Goal: Task Accomplishment & Management: Manage account settings

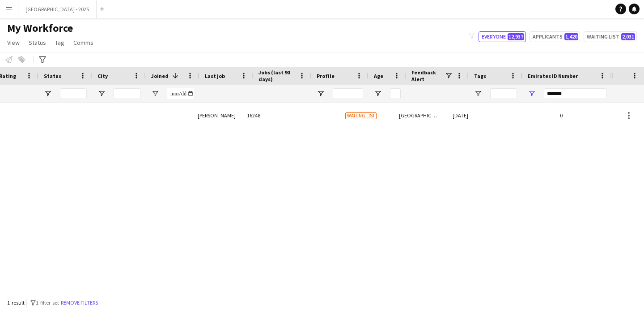
scroll to position [0, 302]
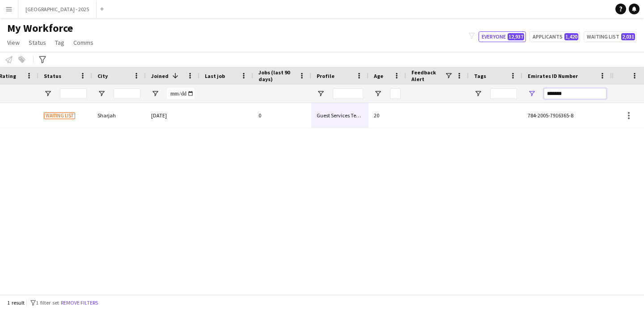
click at [588, 92] on input "*******" at bounding box center [575, 93] width 63 height 11
paste input "Emirates ID Number Filter Input"
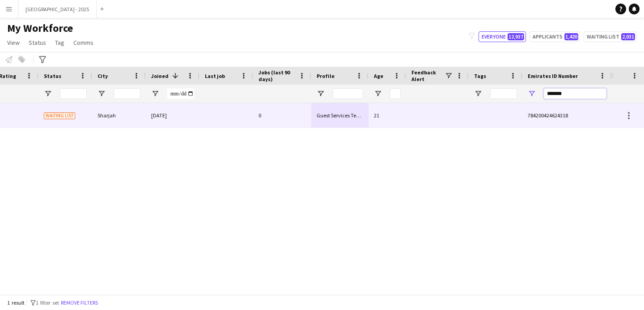
type input "*******"
click at [253, 118] on div "0" at bounding box center [282, 115] width 58 height 25
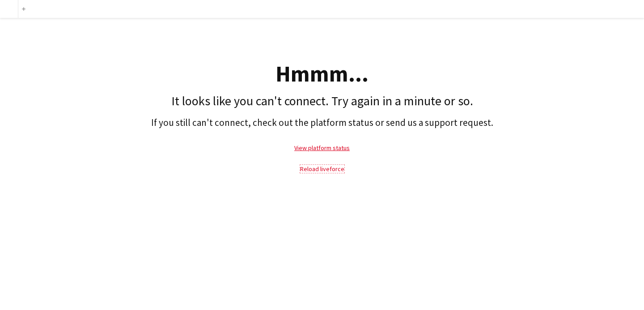
click at [309, 167] on link "Reload liveforce" at bounding box center [322, 169] width 44 height 8
click at [311, 170] on link "Reload liveforce" at bounding box center [322, 169] width 44 height 8
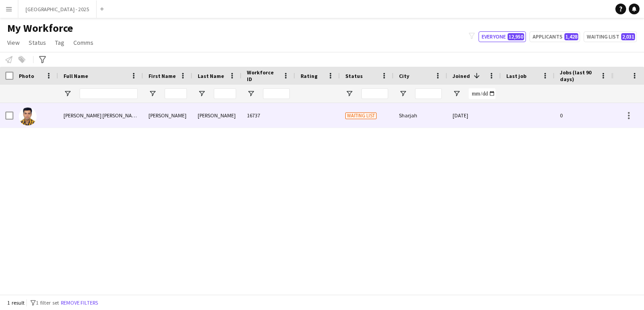
click at [269, 114] on div "16737" at bounding box center [269, 115] width 54 height 25
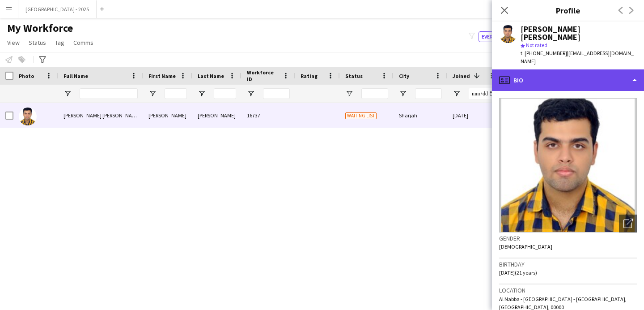
click at [563, 69] on div "profile Bio" at bounding box center [568, 79] width 152 height 21
click at [569, 69] on div "profile Bio" at bounding box center [568, 79] width 152 height 21
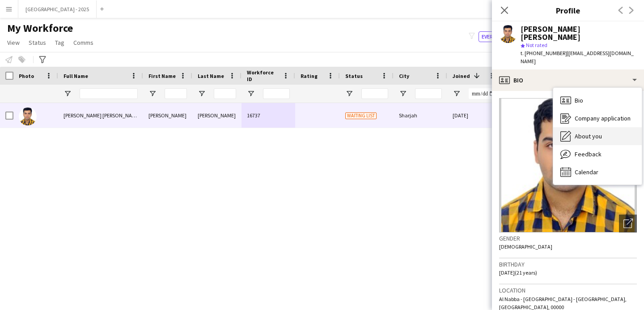
click at [593, 132] on span "About you" at bounding box center [588, 136] width 27 height 8
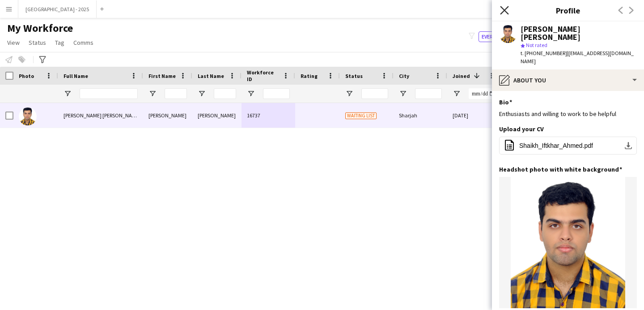
click at [506, 10] on icon "Close pop-in" at bounding box center [504, 10] width 9 height 9
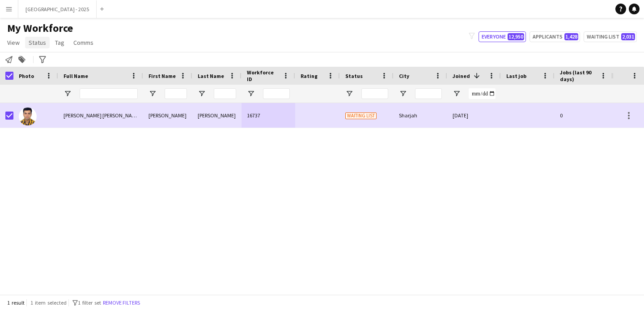
click at [38, 47] on link "Status" at bounding box center [37, 43] width 25 height 12
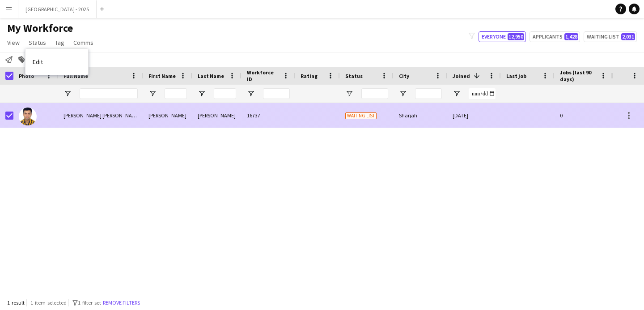
click at [50, 122] on div at bounding box center [35, 115] width 45 height 25
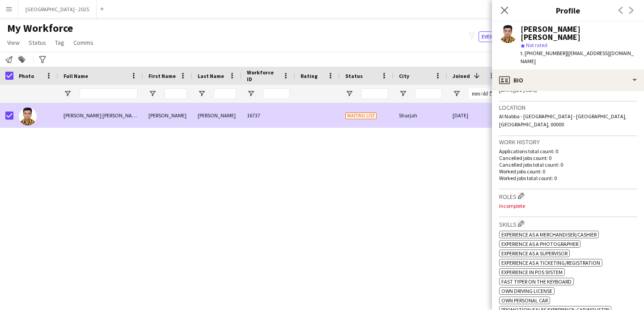
scroll to position [183, 0]
click at [522, 192] on app-icon "Edit crew company roles" at bounding box center [521, 195] width 6 height 6
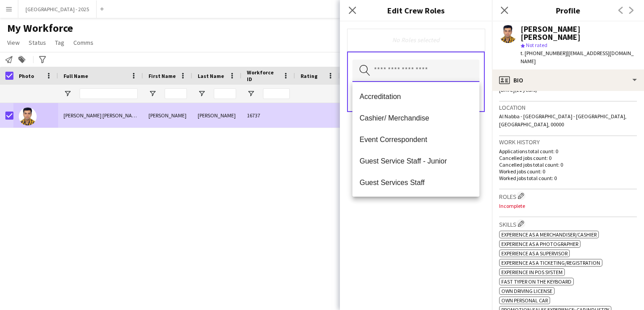
click at [422, 73] on input "text" at bounding box center [416, 71] width 127 height 22
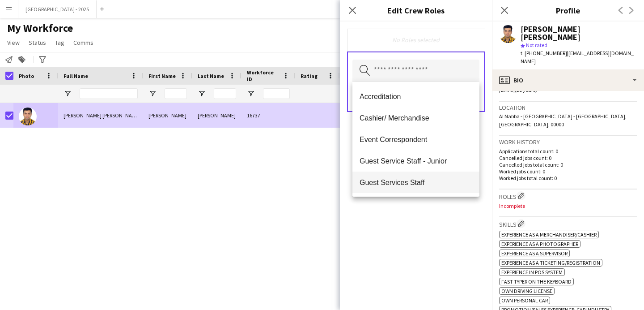
click at [423, 177] on mat-option "Guest Services Staff" at bounding box center [416, 181] width 127 height 21
drag, startPoint x: 437, startPoint y: 229, endPoint x: 438, endPoint y: 224, distance: 5.2
click at [437, 229] on div "Guest Services Staff Remove Search by role type Save" at bounding box center [416, 165] width 152 height 288
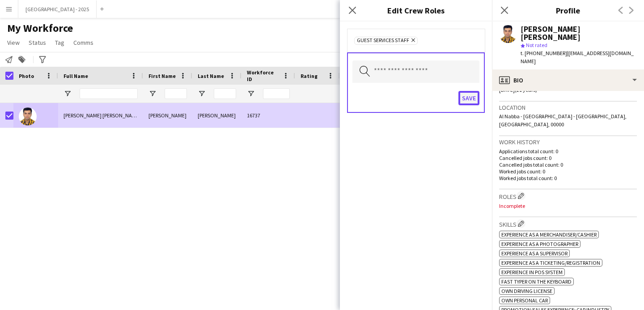
click at [465, 94] on button "Save" at bounding box center [469, 98] width 21 height 14
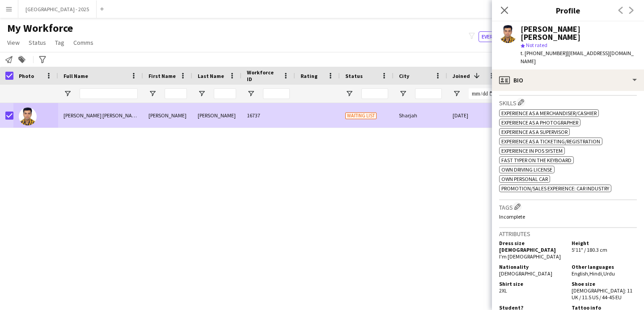
scroll to position [364, 0]
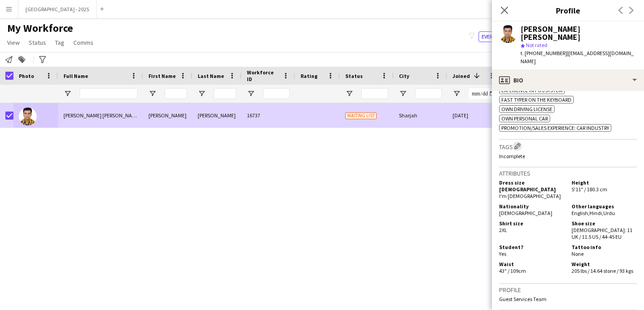
click at [518, 143] on app-icon "Edit crew company tags" at bounding box center [518, 146] width 6 height 6
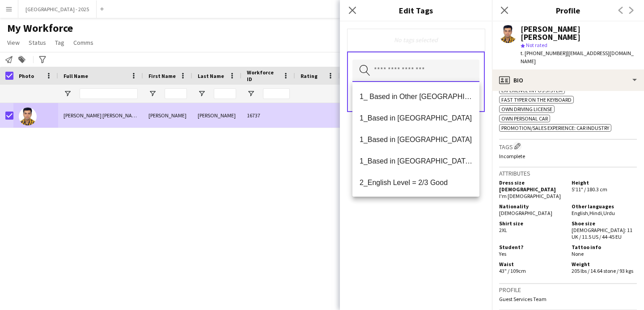
click at [422, 71] on input "text" at bounding box center [416, 71] width 127 height 22
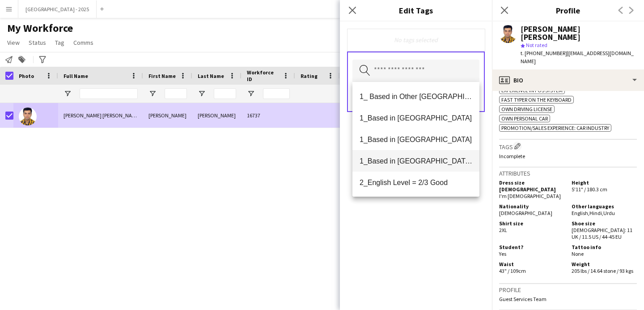
click at [434, 162] on span "1_Based in [GEOGRAPHIC_DATA]/[GEOGRAPHIC_DATA]/Ajman" at bounding box center [416, 161] width 113 height 9
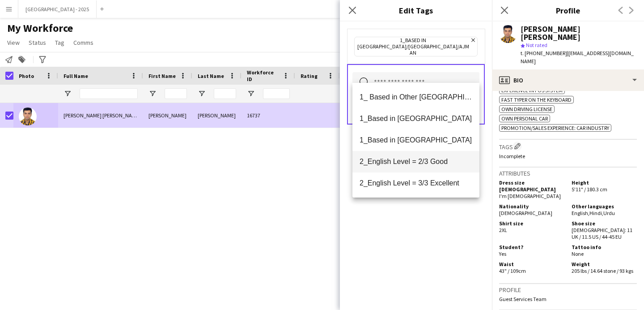
click at [431, 166] on mat-option "2_English Level = 2/3 Good" at bounding box center [416, 161] width 127 height 21
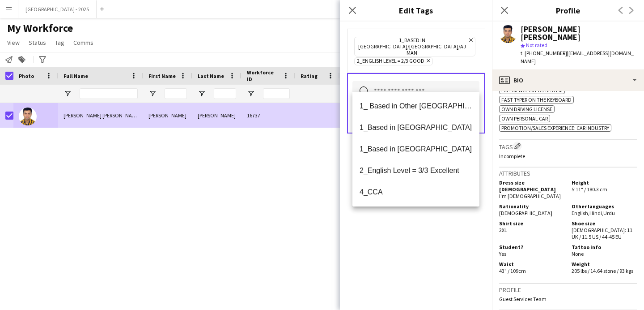
click at [434, 217] on div "1_Based in [GEOGRAPHIC_DATA]/[GEOGRAPHIC_DATA]/Ajman Remove 2_English Level = 2…" at bounding box center [416, 165] width 152 height 288
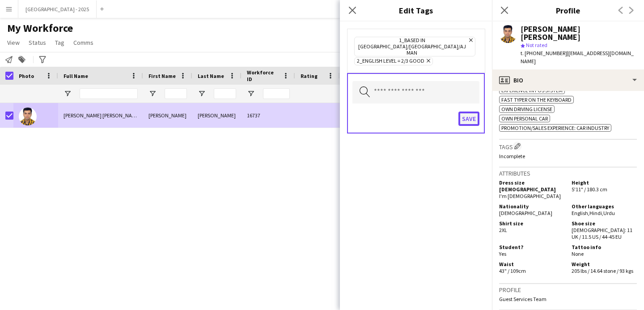
click at [463, 111] on button "Save" at bounding box center [469, 118] width 21 height 14
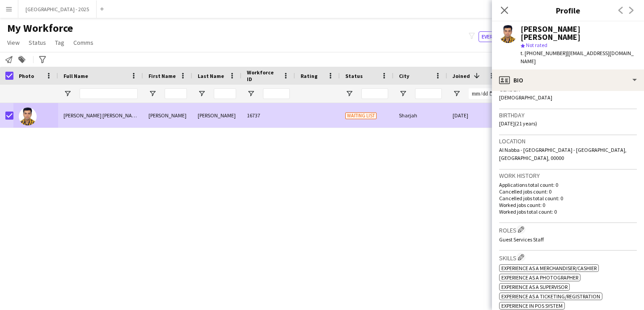
scroll to position [41, 0]
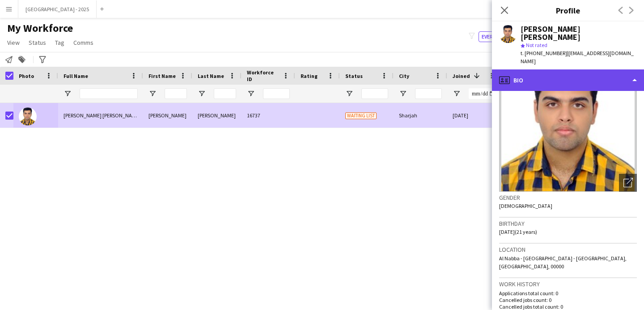
click at [537, 69] on div "profile Bio" at bounding box center [568, 79] width 152 height 21
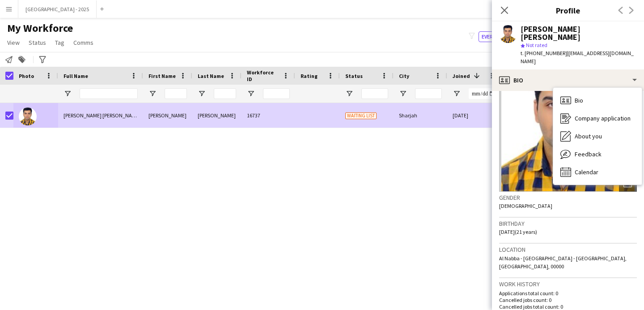
click at [501, 7] on icon at bounding box center [504, 10] width 7 height 7
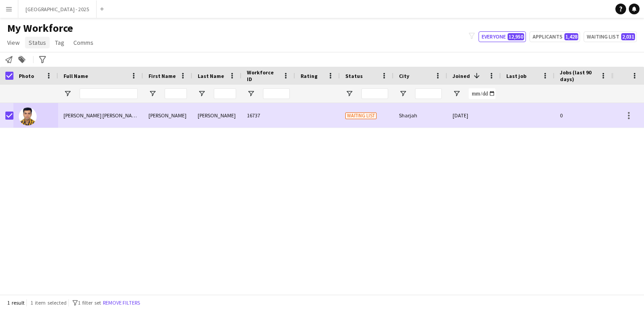
click at [35, 40] on span "Status" at bounding box center [37, 42] width 17 height 8
click at [49, 60] on link "Edit" at bounding box center [57, 61] width 63 height 19
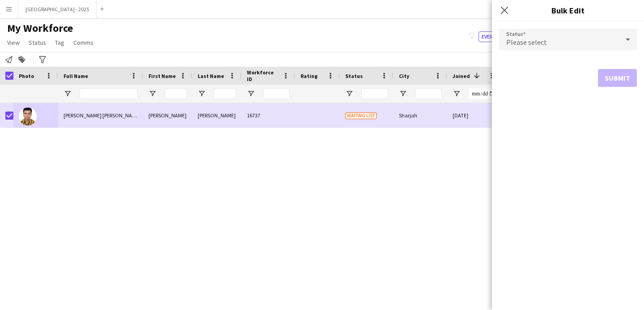
click at [562, 44] on div "Please select" at bounding box center [559, 39] width 120 height 21
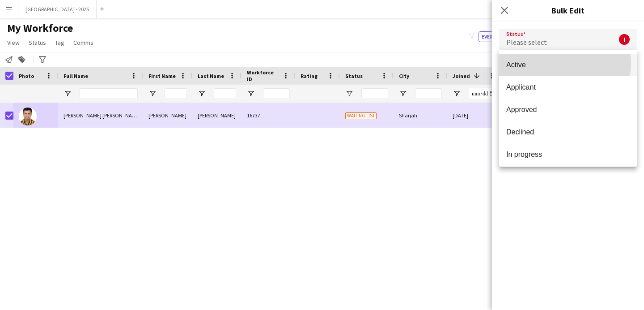
click at [558, 64] on span "Active" at bounding box center [567, 64] width 123 height 9
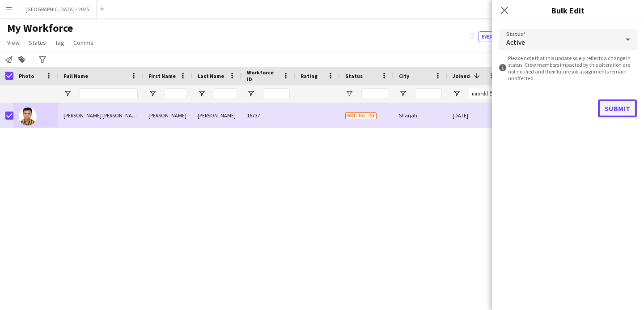
click at [624, 115] on button "Submit" at bounding box center [617, 108] width 39 height 18
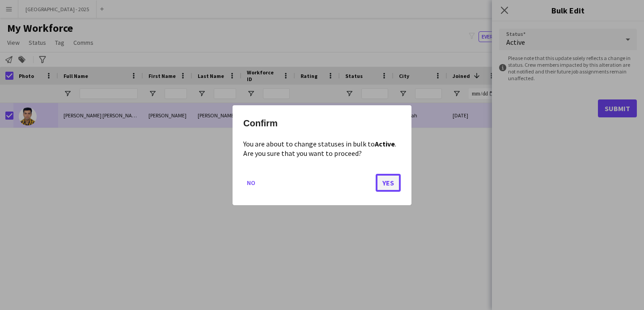
click at [390, 186] on button "Yes" at bounding box center [388, 182] width 25 height 18
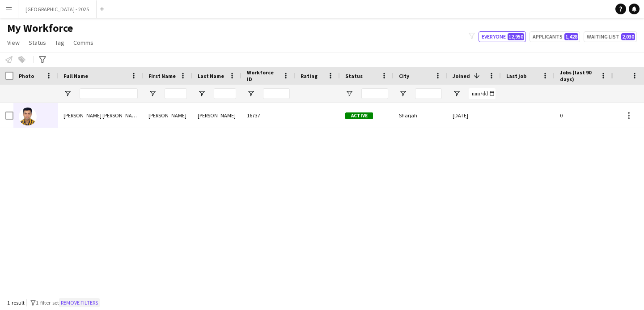
click at [72, 301] on button "Remove filters" at bounding box center [79, 303] width 41 height 10
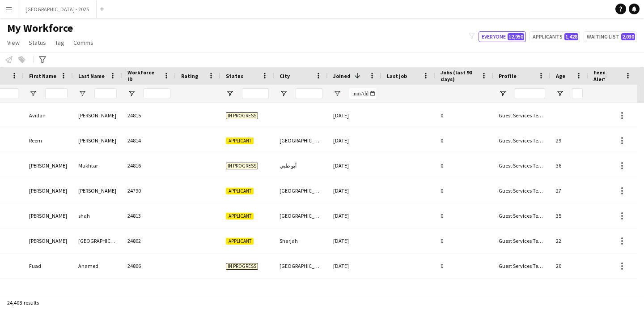
scroll to position [0, 308]
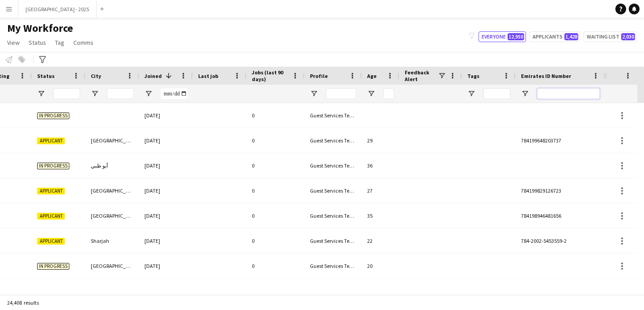
click at [570, 95] on input "Emirates ID Number Filter Input" at bounding box center [568, 93] width 63 height 11
paste input "*******"
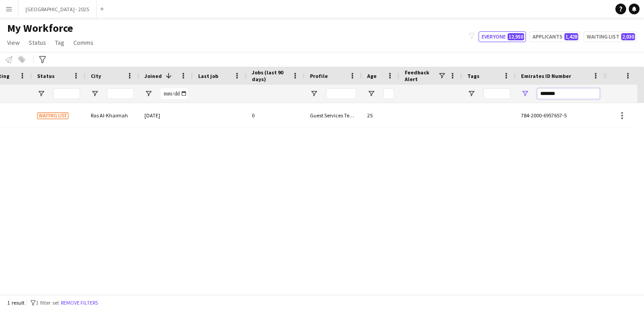
type input "*******"
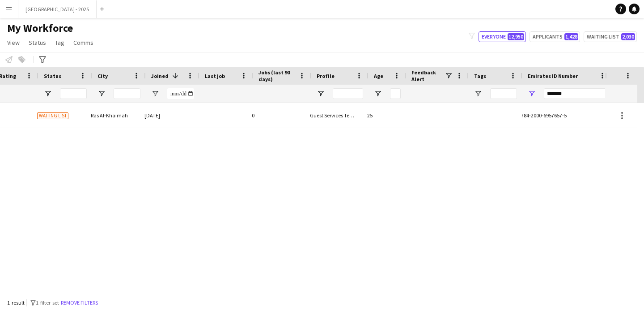
scroll to position [0, 302]
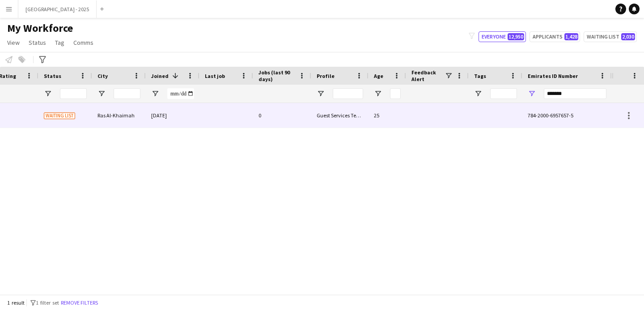
click at [427, 122] on div at bounding box center [437, 115] width 63 height 25
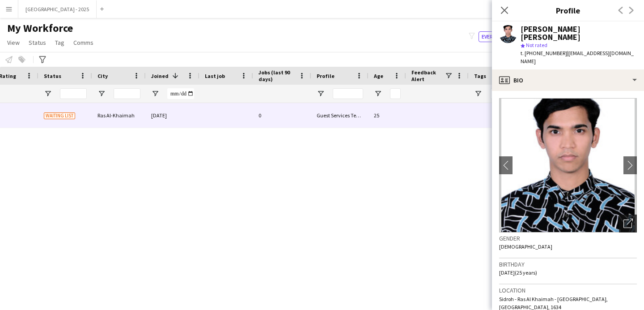
click at [625, 219] on icon at bounding box center [628, 223] width 9 height 9
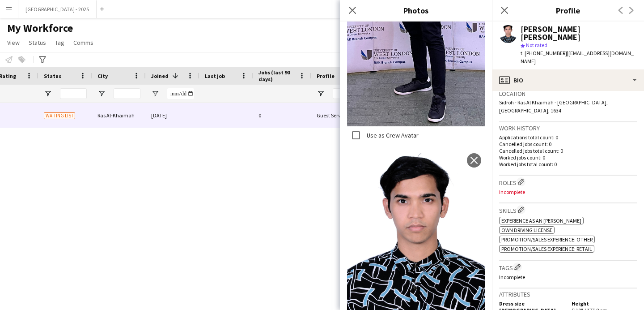
scroll to position [202, 0]
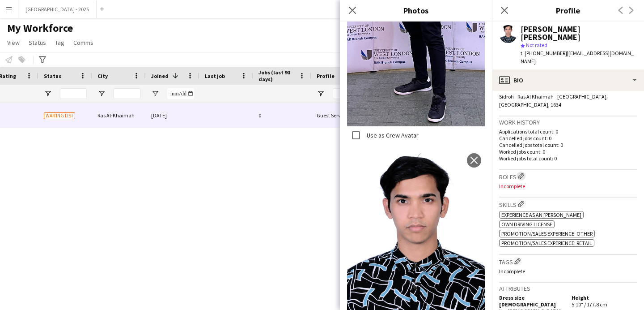
click at [523, 173] on app-icon "Edit crew company roles" at bounding box center [521, 176] width 6 height 6
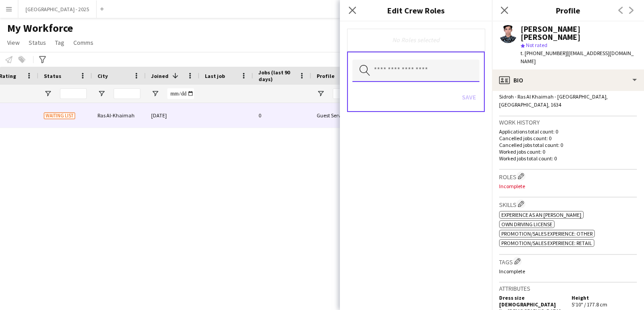
click at [396, 75] on input "text" at bounding box center [416, 71] width 127 height 22
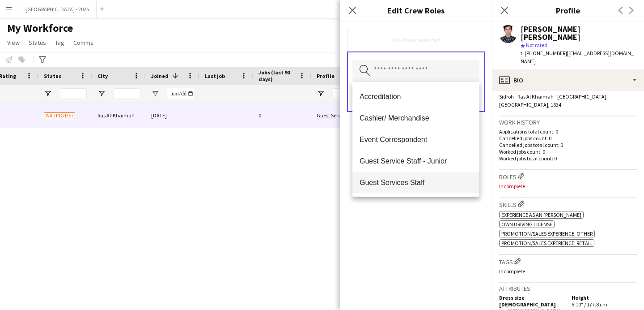
click at [426, 179] on span "Guest Services Staff" at bounding box center [416, 182] width 113 height 9
click at [427, 181] on span "Guest Services Staff - Senior" at bounding box center [416, 183] width 113 height 9
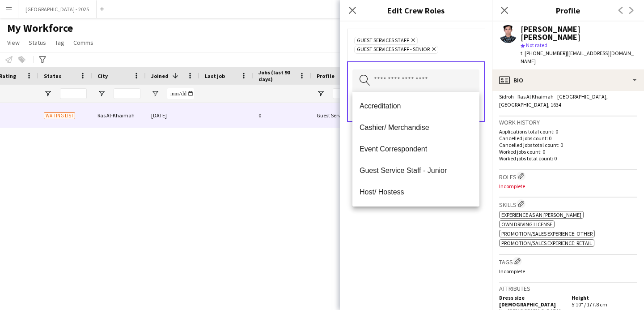
drag, startPoint x: 427, startPoint y: 225, endPoint x: 450, endPoint y: 169, distance: 60.8
click at [427, 225] on div "Guest Services Staff Remove Guest Services Staff - Senior Remove Search by role…" at bounding box center [416, 165] width 152 height 288
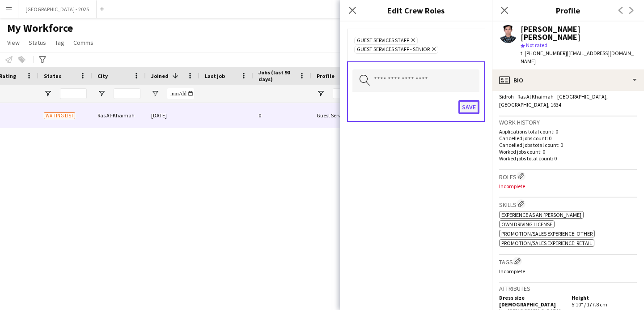
click at [459, 113] on button "Save" at bounding box center [469, 107] width 21 height 14
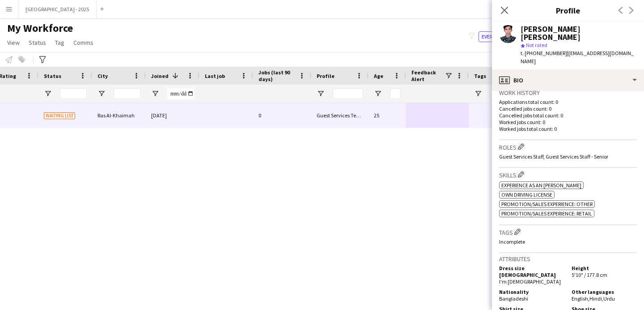
scroll to position [262, 0]
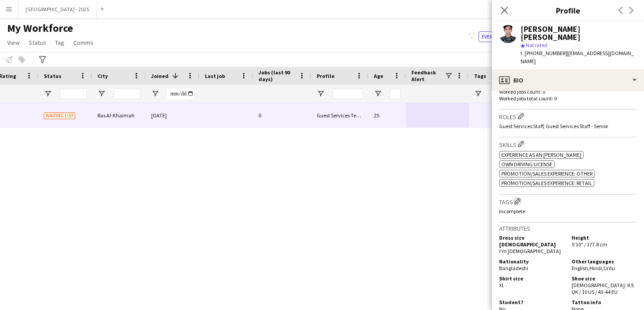
click at [516, 198] on app-icon "Edit crew company tags" at bounding box center [518, 201] width 6 height 6
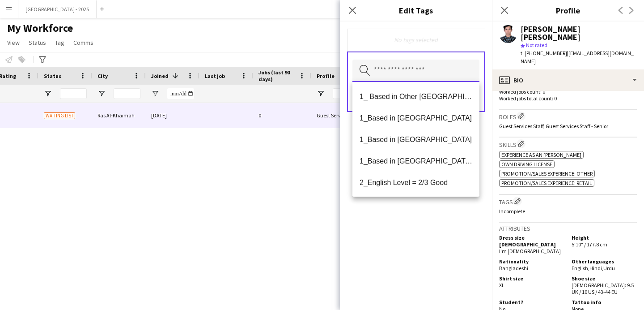
click at [425, 78] on input "text" at bounding box center [416, 71] width 127 height 22
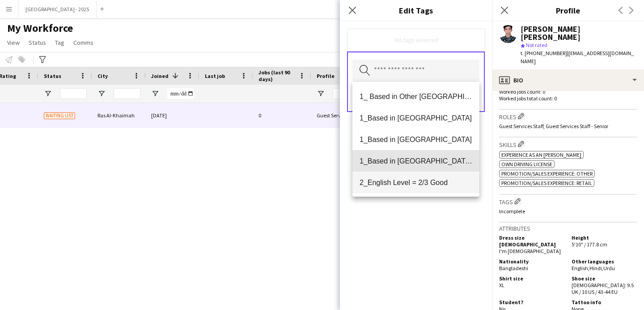
click at [426, 161] on span "1_Based in [GEOGRAPHIC_DATA]/[GEOGRAPHIC_DATA]/Ajman" at bounding box center [416, 161] width 113 height 9
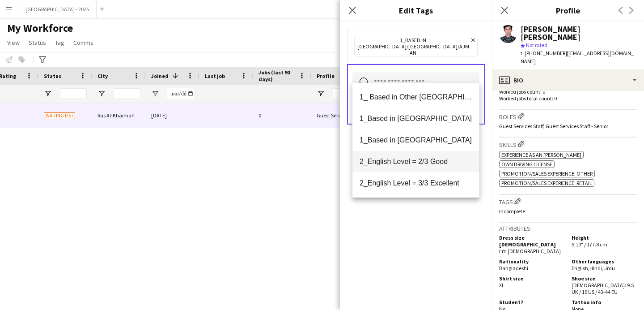
click at [425, 165] on span "2_English Level = 2/3 Good" at bounding box center [416, 161] width 113 height 9
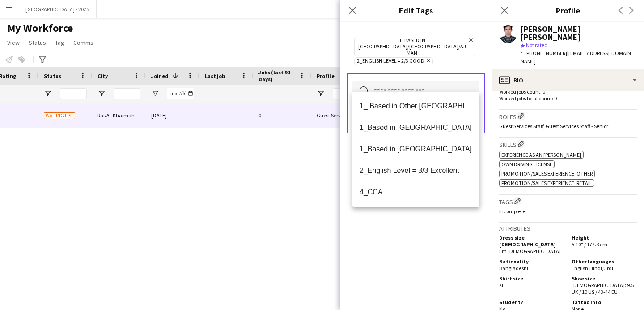
click at [467, 41] on icon "Remove" at bounding box center [470, 40] width 6 height 6
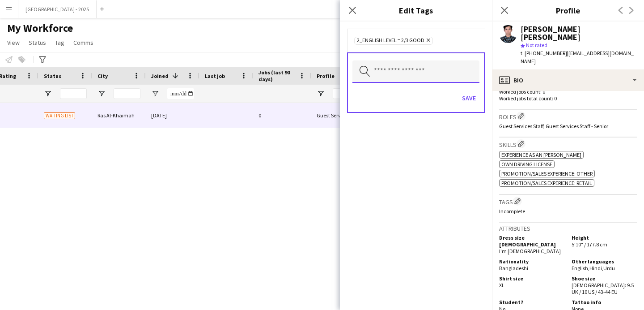
click at [427, 76] on input "text" at bounding box center [416, 71] width 127 height 22
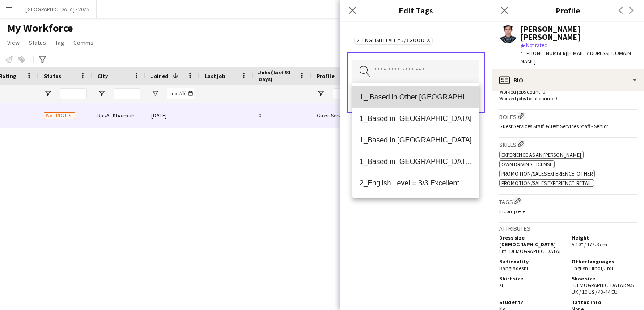
click at [420, 100] on span "1_ Based in Other [GEOGRAPHIC_DATA]" at bounding box center [416, 97] width 113 height 9
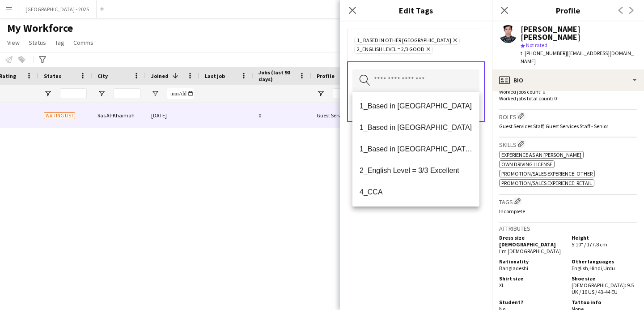
drag, startPoint x: 413, startPoint y: 246, endPoint x: 421, endPoint y: 203, distance: 43.4
click at [413, 246] on div "1_ Based in Other Emirates Remove 2_English Level = 2/3 Good Remove Search by t…" at bounding box center [416, 165] width 152 height 288
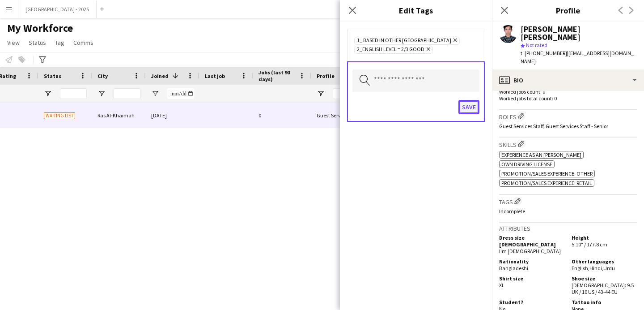
click at [472, 104] on button "Save" at bounding box center [469, 107] width 21 height 14
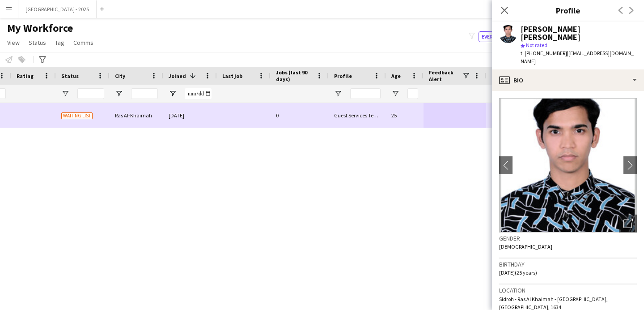
scroll to position [0, 0]
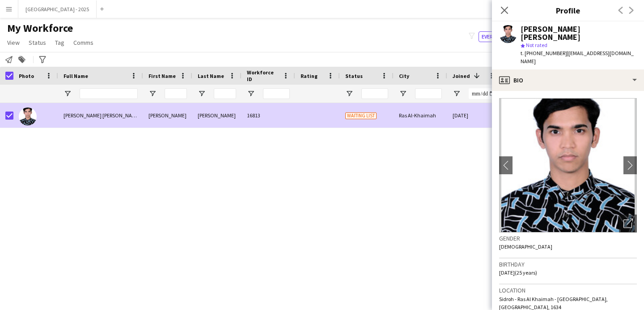
drag, startPoint x: 34, startPoint y: 46, endPoint x: 75, endPoint y: 54, distance: 41.9
click at [34, 46] on span "Status" at bounding box center [37, 42] width 17 height 8
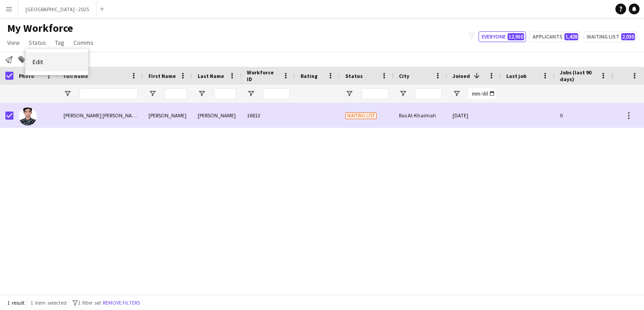
click at [37, 60] on span "Edit" at bounding box center [38, 62] width 10 height 8
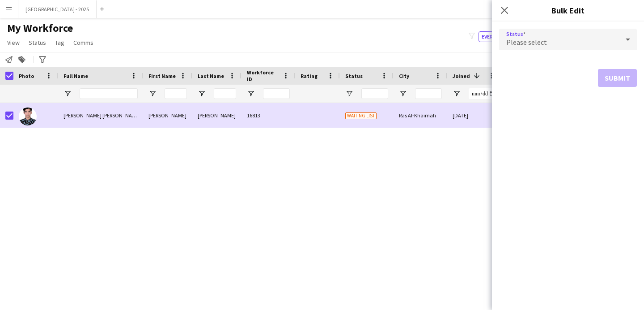
click at [538, 33] on div "Please select" at bounding box center [559, 39] width 120 height 21
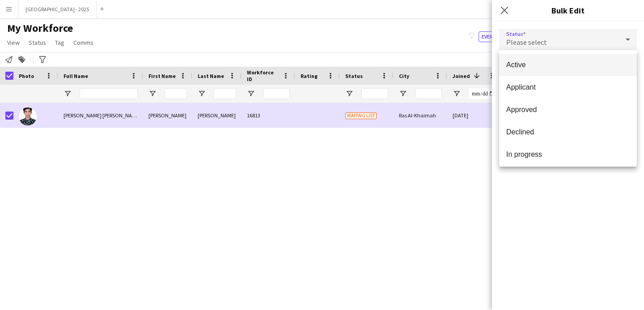
click at [536, 61] on span "Active" at bounding box center [567, 64] width 123 height 9
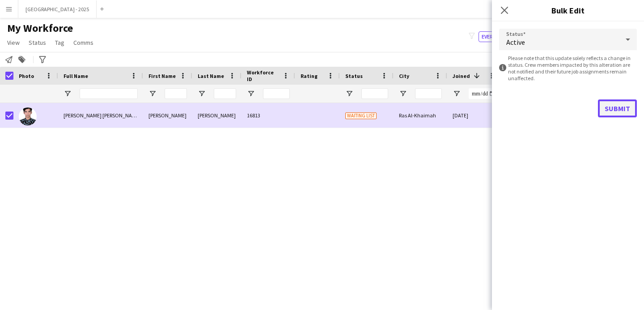
click at [609, 104] on button "Submit" at bounding box center [617, 108] width 39 height 18
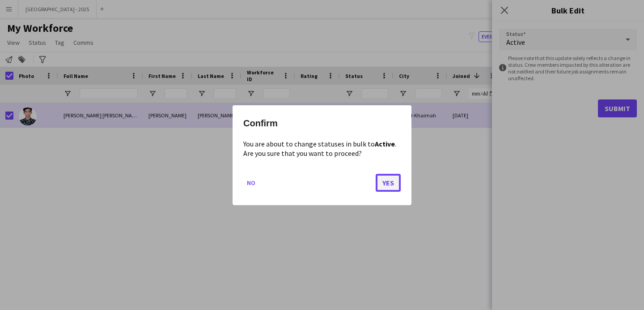
click at [394, 182] on button "Yes" at bounding box center [388, 182] width 25 height 18
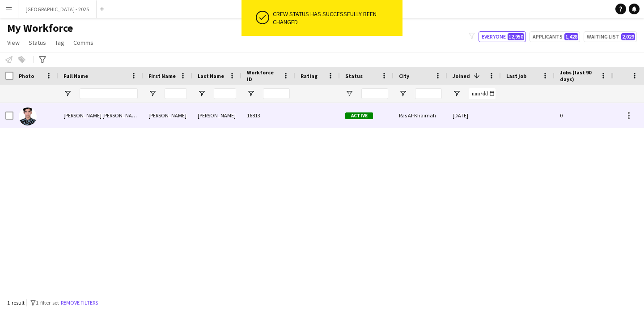
click at [24, 116] on img at bounding box center [28, 116] width 18 height 18
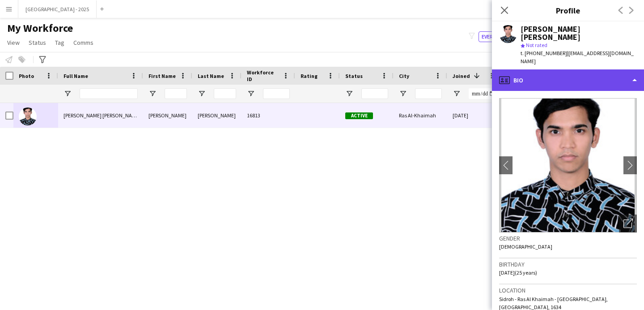
click at [534, 69] on div "profile Bio" at bounding box center [568, 79] width 152 height 21
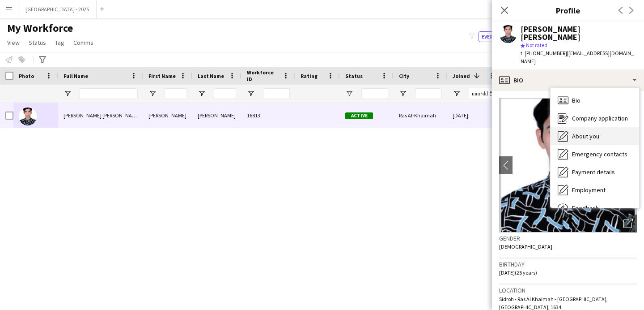
click at [602, 127] on div "About you About you" at bounding box center [595, 136] width 89 height 18
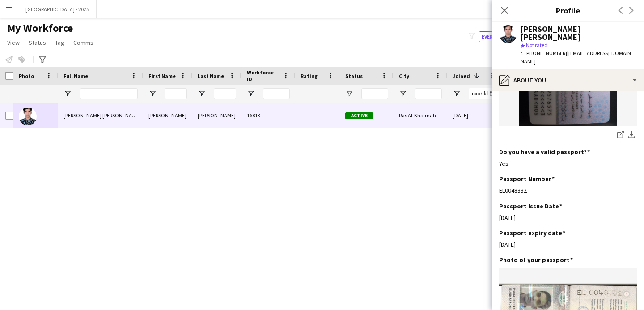
click at [505, 7] on icon "Close pop-in" at bounding box center [504, 10] width 7 height 7
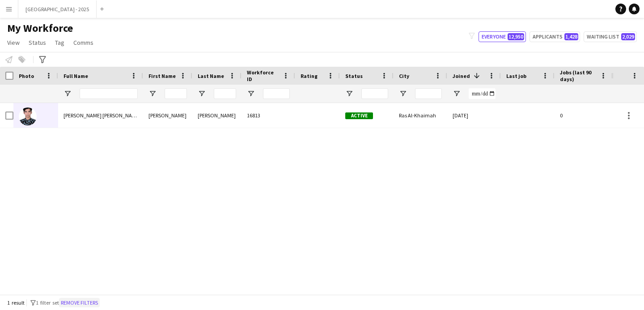
click at [89, 300] on button "Remove filters" at bounding box center [79, 303] width 41 height 10
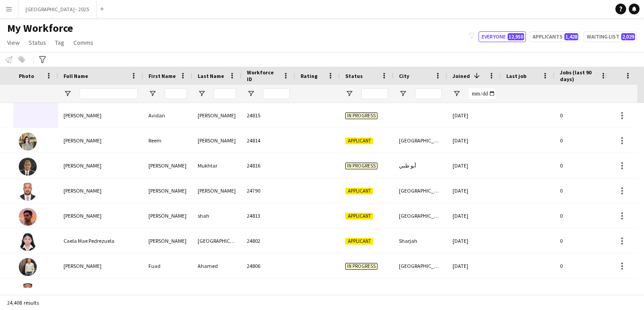
scroll to position [0, 308]
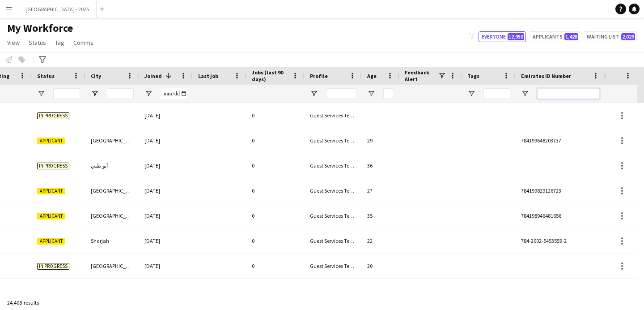
click at [583, 94] on input "Emirates ID Number Filter Input" at bounding box center [568, 93] width 63 height 11
paste input "*******"
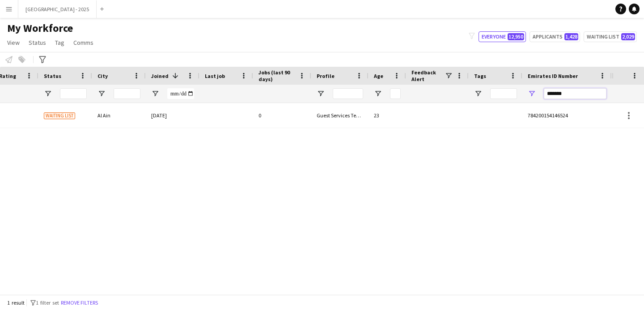
scroll to position [0, 302]
type input "*******"
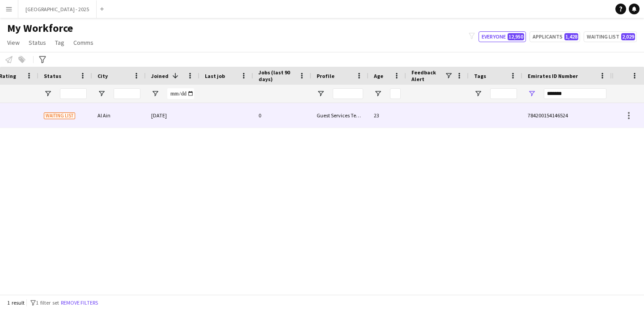
click at [186, 117] on div "[DATE]" at bounding box center [173, 115] width 54 height 25
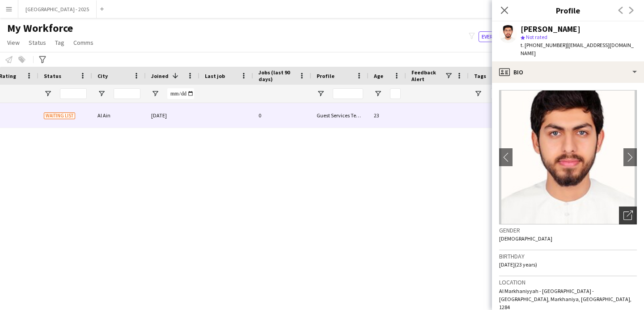
click at [627, 214] on icon at bounding box center [630, 213] width 6 height 6
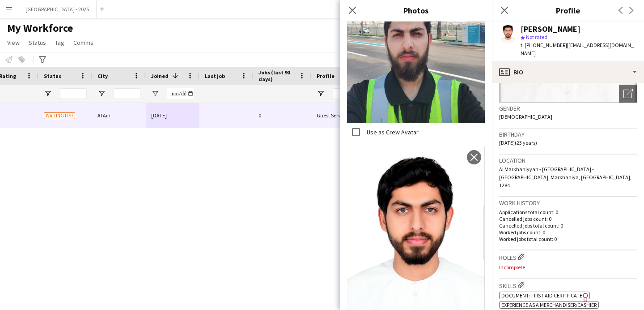
scroll to position [51, 0]
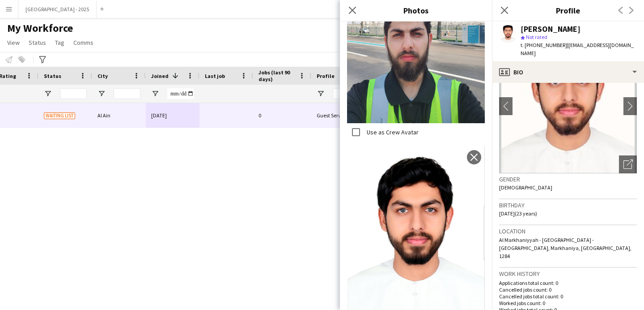
click at [578, 217] on div "Birthday [DEMOGRAPHIC_DATA] (23 years)" at bounding box center [568, 212] width 138 height 26
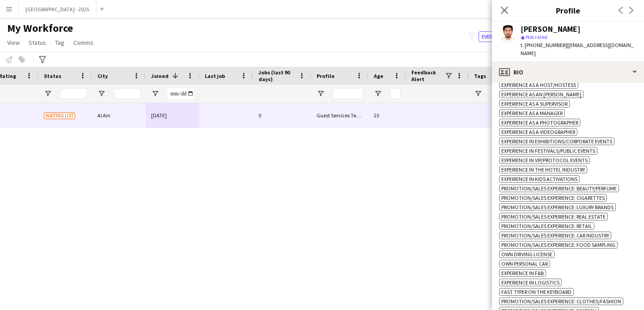
scroll to position [151, 0]
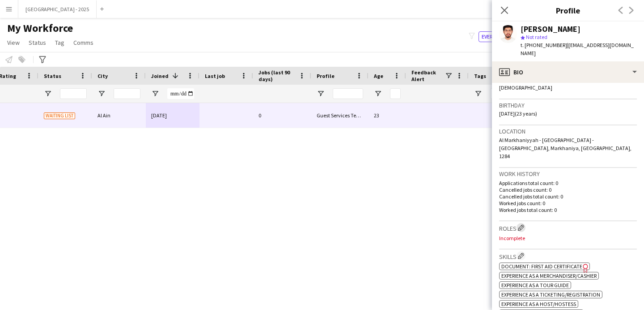
click at [522, 223] on button "Edit crew company roles" at bounding box center [521, 227] width 9 height 9
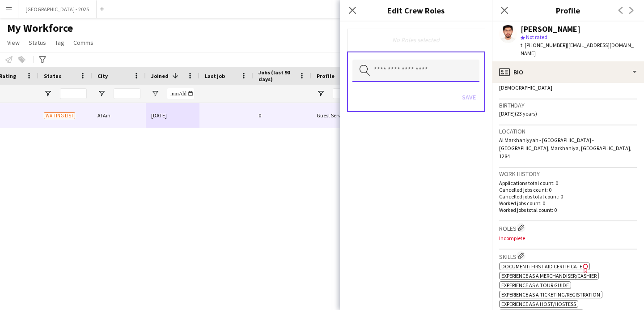
click at [408, 74] on input "text" at bounding box center [416, 71] width 127 height 22
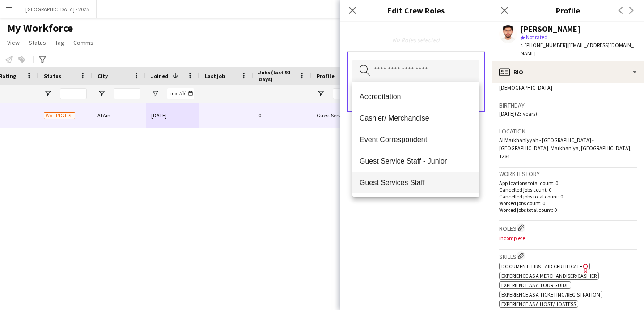
click at [430, 175] on mat-option "Guest Services Staff" at bounding box center [416, 181] width 127 height 21
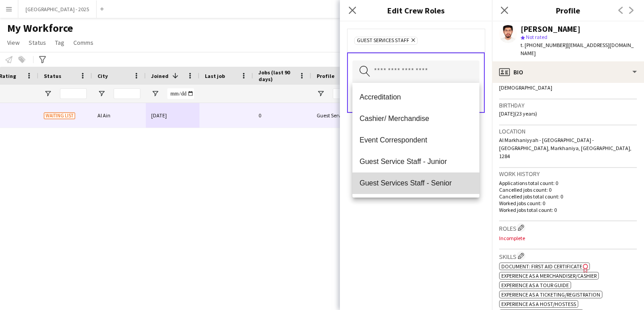
click at [435, 190] on mat-option "Guest Services Staff - Senior" at bounding box center [416, 182] width 127 height 21
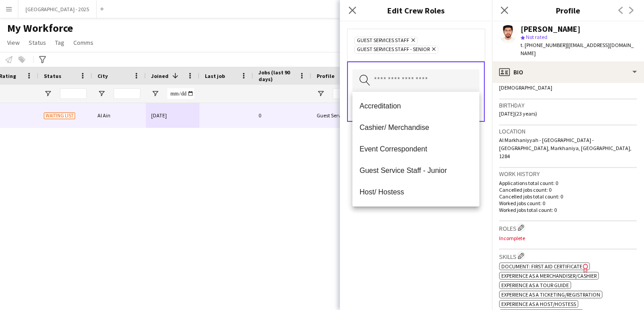
click at [432, 223] on div "Guest Services Staff Remove Guest Services Staff - Senior Remove Search by role…" at bounding box center [416, 165] width 152 height 288
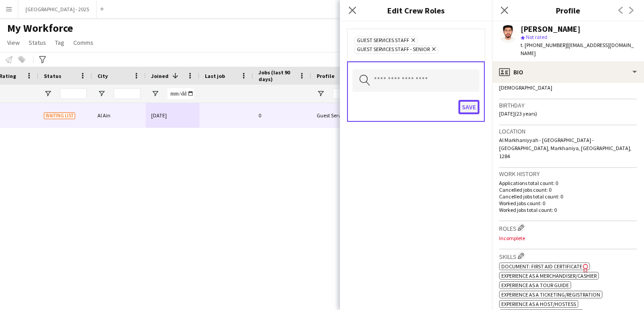
drag, startPoint x: 476, startPoint y: 102, endPoint x: 475, endPoint y: 108, distance: 5.4
click at [476, 102] on button "Save" at bounding box center [469, 107] width 21 height 14
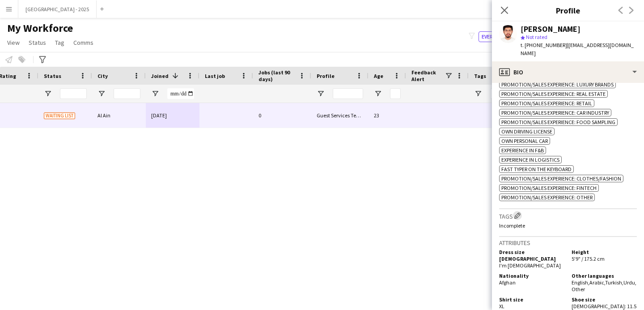
scroll to position [494, 0]
click at [521, 217] on app-icon "Edit crew company tags" at bounding box center [518, 213] width 6 height 6
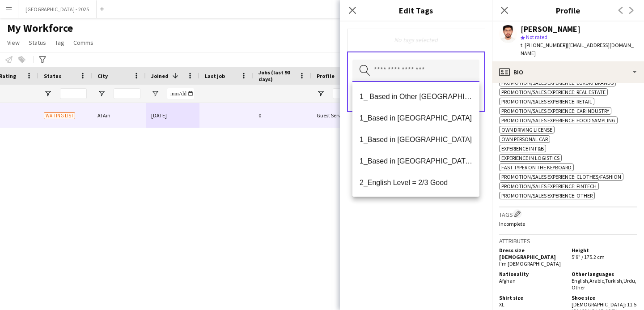
click at [418, 76] on input "text" at bounding box center [416, 71] width 127 height 22
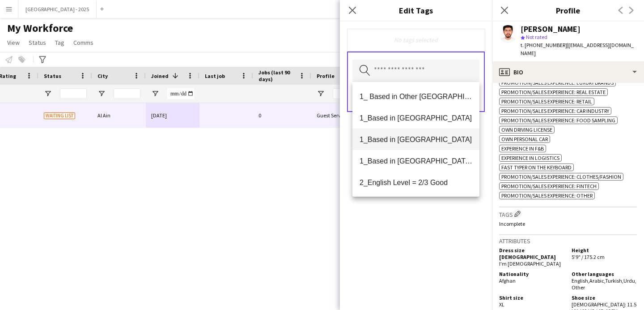
click at [432, 133] on mat-option "1_Based in [GEOGRAPHIC_DATA]" at bounding box center [416, 138] width 127 height 21
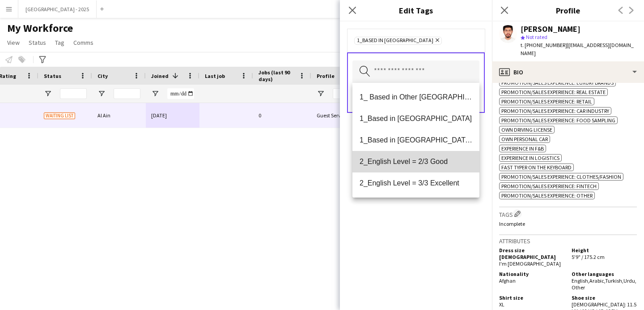
click at [442, 168] on mat-option "2_English Level = 2/3 Good" at bounding box center [416, 161] width 127 height 21
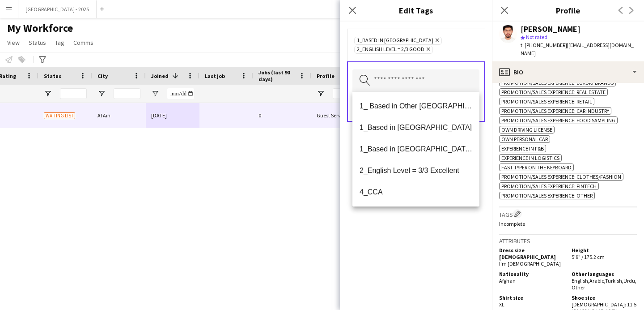
click at [447, 222] on div "1_Based in [GEOGRAPHIC_DATA] Remove 2_English Level = 2/3 Good Remove Search by…" at bounding box center [416, 165] width 152 height 288
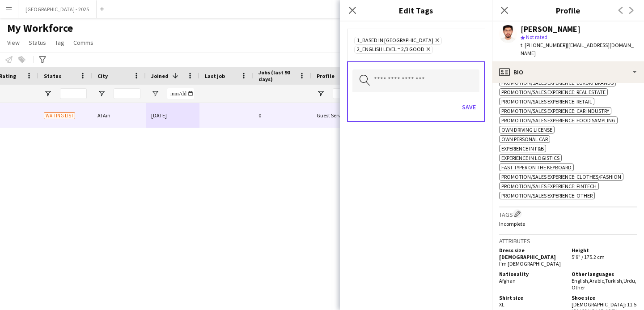
click at [468, 116] on div "Save" at bounding box center [416, 108] width 127 height 26
click at [469, 104] on button "Save" at bounding box center [469, 107] width 21 height 14
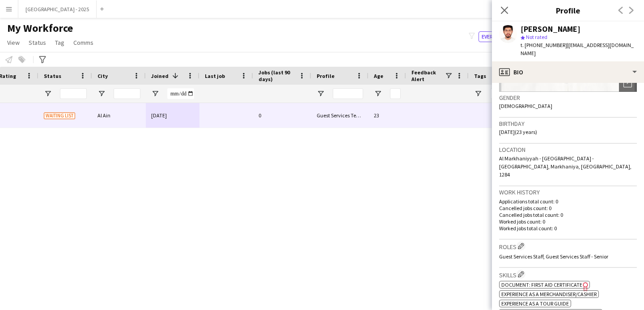
scroll to position [0, 0]
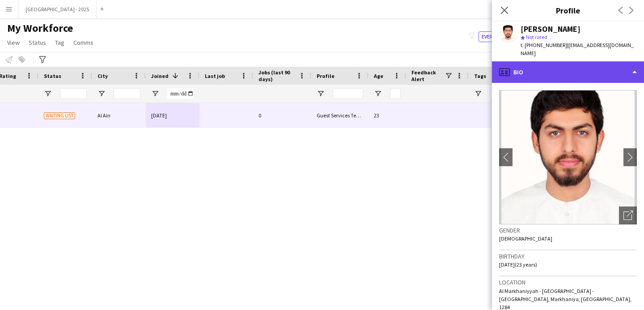
click at [541, 75] on div "profile Bio" at bounding box center [568, 71] width 152 height 21
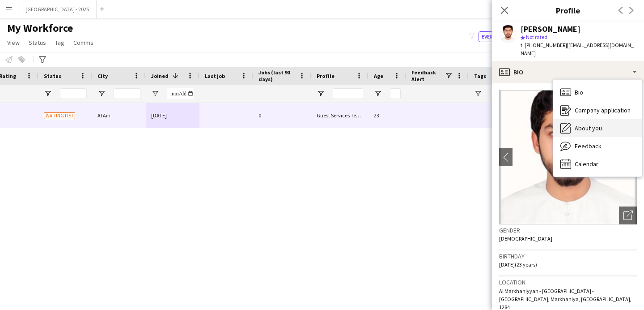
click at [591, 122] on div "About you About you" at bounding box center [597, 128] width 89 height 18
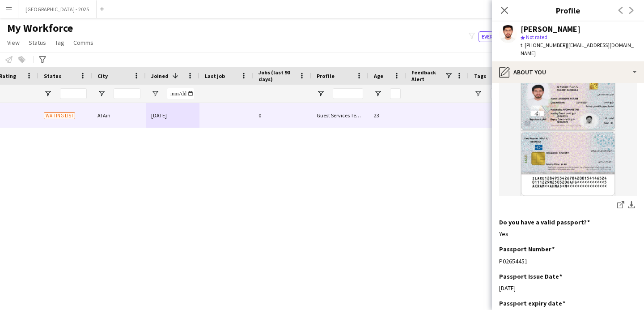
scroll to position [353, 0]
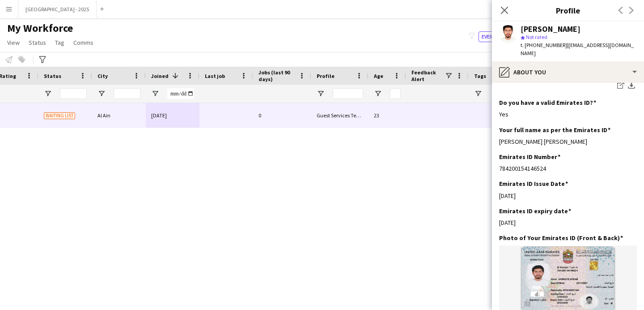
click at [535, 49] on div "t. [PHONE_NUMBER] | [EMAIL_ADDRESS][DOMAIN_NAME]" at bounding box center [579, 49] width 116 height 16
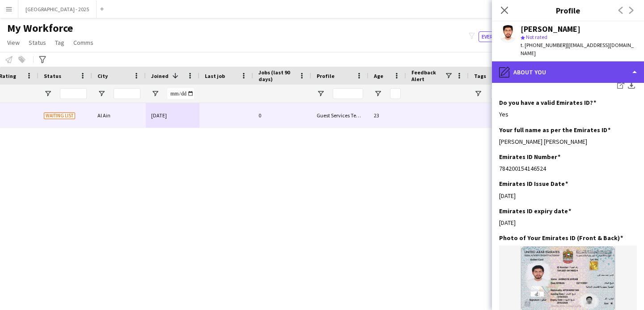
drag, startPoint x: 537, startPoint y: 67, endPoint x: 542, endPoint y: 67, distance: 4.9
click at [538, 66] on div "pencil4 About you" at bounding box center [568, 71] width 152 height 21
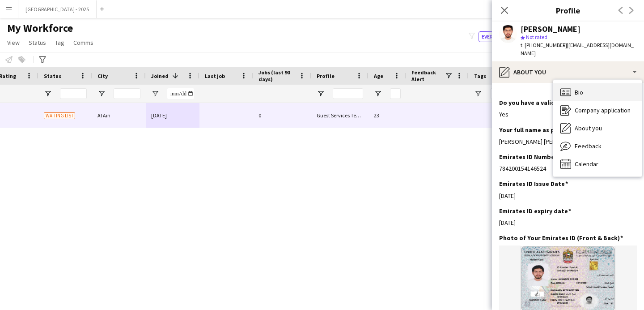
click at [576, 89] on span "Bio" at bounding box center [579, 92] width 9 height 8
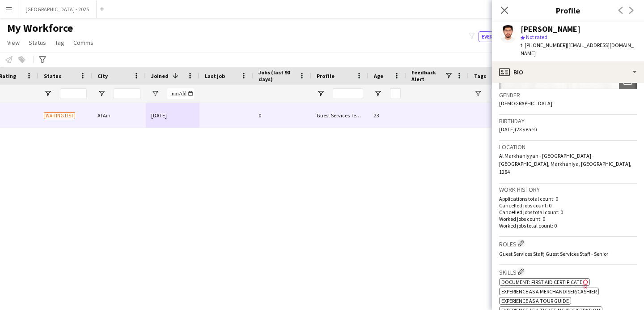
scroll to position [190, 0]
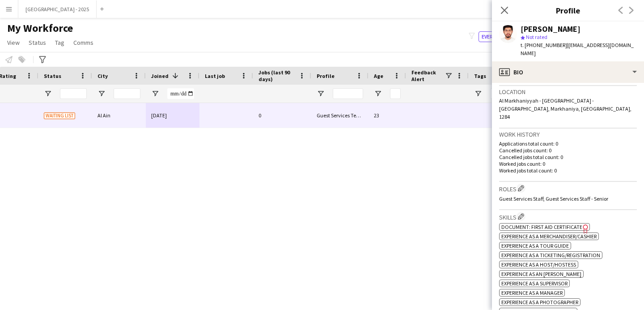
click at [533, 185] on div "Roles Edit crew company roles Guest Services Staff, Guest Services Staff - Seni…" at bounding box center [568, 196] width 138 height 28
click at [525, 183] on button "Edit crew company roles" at bounding box center [521, 187] width 9 height 9
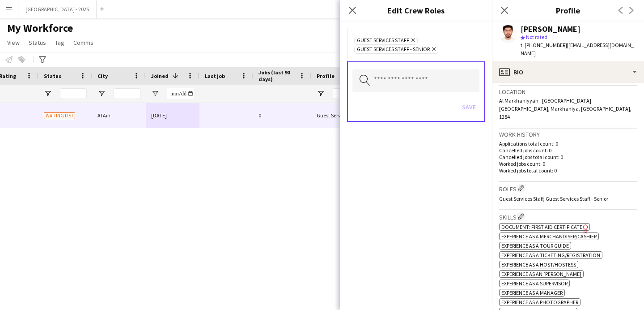
click at [435, 50] on icon "Remove" at bounding box center [433, 49] width 6 height 6
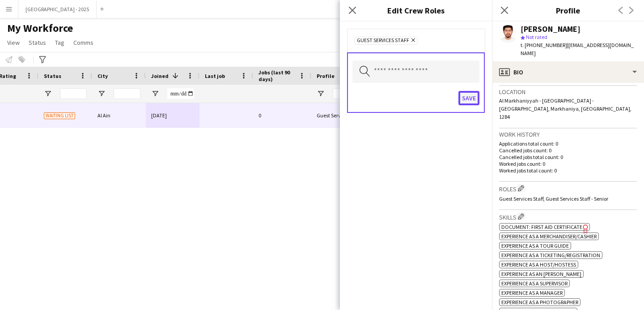
click at [473, 95] on button "Save" at bounding box center [469, 98] width 21 height 14
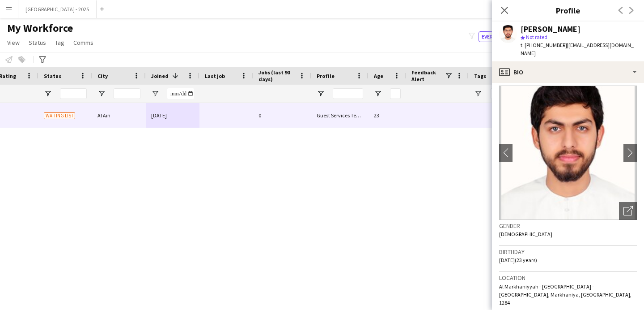
scroll to position [0, 0]
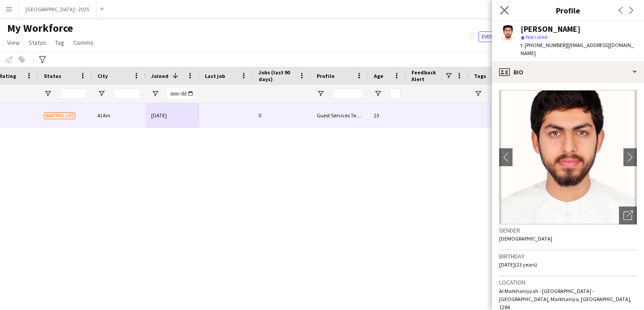
click at [509, 13] on app-icon "Close pop-in" at bounding box center [504, 10] width 13 height 13
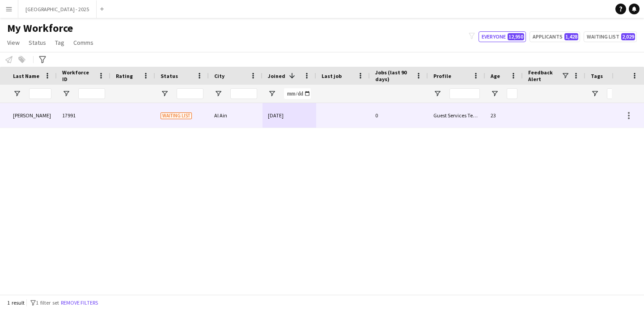
scroll to position [0, 22]
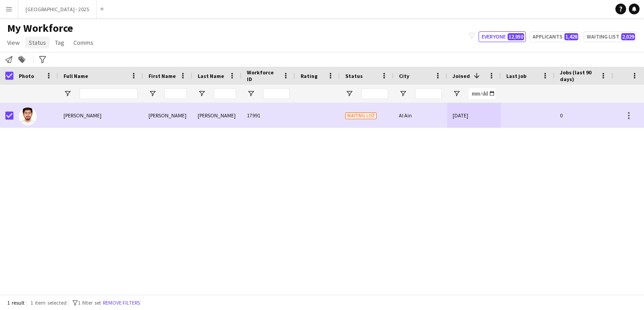
click at [32, 37] on link "Status" at bounding box center [37, 43] width 25 height 12
click at [29, 62] on link "Edit" at bounding box center [57, 61] width 63 height 19
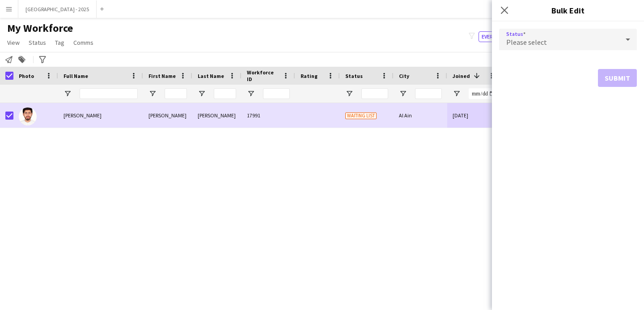
click at [566, 30] on div "Please select" at bounding box center [559, 39] width 120 height 21
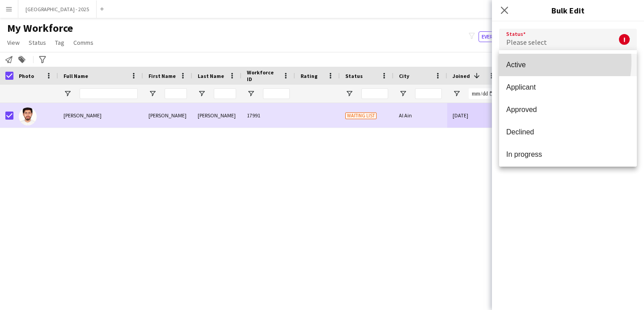
click at [536, 61] on span "Active" at bounding box center [567, 64] width 123 height 9
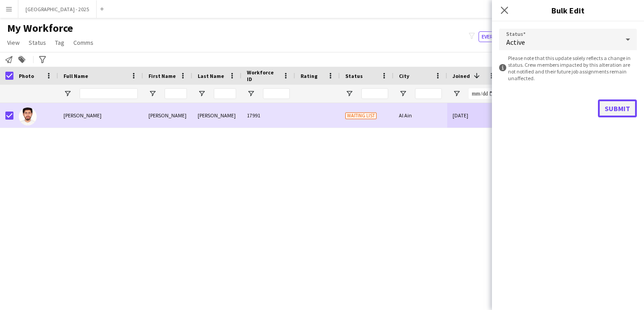
click at [609, 106] on button "Submit" at bounding box center [617, 108] width 39 height 18
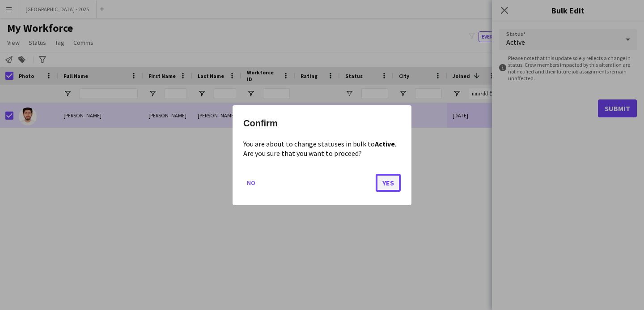
click at [380, 182] on button "Yes" at bounding box center [388, 182] width 25 height 18
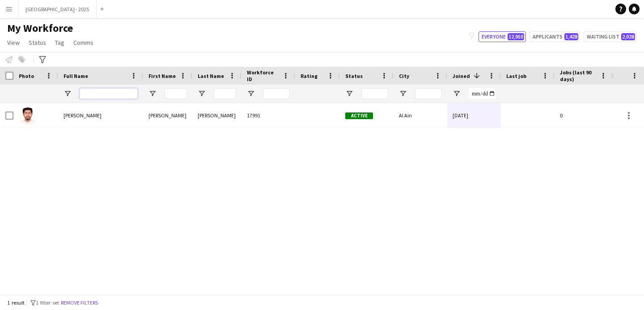
click at [95, 95] on input "Full Name Filter Input" at bounding box center [109, 93] width 58 height 11
paste input "*******"
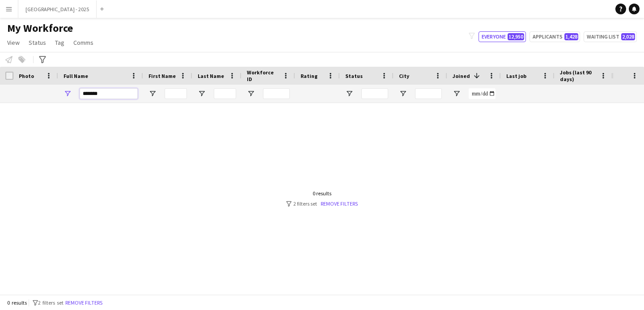
scroll to position [0, 302]
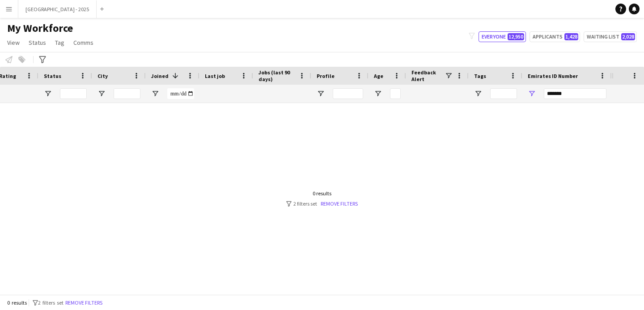
type input "*******"
click at [604, 90] on input "*******" at bounding box center [575, 93] width 63 height 11
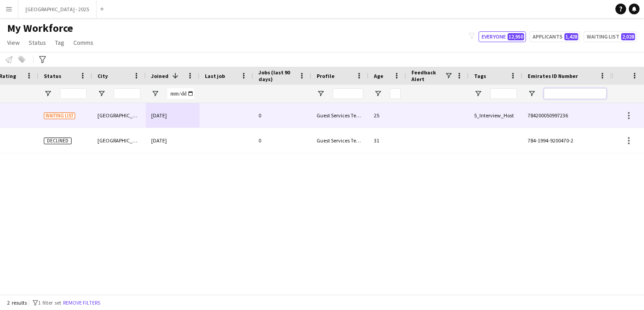
scroll to position [0, 0]
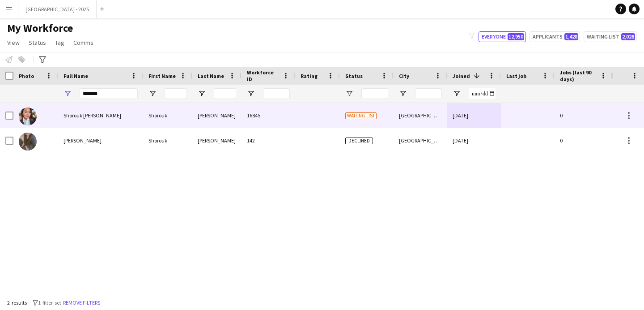
click at [149, 122] on div "Shorouk" at bounding box center [167, 115] width 49 height 25
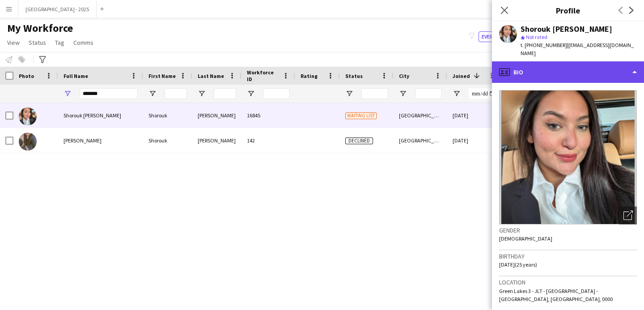
click at [567, 65] on div "profile Bio" at bounding box center [568, 71] width 152 height 21
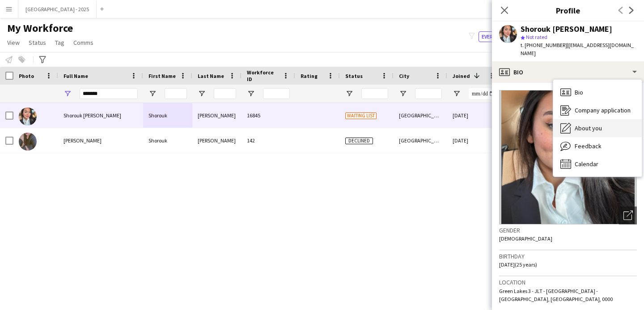
click at [597, 124] on span "About you" at bounding box center [588, 128] width 27 height 8
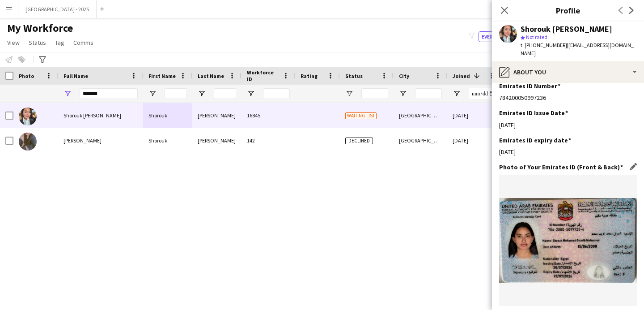
scroll to position [342, 0]
click at [622, 136] on div "Emirates ID expiry date Edit this field" at bounding box center [568, 140] width 138 height 8
click at [630, 136] on app-icon "Edit this field" at bounding box center [633, 139] width 7 height 7
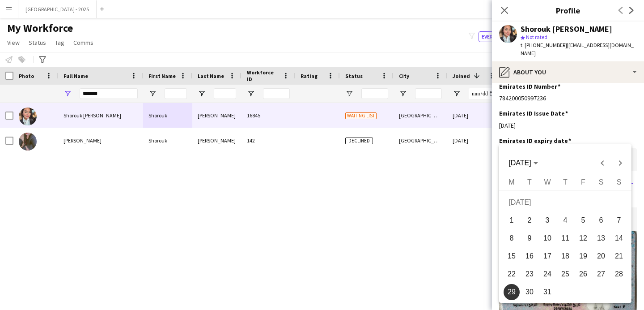
click at [535, 152] on body "Menu Boards Boards Boards All jobs Status Workforce Workforce My Workforce Recr…" at bounding box center [322, 155] width 644 height 310
click at [527, 165] on span "[DATE]" at bounding box center [520, 163] width 22 height 8
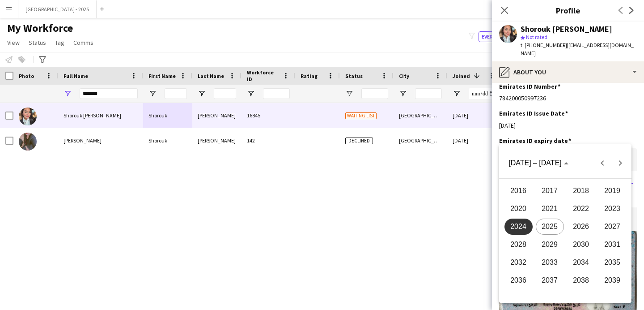
click at [585, 224] on span "2026" at bounding box center [581, 226] width 28 height 16
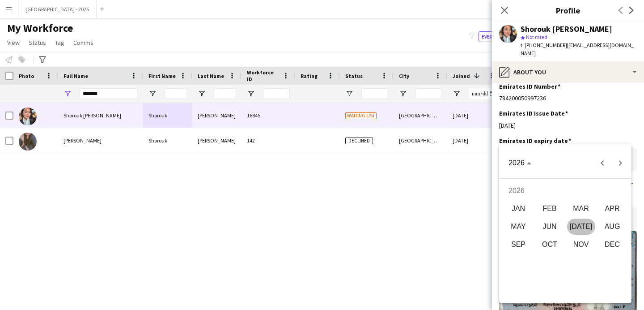
click at [585, 224] on span "[DATE]" at bounding box center [581, 226] width 28 height 16
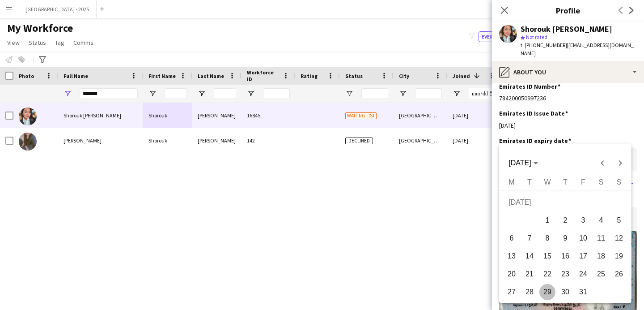
click at [551, 288] on span "29" at bounding box center [548, 292] width 16 height 16
type input "**********"
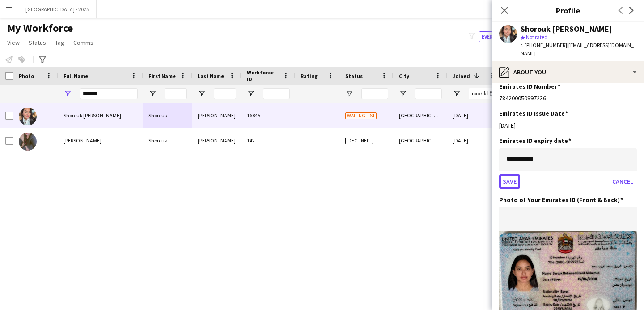
click at [512, 174] on button "Save" at bounding box center [509, 181] width 21 height 14
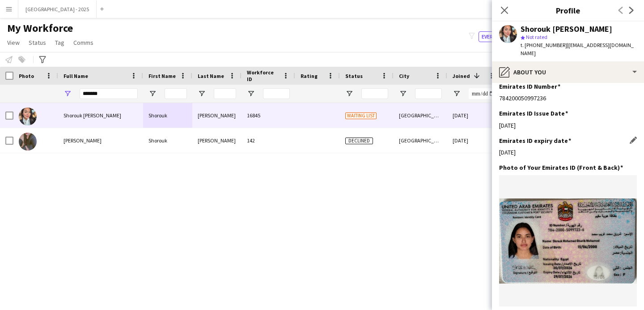
scroll to position [0, 0]
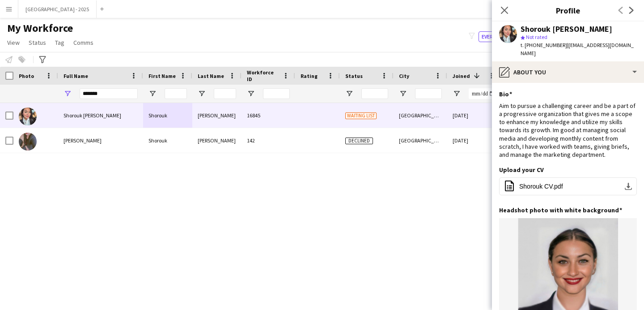
click at [536, 31] on div "Shorouk [PERSON_NAME]" at bounding box center [567, 29] width 92 height 8
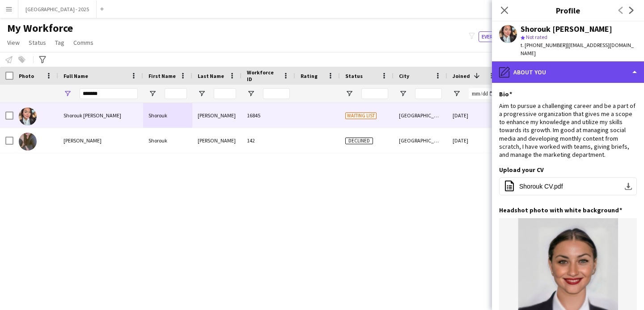
click at [539, 61] on div "pencil4 About you" at bounding box center [568, 71] width 152 height 21
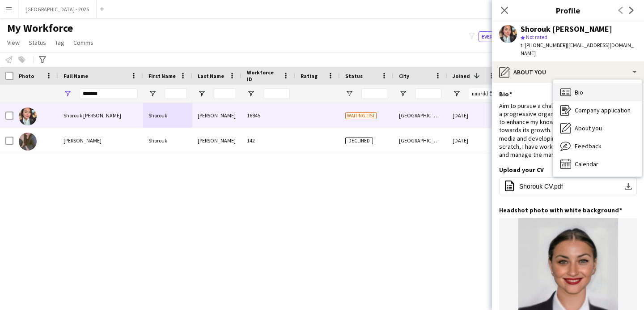
click at [583, 83] on div "Bio Bio" at bounding box center [597, 92] width 89 height 18
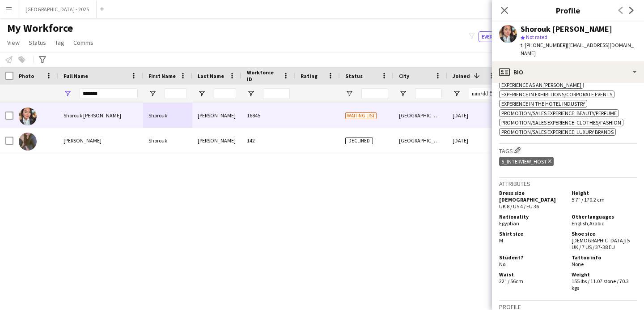
scroll to position [360, 0]
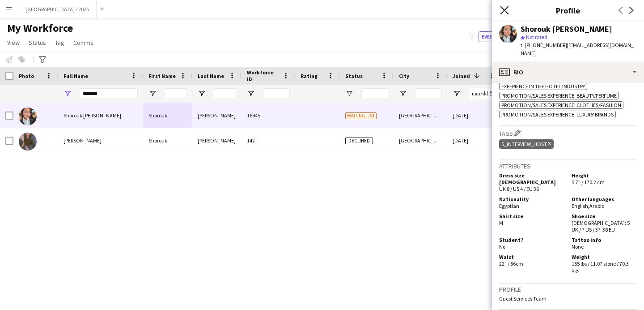
click at [506, 13] on icon "Close pop-in" at bounding box center [504, 10] width 9 height 9
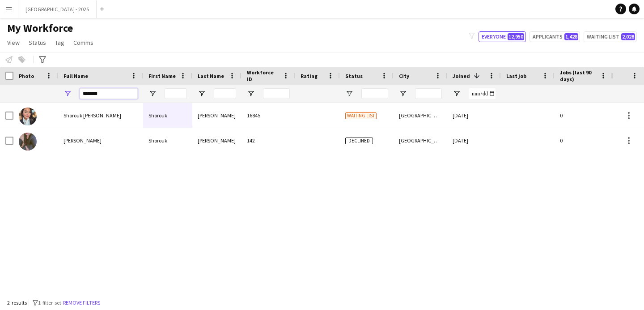
click at [86, 91] on input "*******" at bounding box center [109, 93] width 58 height 11
click at [86, 90] on input "*******" at bounding box center [109, 93] width 58 height 11
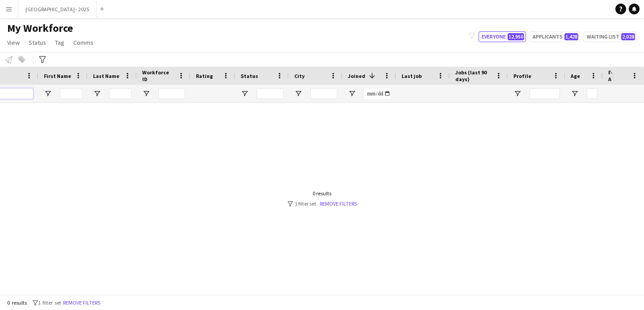
scroll to position [0, 302]
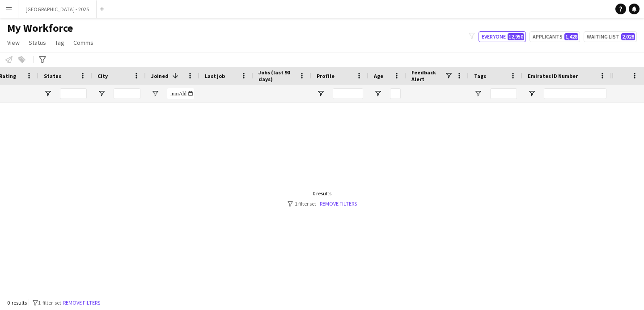
type input "*"
click at [552, 97] on input "Emirates ID Number Filter Input" at bounding box center [575, 93] width 63 height 11
paste input "*******"
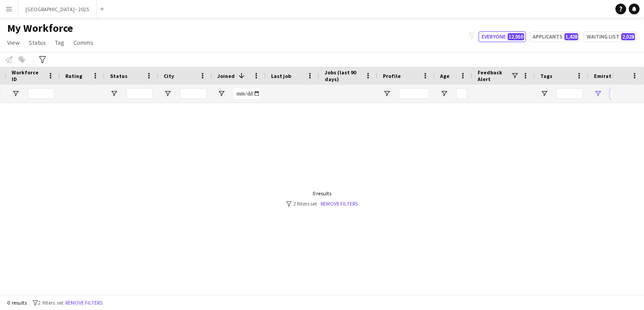
scroll to position [0, 155]
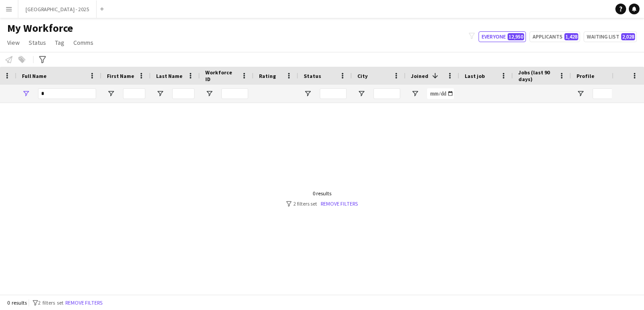
type input "*******"
click at [67, 90] on input "*" at bounding box center [67, 93] width 58 height 11
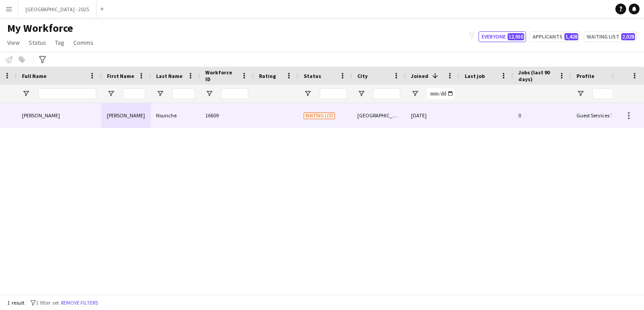
click at [207, 115] on div "16609" at bounding box center [227, 115] width 54 height 25
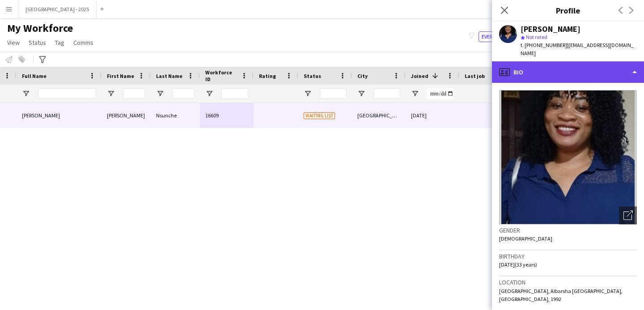
drag, startPoint x: 593, startPoint y: 63, endPoint x: 593, endPoint y: 68, distance: 5.4
click at [594, 64] on div "profile Bio" at bounding box center [568, 71] width 152 height 21
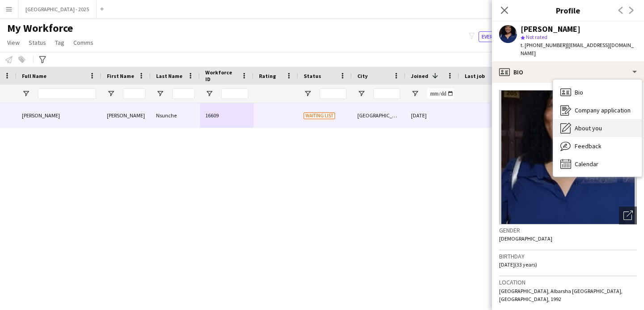
click at [606, 119] on div "About you About you" at bounding box center [597, 128] width 89 height 18
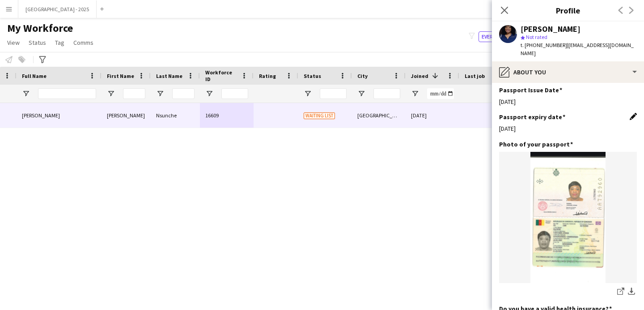
click at [630, 113] on app-icon "Edit this field" at bounding box center [633, 116] width 7 height 7
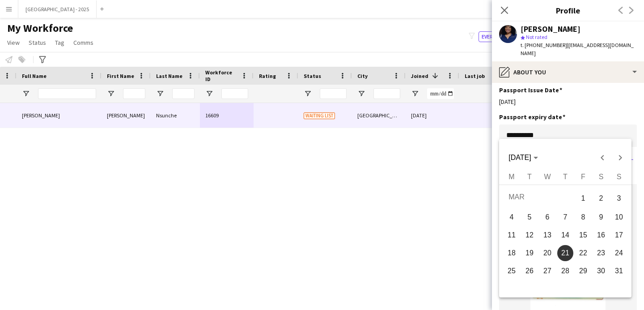
click at [549, 126] on body "Menu Boards Boards Boards All jobs Status Workforce Workforce My Workforce Recr…" at bounding box center [322, 155] width 644 height 310
click at [579, 103] on div at bounding box center [322, 155] width 644 height 310
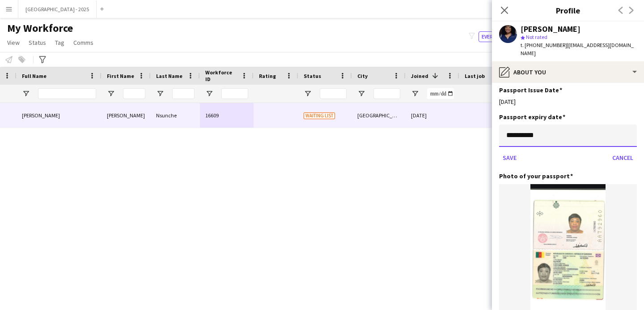
click at [570, 132] on input "**********" at bounding box center [568, 135] width 138 height 22
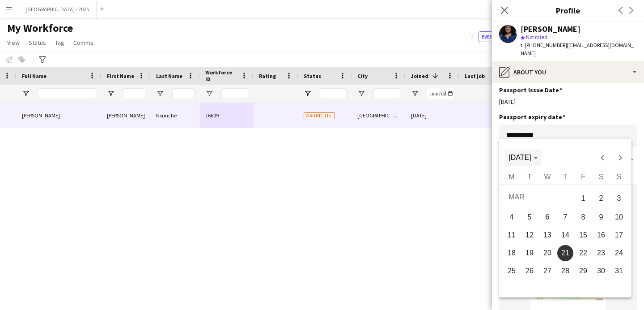
click at [541, 162] on span "Choose month and year" at bounding box center [523, 157] width 36 height 21
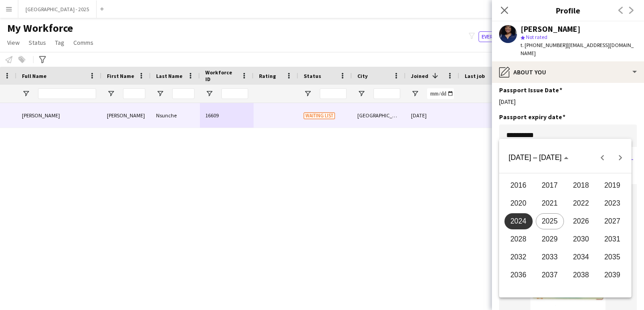
click at [550, 238] on span "2029" at bounding box center [550, 239] width 28 height 16
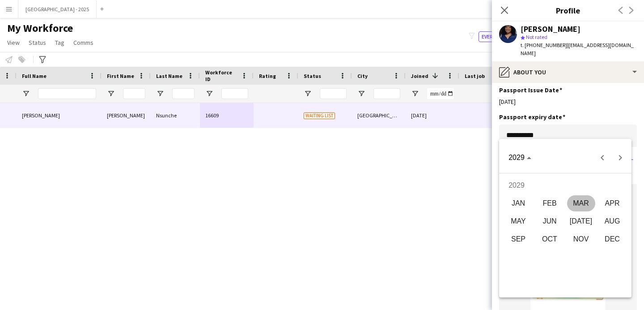
click at [580, 204] on span "MAR" at bounding box center [581, 203] width 28 height 16
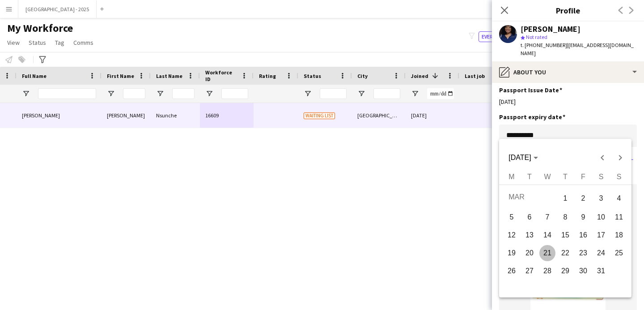
click at [549, 254] on span "21" at bounding box center [548, 253] width 16 height 16
type input "**********"
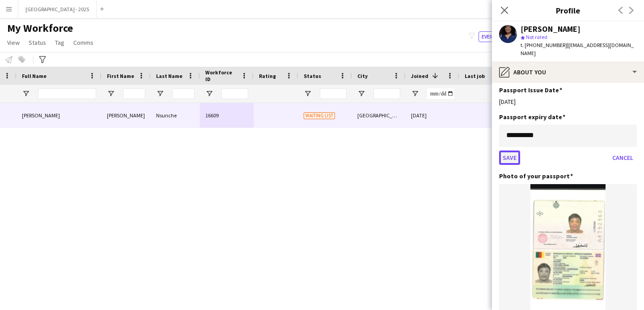
click at [510, 151] on button "Save" at bounding box center [509, 157] width 21 height 14
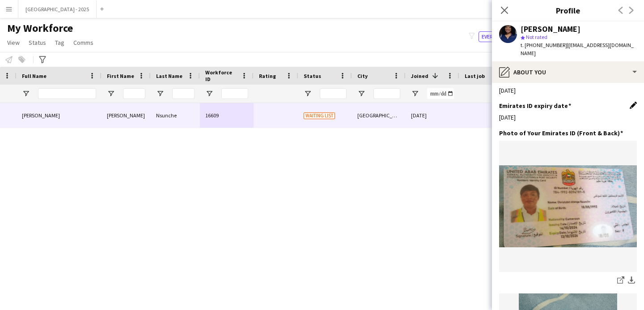
click at [630, 102] on app-icon "Edit this field" at bounding box center [633, 105] width 7 height 7
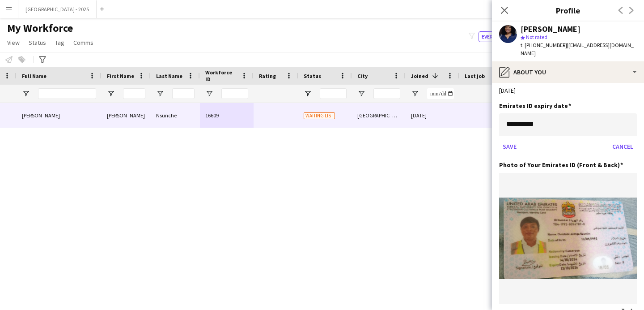
click at [540, 113] on body "Menu Boards Boards Boards All jobs Status Workforce Workforce My Workforce Recr…" at bounding box center [322, 155] width 644 height 310
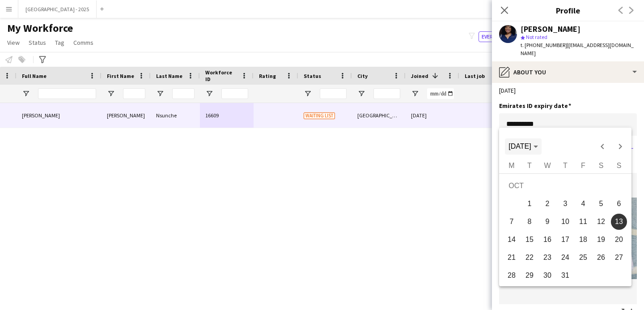
click at [531, 147] on span "[DATE]" at bounding box center [520, 146] width 22 height 8
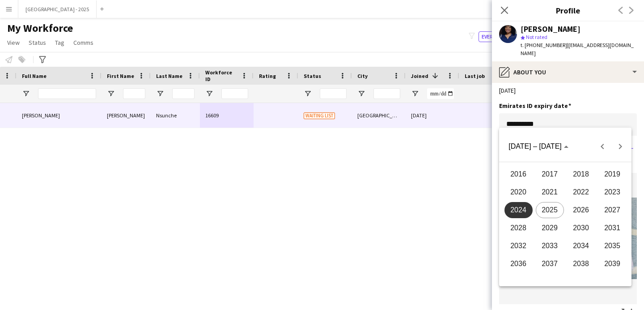
click at [592, 209] on span "2026" at bounding box center [581, 210] width 28 height 16
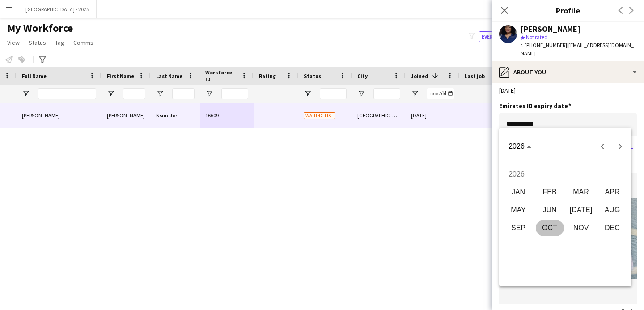
click at [548, 227] on span "OCT" at bounding box center [550, 228] width 28 height 16
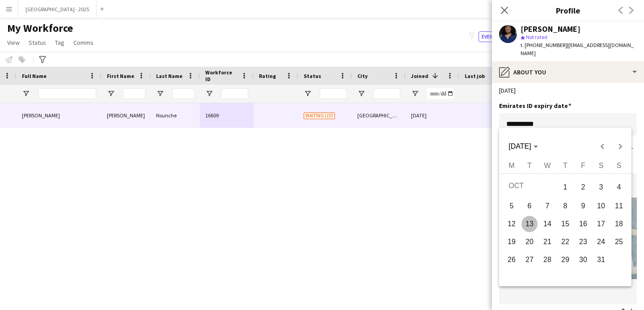
click at [529, 225] on span "13" at bounding box center [530, 224] width 16 height 16
type input "**********"
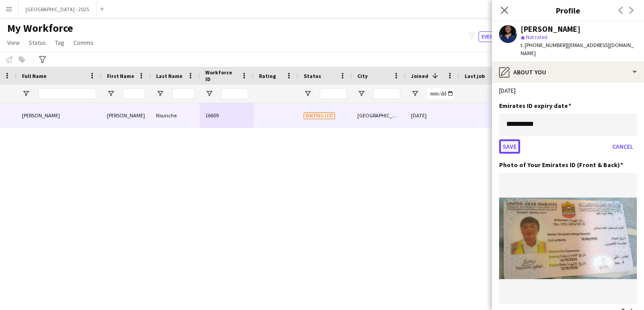
click at [511, 139] on button "Save" at bounding box center [509, 146] width 21 height 14
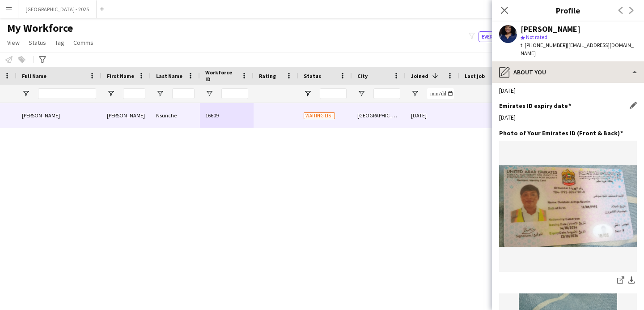
scroll to position [329, 0]
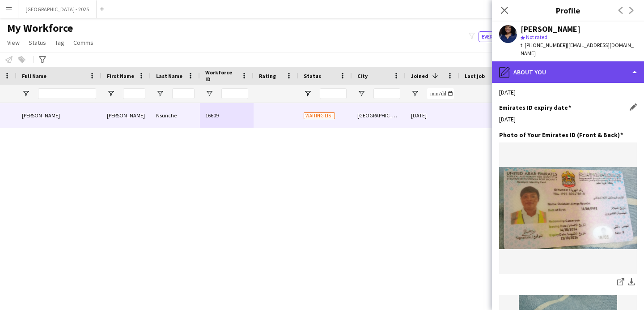
click at [540, 72] on div "pencil4 About you" at bounding box center [568, 71] width 152 height 21
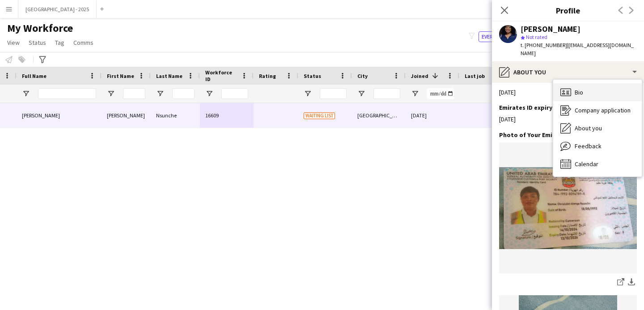
click at [587, 88] on div "Bio Bio" at bounding box center [597, 92] width 89 height 18
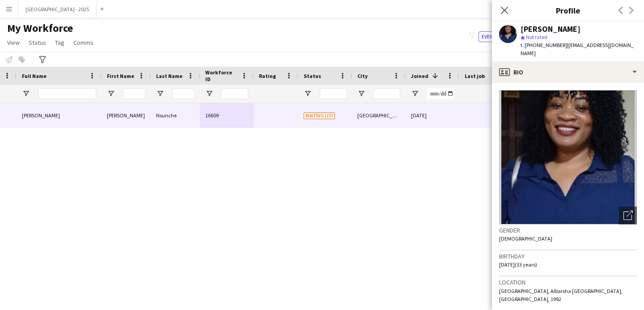
scroll to position [170, 0]
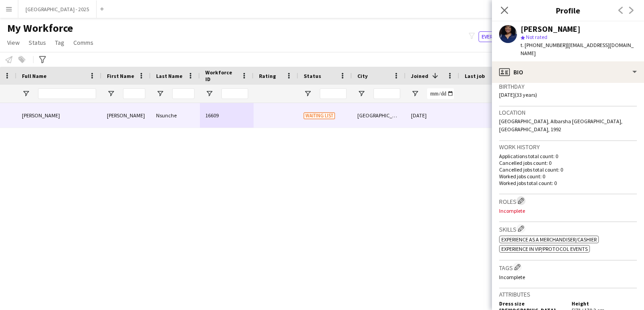
click at [524, 197] on app-icon "Edit crew company roles" at bounding box center [521, 200] width 6 height 6
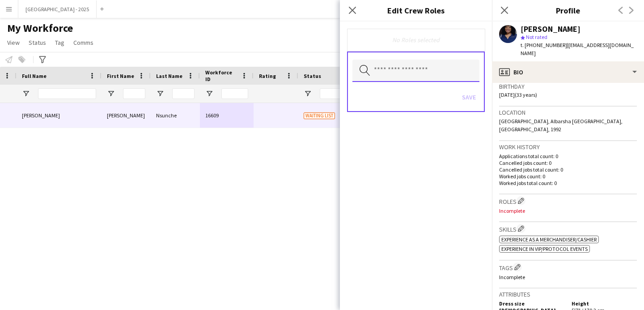
click at [422, 68] on input "text" at bounding box center [416, 71] width 127 height 22
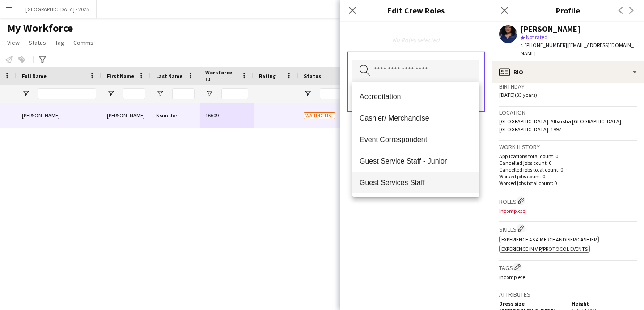
click at [420, 176] on mat-option "Guest Services Staff" at bounding box center [416, 181] width 127 height 21
drag, startPoint x: 432, startPoint y: 224, endPoint x: 466, endPoint y: 117, distance: 112.6
click at [432, 224] on div "Guest Services Staff Remove Search by role type Save" at bounding box center [416, 165] width 152 height 288
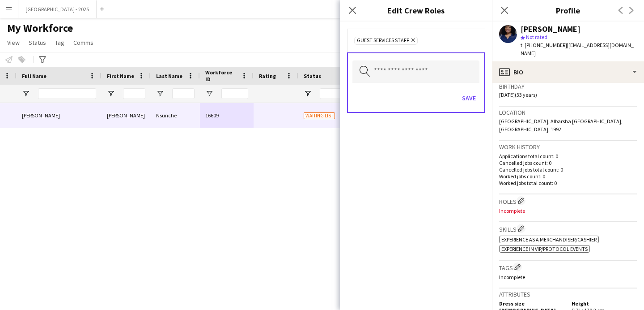
click at [473, 85] on div "Search by role type Save" at bounding box center [416, 82] width 138 height 60
click at [472, 97] on button "Save" at bounding box center [469, 98] width 21 height 14
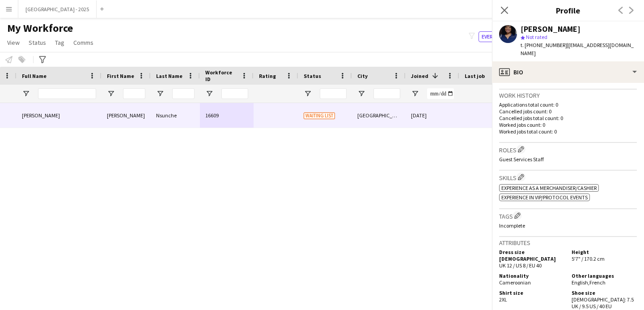
scroll to position [257, 0]
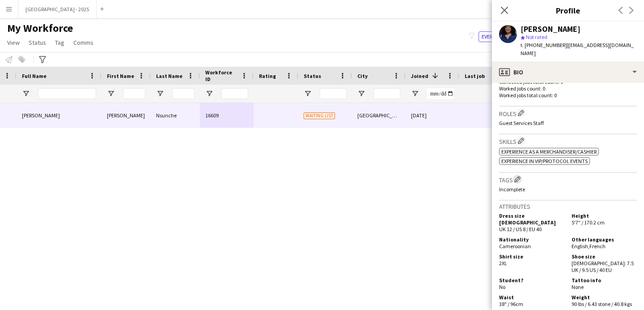
click at [519, 176] on app-icon "Edit crew company tags" at bounding box center [518, 179] width 6 height 6
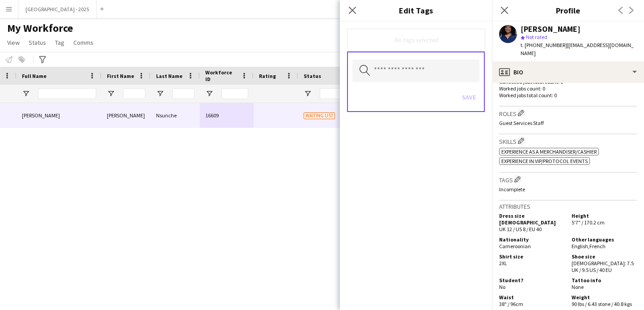
click at [407, 83] on div "Search by tag name Save" at bounding box center [416, 81] width 138 height 60
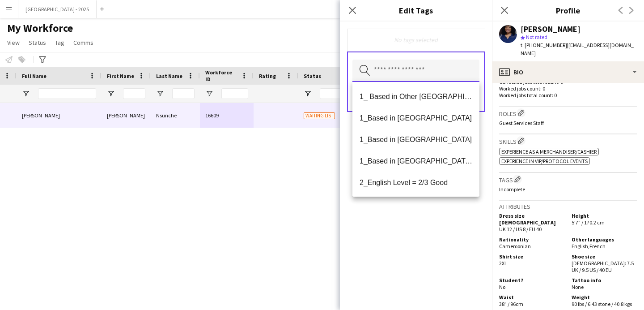
click at [408, 79] on input "text" at bounding box center [416, 71] width 127 height 22
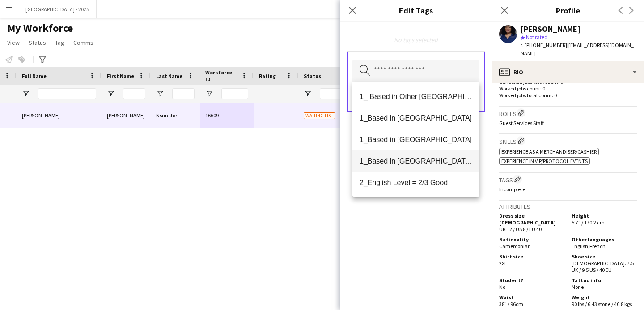
click at [430, 157] on span "1_Based in [GEOGRAPHIC_DATA]/[GEOGRAPHIC_DATA]/Ajman" at bounding box center [416, 161] width 113 height 9
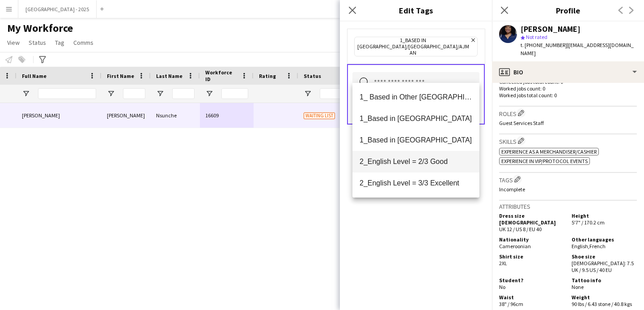
click at [433, 162] on span "2_English Level = 2/3 Good" at bounding box center [416, 161] width 113 height 9
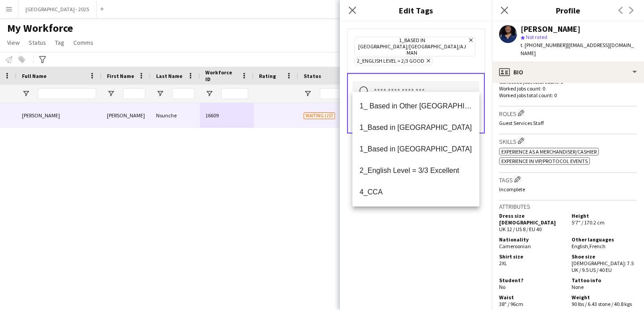
click at [441, 240] on div "1_Based in [GEOGRAPHIC_DATA]/[GEOGRAPHIC_DATA]/Ajman Remove 2_English Level = 2…" at bounding box center [416, 165] width 152 height 288
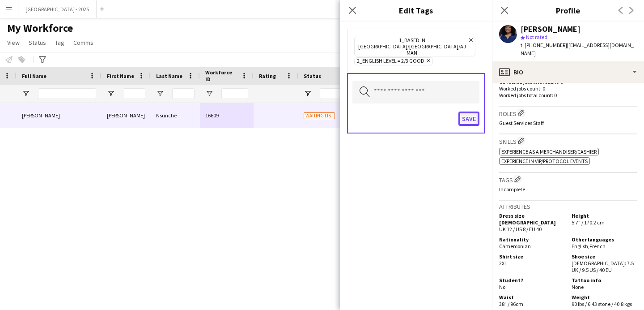
click at [468, 111] on button "Save" at bounding box center [469, 118] width 21 height 14
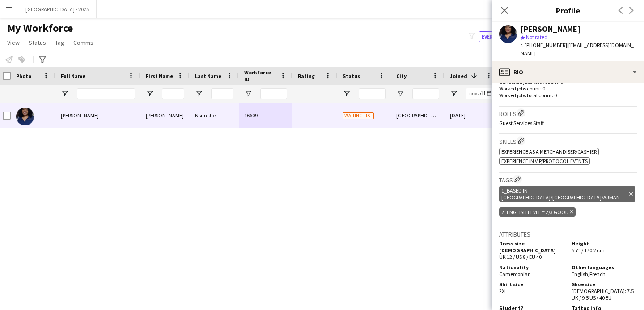
scroll to position [0, 0]
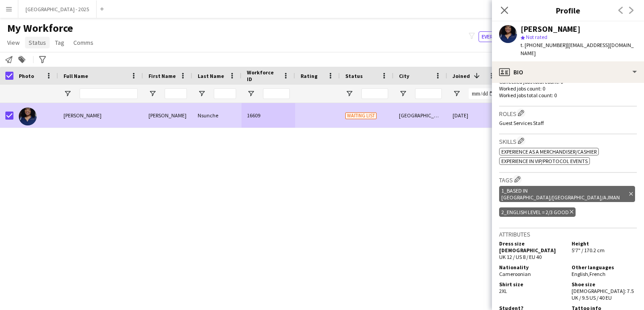
click at [40, 44] on span "Status" at bounding box center [37, 42] width 17 height 8
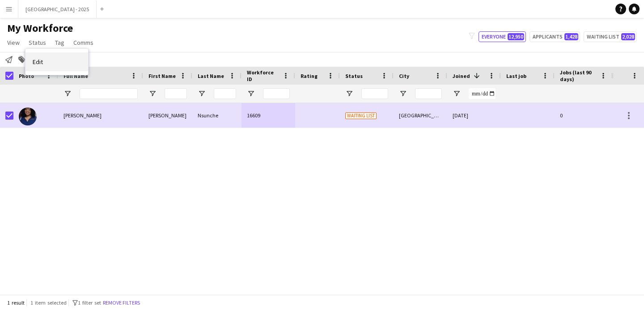
click at [55, 67] on link "Edit" at bounding box center [57, 61] width 63 height 19
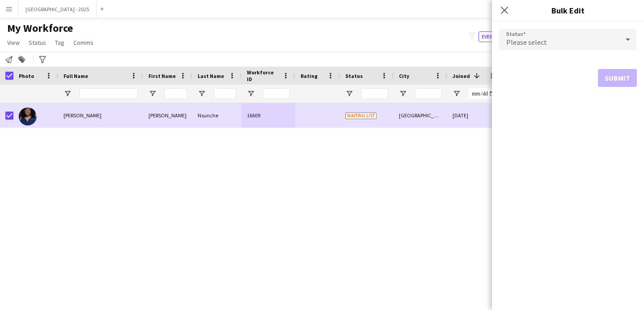
click at [554, 38] on div "Please select" at bounding box center [559, 39] width 120 height 21
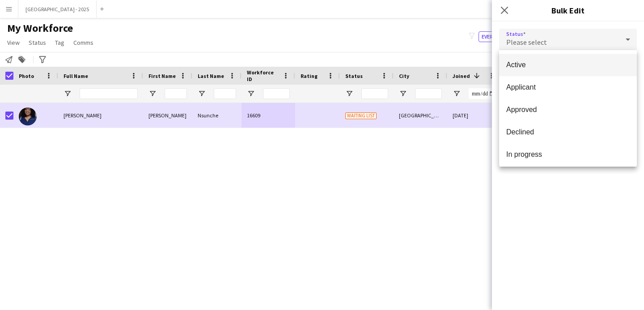
click at [543, 65] on span "Active" at bounding box center [567, 64] width 123 height 9
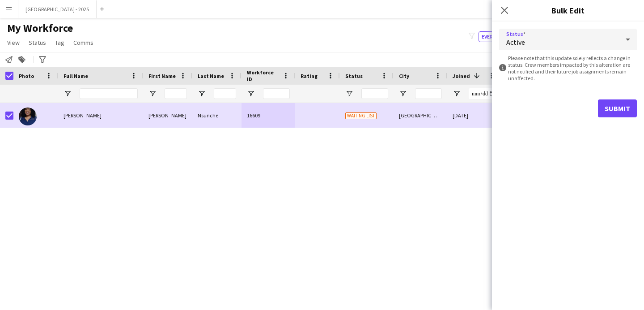
click at [628, 122] on form "Status Active information-circle Please note that this update solely reflects a…" at bounding box center [568, 72] width 138 height 103
click at [620, 115] on button "Submit" at bounding box center [617, 108] width 39 height 18
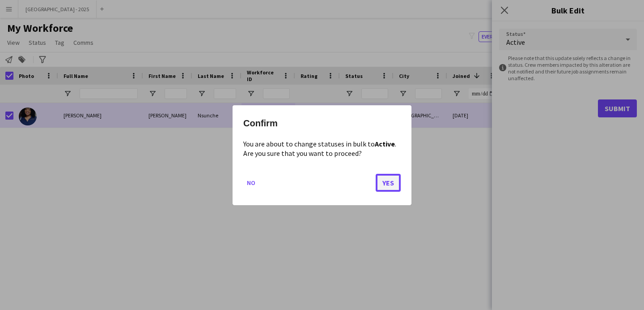
click at [385, 180] on button "Yes" at bounding box center [388, 182] width 25 height 18
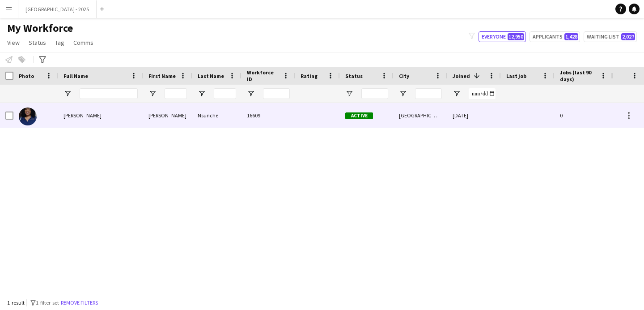
click at [432, 119] on div "[GEOGRAPHIC_DATA]" at bounding box center [421, 115] width 54 height 25
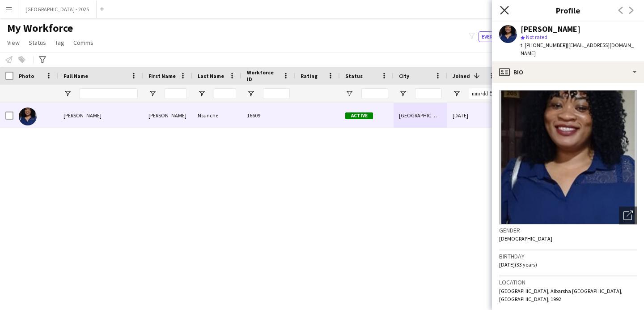
click at [507, 10] on icon "Close pop-in" at bounding box center [504, 10] width 9 height 9
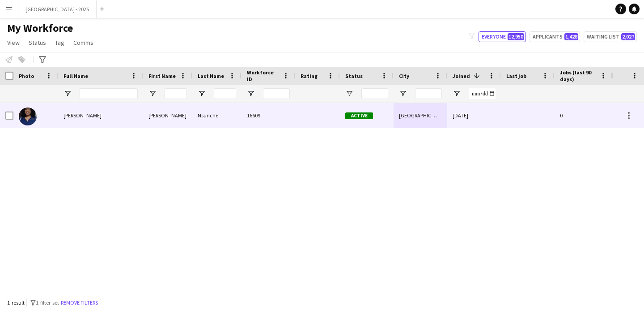
click at [368, 115] on span "Active" at bounding box center [359, 115] width 28 height 7
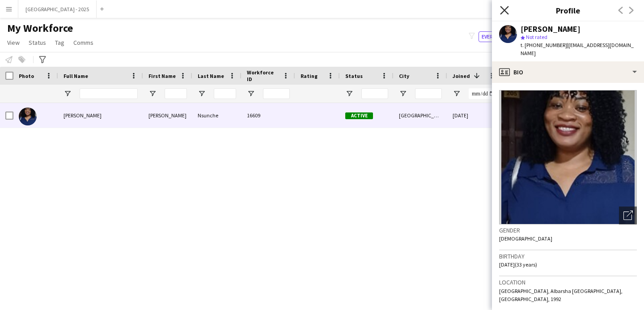
click at [506, 8] on icon "Close pop-in" at bounding box center [504, 10] width 9 height 9
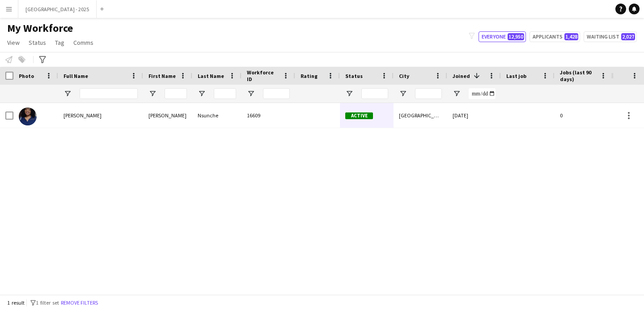
click at [389, 136] on div "[PERSON_NAME] Nsunche [PERSON_NAME] Nsunche 16609 Active [GEOGRAPHIC_DATA] [DAT…" at bounding box center [306, 195] width 612 height 184
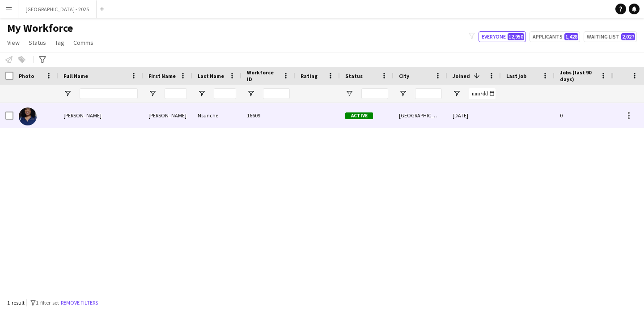
click at [396, 121] on div "[GEOGRAPHIC_DATA]" at bounding box center [421, 115] width 54 height 25
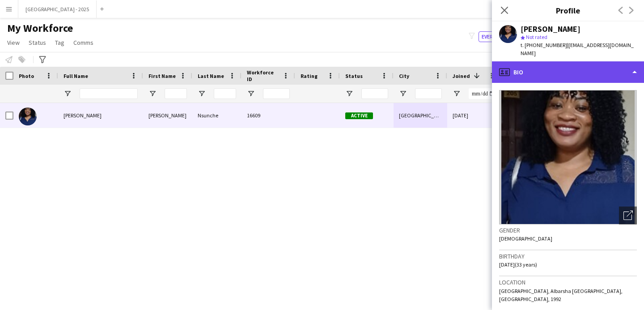
click at [538, 68] on div "profile Bio" at bounding box center [568, 71] width 152 height 21
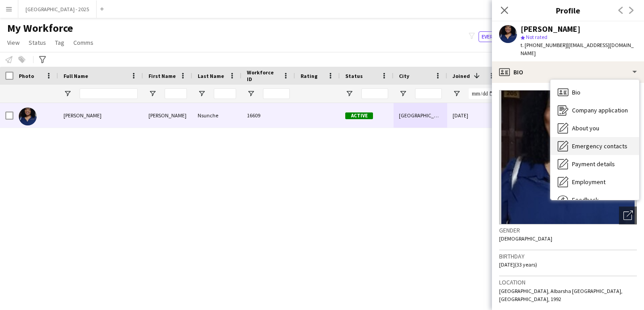
click at [571, 137] on div "Emergency contacts Emergency contacts" at bounding box center [595, 146] width 89 height 18
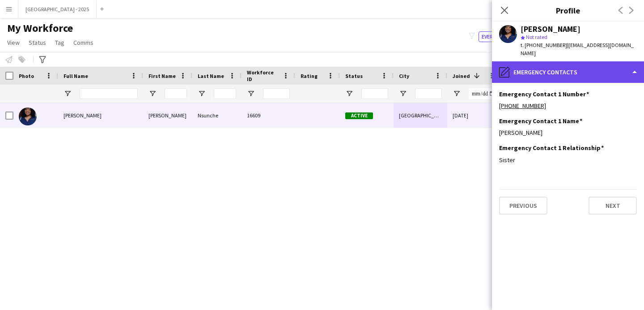
click at [532, 66] on div "pencil4 Emergency contacts" at bounding box center [568, 71] width 152 height 21
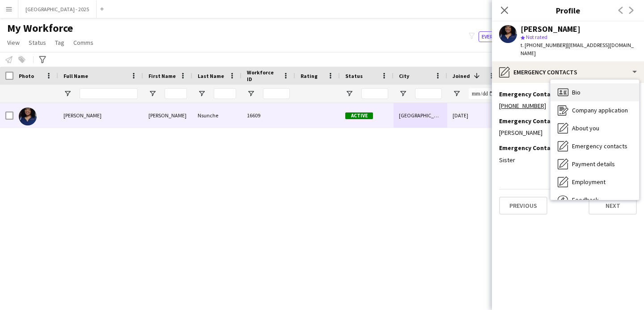
click at [554, 83] on div "Bio Bio" at bounding box center [595, 92] width 89 height 18
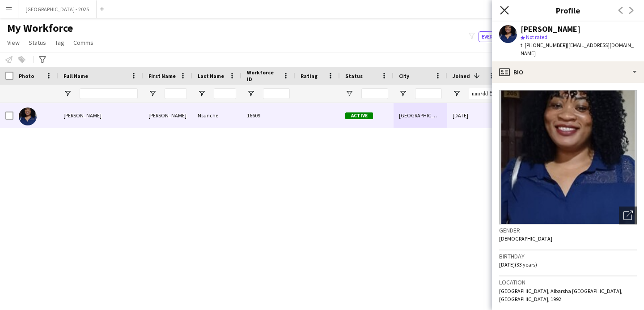
click at [504, 12] on icon "Close pop-in" at bounding box center [504, 10] width 9 height 9
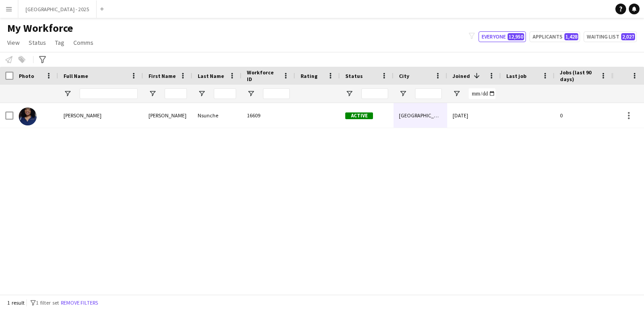
click at [92, 299] on button "Remove filters" at bounding box center [79, 303] width 41 height 10
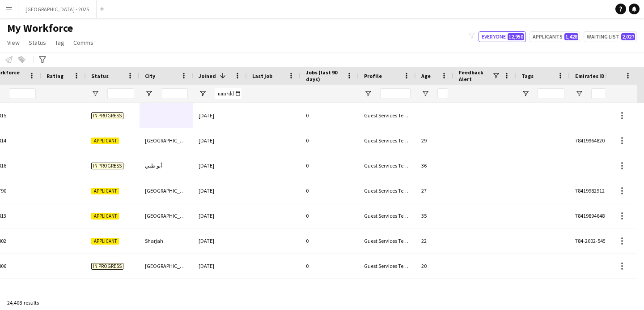
scroll to position [0, 308]
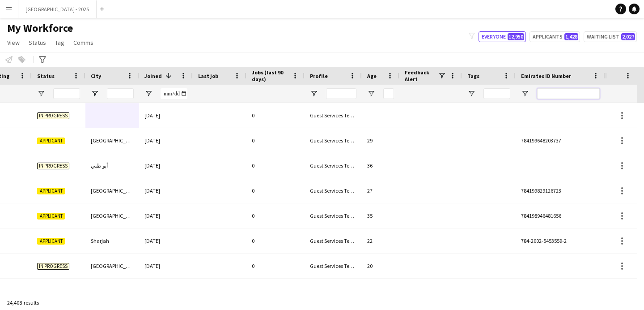
click at [577, 94] on input "Emirates ID Number Filter Input" at bounding box center [568, 93] width 63 height 11
paste input "*******"
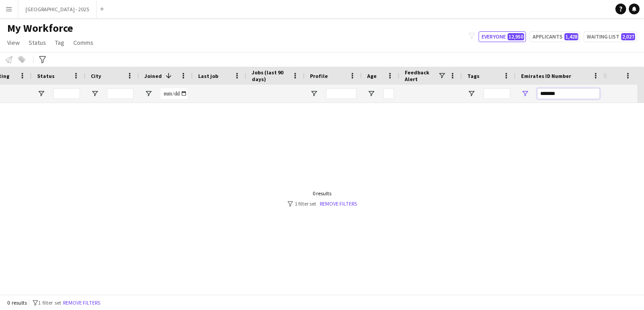
type input "*******"
click at [463, 122] on div at bounding box center [302, 195] width 605 height 184
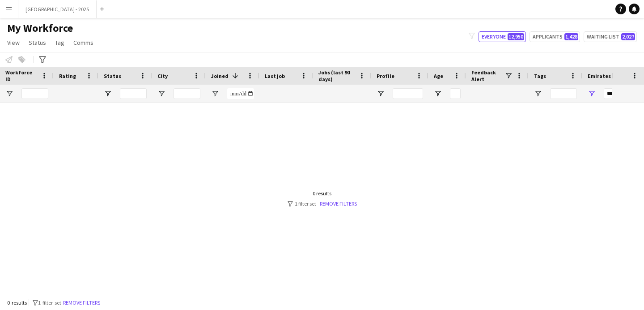
scroll to position [0, 123]
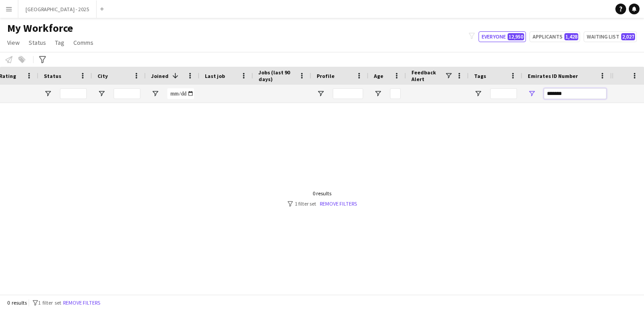
click at [593, 93] on input "*******" at bounding box center [575, 93] width 63 height 11
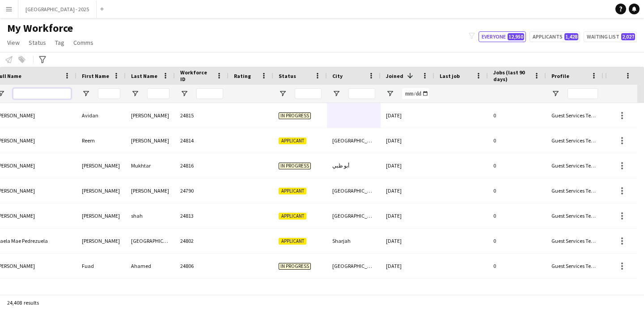
click at [44, 92] on input "Full Name Filter Input" at bounding box center [42, 93] width 58 height 11
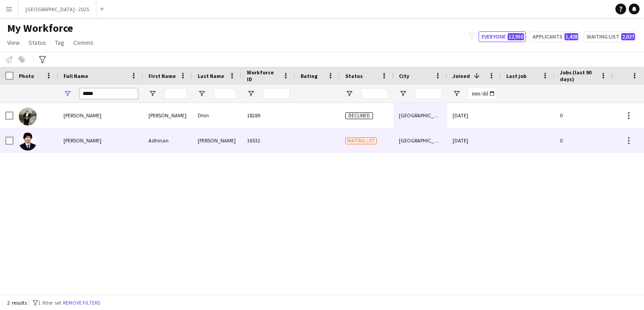
type input "*****"
click at [102, 143] on span "[PERSON_NAME]" at bounding box center [83, 140] width 38 height 7
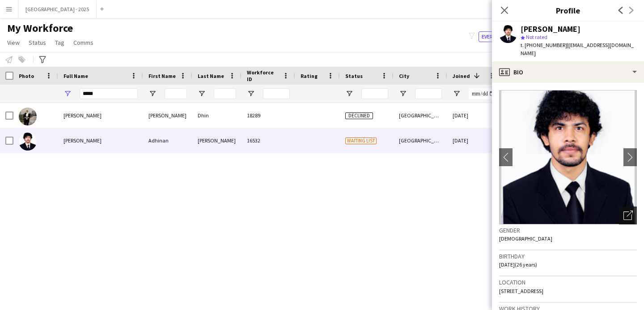
click at [624, 213] on icon "Open photos pop-in" at bounding box center [628, 214] width 9 height 9
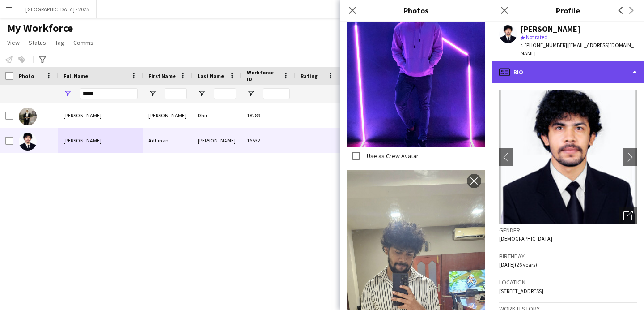
drag, startPoint x: 530, startPoint y: 68, endPoint x: 533, endPoint y: 79, distance: 11.2
click at [530, 68] on div "profile Bio" at bounding box center [568, 71] width 152 height 21
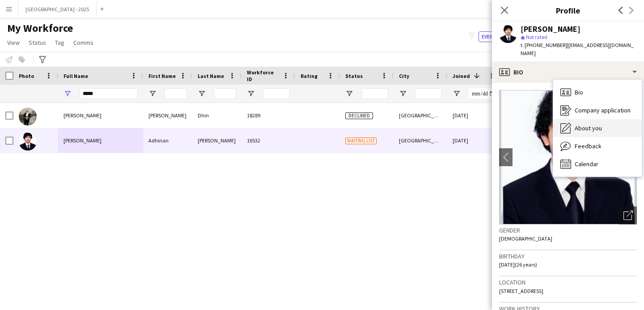
click at [570, 127] on icon at bounding box center [566, 128] width 10 height 10
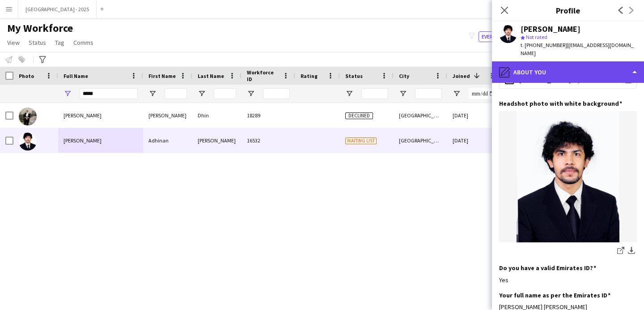
click at [539, 67] on div "pencil4 About you" at bounding box center [568, 71] width 152 height 21
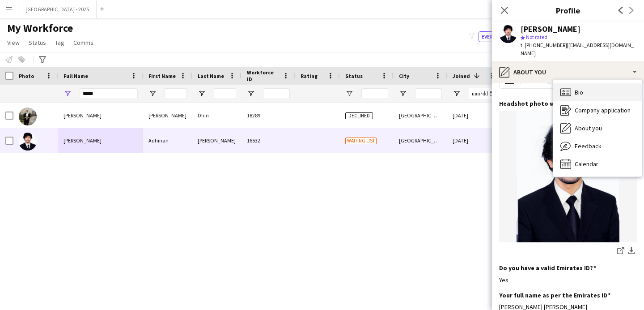
click at [589, 98] on div "Bio Bio" at bounding box center [597, 92] width 89 height 18
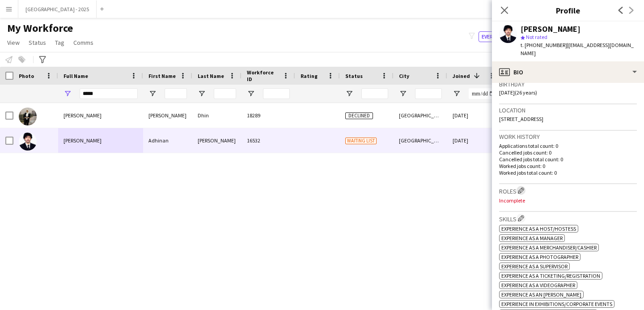
click at [522, 189] on app-icon "Edit crew company roles" at bounding box center [521, 190] width 6 height 6
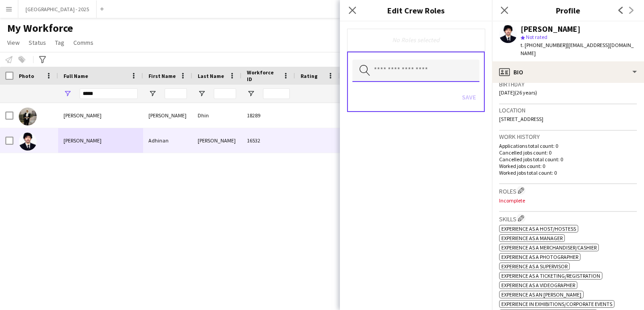
click at [418, 64] on input "text" at bounding box center [416, 71] width 127 height 22
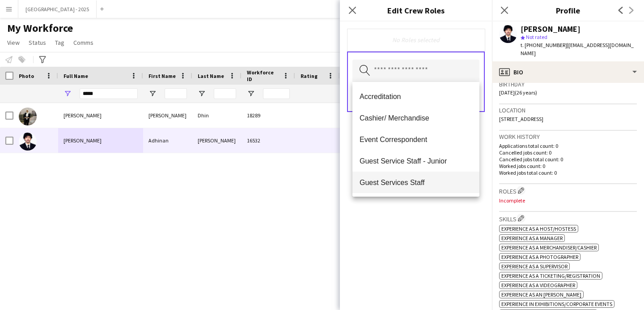
click at [419, 183] on span "Guest Services Staff" at bounding box center [416, 182] width 113 height 9
drag, startPoint x: 438, startPoint y: 231, endPoint x: 439, endPoint y: 220, distance: 11.2
click at [438, 231] on div "Guest Services Staff Remove Search by role type Save" at bounding box center [416, 165] width 152 height 288
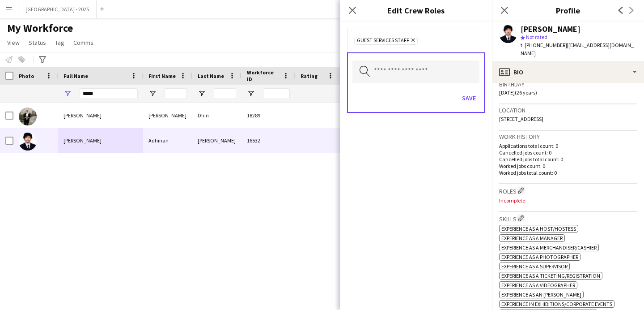
click at [476, 87] on div "Search by role type Save" at bounding box center [416, 82] width 138 height 60
click at [472, 98] on button "Save" at bounding box center [469, 98] width 21 height 14
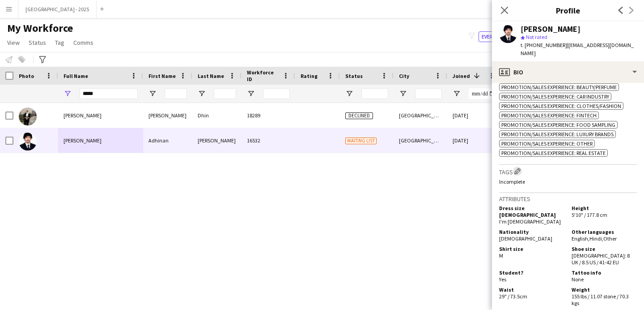
click at [518, 174] on app-icon "Edit crew company tags" at bounding box center [518, 171] width 6 height 6
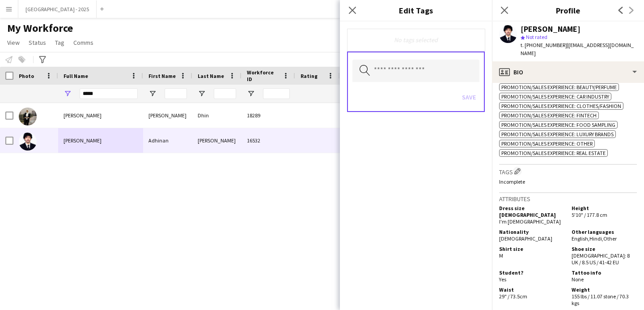
click at [433, 84] on div "Search by tag name Save" at bounding box center [416, 81] width 138 height 60
click at [432, 78] on input "text" at bounding box center [416, 71] width 127 height 22
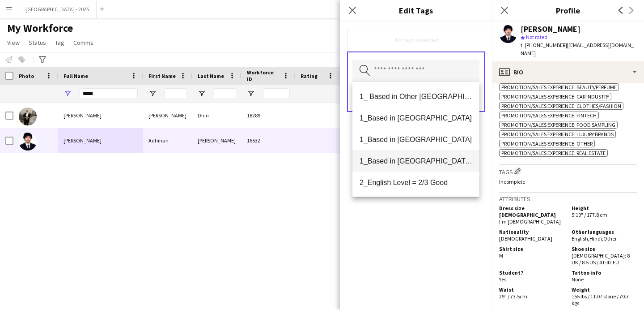
click at [448, 158] on span "1_Based in [GEOGRAPHIC_DATA]/[GEOGRAPHIC_DATA]/Ajman" at bounding box center [416, 161] width 113 height 9
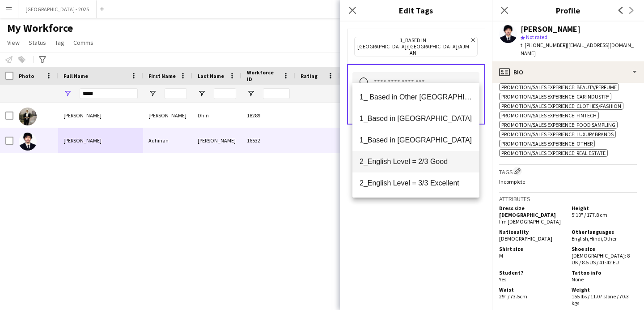
click at [448, 162] on span "2_English Level = 2/3 Good" at bounding box center [416, 161] width 113 height 9
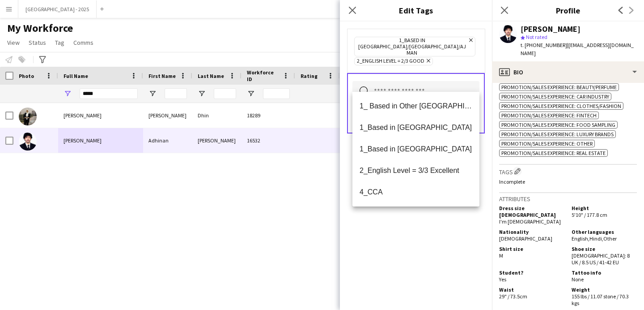
drag, startPoint x: 466, startPoint y: 239, endPoint x: 468, endPoint y: 144, distance: 95.3
click at [466, 239] on div "1_Based in [GEOGRAPHIC_DATA]/[GEOGRAPHIC_DATA]/Ajman Remove 2_English Level = 2…" at bounding box center [416, 165] width 152 height 288
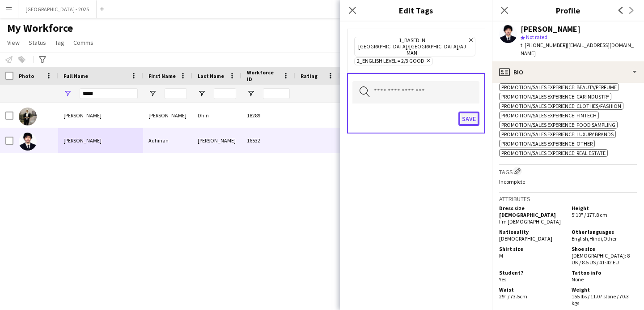
click at [468, 113] on button "Save" at bounding box center [469, 118] width 21 height 14
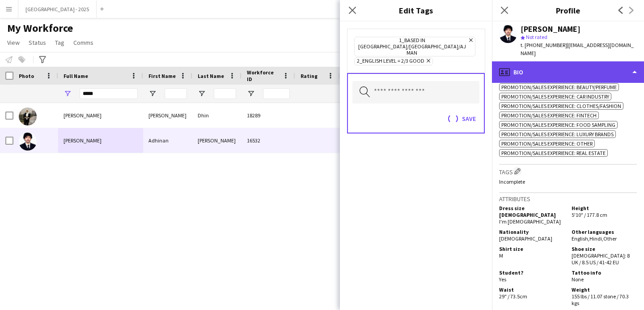
click at [521, 72] on div "profile Bio" at bounding box center [568, 71] width 152 height 21
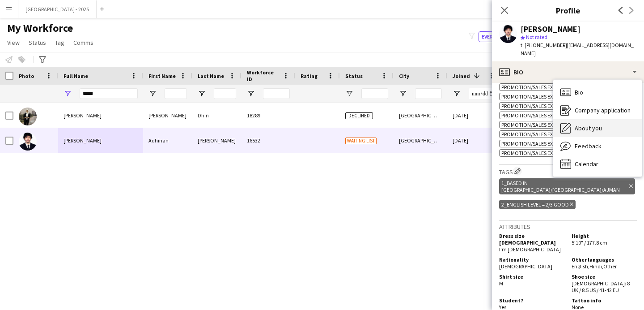
click at [584, 130] on span "About you" at bounding box center [588, 128] width 27 height 8
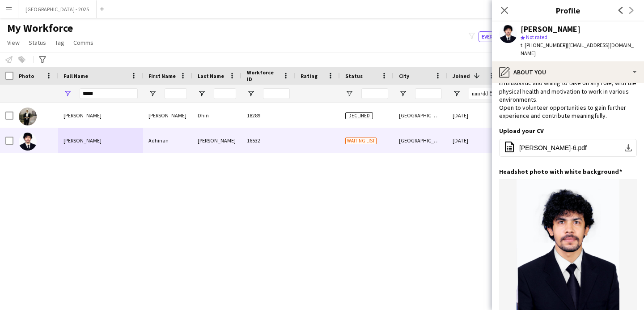
scroll to position [0, 0]
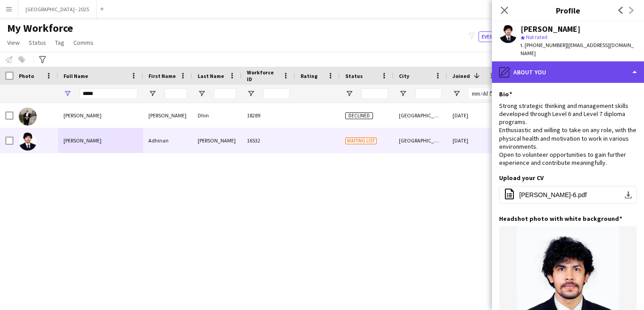
click at [519, 73] on div "pencil4 About you" at bounding box center [568, 71] width 152 height 21
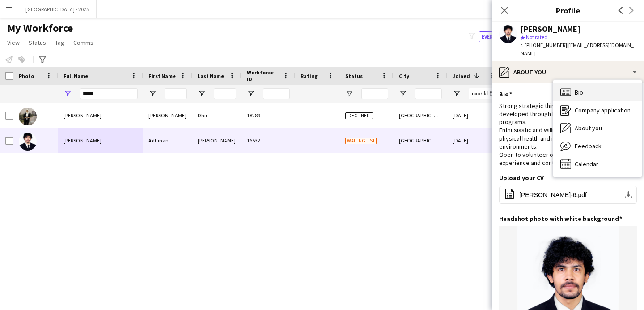
click at [572, 88] on div "Bio Bio" at bounding box center [597, 92] width 89 height 18
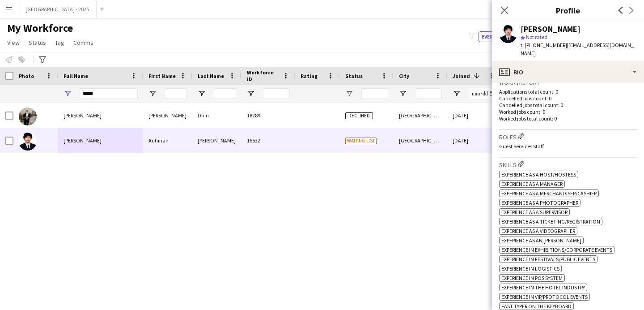
scroll to position [410, 0]
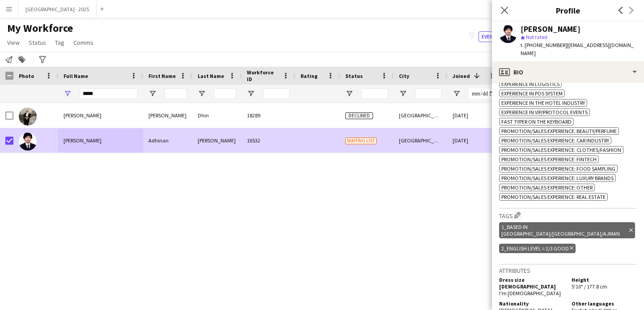
click at [43, 49] on app-page-menu "View Views Default view New view Update view Delete view Edit name Customise vi…" at bounding box center [51, 43] width 102 height 17
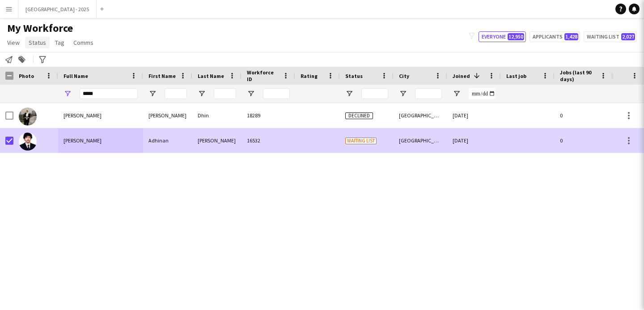
click at [42, 45] on span "Status" at bounding box center [37, 42] width 17 height 8
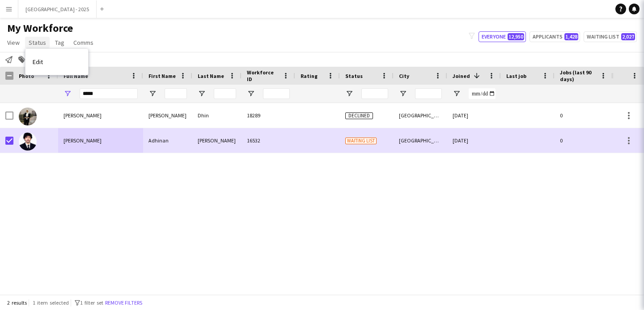
click at [42, 44] on span "Status" at bounding box center [37, 42] width 17 height 8
click at [47, 46] on link "Status" at bounding box center [37, 43] width 25 height 12
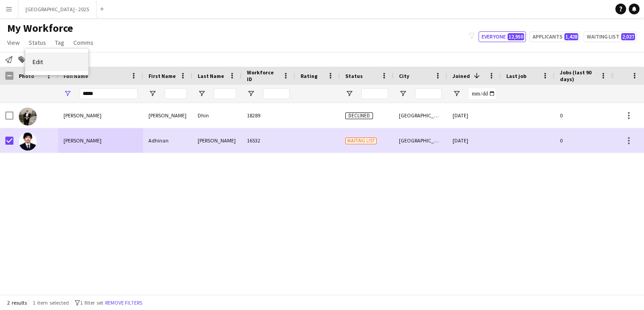
click at [52, 66] on link "Edit" at bounding box center [57, 61] width 63 height 19
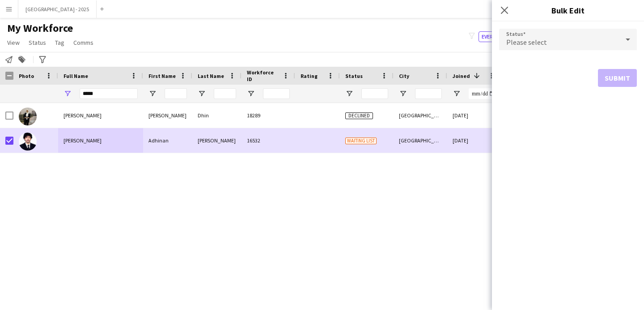
click at [565, 46] on div "Please select" at bounding box center [559, 39] width 120 height 21
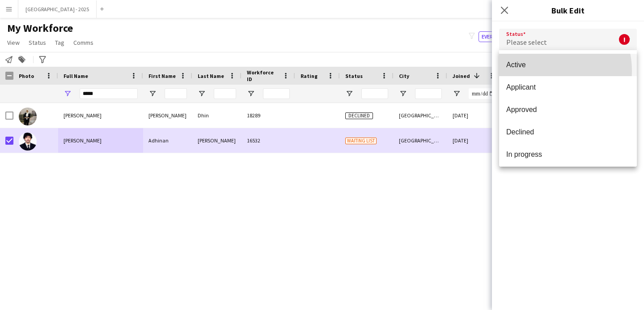
click at [545, 70] on mat-option "Active" at bounding box center [568, 65] width 138 height 22
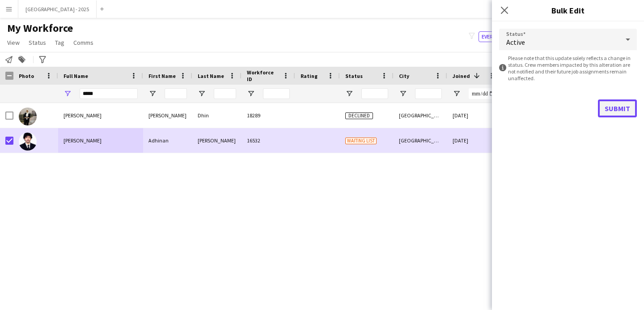
click at [606, 105] on button "Submit" at bounding box center [617, 108] width 39 height 18
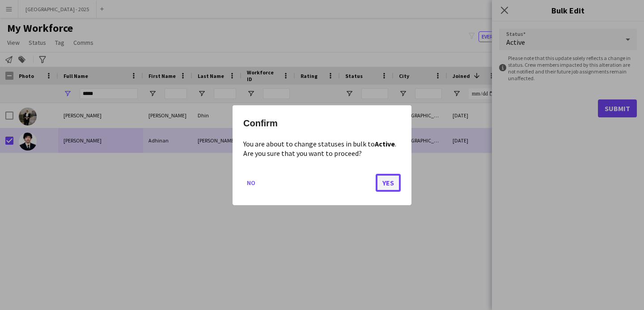
click at [377, 183] on button "Yes" at bounding box center [388, 182] width 25 height 18
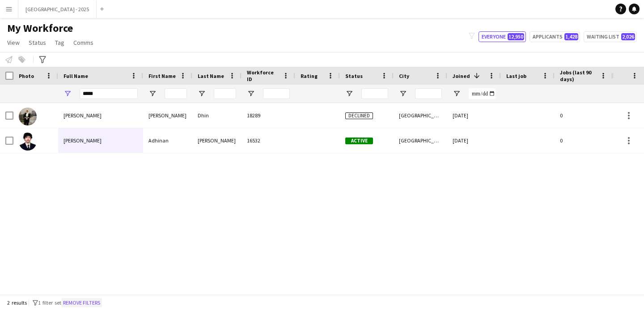
click at [96, 299] on button "Remove filters" at bounding box center [81, 303] width 41 height 10
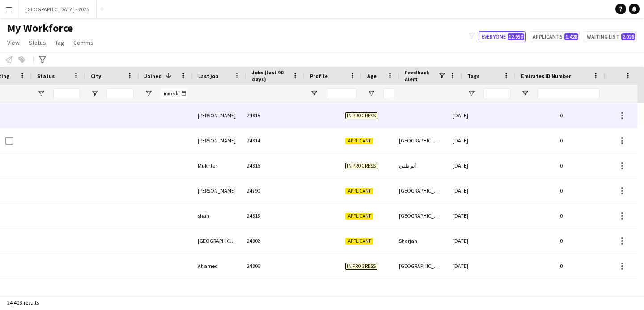
scroll to position [0, 0]
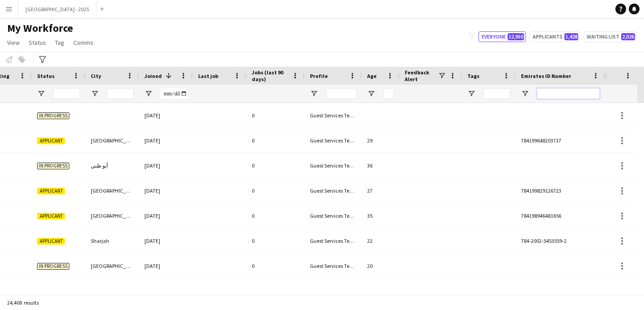
click at [552, 91] on input "Emirates ID Number Filter Input" at bounding box center [568, 93] width 63 height 11
paste input "*******"
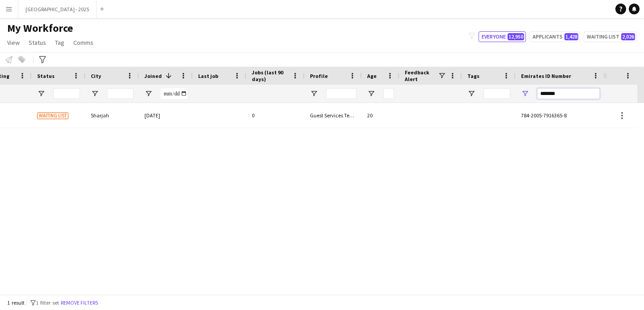
type input "*******"
click at [381, 121] on div "20" at bounding box center [381, 115] width 38 height 25
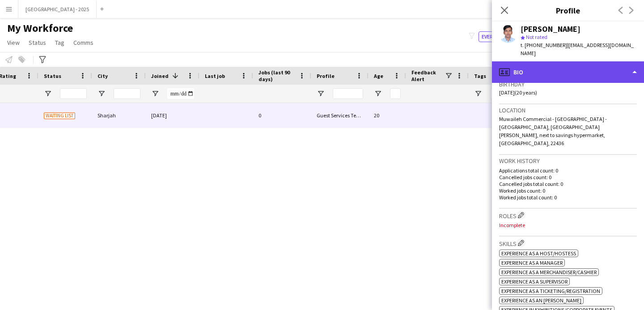
click at [550, 68] on div "profile Bio" at bounding box center [568, 71] width 152 height 21
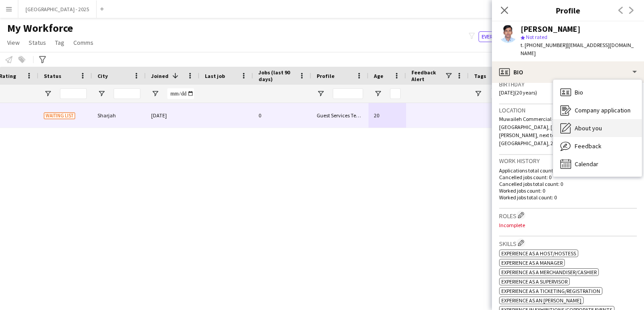
click at [574, 119] on div "About you About you" at bounding box center [597, 128] width 89 height 18
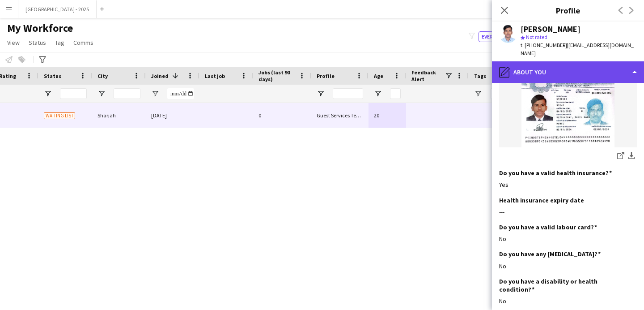
click at [540, 70] on div "pencil4 About you" at bounding box center [568, 71] width 152 height 21
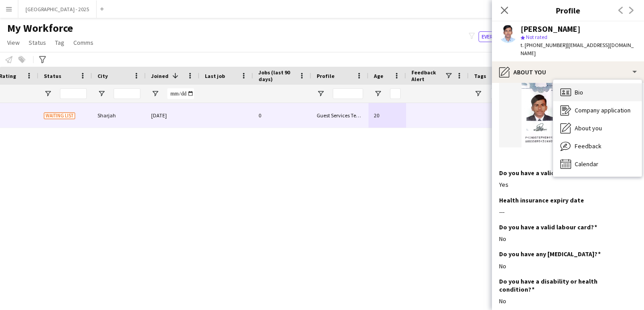
click at [574, 86] on div "Bio Bio" at bounding box center [597, 92] width 89 height 18
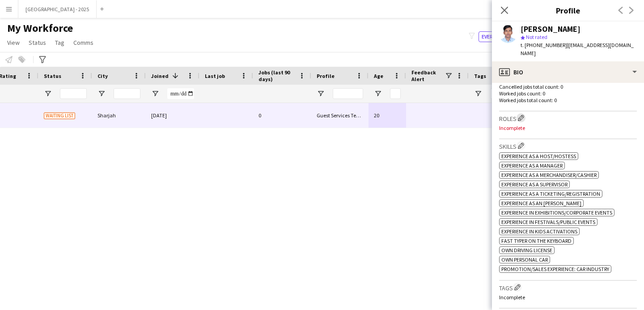
click at [524, 115] on app-icon "Edit crew company roles" at bounding box center [521, 118] width 6 height 6
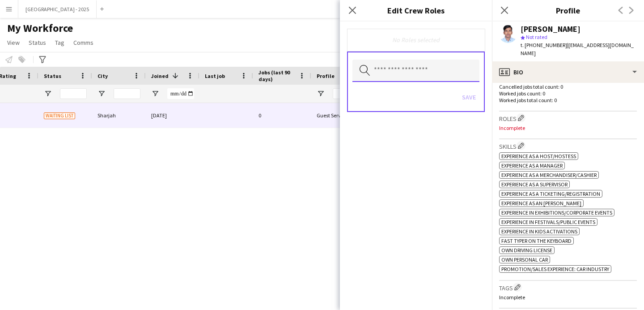
click at [407, 71] on input "text" at bounding box center [416, 71] width 127 height 22
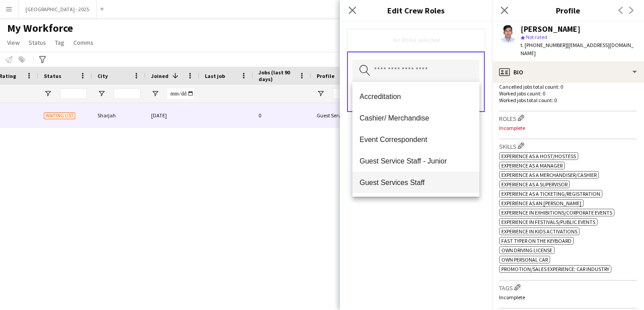
click at [425, 178] on span "Guest Services Staff" at bounding box center [416, 182] width 113 height 9
click at [435, 200] on div "Guest Services Staff Remove Search by role type Save" at bounding box center [416, 165] width 152 height 288
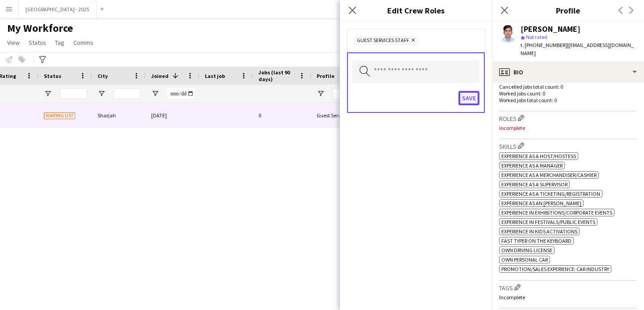
click at [472, 101] on button "Save" at bounding box center [469, 98] width 21 height 14
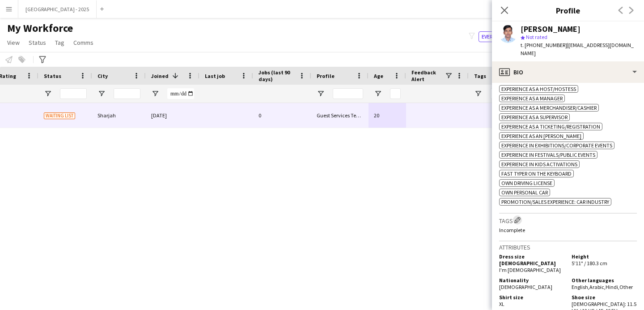
click at [518, 217] on app-icon "Edit crew company tags" at bounding box center [518, 220] width 6 height 6
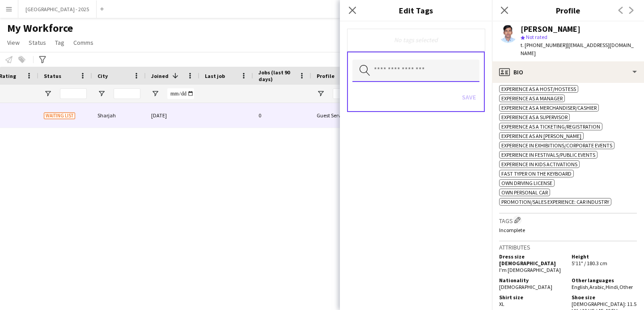
click at [413, 73] on input "text" at bounding box center [416, 71] width 127 height 22
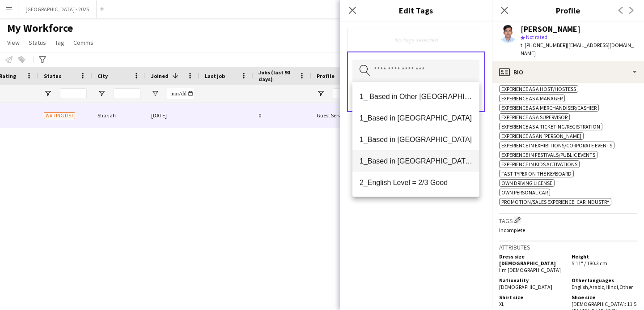
click at [424, 154] on mat-option "1_Based in [GEOGRAPHIC_DATA]/[GEOGRAPHIC_DATA]/Ajman" at bounding box center [416, 160] width 127 height 21
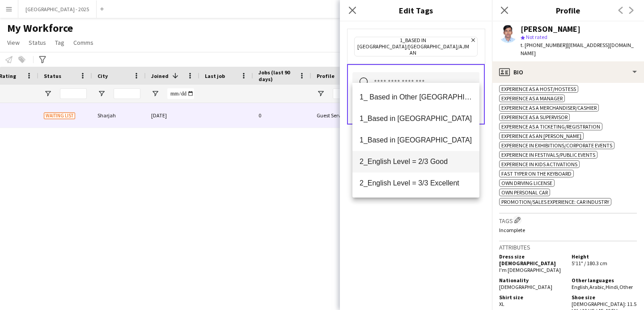
click at [425, 165] on span "2_English Level = 2/3 Good" at bounding box center [416, 161] width 113 height 9
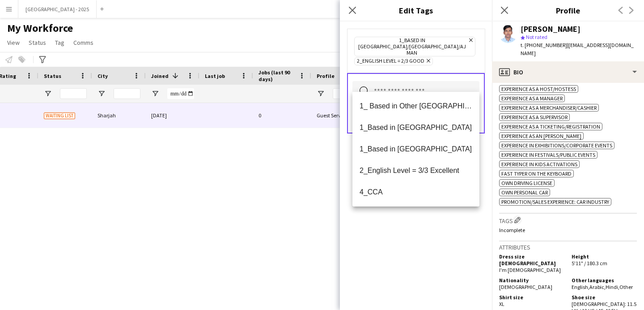
click at [425, 216] on div "1_Based in [GEOGRAPHIC_DATA]/[GEOGRAPHIC_DATA]/Ajman Remove 2_English Level = 2…" at bounding box center [416, 165] width 152 height 288
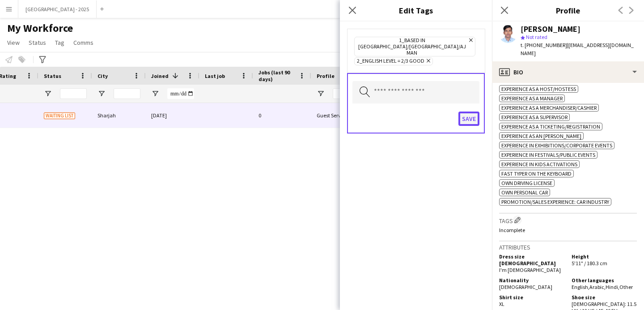
click at [470, 111] on button "Save" at bounding box center [469, 118] width 21 height 14
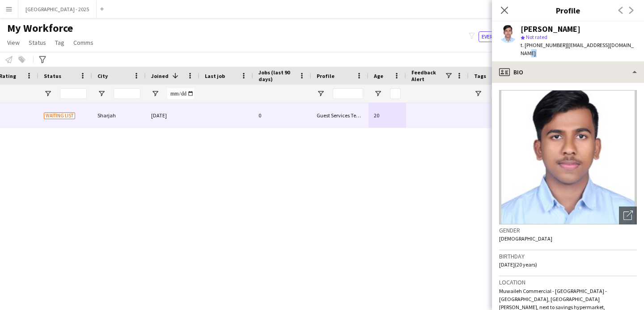
click at [573, 53] on app-crew-profile "Close pop-in Profile Previous Next [PERSON_NAME] Not rated t. [PHONE_NUMBER] | …" at bounding box center [568, 155] width 152 height 310
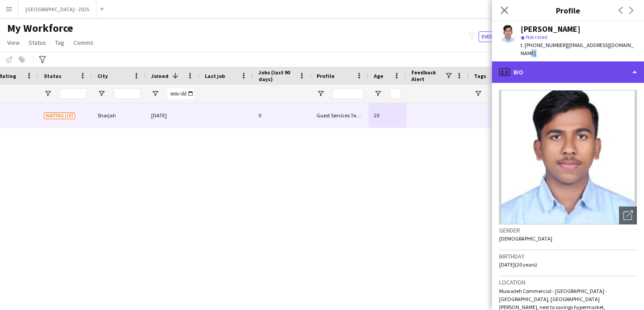
click at [568, 64] on div "profile Bio" at bounding box center [568, 71] width 152 height 21
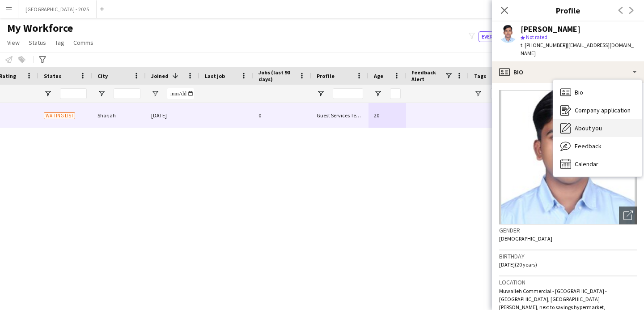
click at [595, 119] on div "About you About you" at bounding box center [597, 128] width 89 height 18
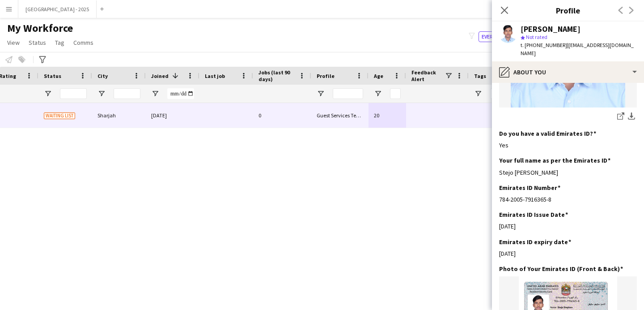
scroll to position [54, 0]
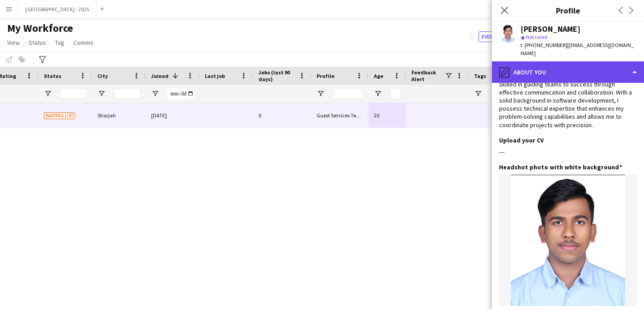
click at [548, 72] on div "pencil4 About you" at bounding box center [568, 71] width 152 height 21
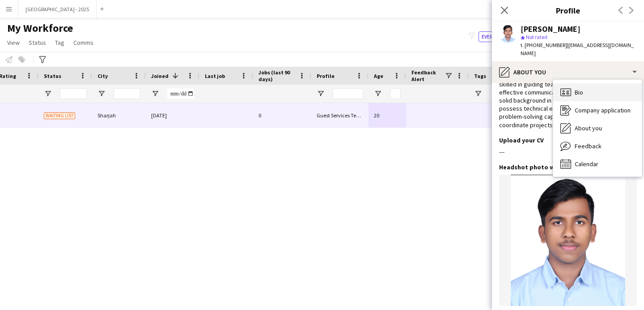
click at [586, 83] on div "Bio Bio" at bounding box center [597, 92] width 89 height 18
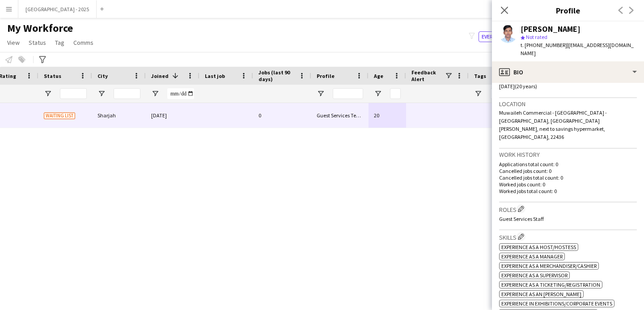
scroll to position [184, 0]
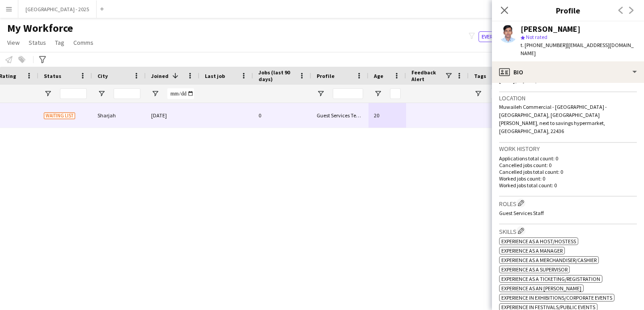
click at [558, 81] on div "Birthday [DEMOGRAPHIC_DATA] (20 years)" at bounding box center [568, 79] width 138 height 26
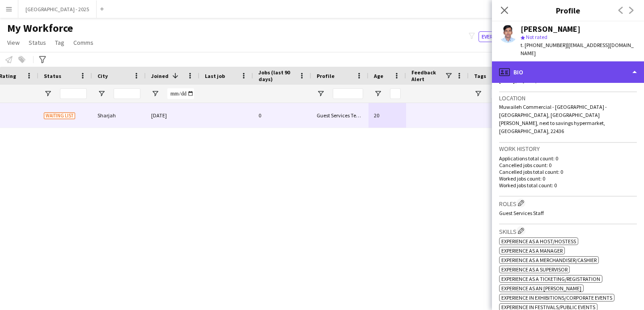
click at [558, 73] on div "profile Bio" at bounding box center [568, 71] width 152 height 21
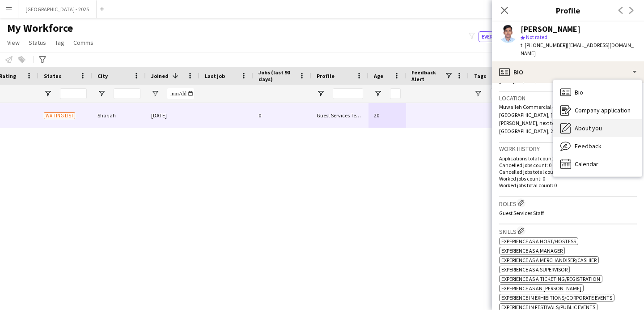
click at [592, 124] on span "About you" at bounding box center [588, 128] width 27 height 8
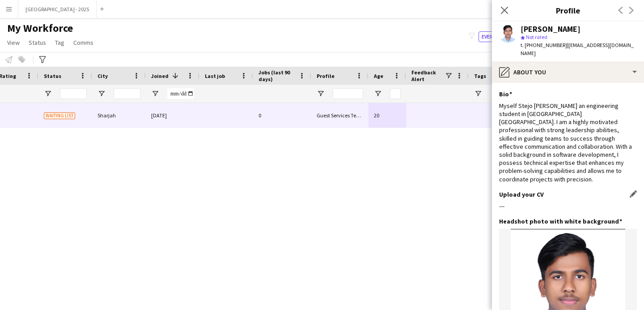
drag, startPoint x: 498, startPoint y: 188, endPoint x: 550, endPoint y: 191, distance: 51.6
click at [540, 191] on app-section-data-types "Bio Edit this field Myself Stejo [PERSON_NAME] an engineering student in [GEOGR…" at bounding box center [568, 196] width 152 height 227
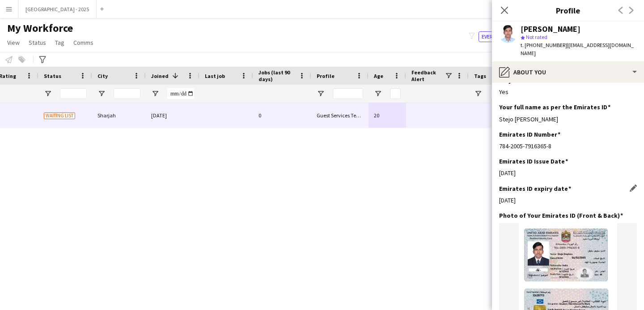
scroll to position [320, 0]
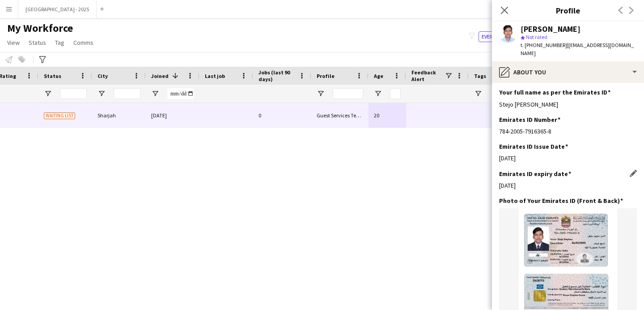
drag, startPoint x: 509, startPoint y: 170, endPoint x: 564, endPoint y: 176, distance: 54.9
click at [544, 181] on div "[DATE]" at bounding box center [568, 185] width 138 height 8
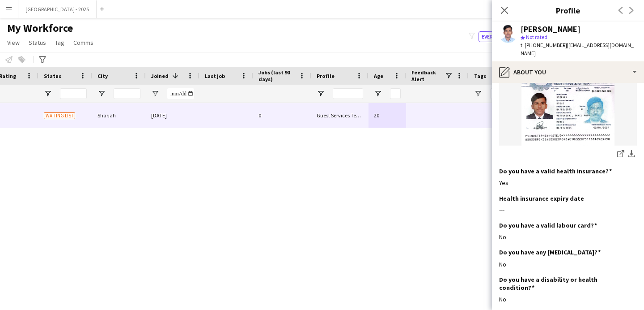
scroll to position [771, 0]
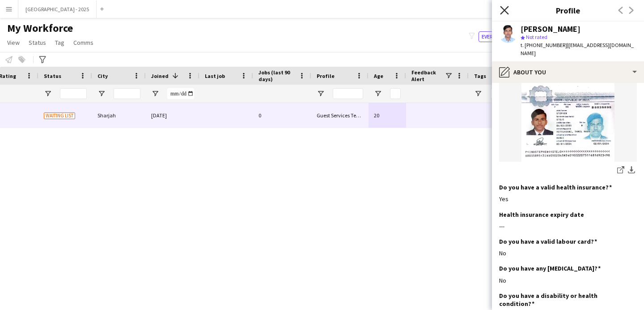
click at [503, 8] on icon at bounding box center [504, 10] width 9 height 9
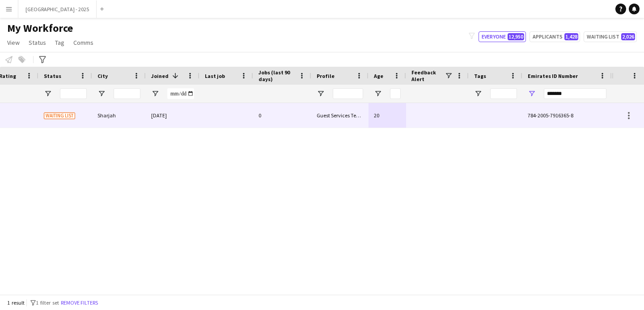
scroll to position [0, 0]
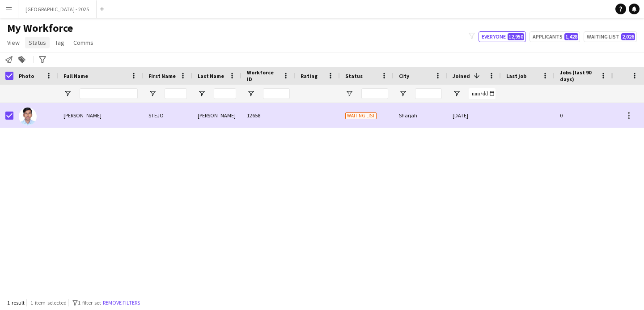
click at [36, 44] on span "Status" at bounding box center [37, 42] width 17 height 8
click at [33, 52] on div "Edit" at bounding box center [57, 62] width 63 height 26
click at [34, 56] on link "Edit" at bounding box center [57, 61] width 63 height 19
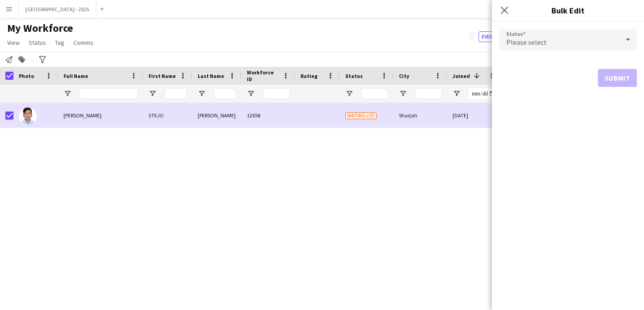
click at [504, 48] on div "Please select" at bounding box center [559, 39] width 120 height 21
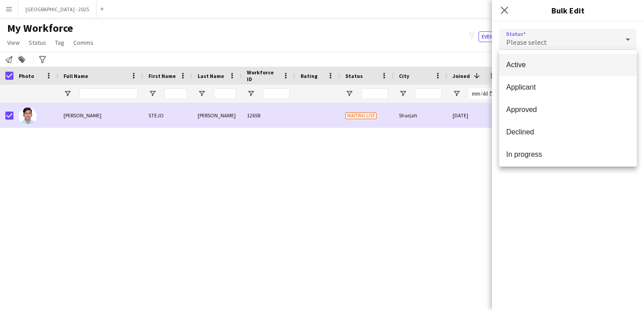
click at [532, 75] on mat-option "Active" at bounding box center [568, 65] width 138 height 22
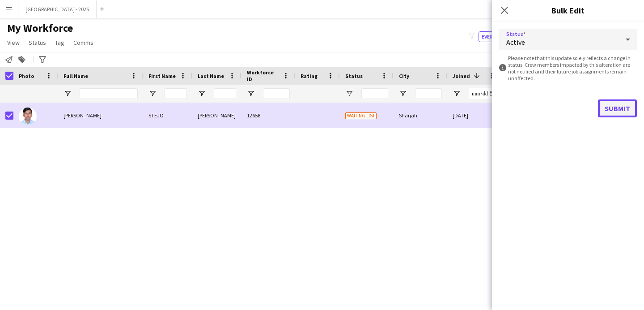
click at [604, 103] on button "Submit" at bounding box center [617, 108] width 39 height 18
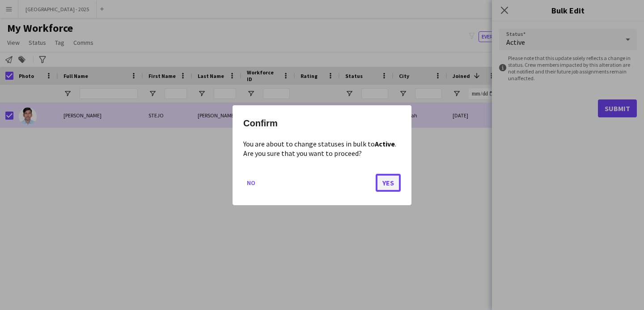
click at [395, 182] on button "Yes" at bounding box center [388, 182] width 25 height 18
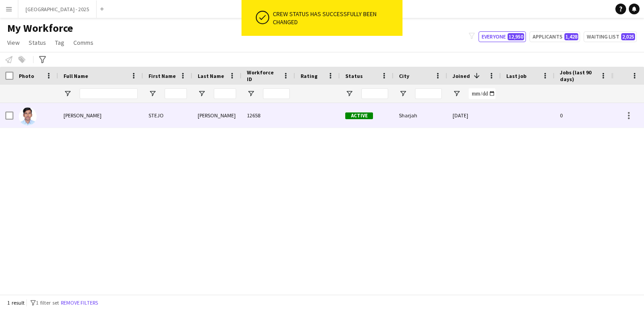
click at [36, 118] on img at bounding box center [28, 116] width 18 height 18
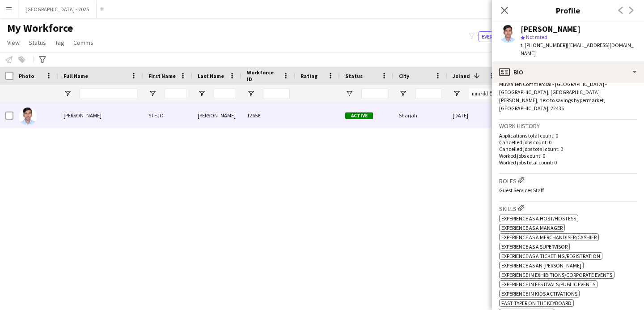
scroll to position [207, 0]
click at [503, 9] on icon at bounding box center [504, 10] width 9 height 9
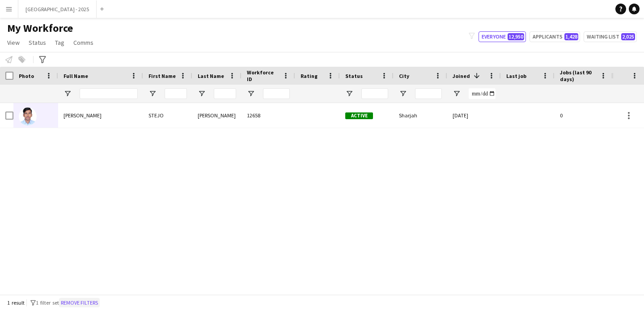
click at [77, 306] on button "Remove filters" at bounding box center [79, 303] width 41 height 10
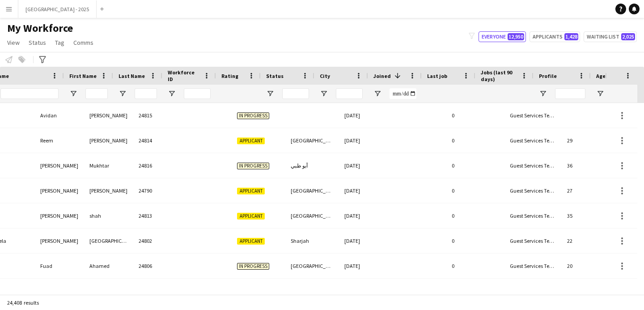
scroll to position [0, 126]
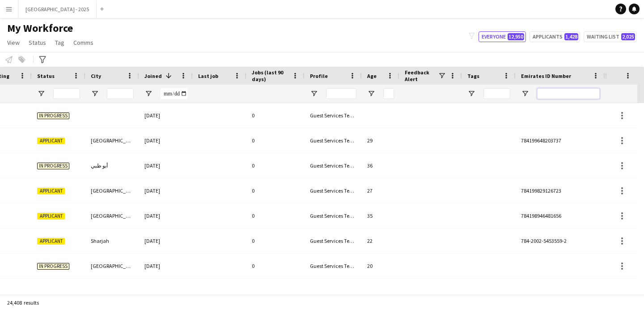
click at [561, 91] on input "Emirates ID Number Filter Input" at bounding box center [568, 93] width 63 height 11
paste input "*******"
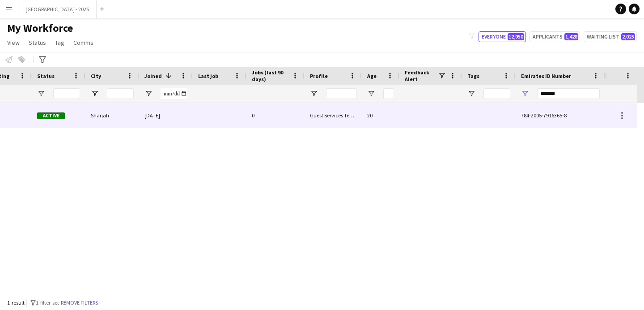
click at [369, 106] on div "20" at bounding box center [381, 115] width 38 height 25
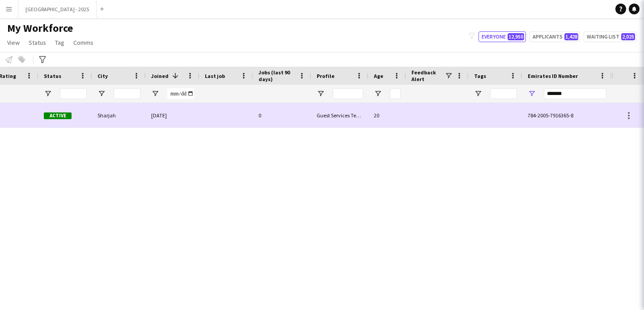
scroll to position [0, 302]
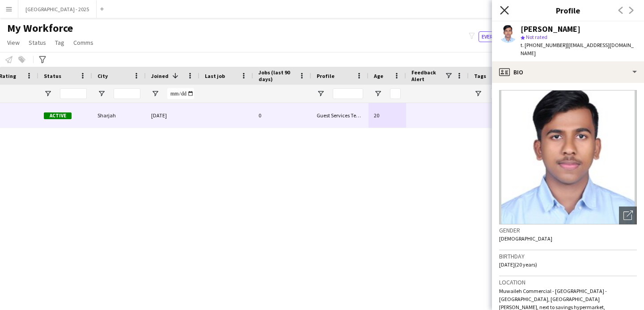
click at [506, 9] on icon at bounding box center [504, 10] width 9 height 9
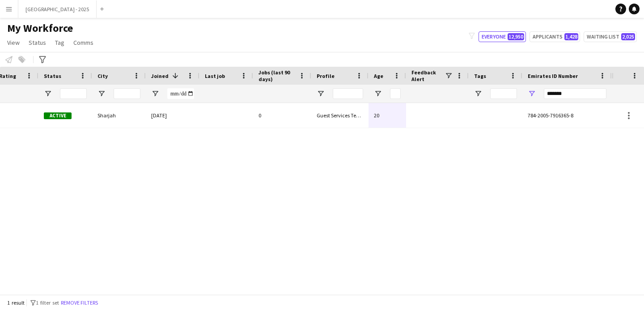
click at [608, 89] on div "*******" at bounding box center [567, 94] width 89 height 18
click at [601, 92] on input "*******" at bounding box center [575, 93] width 63 height 11
paste input "Emirates ID Number Filter Input"
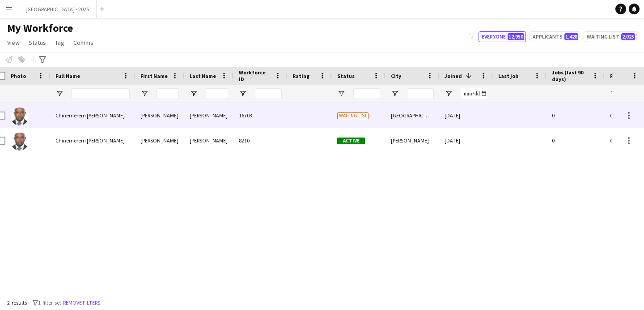
scroll to position [0, 0]
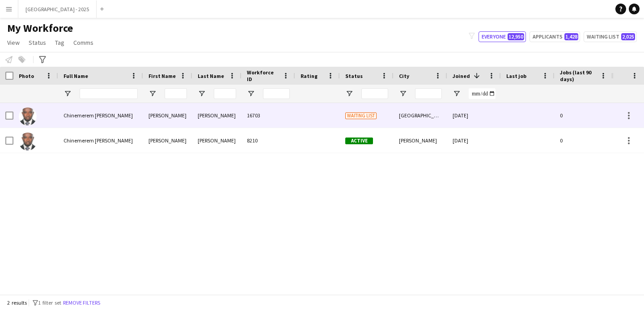
type input "*******"
click at [376, 121] on div "Waiting list" at bounding box center [367, 115] width 54 height 25
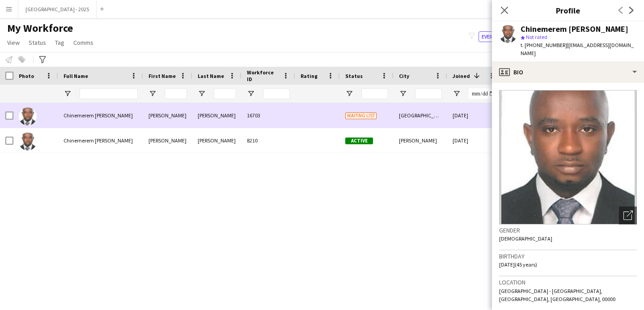
click at [64, 128] on div "[PERSON_NAME] 16703 Waiting list [GEOGRAPHIC_DATA] [DATE] 0 Guest Services Team…" at bounding box center [457, 115] width 914 height 25
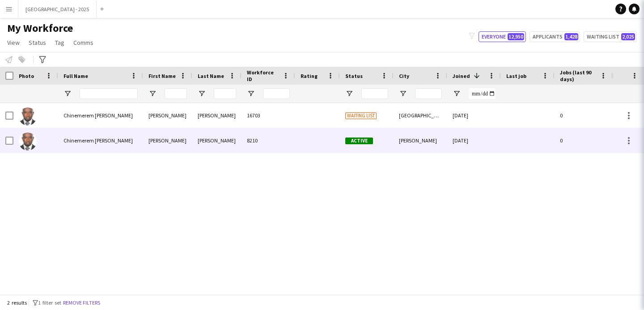
click at [73, 142] on span "Chinemerem [PERSON_NAME]" at bounding box center [98, 140] width 69 height 7
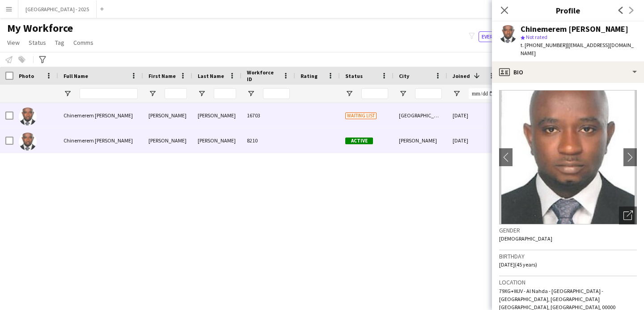
click at [452, 117] on div "[DATE]" at bounding box center [474, 115] width 54 height 25
click at [451, 137] on div "[DATE]" at bounding box center [474, 140] width 54 height 25
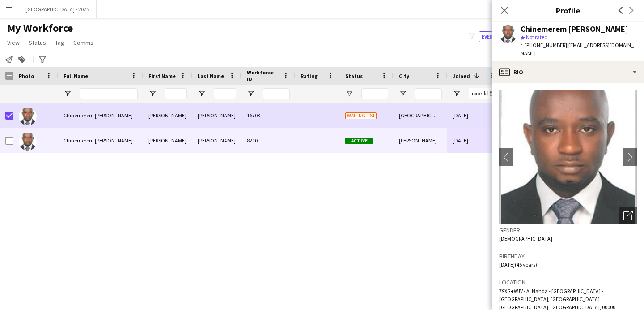
click at [35, 47] on link "Status" at bounding box center [37, 43] width 25 height 12
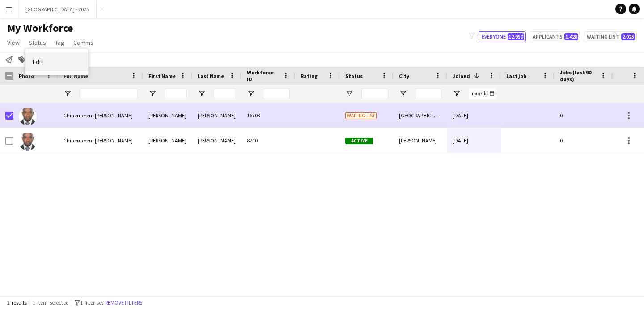
click at [51, 59] on link "Edit" at bounding box center [57, 61] width 63 height 19
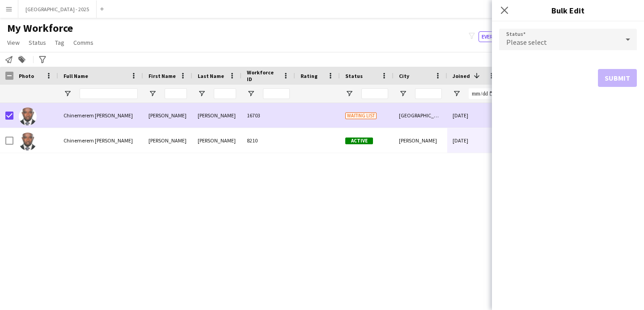
click at [515, 40] on span "Please select" at bounding box center [526, 42] width 41 height 9
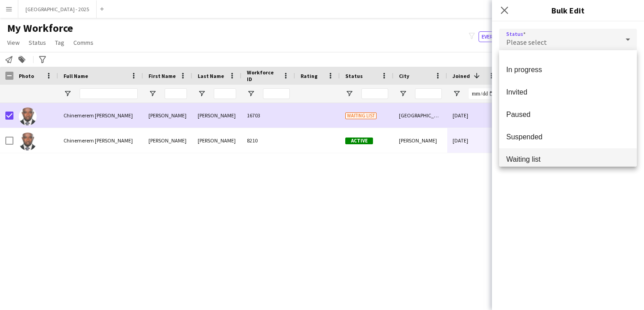
scroll to position [92, 0]
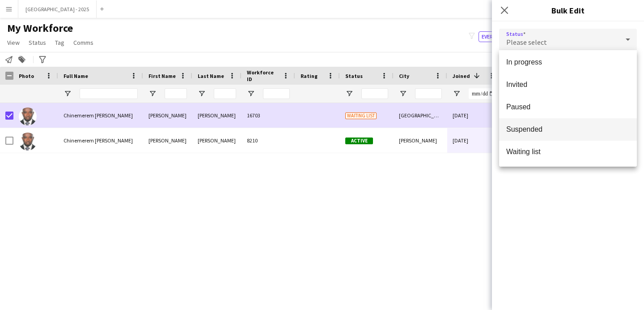
click at [533, 128] on span "Suspended" at bounding box center [567, 129] width 123 height 9
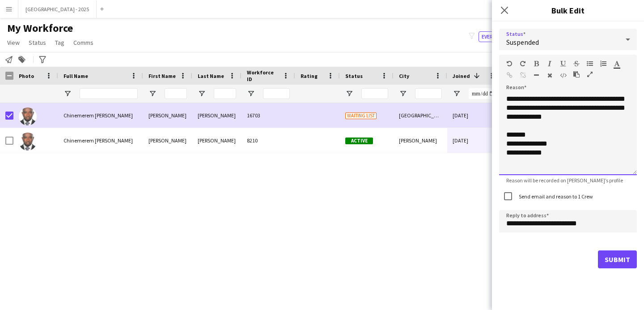
click at [585, 122] on div "**********" at bounding box center [568, 134] width 138 height 81
click at [581, 116] on div "**********" at bounding box center [568, 134] width 138 height 81
click at [523, 194] on label "Send email and reason to 1 Crew" at bounding box center [555, 196] width 76 height 7
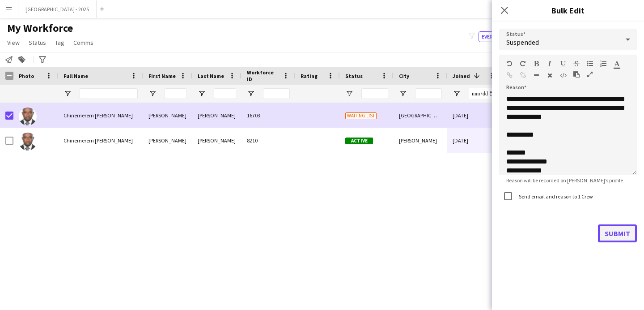
click at [612, 236] on button "Submit" at bounding box center [617, 233] width 39 height 18
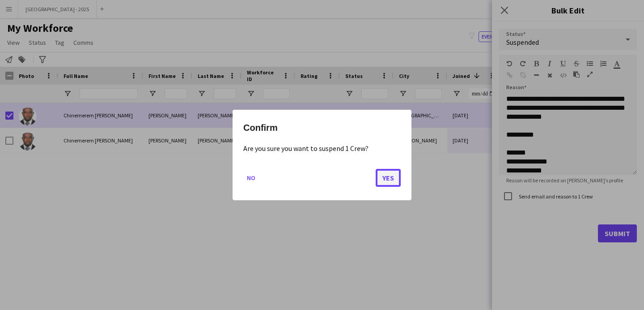
click at [387, 177] on button "Yes" at bounding box center [388, 178] width 25 height 18
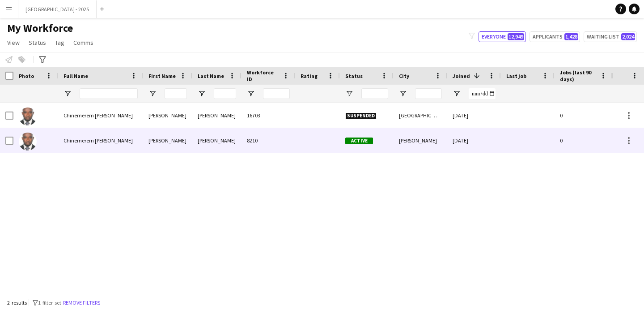
click at [83, 150] on div "Chinemerem [PERSON_NAME]" at bounding box center [100, 140] width 85 height 25
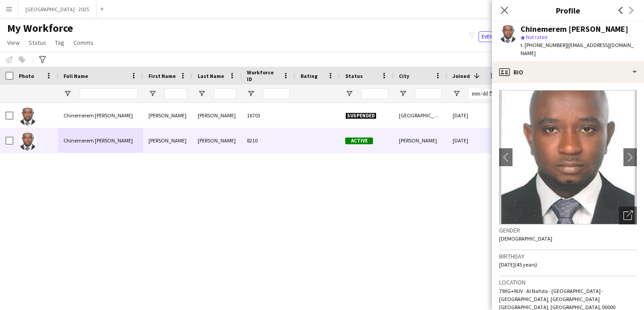
drag, startPoint x: 507, startPoint y: 13, endPoint x: 142, endPoint y: 31, distance: 366.0
click at [507, 14] on icon "Close pop-in" at bounding box center [504, 10] width 7 height 7
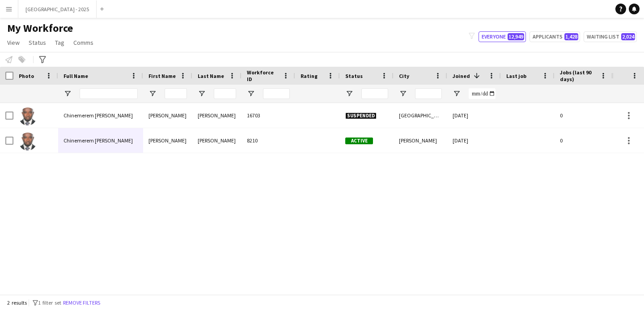
drag, startPoint x: 89, startPoint y: 204, endPoint x: 94, endPoint y: 206, distance: 5.8
click at [93, 206] on div "[PERSON_NAME] 16703 Suspended [GEOGRAPHIC_DATA] [DATE] 0 Guest Services Team 45…" at bounding box center [306, 195] width 612 height 184
click at [79, 299] on button "Remove filters" at bounding box center [81, 303] width 41 height 10
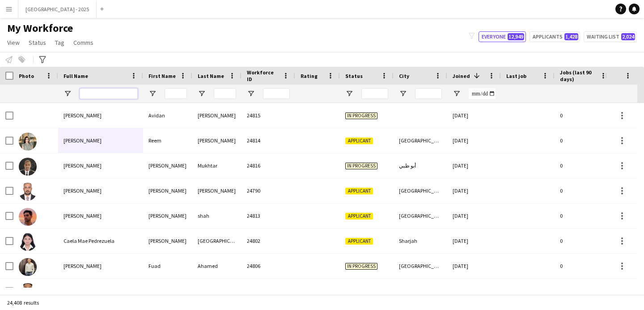
click at [95, 93] on input "Full Name Filter Input" at bounding box center [109, 93] width 58 height 11
paste input "*******"
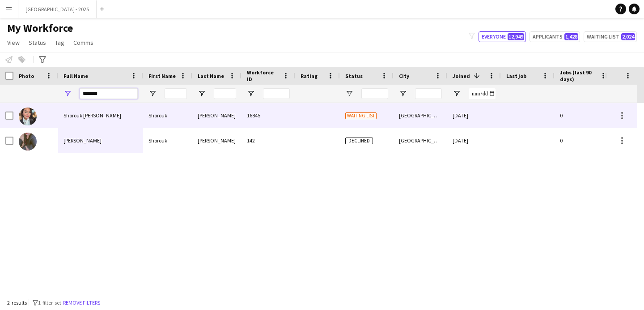
type input "*******"
click at [119, 114] on div "Shorouk [PERSON_NAME]" at bounding box center [100, 115] width 85 height 25
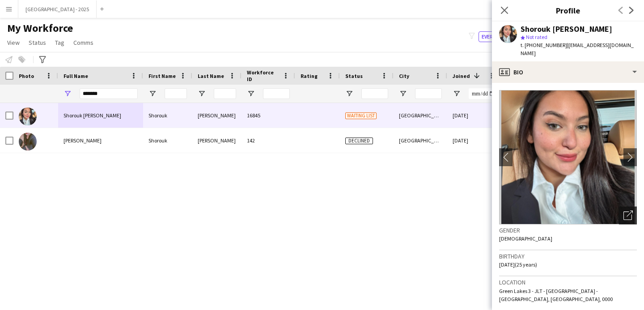
click at [619, 207] on div "Open photos pop-in" at bounding box center [628, 215] width 18 height 18
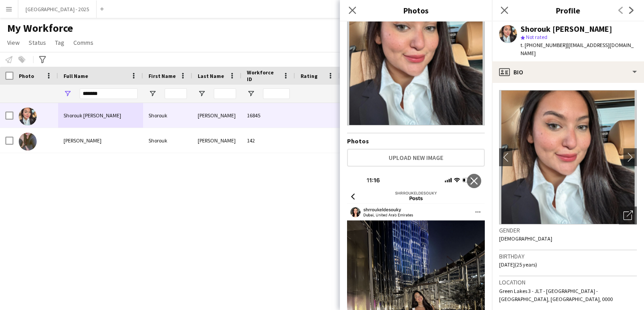
scroll to position [0, 0]
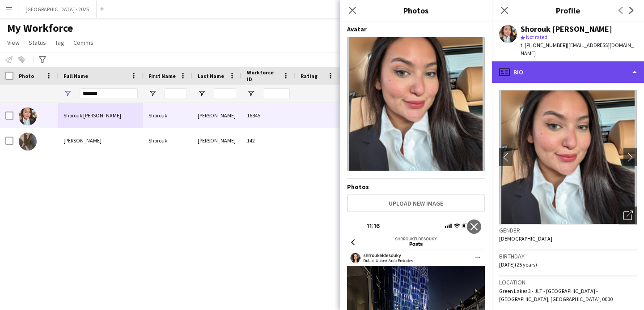
click at [533, 61] on div "profile Bio" at bounding box center [568, 71] width 152 height 21
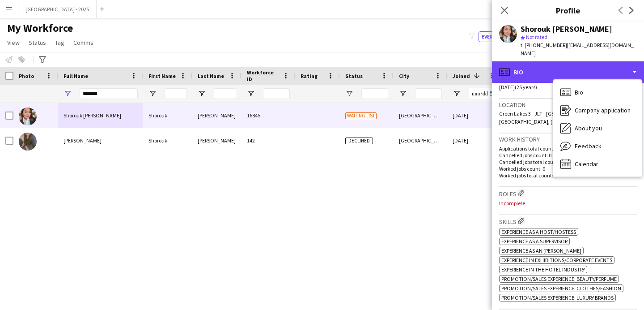
scroll to position [238, 0]
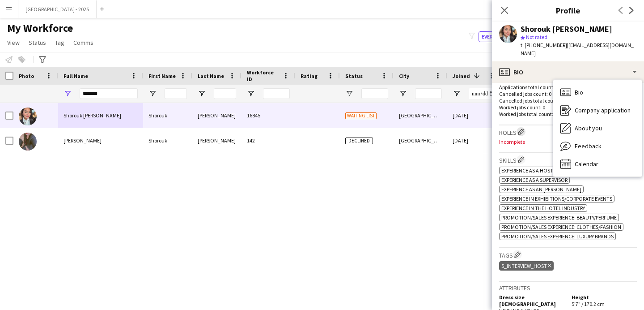
click at [522, 128] on app-icon "Edit crew company roles" at bounding box center [521, 131] width 6 height 6
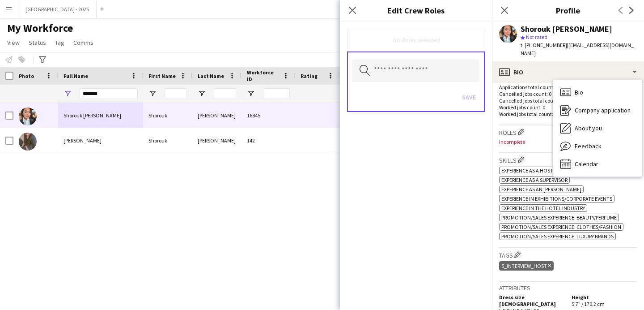
click at [535, 155] on h3 "Skills Edit crew company skills" at bounding box center [568, 159] width 138 height 9
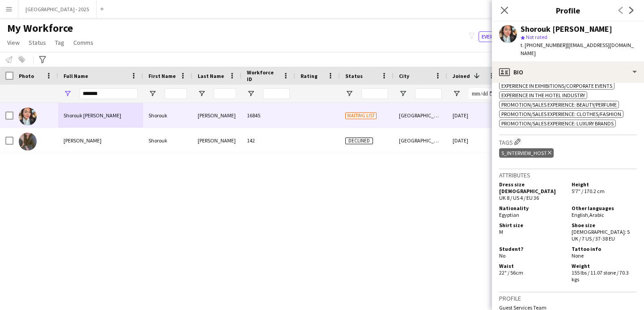
scroll to position [400, 0]
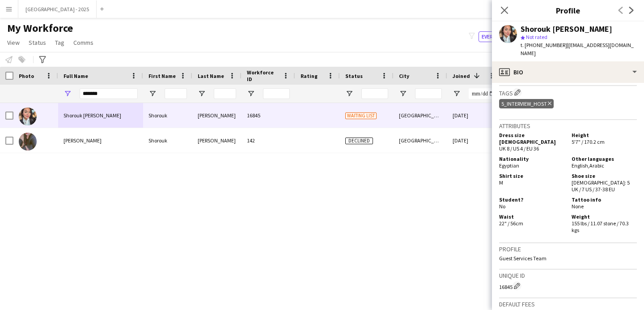
click at [507, 281] on div "16845 Edit crew unique ID" at bounding box center [568, 285] width 138 height 9
copy div "16845"
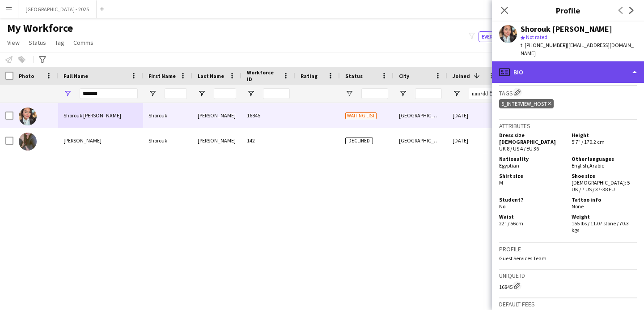
click at [540, 66] on div "profile Bio" at bounding box center [568, 71] width 152 height 21
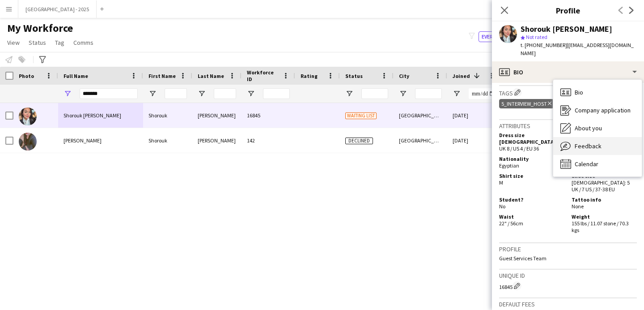
click at [581, 142] on span "Feedback" at bounding box center [588, 146] width 27 height 8
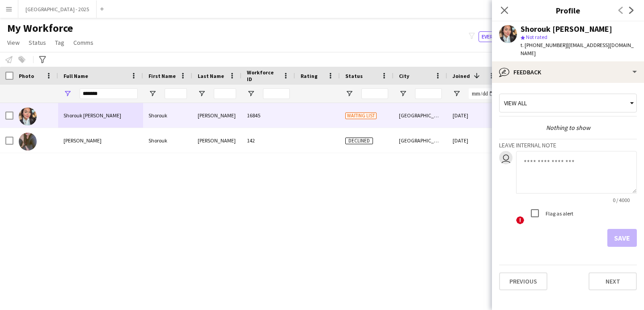
click at [551, 172] on textarea at bounding box center [576, 172] width 121 height 43
click at [551, 172] on textarea "*******" at bounding box center [576, 172] width 121 height 43
type textarea "**********"
click at [619, 229] on button "Save" at bounding box center [623, 238] width 30 height 18
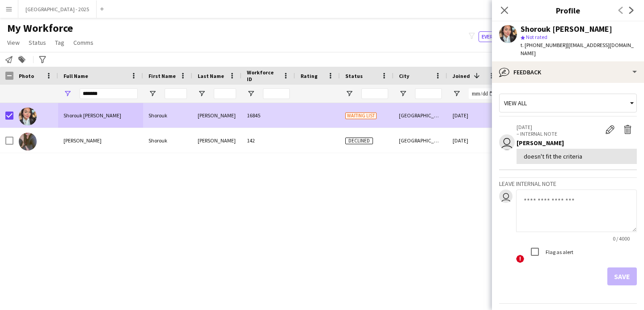
click at [36, 41] on span "Status" at bounding box center [37, 42] width 17 height 8
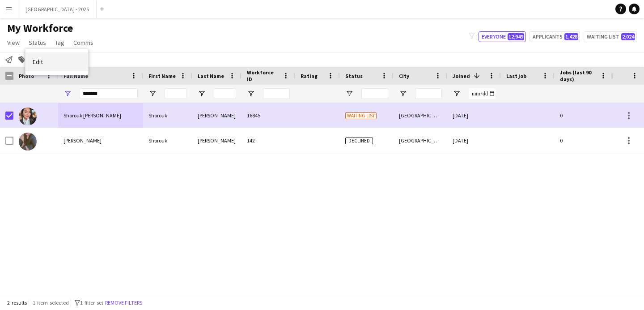
click at [51, 70] on link "Edit" at bounding box center [57, 61] width 63 height 19
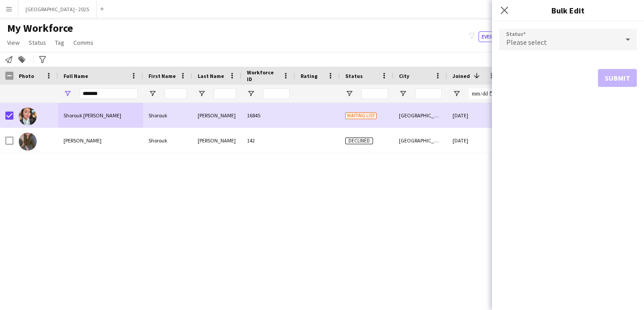
click at [531, 43] on span "Please select" at bounding box center [526, 42] width 41 height 9
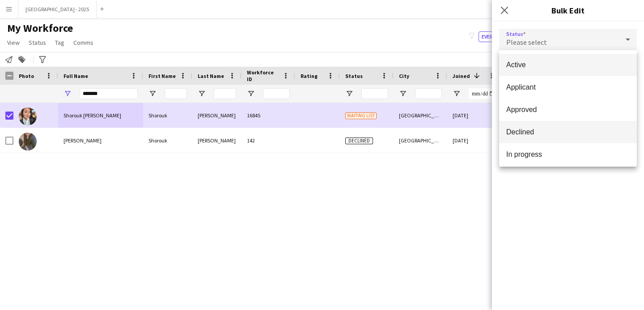
click at [534, 131] on span "Declined" at bounding box center [567, 132] width 123 height 9
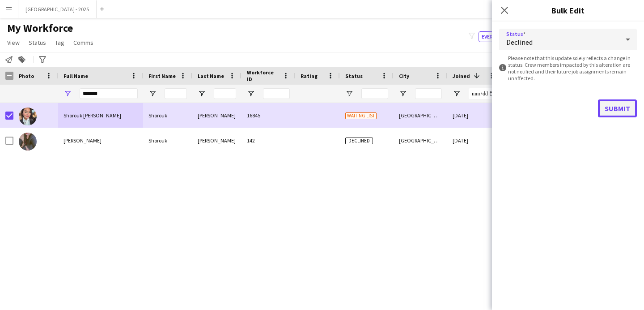
click at [614, 112] on button "Submit" at bounding box center [617, 108] width 39 height 18
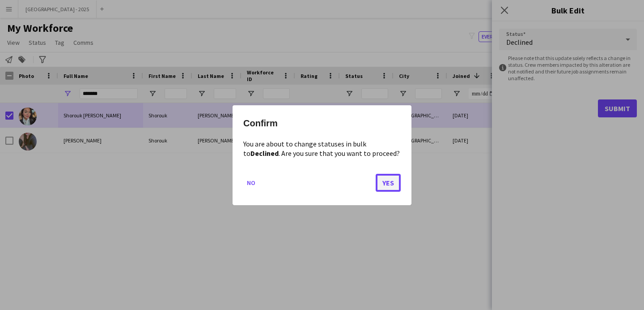
click at [387, 179] on button "Yes" at bounding box center [388, 182] width 25 height 18
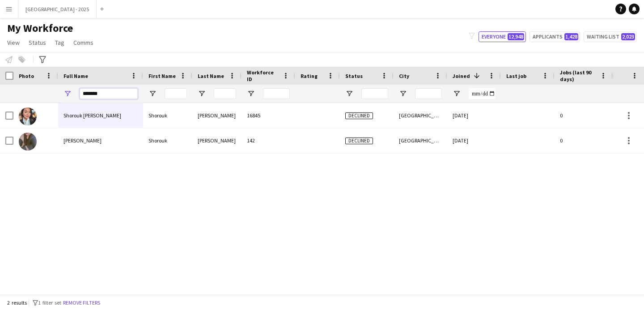
click at [123, 98] on input "*******" at bounding box center [109, 93] width 58 height 11
type input "*"
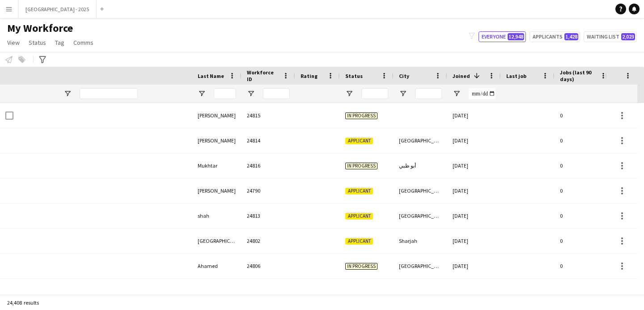
scroll to position [0, 302]
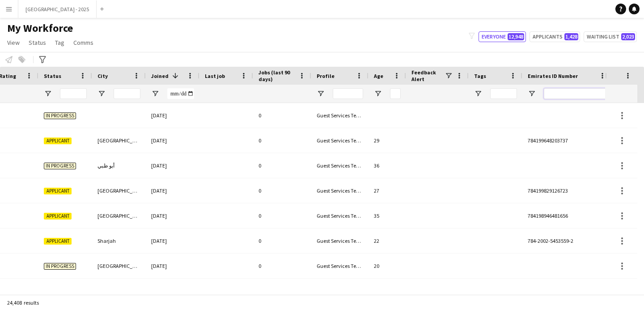
click at [552, 91] on input "Emirates ID Number Filter Input" at bounding box center [575, 93] width 63 height 11
paste input "*******"
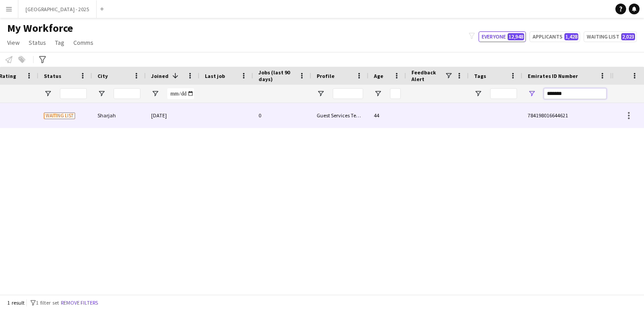
type input "*******"
click at [343, 115] on div "Guest Services Team" at bounding box center [339, 115] width 57 height 25
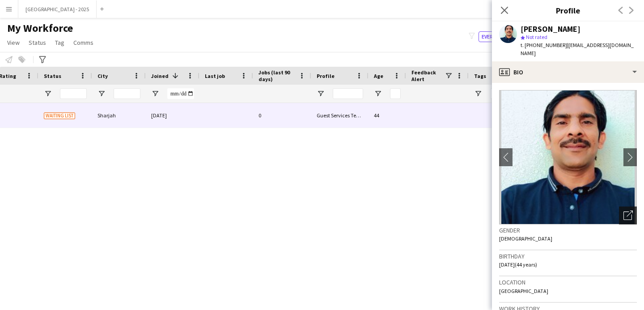
click at [622, 206] on div "Open photos pop-in" at bounding box center [628, 215] width 18 height 18
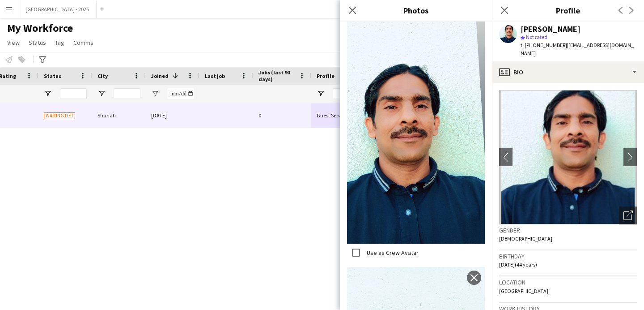
scroll to position [668, 0]
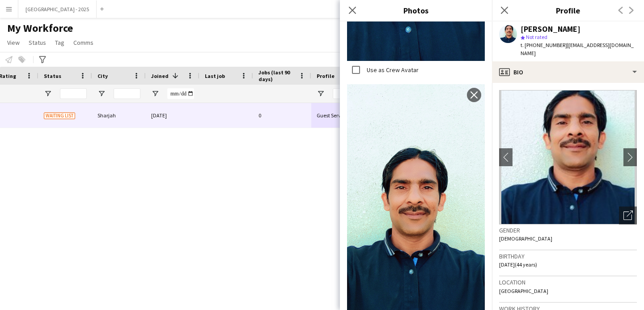
click at [576, 278] on div "Location [GEOGRAPHIC_DATA]" at bounding box center [568, 289] width 138 height 26
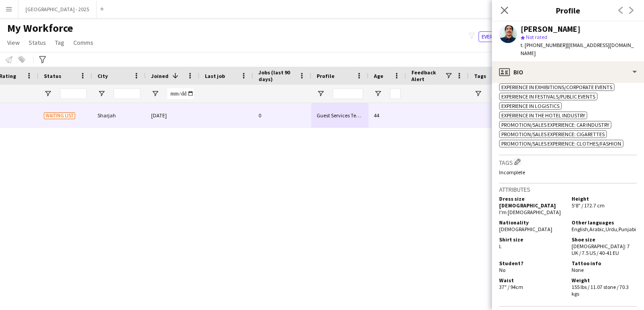
scroll to position [431, 0]
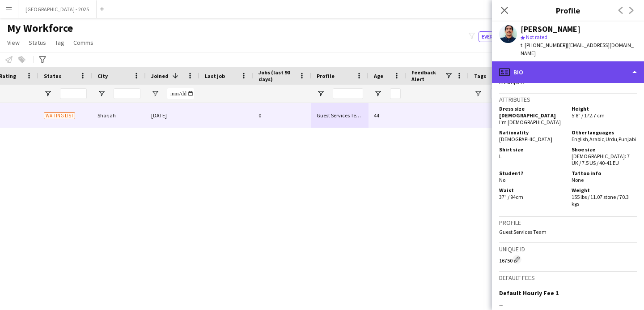
click at [555, 71] on div "profile Bio" at bounding box center [568, 71] width 152 height 21
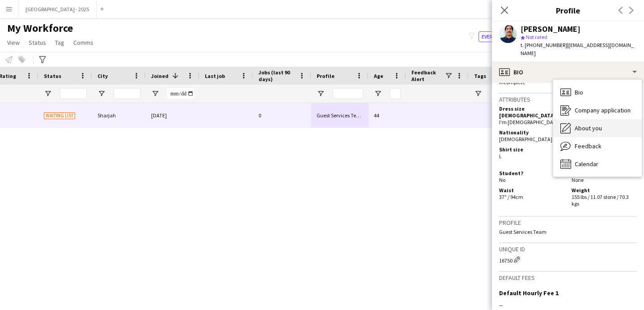
click at [600, 119] on div "About you About you" at bounding box center [597, 128] width 89 height 18
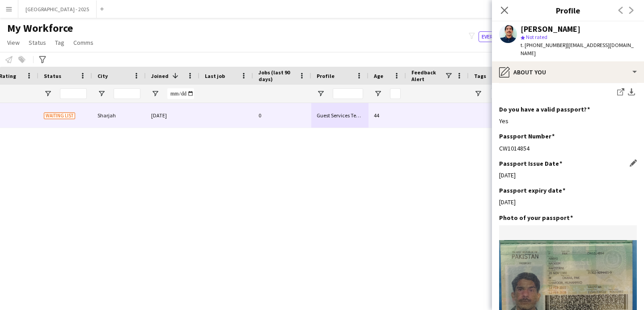
scroll to position [780, 0]
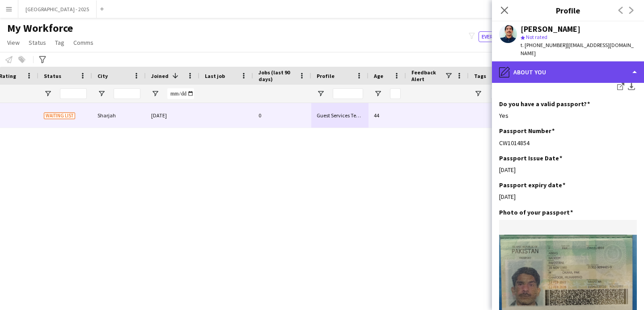
click at [547, 61] on div "pencil4 About you" at bounding box center [568, 71] width 152 height 21
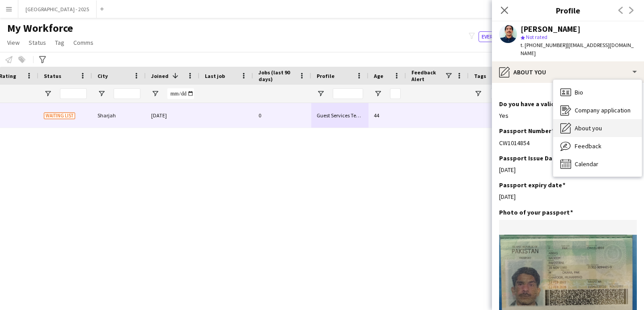
click at [590, 124] on span "About you" at bounding box center [588, 128] width 27 height 8
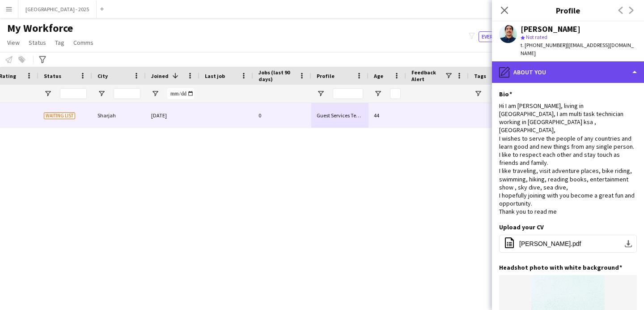
click at [579, 64] on div "pencil4 About you" at bounding box center [568, 71] width 152 height 21
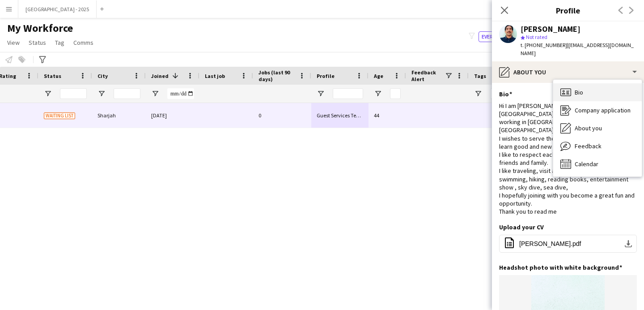
click at [596, 86] on div "Bio Bio" at bounding box center [597, 92] width 89 height 18
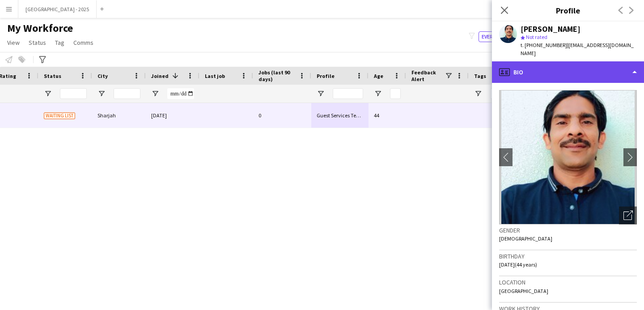
click at [527, 66] on div "profile Bio" at bounding box center [568, 71] width 152 height 21
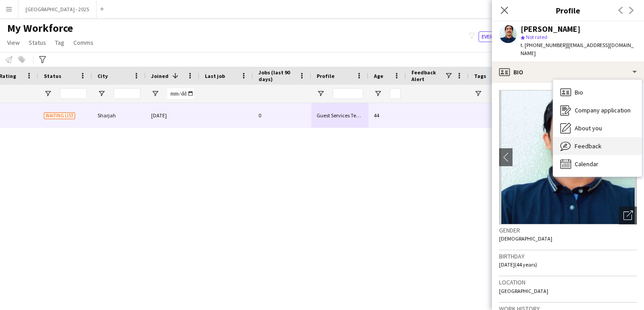
click at [579, 142] on span "Feedback" at bounding box center [588, 146] width 27 height 8
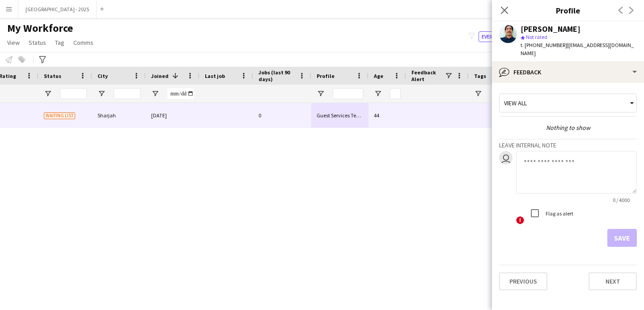
click at [553, 163] on textarea at bounding box center [576, 172] width 121 height 43
type textarea "**********"
click at [619, 232] on button "Save" at bounding box center [623, 238] width 30 height 18
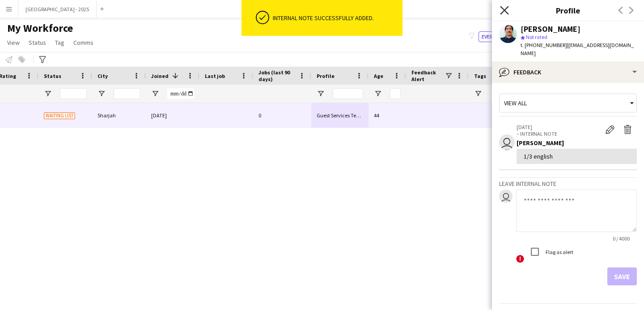
click at [508, 11] on icon "Close pop-in" at bounding box center [504, 10] width 9 height 9
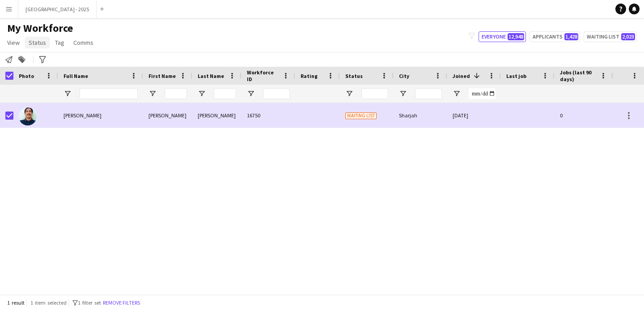
click at [39, 38] on span "Status" at bounding box center [37, 42] width 17 height 8
click at [44, 63] on link "Edit" at bounding box center [57, 61] width 63 height 19
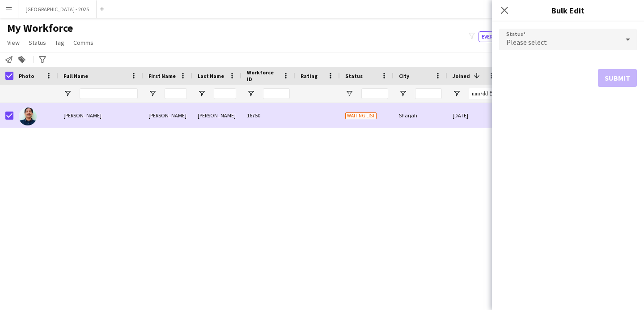
click at [541, 37] on div "Please select" at bounding box center [559, 39] width 120 height 21
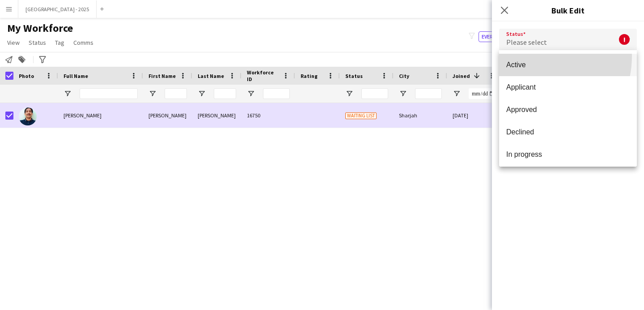
click at [528, 56] on mat-option "Active" at bounding box center [568, 65] width 138 height 22
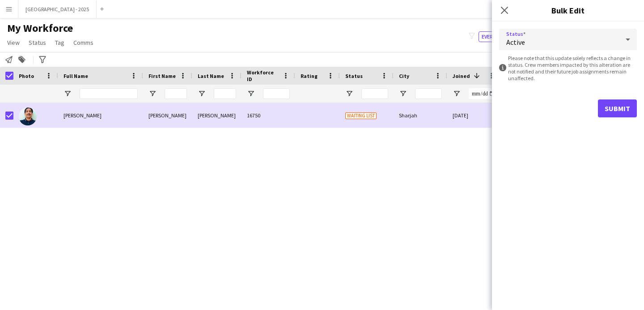
click at [521, 32] on div "Active" at bounding box center [559, 39] width 120 height 21
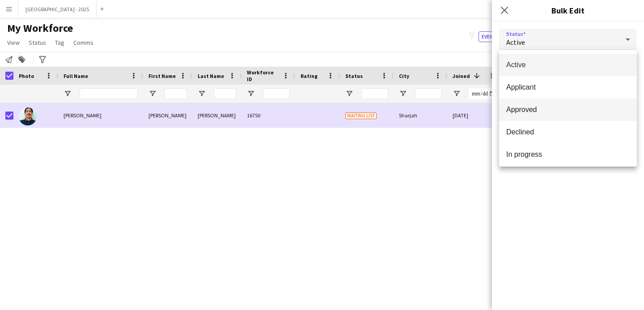
click at [544, 108] on span "Approved" at bounding box center [567, 109] width 123 height 9
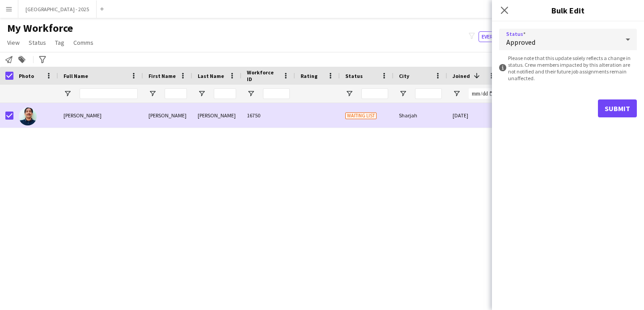
click at [526, 47] on div "Approved" at bounding box center [559, 39] width 120 height 21
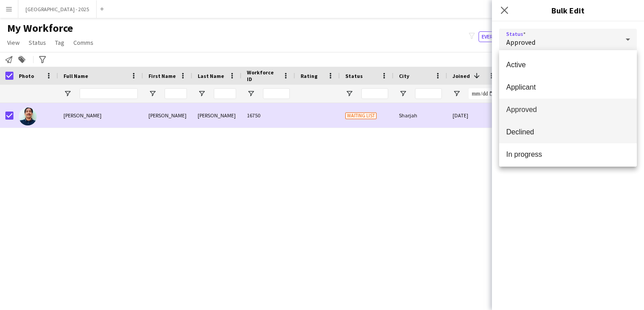
click at [539, 128] on span "Declined" at bounding box center [567, 132] width 123 height 9
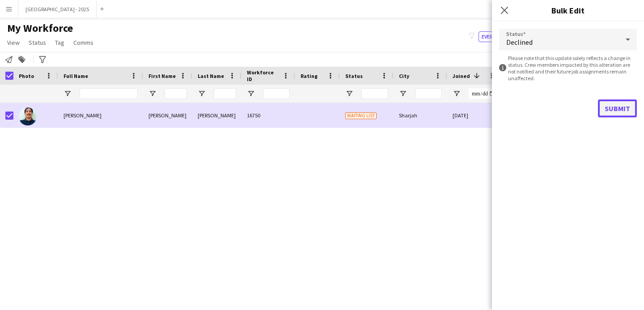
click at [606, 105] on button "Submit" at bounding box center [617, 108] width 39 height 18
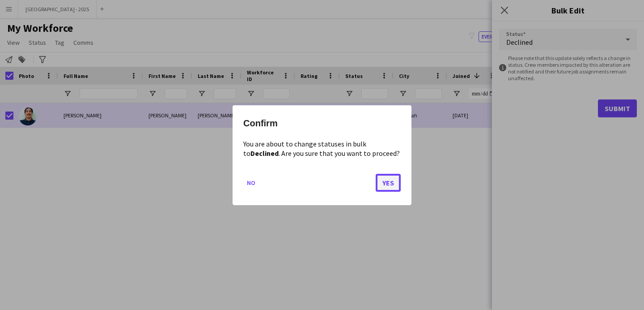
click at [387, 184] on button "Yes" at bounding box center [388, 182] width 25 height 18
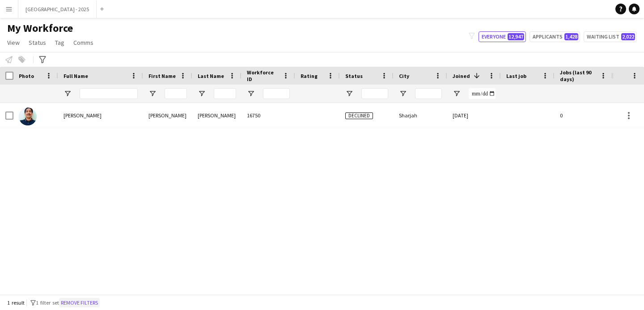
click at [94, 300] on button "Remove filters" at bounding box center [79, 303] width 41 height 10
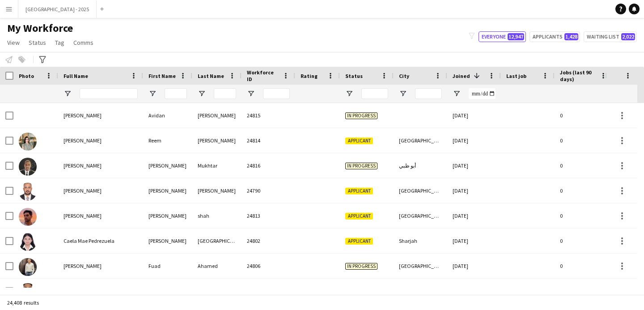
scroll to position [0, 308]
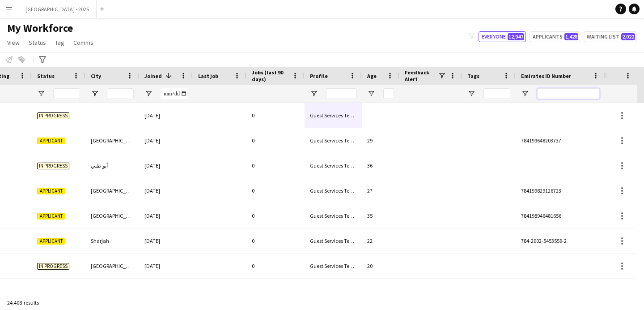
click at [577, 92] on input "Emirates ID Number Filter Input" at bounding box center [568, 93] width 63 height 11
paste input "*******"
type input "*******"
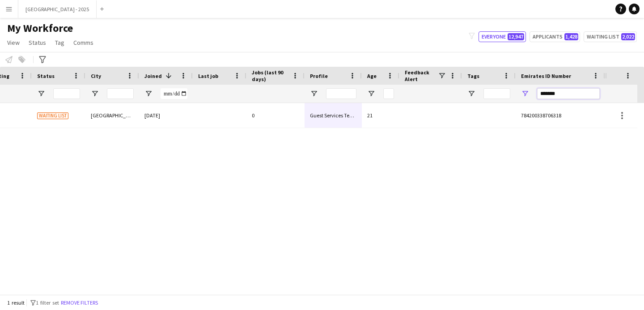
click at [573, 93] on input "*******" at bounding box center [568, 93] width 63 height 11
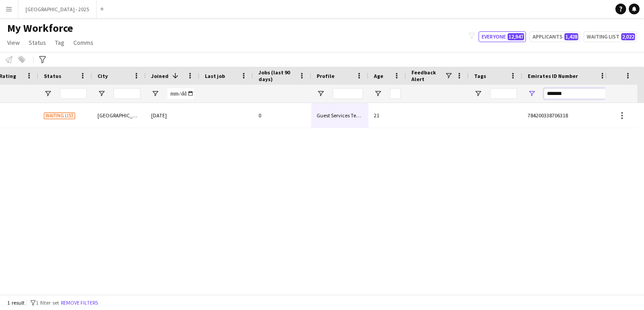
click at [573, 93] on input "*******" at bounding box center [575, 93] width 63 height 11
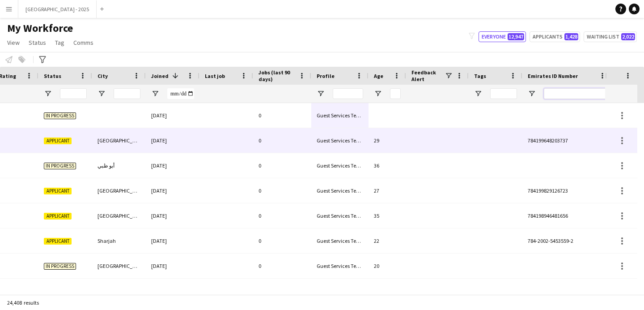
scroll to position [0, 0]
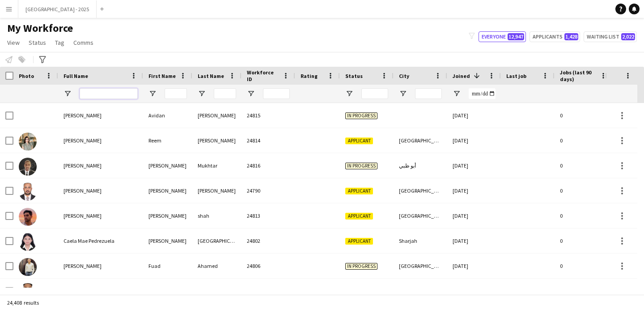
click at [120, 95] on input "Full Name Filter Input" at bounding box center [109, 93] width 58 height 11
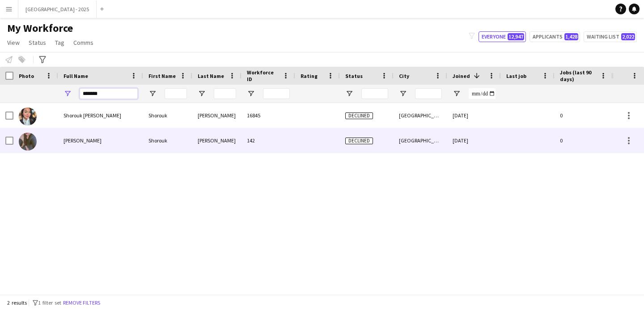
type input "*******"
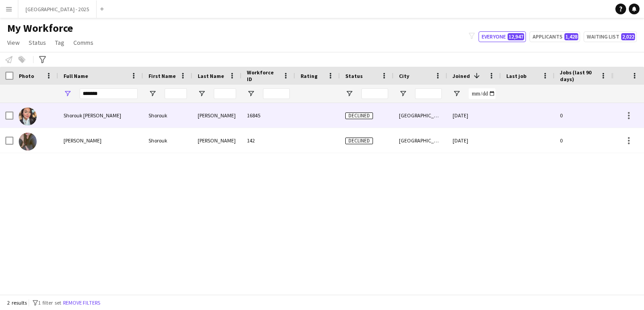
click at [110, 122] on div "Shorouk [PERSON_NAME]" at bounding box center [100, 115] width 85 height 25
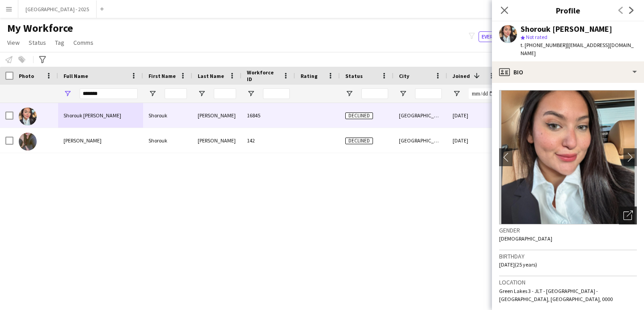
click at [620, 214] on div "Open photos pop-in" at bounding box center [628, 215] width 18 height 18
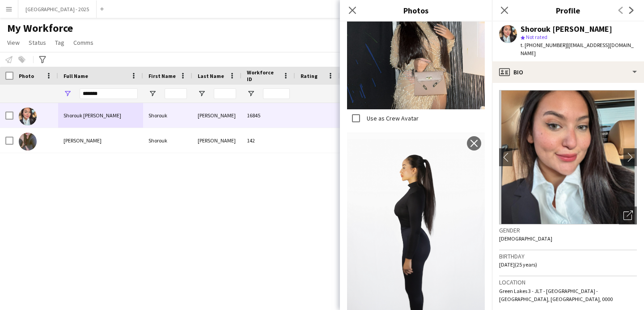
scroll to position [1125, 0]
click at [351, 16] on div "Close pop-in" at bounding box center [352, 10] width 25 height 21
click at [354, 10] on icon "Close pop-in" at bounding box center [352, 10] width 9 height 9
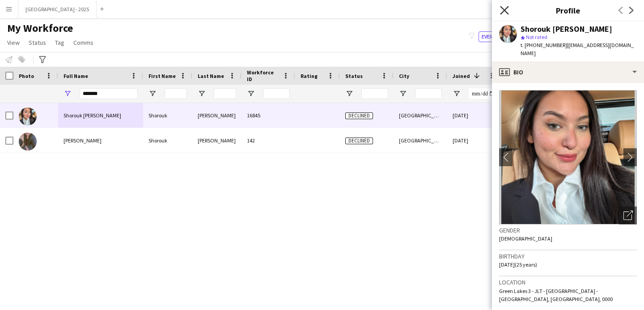
click at [503, 7] on icon "Close pop-in" at bounding box center [504, 10] width 9 height 9
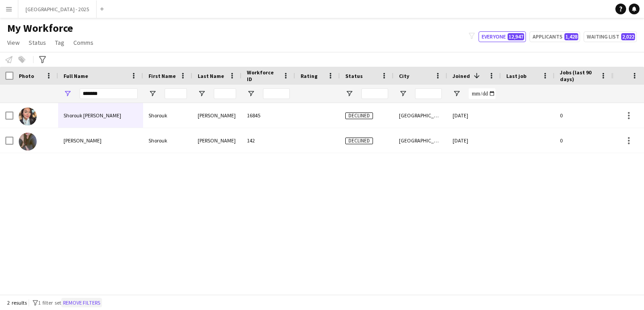
click at [90, 299] on button "Remove filters" at bounding box center [81, 303] width 41 height 10
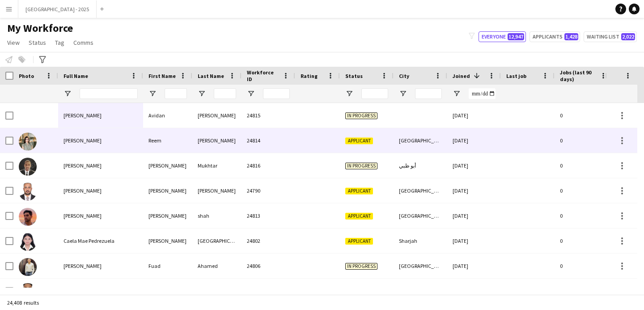
drag, startPoint x: 112, startPoint y: 149, endPoint x: 289, endPoint y: 162, distance: 177.7
click at [113, 149] on div "[PERSON_NAME]" at bounding box center [100, 140] width 85 height 25
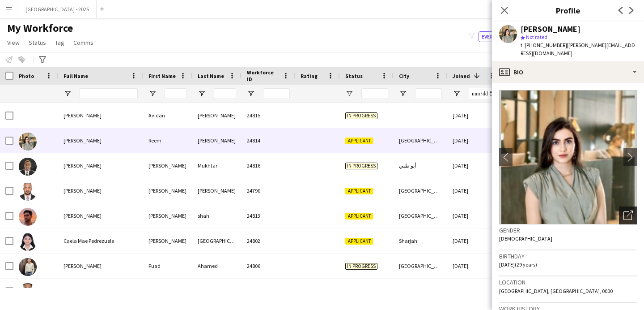
click at [627, 207] on div "Open photos pop-in" at bounding box center [628, 215] width 18 height 18
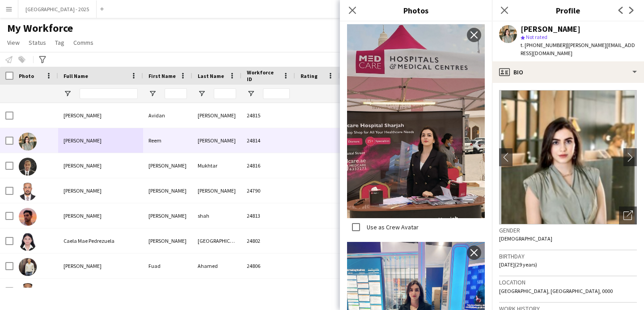
scroll to position [1927, 0]
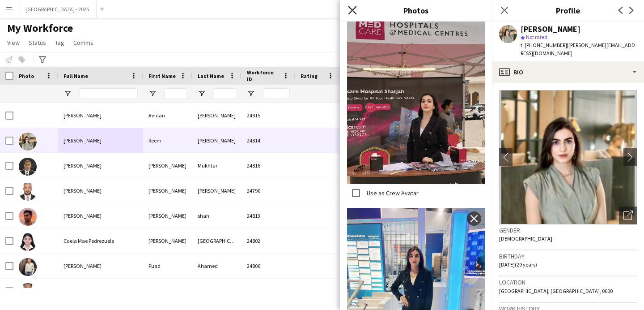
click at [351, 7] on icon "Close pop-in" at bounding box center [352, 10] width 9 height 9
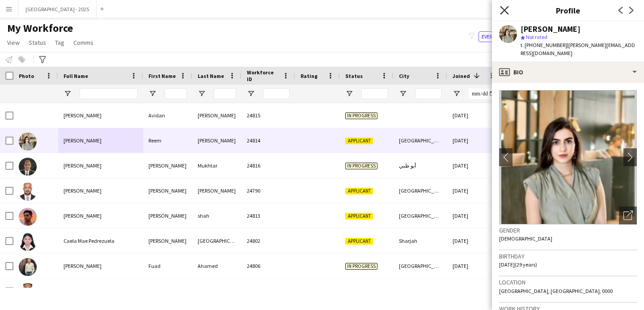
click at [501, 7] on icon at bounding box center [504, 10] width 9 height 9
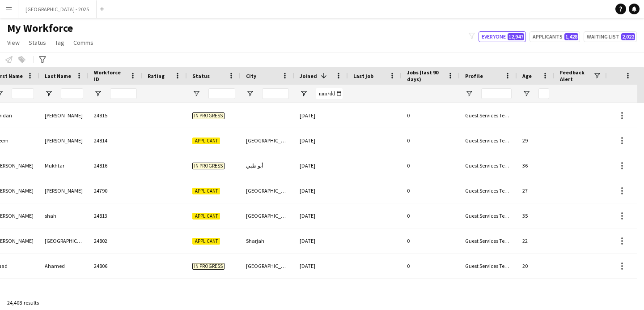
scroll to position [0, 308]
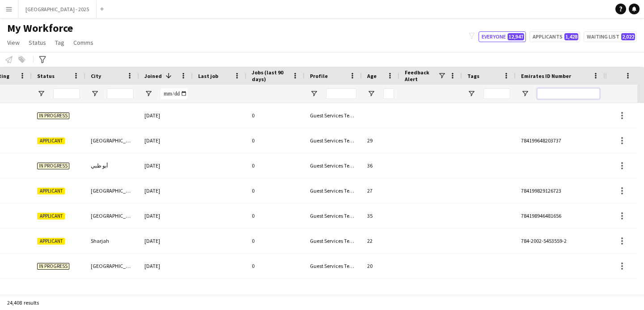
click at [582, 91] on input "Emirates ID Number Filter Input" at bounding box center [568, 93] width 63 height 11
paste input "*******"
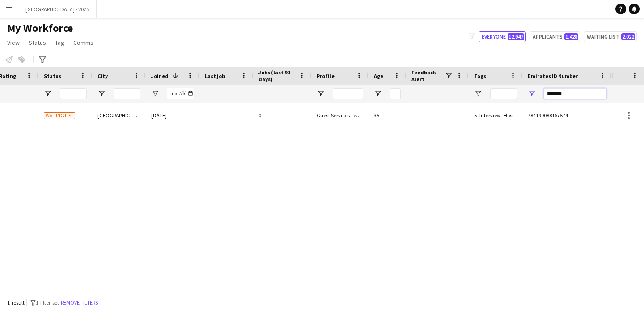
scroll to position [0, 302]
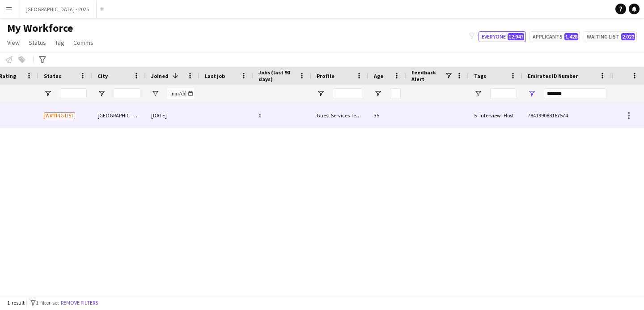
click at [252, 107] on div at bounding box center [227, 115] width 54 height 25
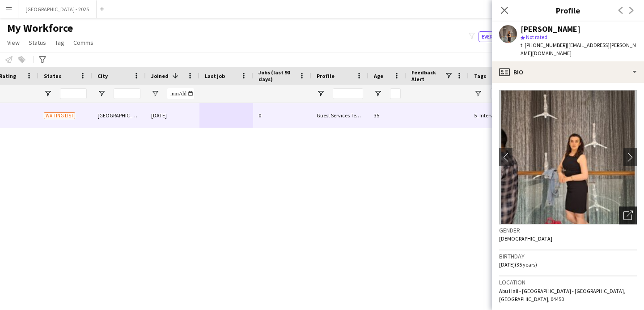
click at [624, 210] on icon "Open photos pop-in" at bounding box center [628, 214] width 9 height 9
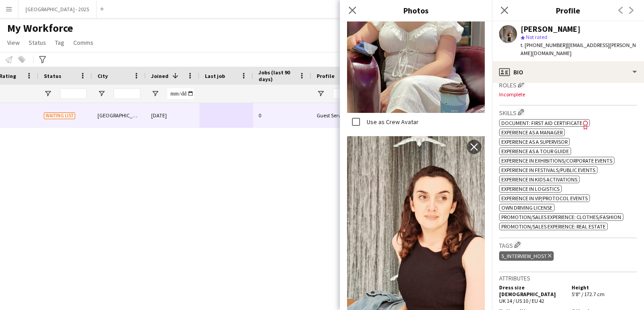
scroll to position [303, 0]
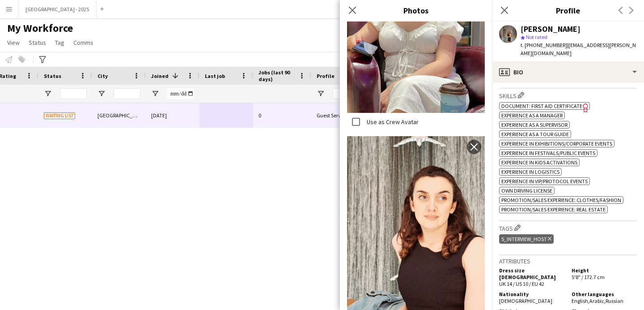
click at [566, 233] on div "5_Interview_Host Delete tag" at bounding box center [568, 239] width 138 height 15
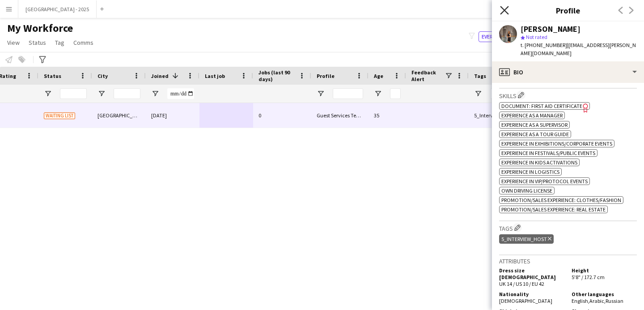
click at [507, 13] on icon at bounding box center [504, 10] width 9 height 9
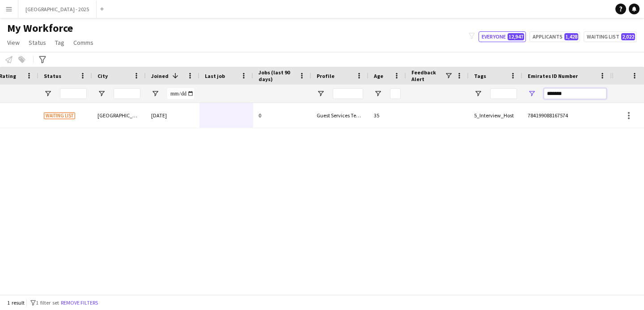
click at [565, 96] on input "*******" at bounding box center [575, 93] width 63 height 11
click at [565, 97] on input "*******" at bounding box center [575, 93] width 63 height 11
click at [565, 96] on input "*******" at bounding box center [575, 93] width 63 height 11
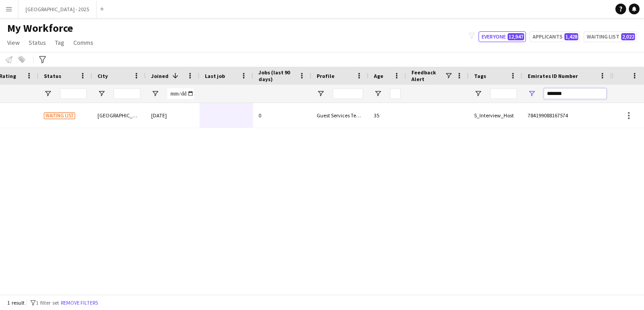
paste input "Emirates ID Number Filter Input"
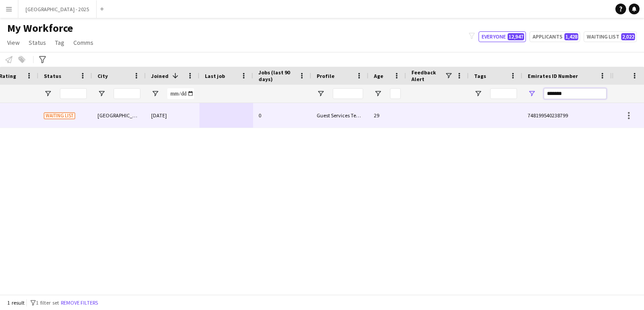
type input "*******"
click at [227, 115] on div at bounding box center [227, 115] width 54 height 25
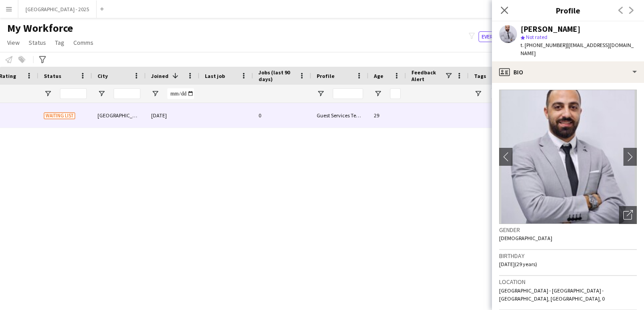
scroll to position [0, 0]
click at [624, 210] on icon "Open photos pop-in" at bounding box center [628, 214] width 9 height 9
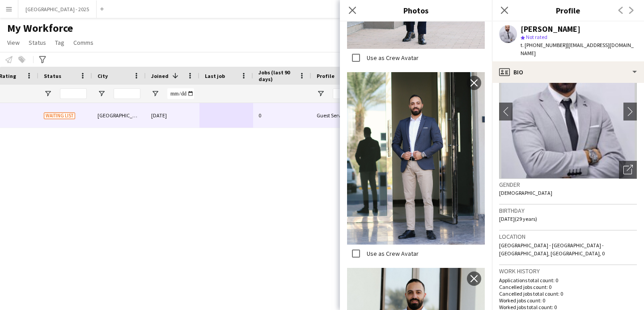
scroll to position [2419, 0]
click at [537, 192] on div "Gender [DEMOGRAPHIC_DATA]" at bounding box center [568, 192] width 138 height 26
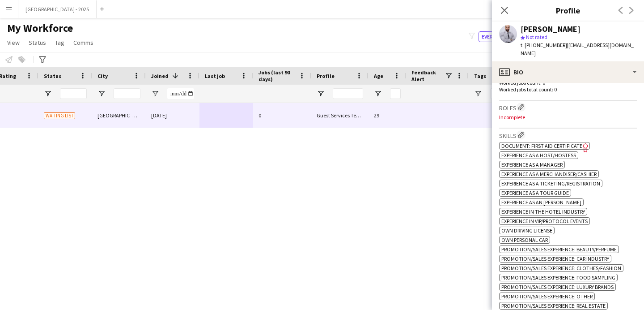
scroll to position [218, 0]
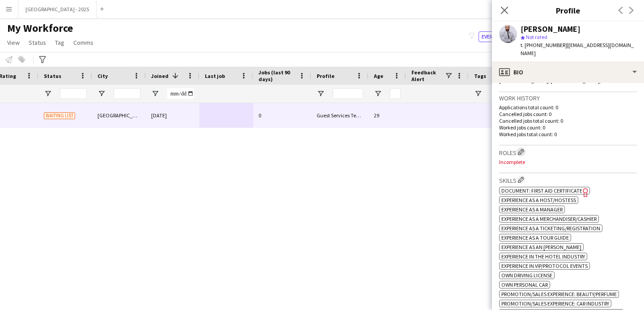
click at [521, 149] on app-icon "Edit crew company roles" at bounding box center [521, 152] width 6 height 6
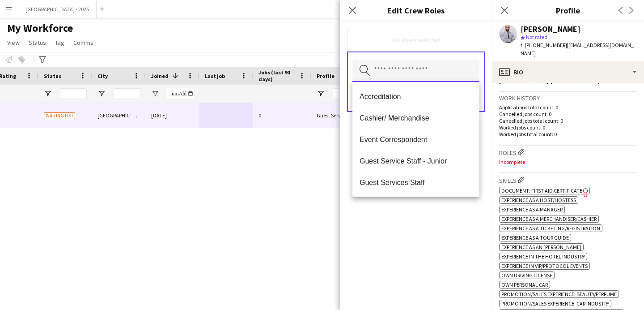
click at [424, 77] on input "text" at bounding box center [416, 71] width 127 height 22
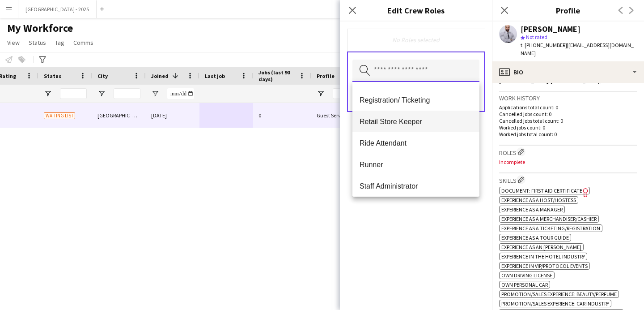
scroll to position [224, 0]
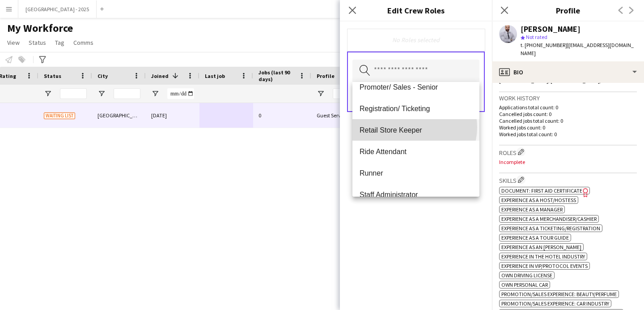
click at [414, 127] on span "Retail Store Keeper" at bounding box center [416, 130] width 113 height 9
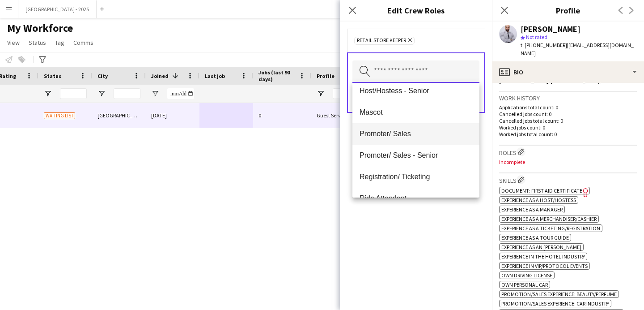
scroll to position [170, 0]
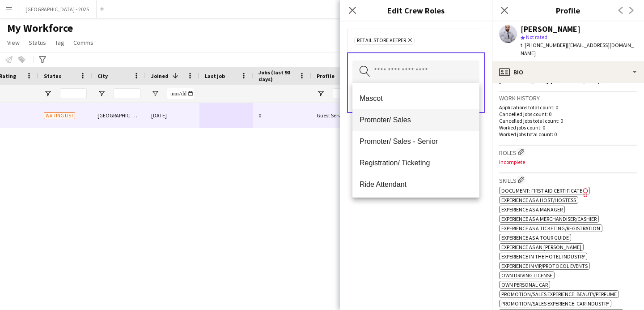
click at [416, 125] on mat-option "Promoter/ Sales" at bounding box center [416, 119] width 127 height 21
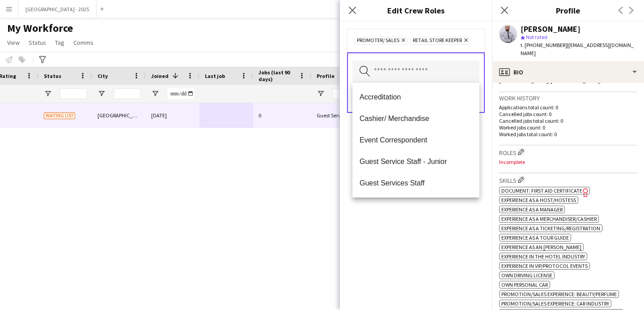
click at [431, 250] on div "Promoter/ Sales Remove Retail Store Keeper Remove Search by role type Save" at bounding box center [416, 165] width 152 height 288
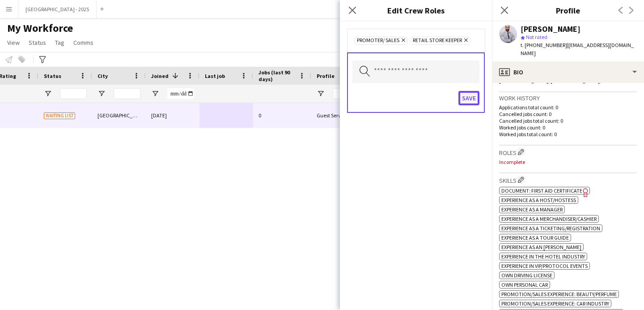
click at [464, 91] on button "Save" at bounding box center [469, 98] width 21 height 14
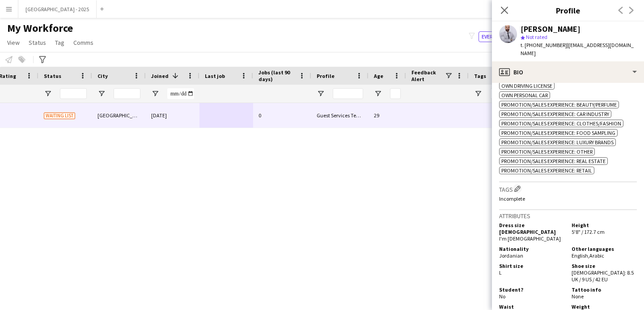
scroll to position [444, 0]
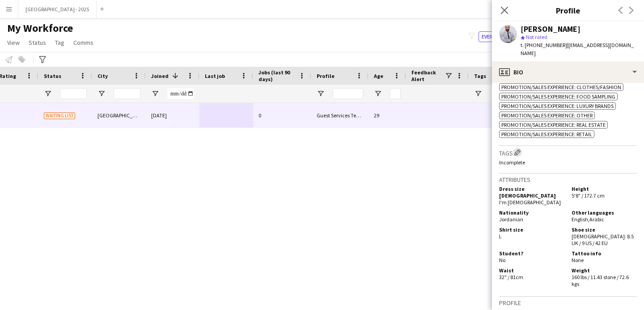
click at [518, 149] on app-icon "Edit crew company tags" at bounding box center [518, 152] width 6 height 6
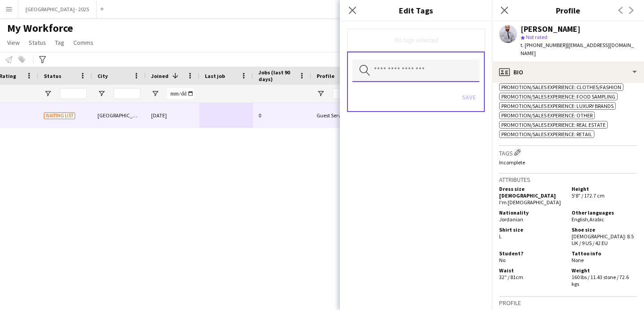
click at [414, 72] on input "text" at bounding box center [416, 71] width 127 height 22
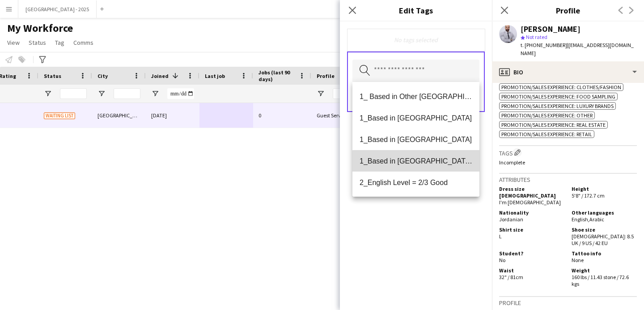
click at [418, 164] on span "1_Based in [GEOGRAPHIC_DATA]/[GEOGRAPHIC_DATA]/Ajman" at bounding box center [416, 161] width 113 height 9
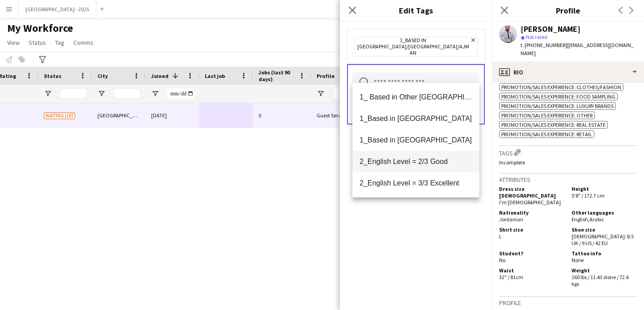
click at [420, 167] on mat-option "2_English Level = 2/3 Good" at bounding box center [416, 161] width 127 height 21
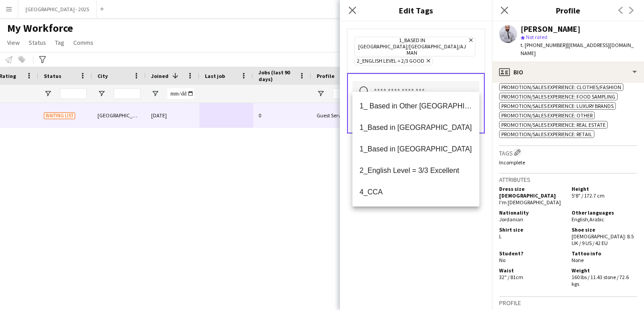
click at [421, 219] on div "1_Based in [GEOGRAPHIC_DATA]/[GEOGRAPHIC_DATA]/Ajman Remove 2_English Level = 2…" at bounding box center [416, 165] width 152 height 288
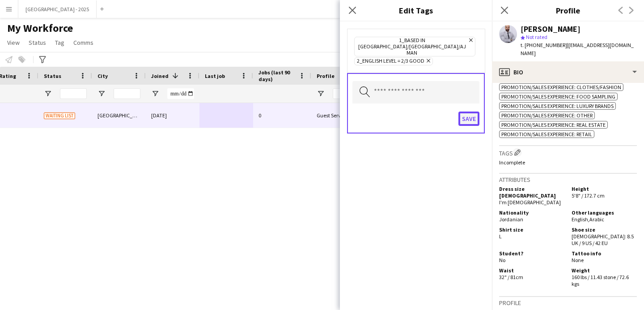
click at [465, 111] on button "Save" at bounding box center [469, 118] width 21 height 14
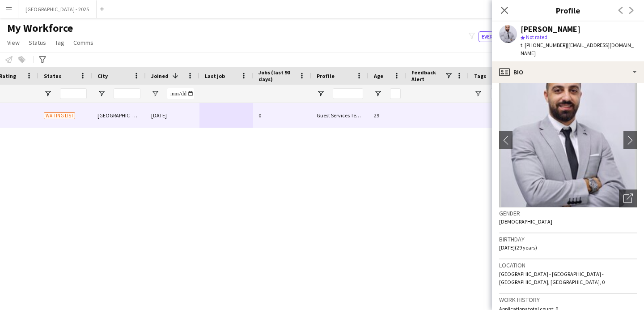
scroll to position [0, 0]
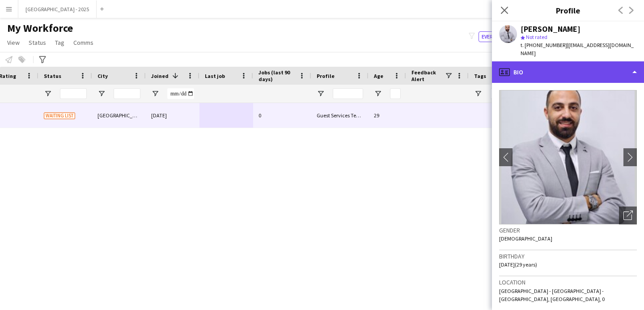
click at [549, 67] on div "profile Bio" at bounding box center [568, 71] width 152 height 21
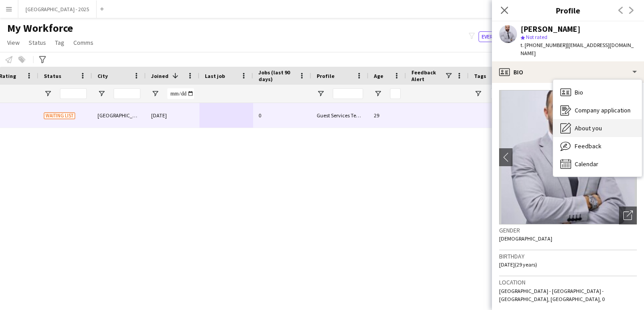
click at [587, 125] on div "About you About you" at bounding box center [597, 128] width 89 height 18
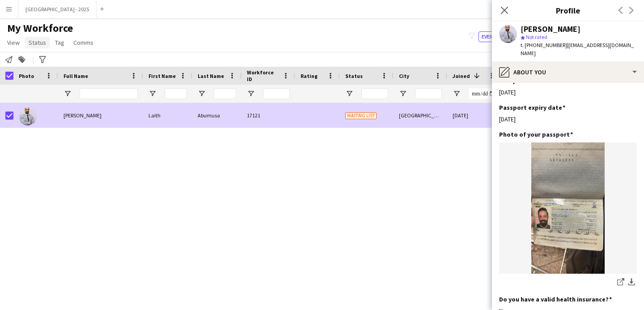
click at [41, 44] on span "Status" at bounding box center [37, 42] width 17 height 8
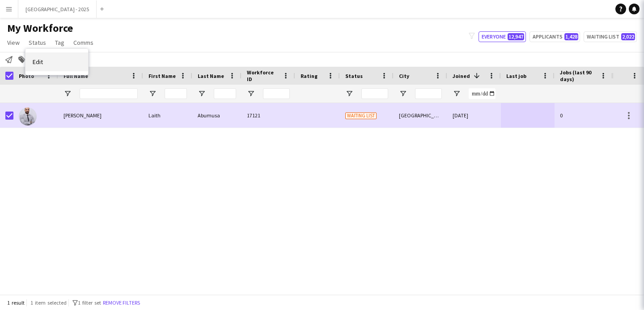
click at [64, 69] on link "Edit" at bounding box center [57, 61] width 63 height 19
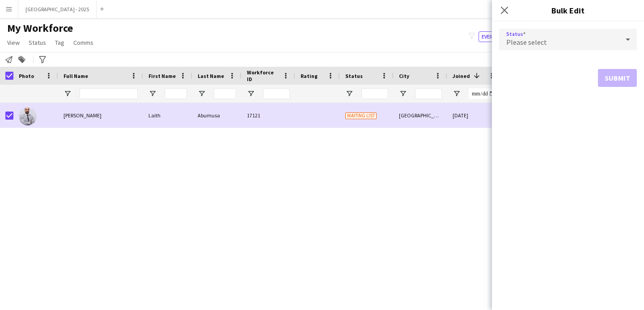
click at [552, 34] on div "Please select" at bounding box center [559, 39] width 120 height 21
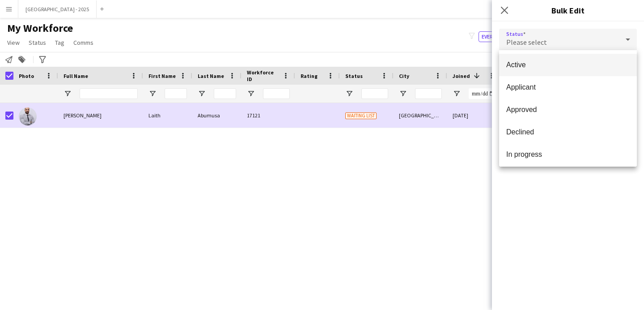
click at [523, 68] on span "Active" at bounding box center [567, 64] width 123 height 9
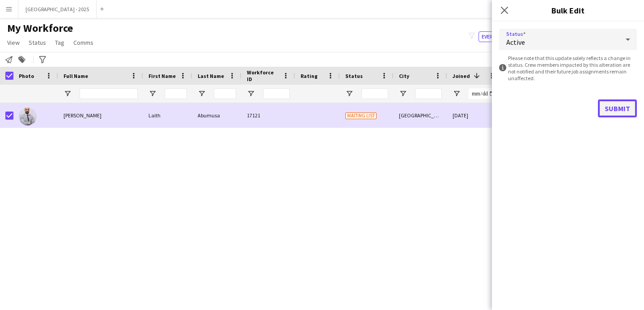
click at [608, 104] on button "Submit" at bounding box center [617, 108] width 39 height 18
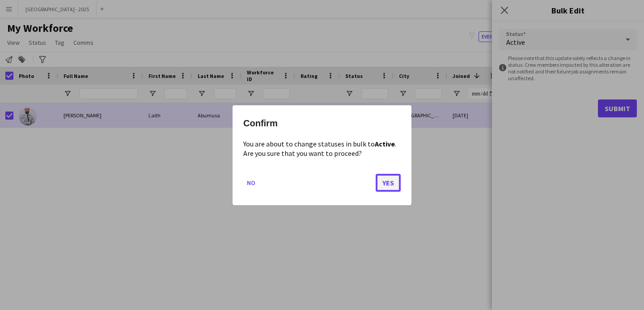
click at [386, 180] on button "Yes" at bounding box center [388, 182] width 25 height 18
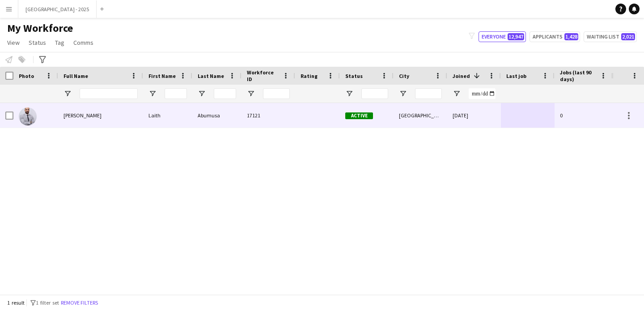
click at [81, 117] on span "[PERSON_NAME]" at bounding box center [83, 115] width 38 height 7
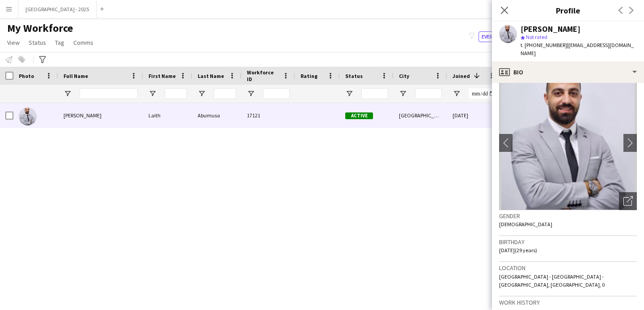
scroll to position [65, 0]
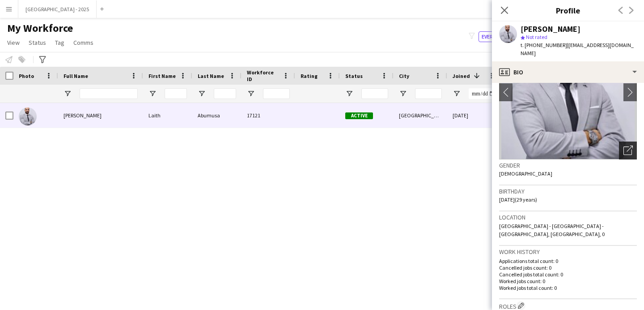
click at [627, 145] on icon at bounding box center [630, 148] width 6 height 6
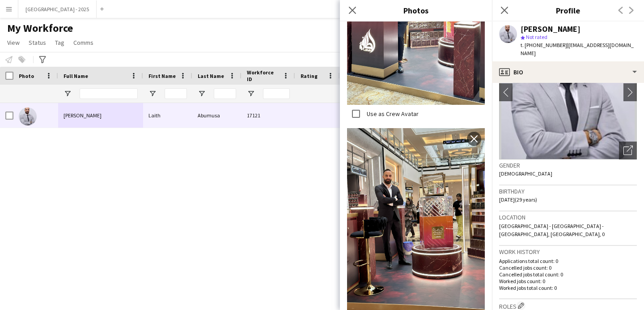
scroll to position [310, 0]
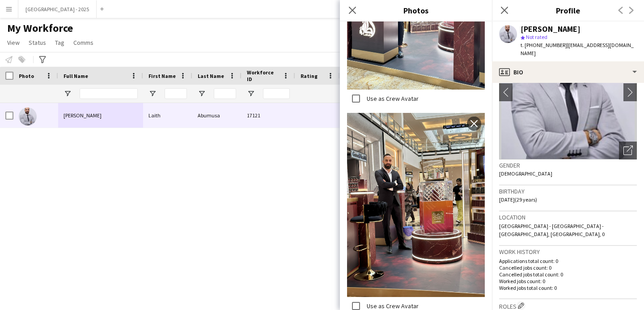
click at [581, 175] on div "Gender [DEMOGRAPHIC_DATA]" at bounding box center [568, 172] width 138 height 26
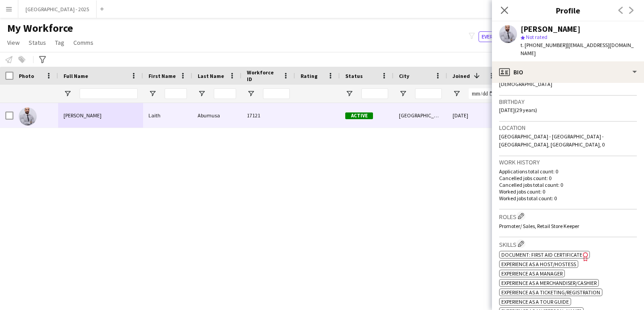
scroll to position [232, 0]
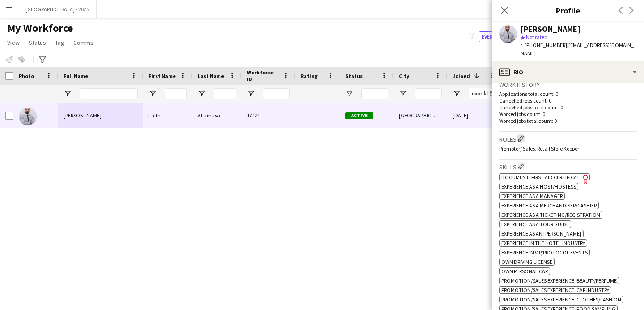
click at [524, 135] on app-icon "Edit crew company roles" at bounding box center [521, 138] width 6 height 6
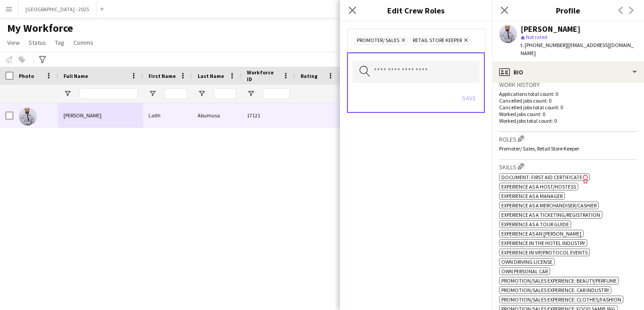
click at [456, 60] on div "Search by role type Save" at bounding box center [416, 82] width 138 height 60
drag, startPoint x: 457, startPoint y: 71, endPoint x: 455, endPoint y: 75, distance: 4.8
click at [457, 72] on input "text" at bounding box center [416, 71] width 127 height 22
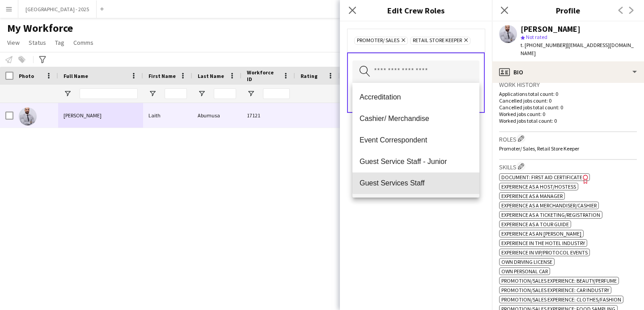
drag, startPoint x: 432, startPoint y: 181, endPoint x: 438, endPoint y: 187, distance: 8.9
click at [433, 182] on span "Guest Services Staff" at bounding box center [416, 183] width 113 height 9
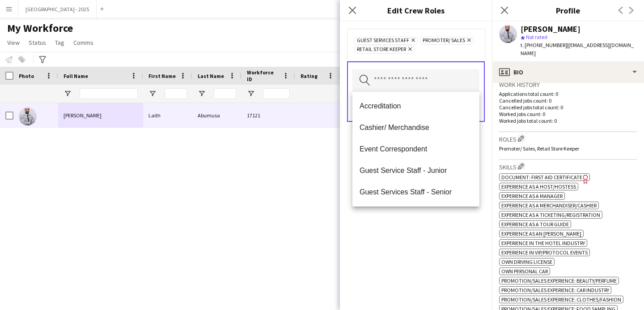
click at [463, 216] on div "Guest Services Staff Remove Promoter/ Sales Remove Retail Store Keeper Remove S…" at bounding box center [416, 165] width 152 height 288
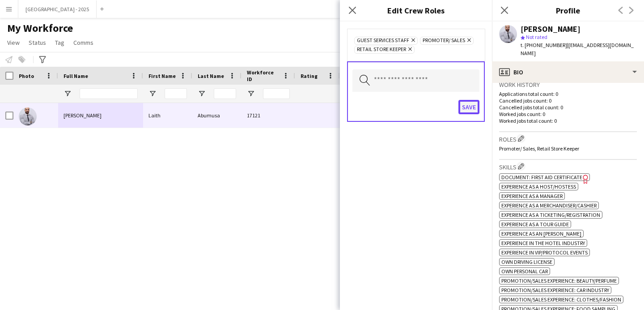
click at [470, 111] on button "Save" at bounding box center [469, 107] width 21 height 14
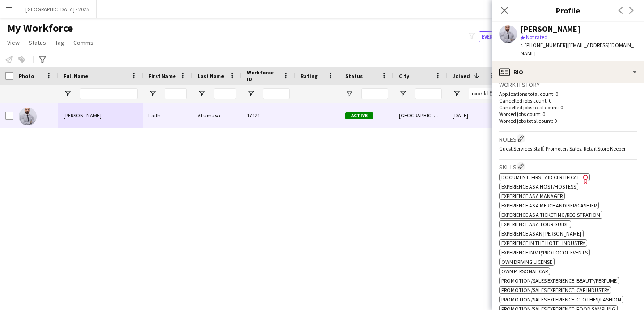
click at [504, 17] on div "Close pop-in" at bounding box center [504, 10] width 25 height 21
click at [504, 15] on app-icon "Close pop-in" at bounding box center [504, 10] width 13 height 13
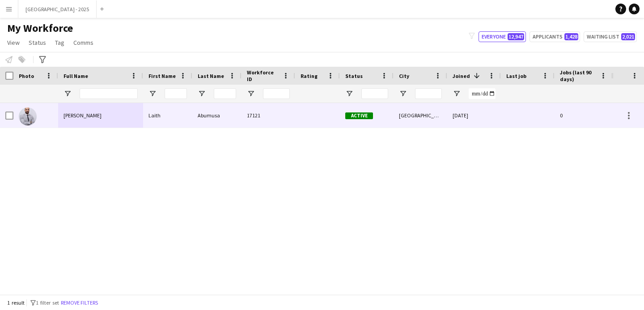
click at [464, 117] on div "[DATE]" at bounding box center [474, 115] width 54 height 25
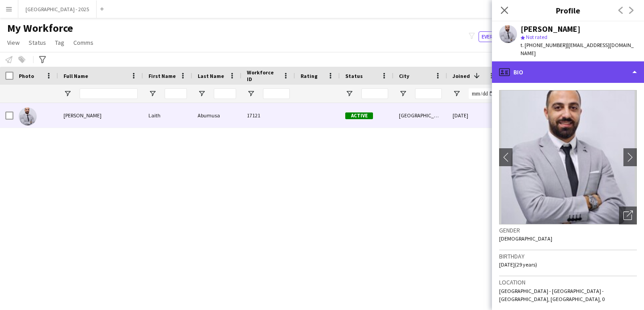
click at [575, 63] on div "profile Bio" at bounding box center [568, 71] width 152 height 21
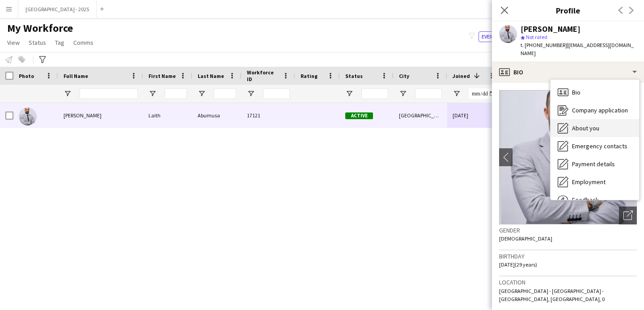
click at [602, 119] on div "About you About you" at bounding box center [595, 128] width 89 height 18
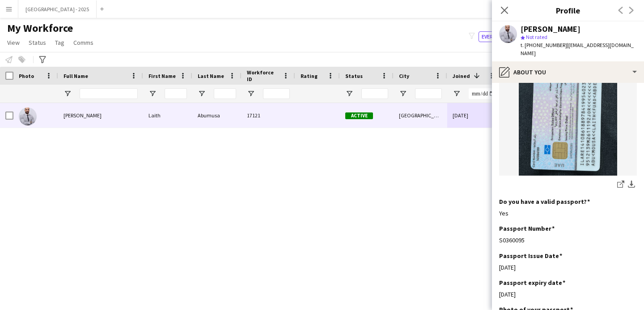
scroll to position [689, 0]
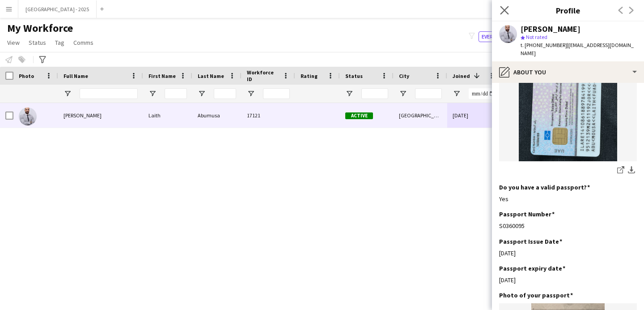
click at [500, 10] on app-icon "Close pop-in" at bounding box center [504, 10] width 13 height 13
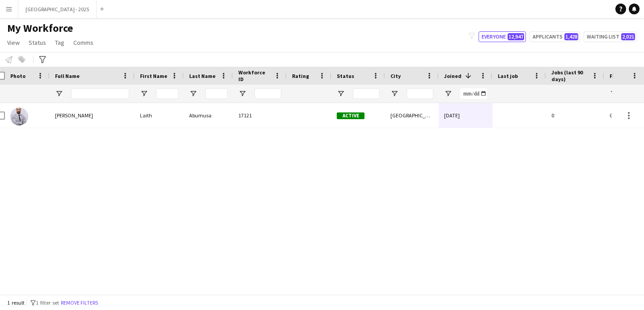
scroll to position [0, 14]
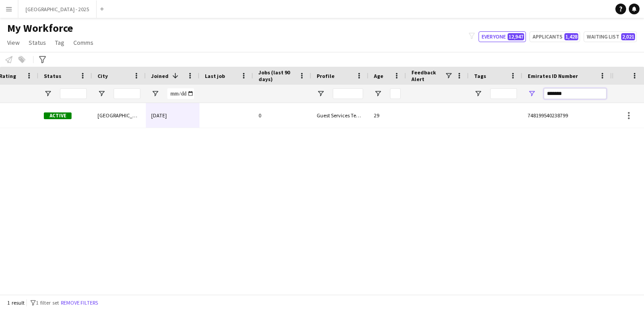
click at [549, 94] on input "*******" at bounding box center [575, 93] width 63 height 11
paste input "Emirates ID Number Filter Input"
type input "*******"
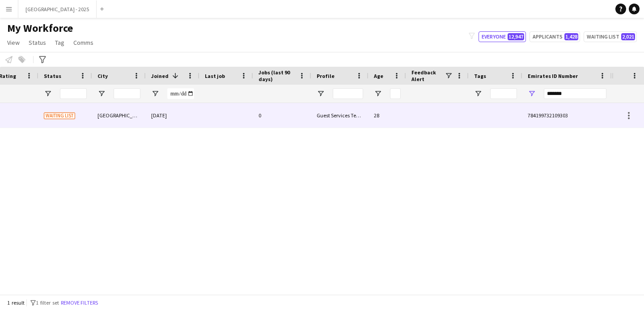
drag, startPoint x: 336, startPoint y: 106, endPoint x: 367, endPoint y: 111, distance: 31.8
click at [336, 106] on div "Guest Services Team" at bounding box center [339, 115] width 57 height 25
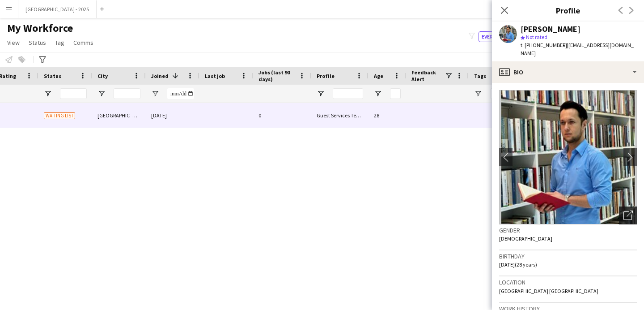
click at [625, 210] on icon "Open photos pop-in" at bounding box center [628, 214] width 9 height 9
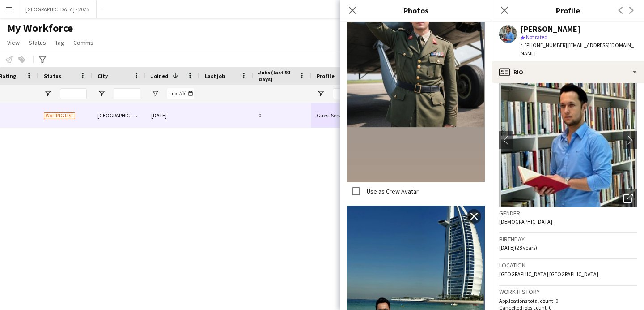
scroll to position [0, 0]
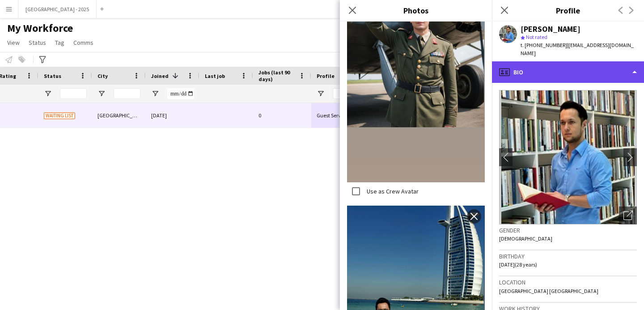
click at [575, 69] on div "profile Bio" at bounding box center [568, 71] width 152 height 21
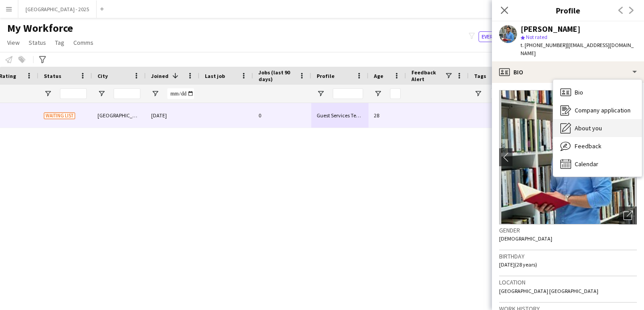
click at [588, 124] on span "About you" at bounding box center [588, 128] width 27 height 8
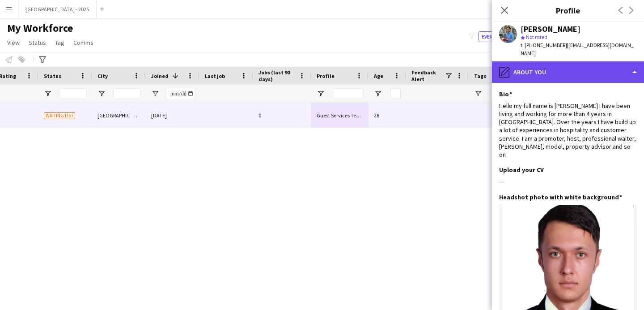
click at [524, 69] on div "pencil4 About you" at bounding box center [568, 71] width 152 height 21
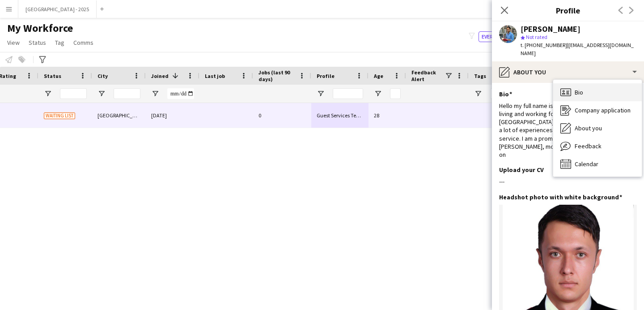
click at [566, 87] on icon "Bio" at bounding box center [566, 92] width 11 height 11
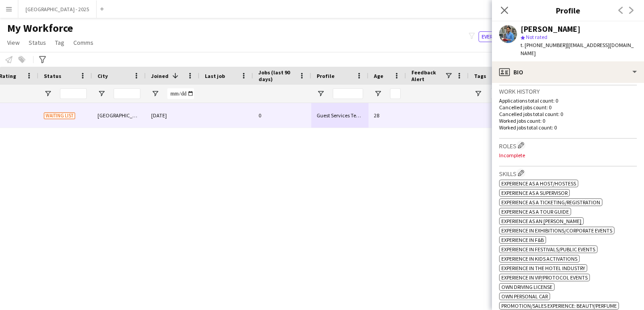
scroll to position [221, 0]
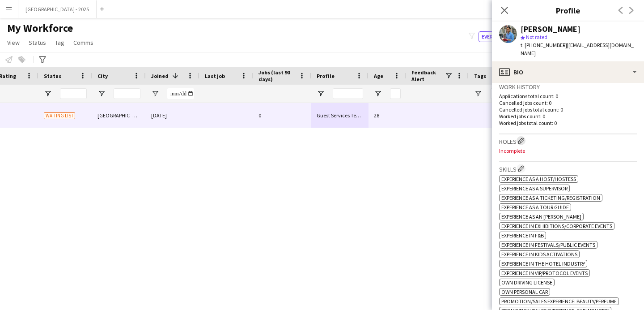
click at [523, 141] on app-icon "Edit crew company roles" at bounding box center [521, 140] width 6 height 6
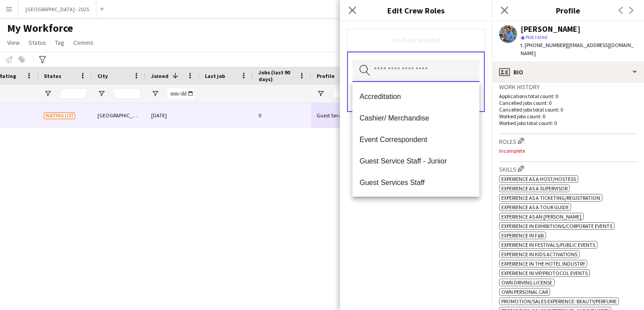
click at [403, 74] on input "text" at bounding box center [416, 71] width 127 height 22
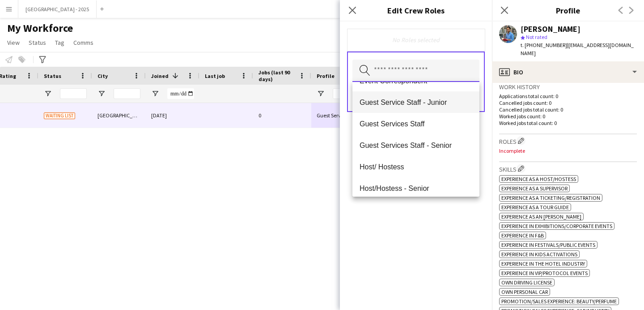
scroll to position [59, 0]
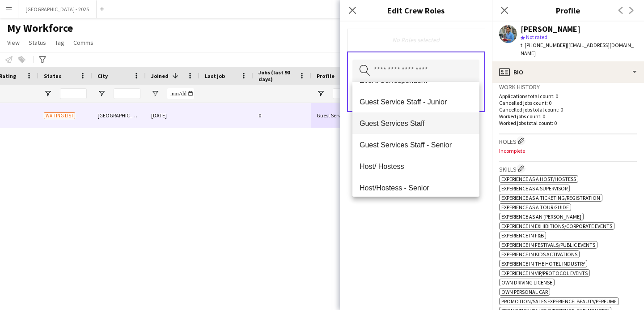
click at [421, 129] on mat-option "Guest Services Staff" at bounding box center [416, 122] width 127 height 21
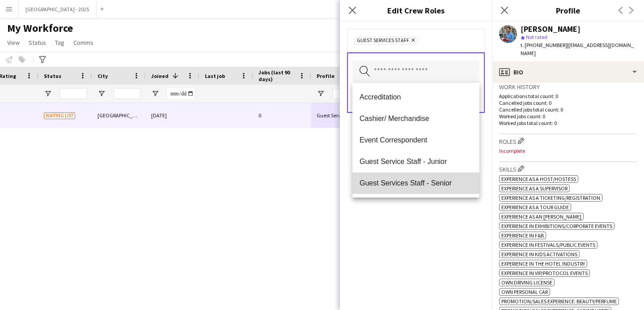
click at [433, 177] on mat-option "Guest Services Staff - Senior" at bounding box center [416, 182] width 127 height 21
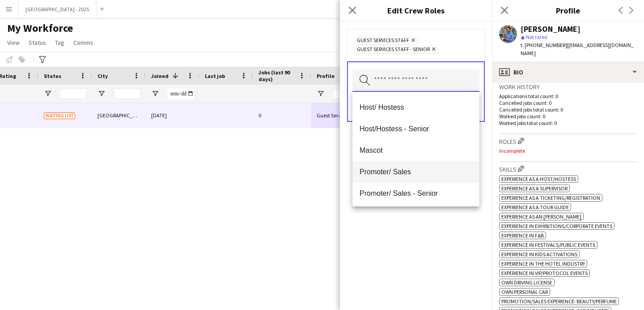
scroll to position [94, 0]
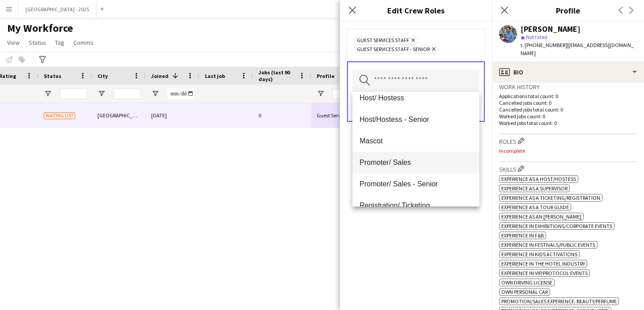
click at [417, 169] on mat-option "Promoter/ Sales" at bounding box center [416, 162] width 127 height 21
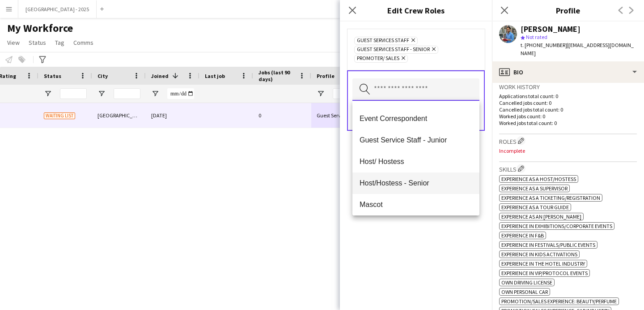
scroll to position [38, 0]
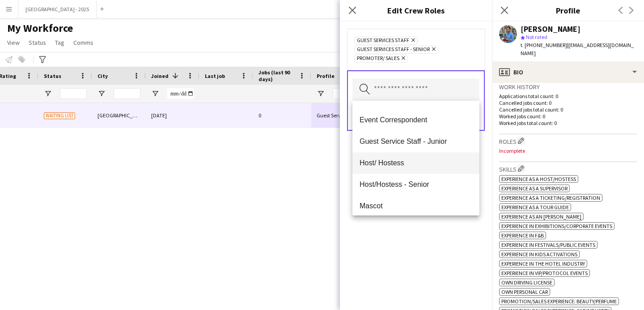
click at [420, 167] on mat-option "Host/ Hostess" at bounding box center [416, 162] width 127 height 21
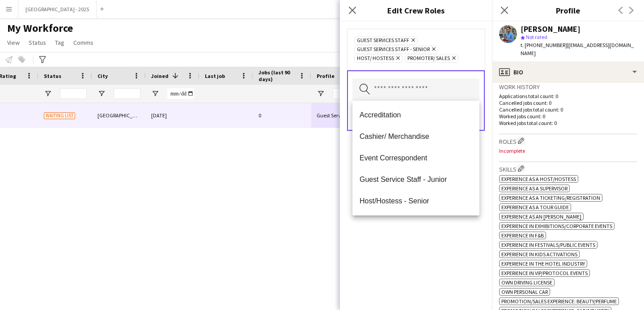
drag, startPoint x: 435, startPoint y: 233, endPoint x: 451, endPoint y: 174, distance: 61.1
click at [435, 233] on div "Guest Services Staff Remove Guest Services Staff - Senior Remove Host/ Hostess …" at bounding box center [416, 165] width 152 height 288
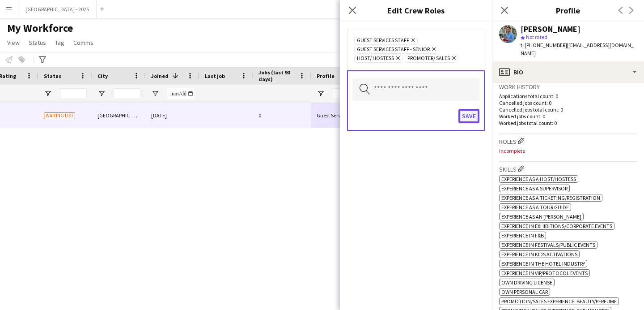
click at [468, 118] on button "Save" at bounding box center [469, 116] width 21 height 14
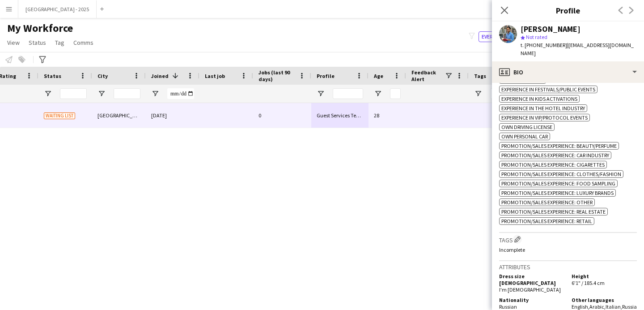
scroll to position [505, 0]
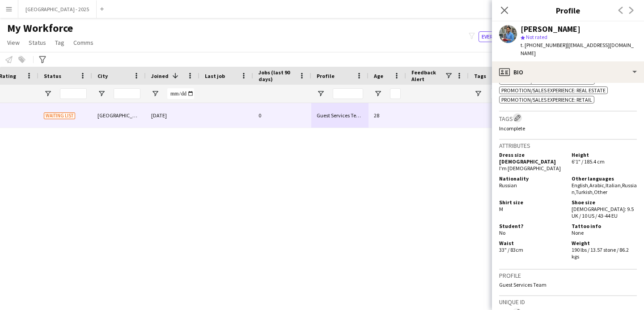
click at [520, 121] on app-icon "Edit crew company tags" at bounding box center [518, 118] width 6 height 6
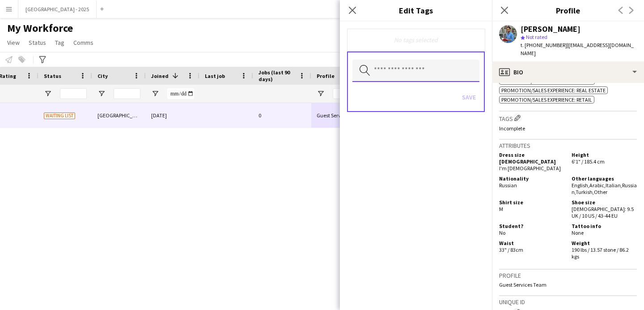
click at [425, 71] on input "text" at bounding box center [416, 71] width 127 height 22
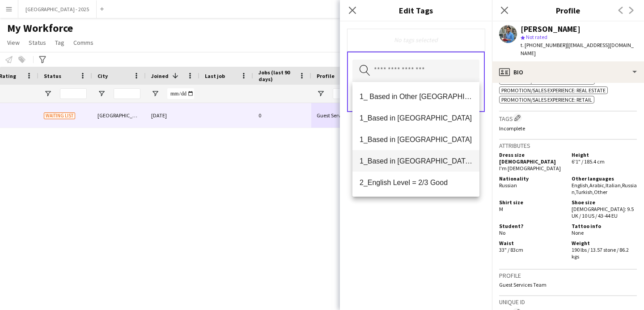
click at [416, 158] on span "1_Based in [GEOGRAPHIC_DATA]/[GEOGRAPHIC_DATA]/Ajman" at bounding box center [416, 161] width 113 height 9
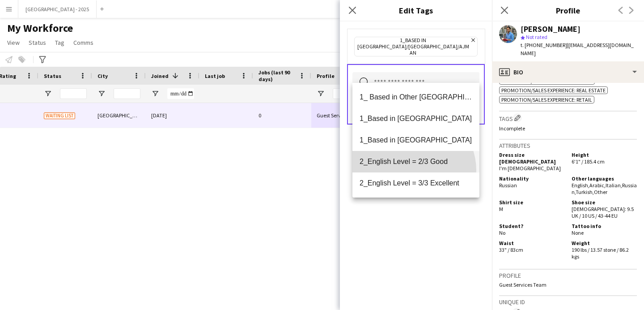
click at [413, 170] on mat-option "2_English Level = 2/3 Good" at bounding box center [416, 161] width 127 height 21
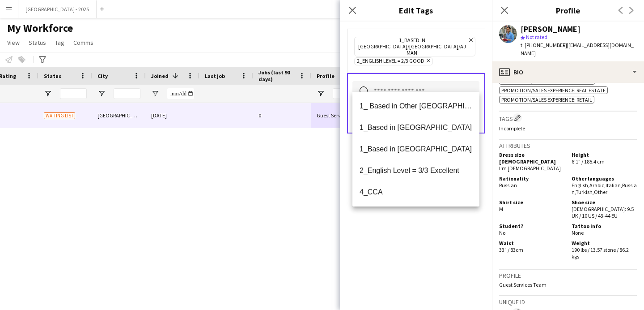
click at [413, 211] on div "1_Based in [GEOGRAPHIC_DATA]/[GEOGRAPHIC_DATA]/Ajman Remove 2_English Level = 2…" at bounding box center [416, 165] width 152 height 288
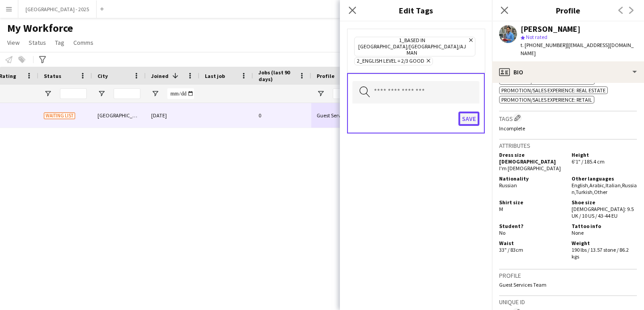
click at [468, 111] on button "Save" at bounding box center [469, 118] width 21 height 14
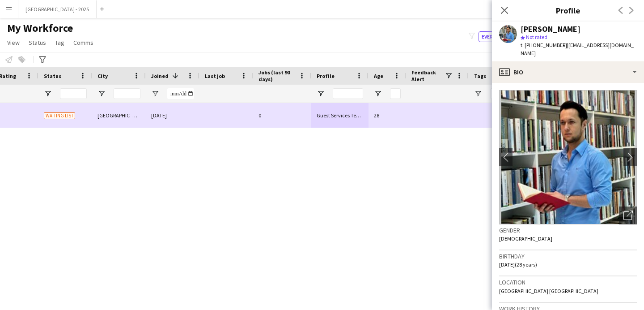
scroll to position [0, 0]
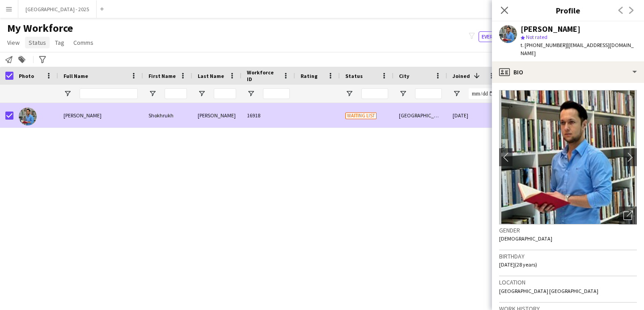
click at [42, 47] on link "Status" at bounding box center [37, 43] width 25 height 12
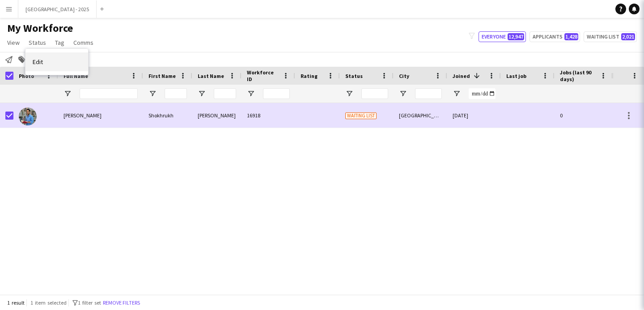
click at [49, 57] on link "Edit" at bounding box center [57, 61] width 63 height 19
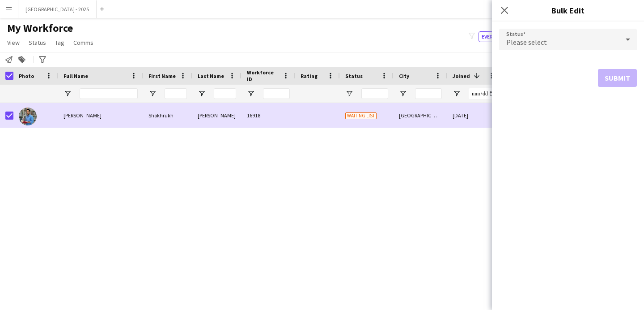
click at [539, 37] on div "Please select" at bounding box center [559, 39] width 120 height 21
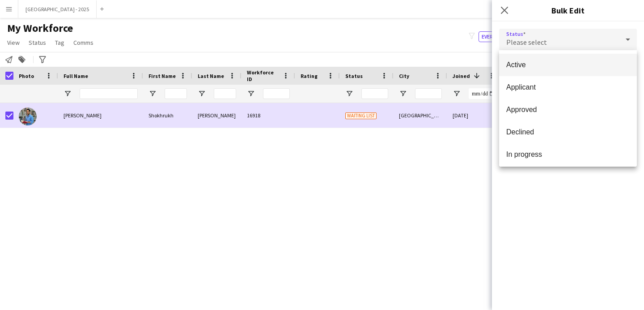
click at [532, 51] on div "Active Applicant Approved Declined In progress Invited Paused Suspended Waiting…" at bounding box center [568, 108] width 138 height 116
click at [537, 60] on mat-option "Active" at bounding box center [568, 65] width 138 height 22
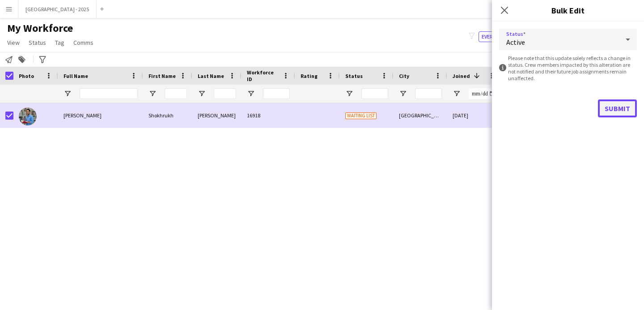
click at [626, 100] on button "Submit" at bounding box center [617, 108] width 39 height 18
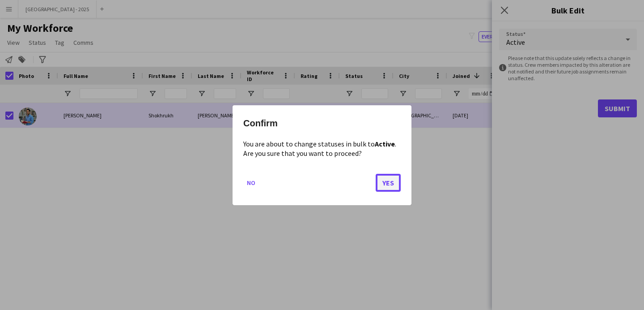
click at [397, 173] on button "Yes" at bounding box center [388, 182] width 25 height 18
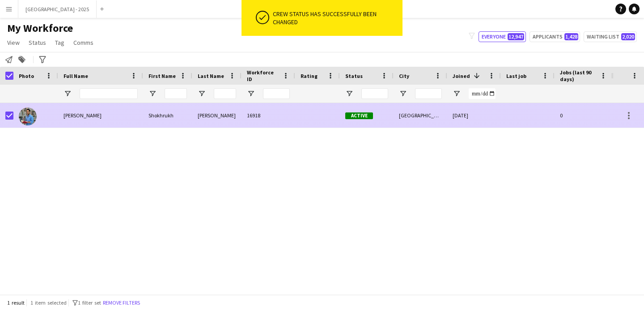
click at [4, 113] on div at bounding box center [6, 115] width 13 height 25
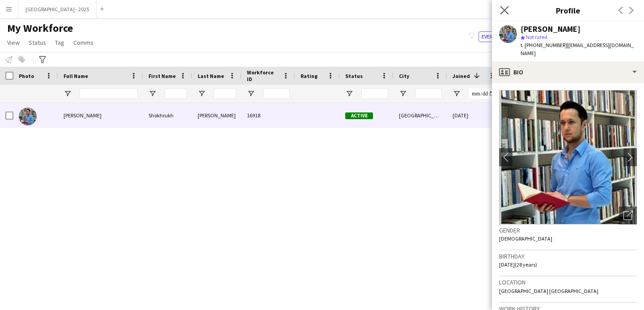
click at [509, 11] on app-icon "Close pop-in" at bounding box center [504, 10] width 13 height 13
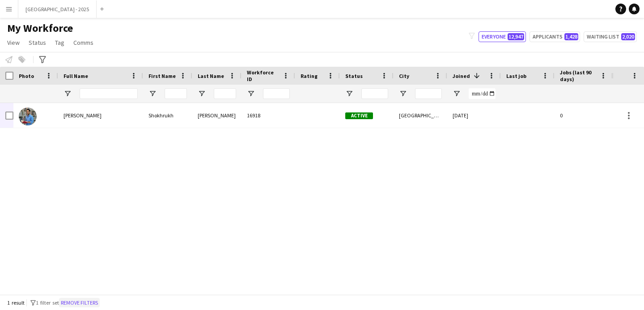
click at [97, 301] on button "Remove filters" at bounding box center [79, 303] width 41 height 10
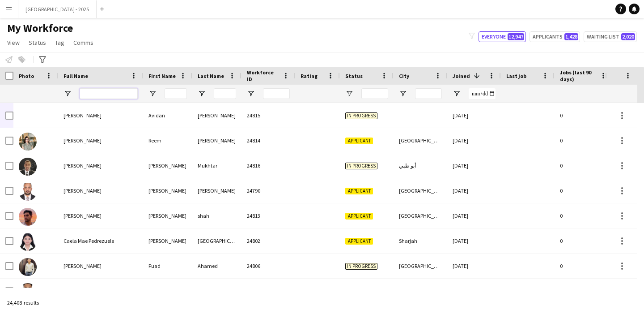
click at [119, 93] on input "Full Name Filter Input" at bounding box center [109, 93] width 58 height 11
paste input "*******"
type input "*******"
click at [122, 94] on input "*******" at bounding box center [109, 93] width 58 height 11
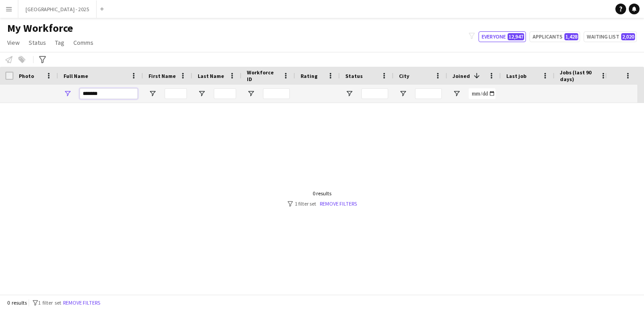
click at [122, 94] on input "*******" at bounding box center [109, 93] width 58 height 11
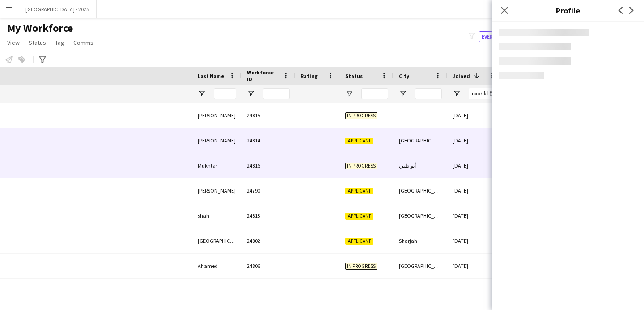
scroll to position [0, 302]
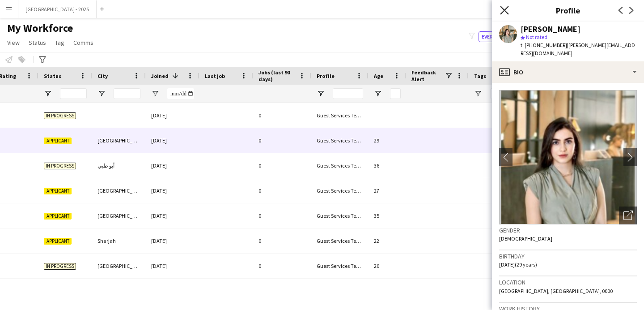
click at [505, 11] on icon at bounding box center [504, 10] width 9 height 9
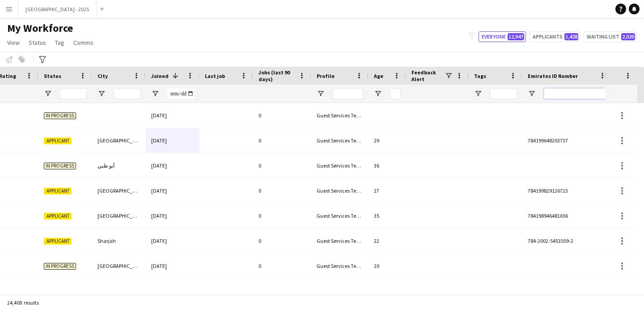
click at [558, 92] on input "Emirates ID Number Filter Input" at bounding box center [575, 93] width 63 height 11
paste input "*******"
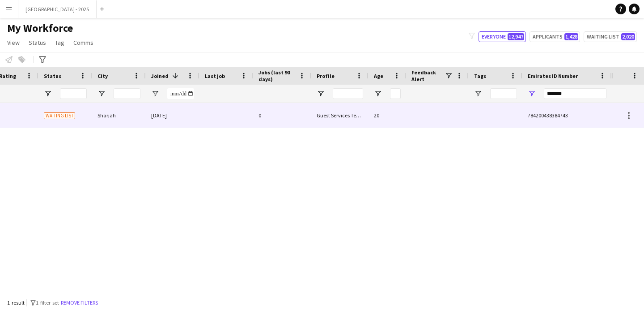
click at [386, 121] on div "20" at bounding box center [388, 115] width 38 height 25
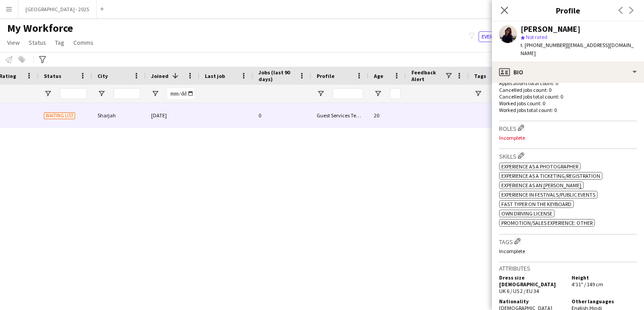
scroll to position [0, 0]
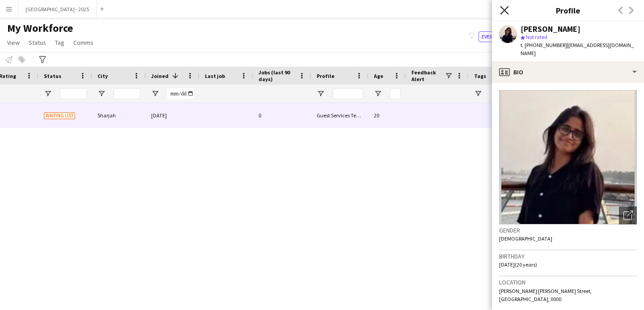
click at [506, 9] on icon "Close pop-in" at bounding box center [504, 10] width 9 height 9
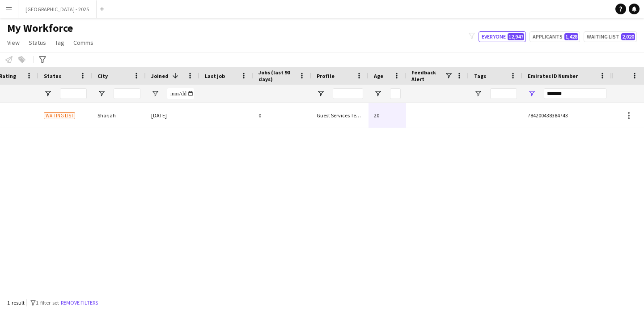
click at [571, 99] on div "*******" at bounding box center [575, 93] width 63 height 11
click at [571, 94] on input "*******" at bounding box center [575, 93] width 63 height 11
paste input "Emirates ID Number Filter Input"
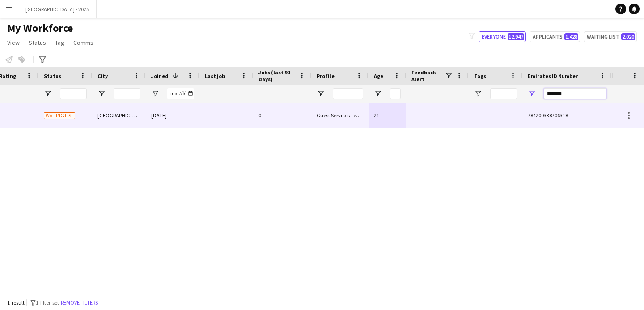
type input "*******"
click at [368, 125] on div "Guest Services Team" at bounding box center [339, 115] width 57 height 25
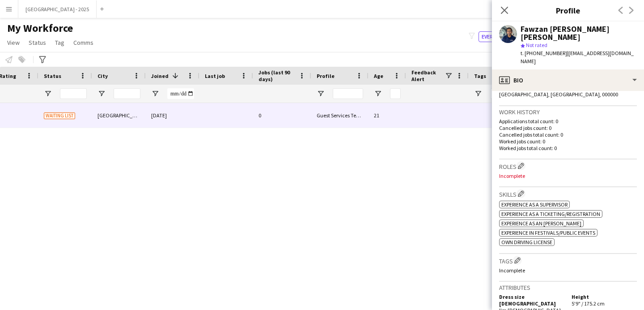
scroll to position [244, 0]
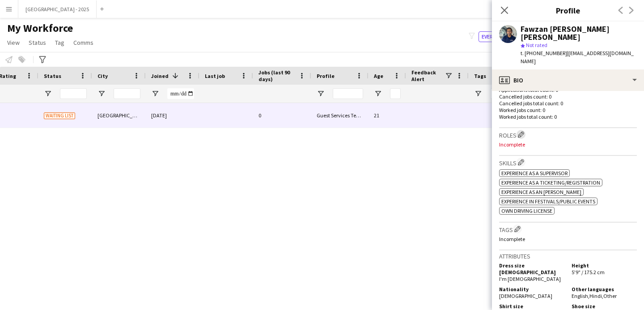
click at [522, 131] on app-icon "Edit crew company roles" at bounding box center [521, 134] width 6 height 6
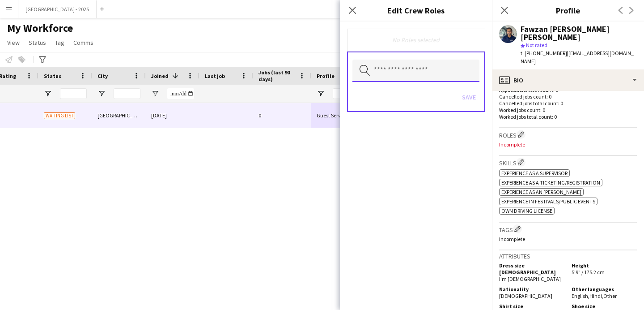
click at [434, 72] on input "text" at bounding box center [416, 71] width 127 height 22
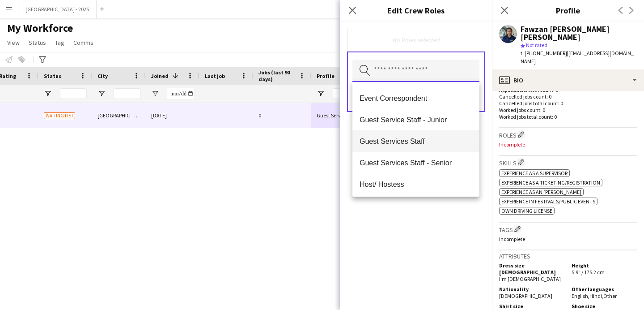
scroll to position [50, 0]
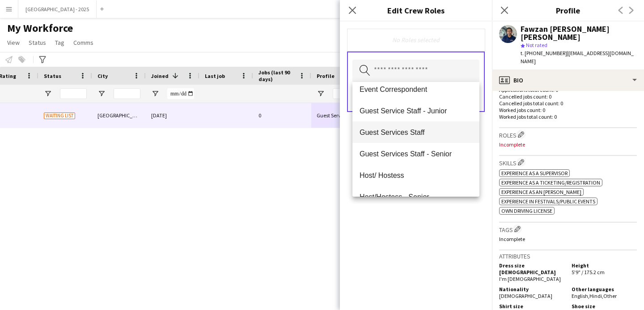
click at [421, 135] on span "Guest Services Staff" at bounding box center [416, 132] width 113 height 9
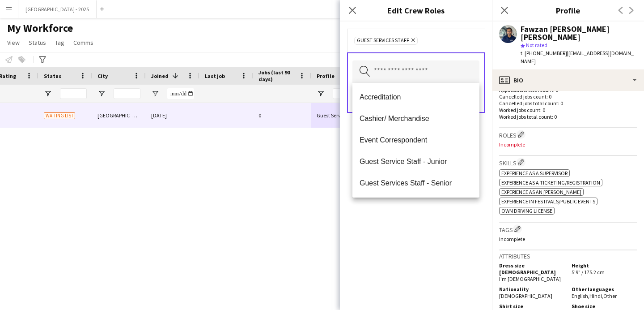
click at [448, 208] on div "Guest Services Staff Remove Search by role type Save" at bounding box center [416, 165] width 152 height 288
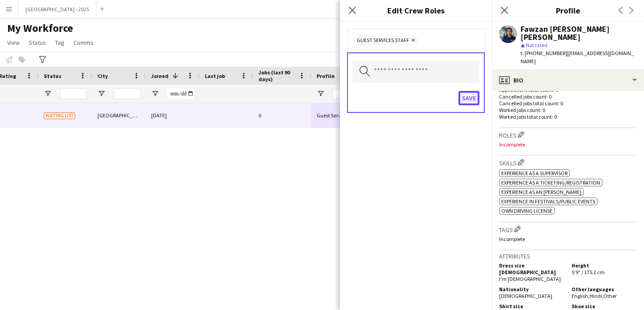
click at [459, 98] on button "Save" at bounding box center [469, 98] width 21 height 14
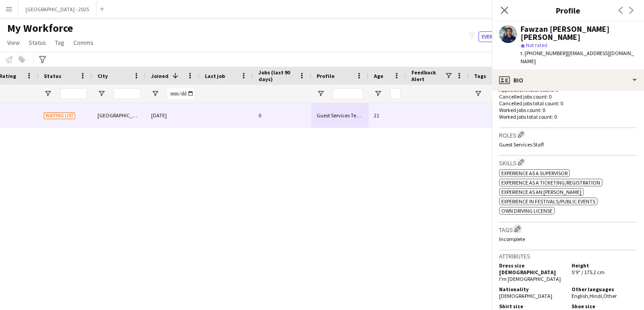
click at [520, 225] on app-icon "Edit crew company tags" at bounding box center [518, 228] width 6 height 6
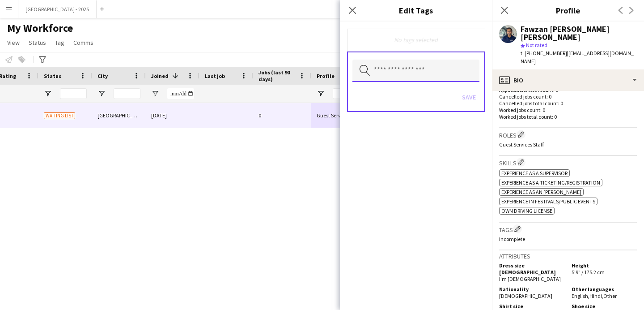
click at [414, 62] on input "text" at bounding box center [416, 71] width 127 height 22
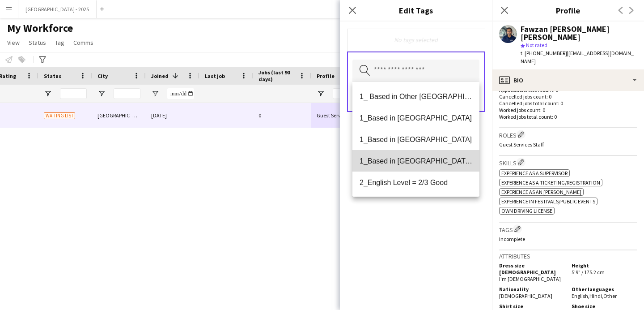
click at [441, 167] on mat-option "1_Based in [GEOGRAPHIC_DATA]/[GEOGRAPHIC_DATA]/Ajman" at bounding box center [416, 160] width 127 height 21
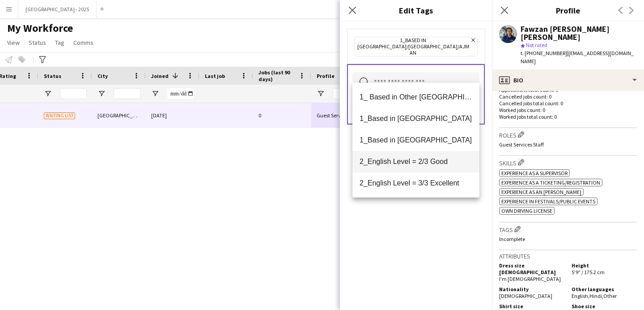
click at [435, 170] on mat-option "2_English Level = 2/3 Good" at bounding box center [416, 161] width 127 height 21
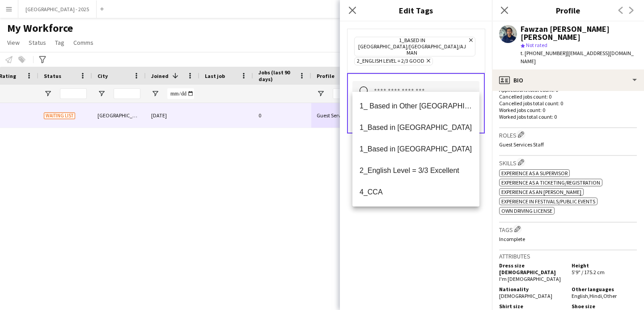
click at [431, 216] on div "1_Based in [GEOGRAPHIC_DATA]/[GEOGRAPHIC_DATA]/Ajman Remove 2_English Level = 2…" at bounding box center [416, 165] width 152 height 288
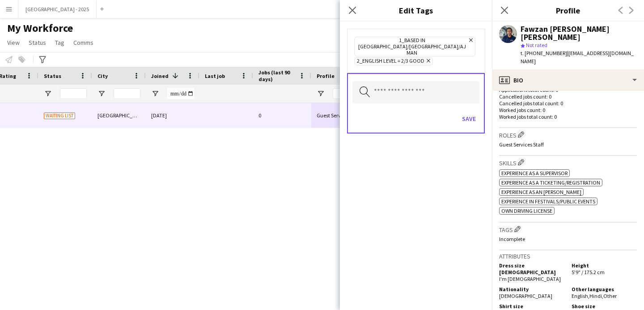
click at [454, 107] on div "Save" at bounding box center [416, 120] width 127 height 26
click at [459, 111] on button "Save" at bounding box center [469, 118] width 21 height 14
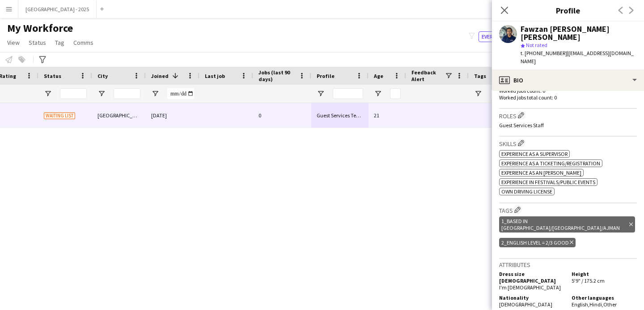
scroll to position [36, 0]
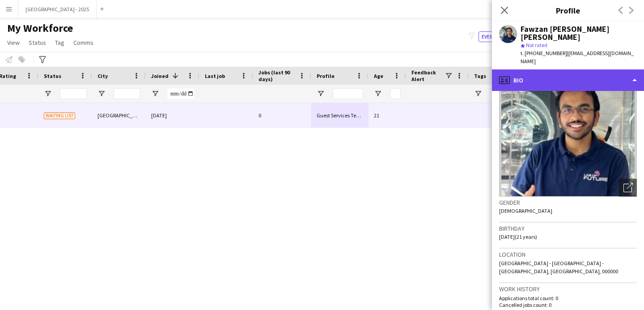
click at [528, 69] on div "profile Bio" at bounding box center [568, 79] width 152 height 21
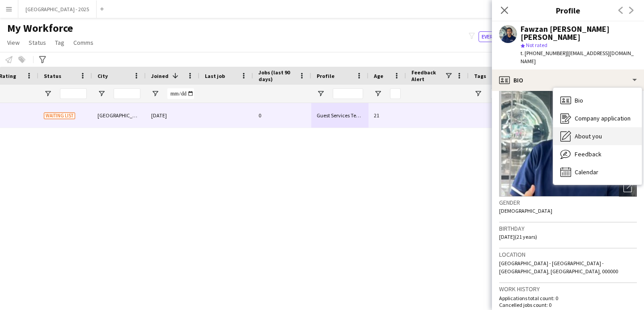
click at [601, 132] on span "About you" at bounding box center [588, 136] width 27 height 8
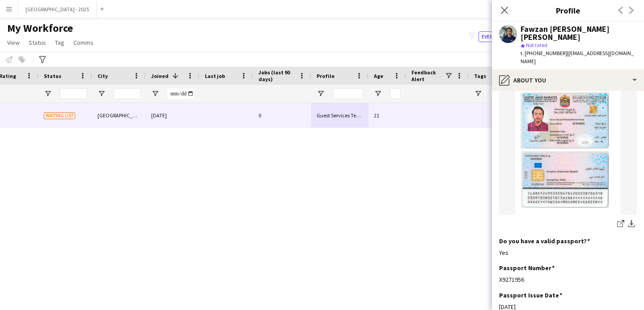
scroll to position [647, 0]
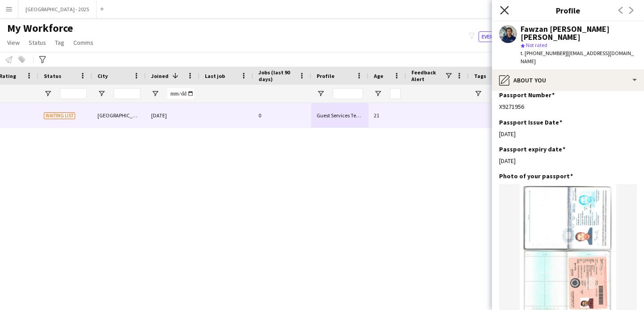
click at [507, 14] on icon "Close pop-in" at bounding box center [504, 10] width 9 height 9
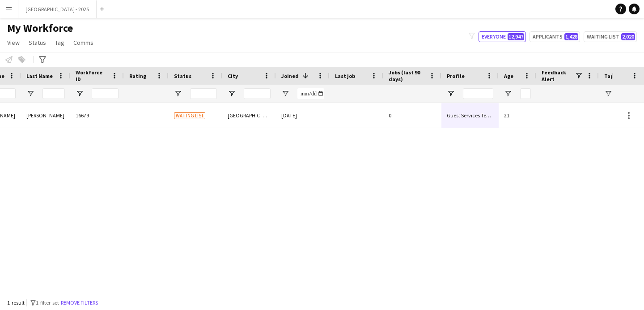
scroll to position [0, 0]
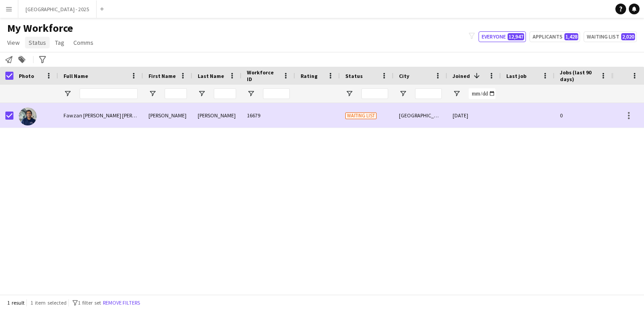
click at [32, 38] on span "Status" at bounding box center [37, 42] width 17 height 8
click at [59, 55] on link "Edit" at bounding box center [57, 61] width 63 height 19
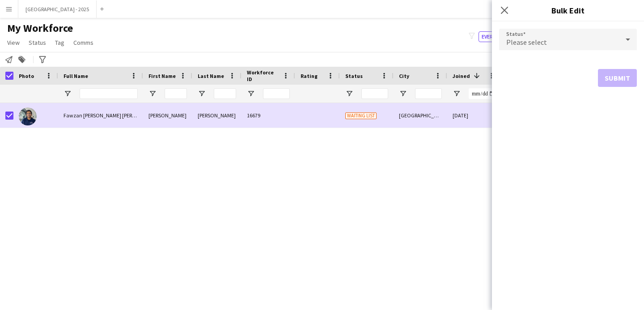
click at [578, 43] on div "Please select" at bounding box center [559, 39] width 120 height 21
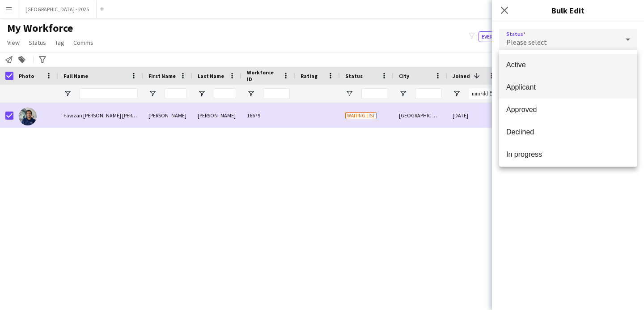
click at [539, 78] on mat-option "Applicant" at bounding box center [568, 87] width 138 height 22
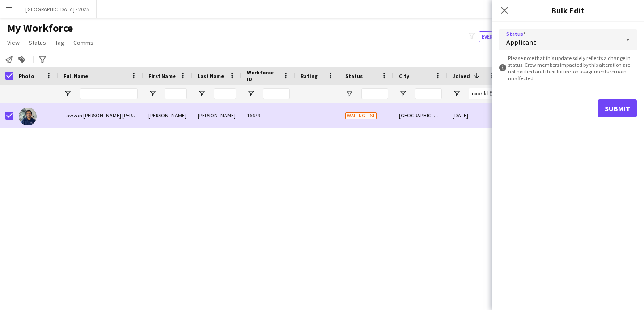
click at [563, 35] on div "Applicant" at bounding box center [559, 39] width 120 height 21
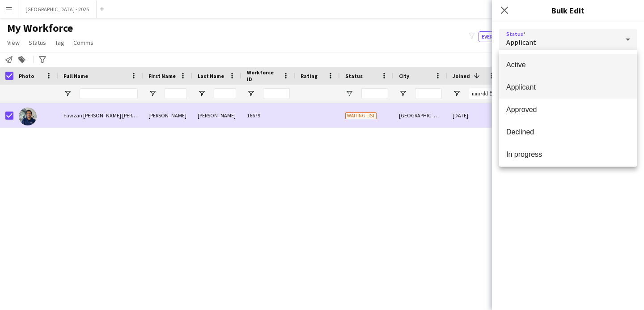
click at [547, 67] on span "Active" at bounding box center [567, 64] width 123 height 9
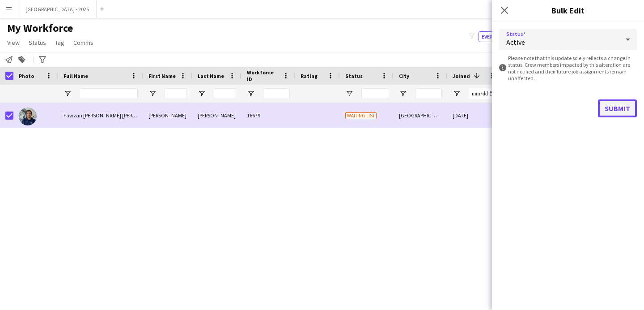
click at [621, 116] on button "Submit" at bounding box center [617, 108] width 39 height 18
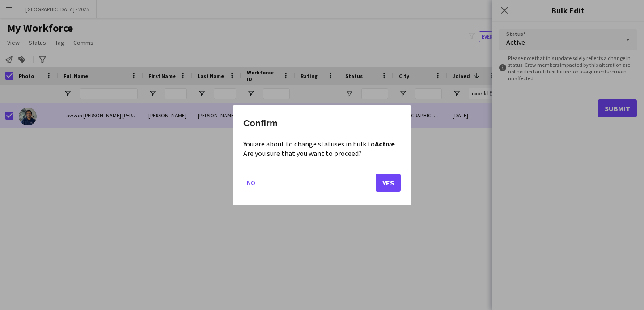
click at [396, 191] on mat-dialog-actions "No Yes" at bounding box center [321, 185] width 157 height 38
click at [389, 190] on button "Yes" at bounding box center [388, 182] width 25 height 18
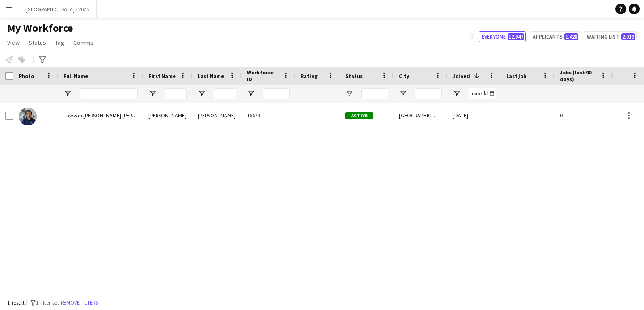
drag, startPoint x: 77, startPoint y: 297, endPoint x: 174, endPoint y: 2, distance: 310.6
click at [77, 298] on button "Remove filters" at bounding box center [79, 303] width 41 height 10
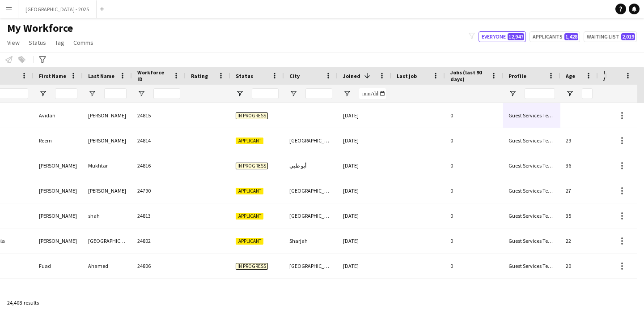
scroll to position [0, 308]
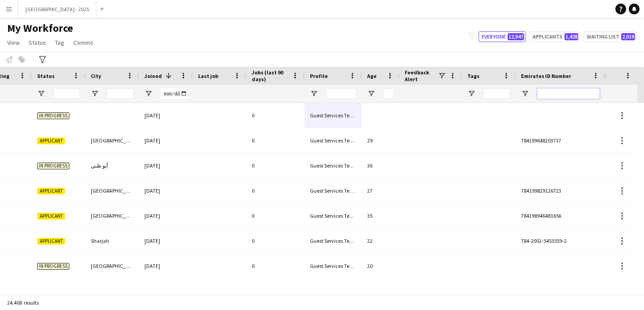
click at [568, 90] on input "Emirates ID Number Filter Input" at bounding box center [568, 93] width 63 height 11
paste input "*******"
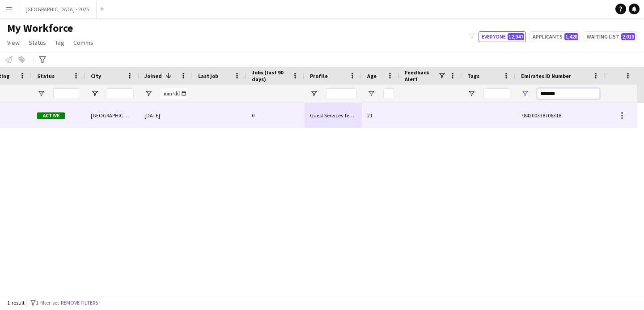
type input "*******"
click at [311, 119] on div "Guest Services Team" at bounding box center [333, 115] width 57 height 25
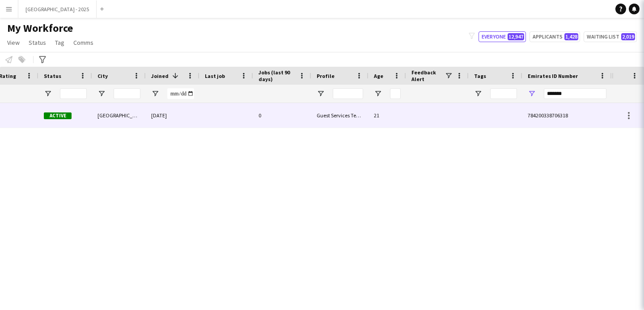
scroll to position [0, 302]
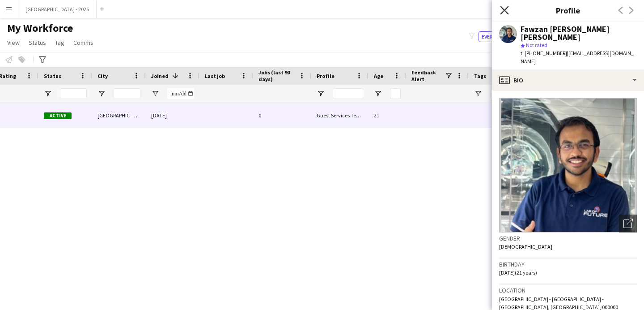
click at [504, 9] on icon at bounding box center [504, 10] width 9 height 9
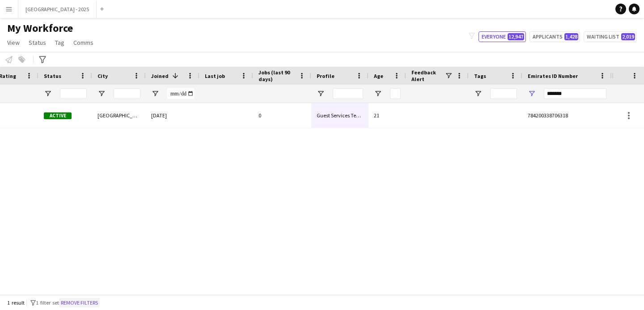
click at [90, 303] on button "Remove filters" at bounding box center [79, 303] width 41 height 10
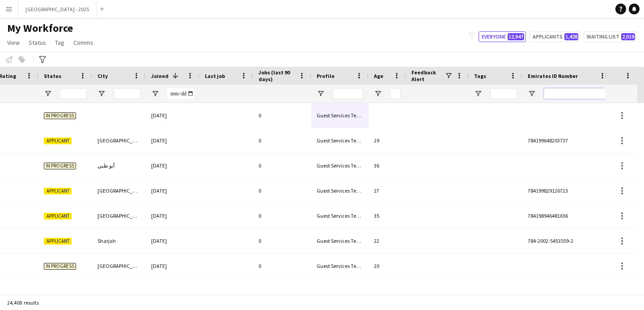
click at [580, 88] on input "Emirates ID Number Filter Input" at bounding box center [575, 93] width 63 height 11
paste input "*******"
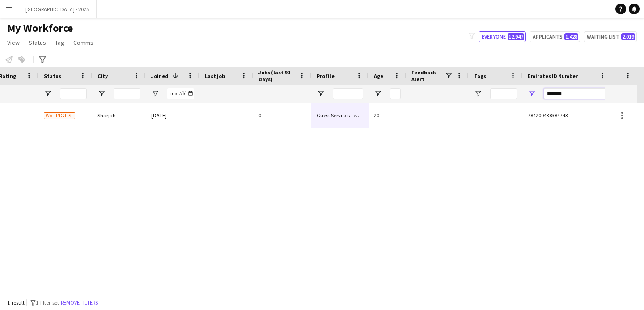
type input "*******"
click at [409, 131] on div "[PERSON_NAME] 16694 Waiting list Sharjah [DATE] 0 Guest Services Team 20 784200…" at bounding box center [306, 195] width 612 height 184
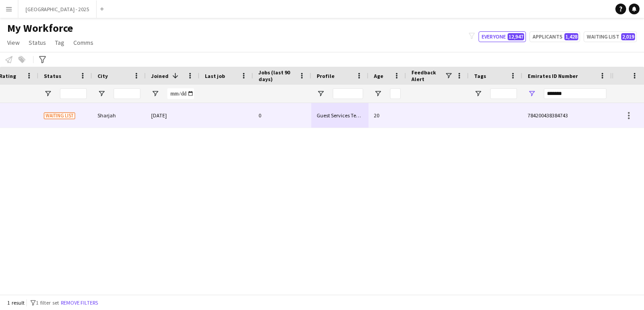
click at [409, 126] on div at bounding box center [437, 115] width 63 height 25
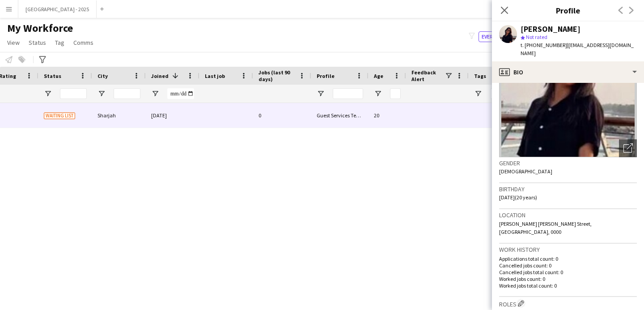
scroll to position [0, 0]
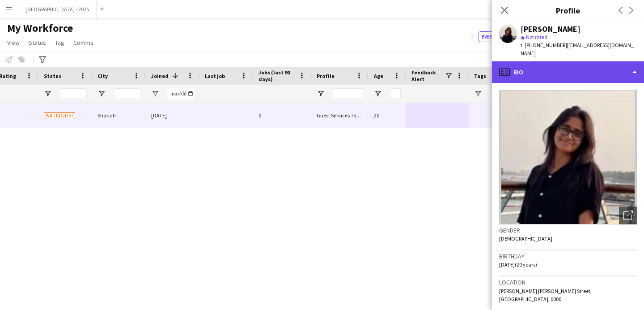
click at [541, 66] on div "profile Bio" at bounding box center [568, 71] width 152 height 21
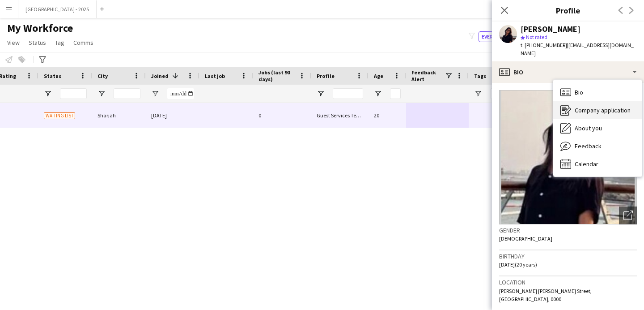
click at [572, 110] on div "Company application Company application" at bounding box center [597, 110] width 89 height 18
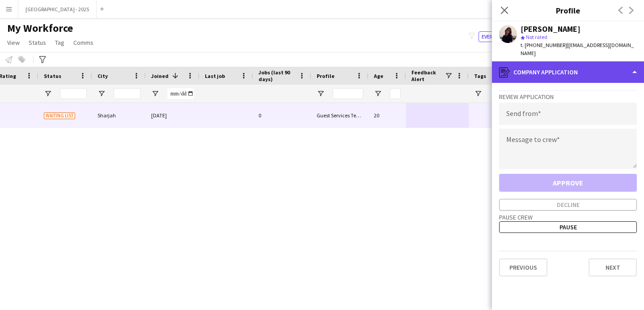
click at [570, 64] on div "register Company application" at bounding box center [568, 71] width 152 height 21
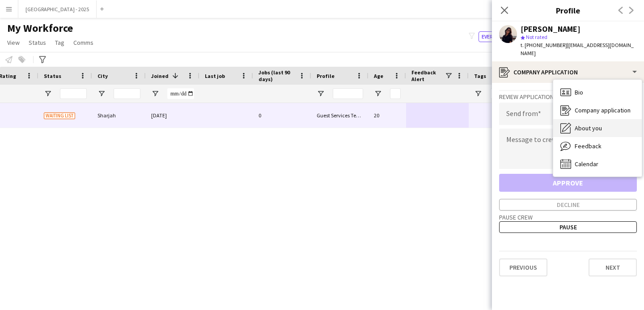
click at [595, 124] on span "About you" at bounding box center [588, 128] width 27 height 8
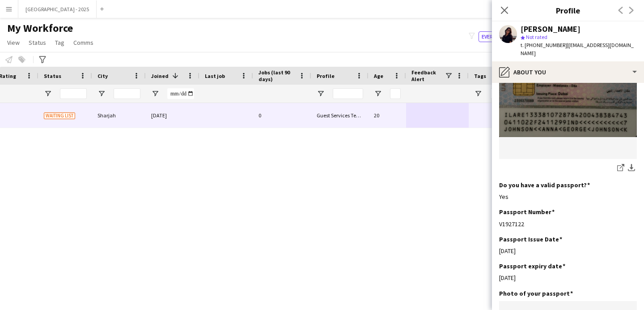
scroll to position [696, 0]
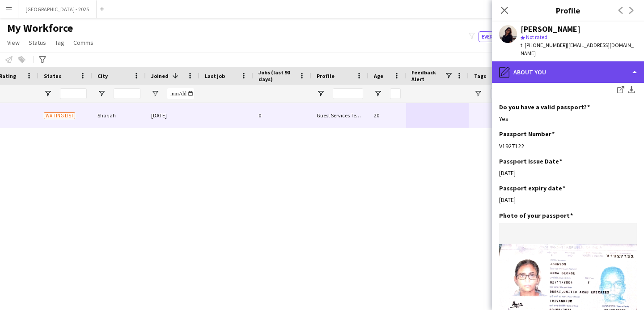
click at [551, 61] on div "pencil4 About you" at bounding box center [568, 71] width 152 height 21
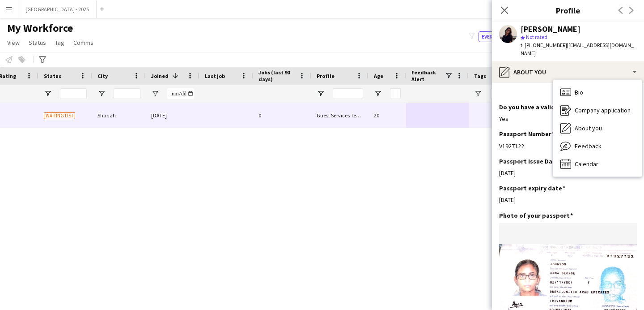
click at [580, 80] on div "Bio Bio Company application Company application About you About you Feedback Fe…" at bounding box center [597, 128] width 89 height 97
click at [581, 88] on span "Bio" at bounding box center [579, 92] width 9 height 8
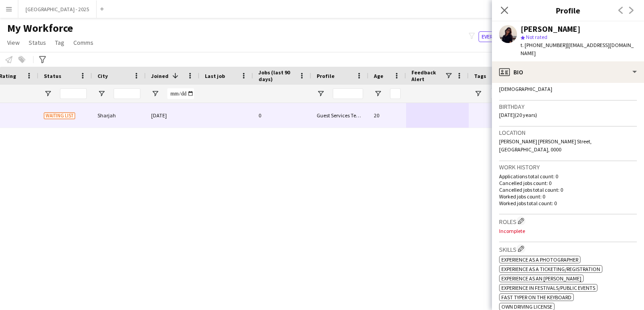
scroll to position [242, 0]
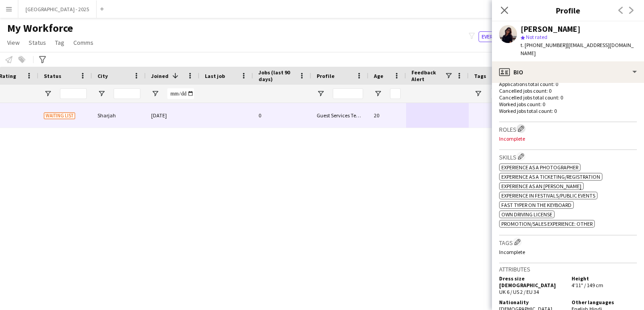
click at [524, 125] on app-icon "Edit crew company roles" at bounding box center [521, 128] width 6 height 6
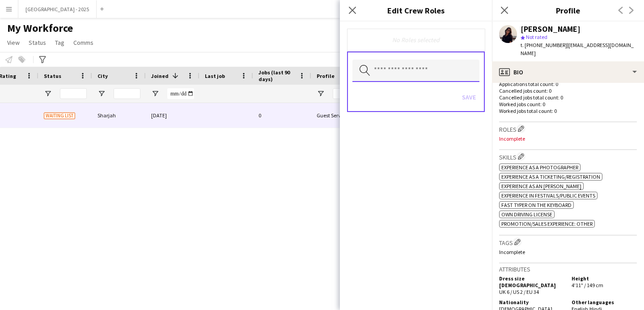
click at [411, 77] on input "text" at bounding box center [416, 71] width 127 height 22
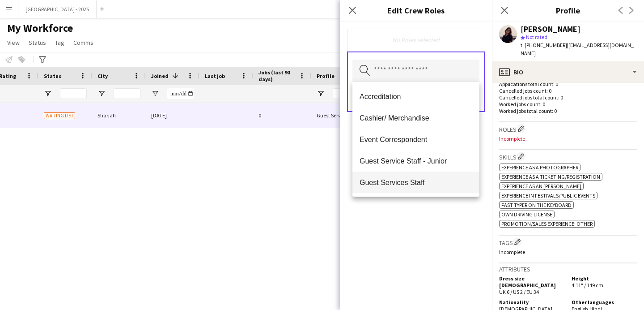
click at [428, 181] on span "Guest Services Staff" at bounding box center [416, 182] width 113 height 9
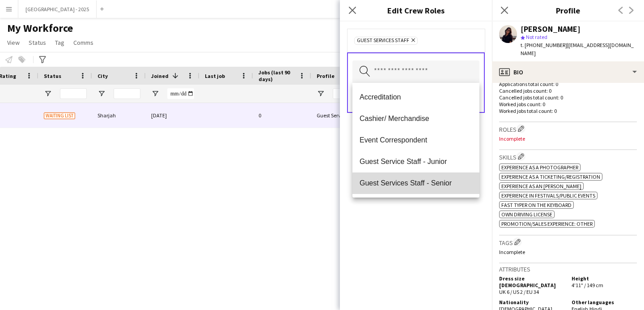
click at [429, 184] on span "Guest Services Staff - Senior" at bounding box center [416, 183] width 113 height 9
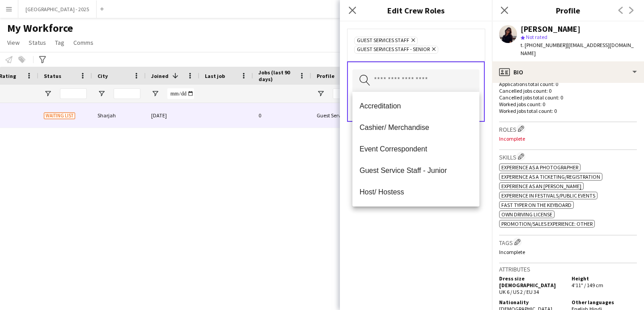
click at [455, 227] on div "Guest Services Staff Remove Guest Services Staff - Senior Remove Search by role…" at bounding box center [416, 165] width 152 height 288
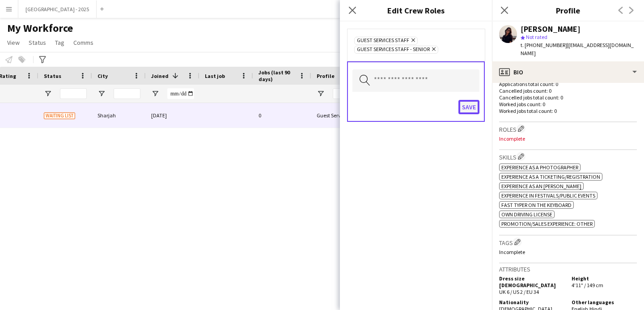
click at [466, 107] on button "Save" at bounding box center [469, 107] width 21 height 14
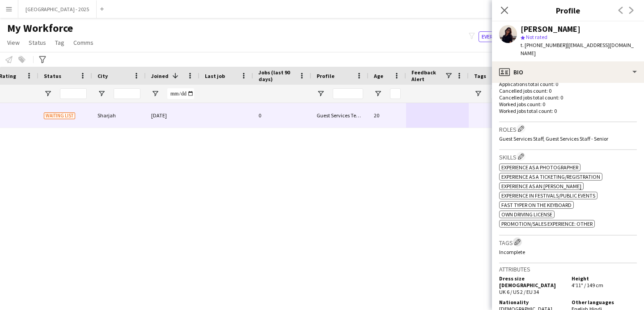
click at [518, 238] on app-icon "Edit crew company tags" at bounding box center [518, 241] width 6 height 6
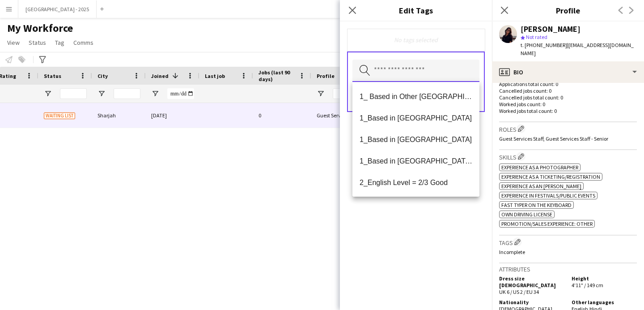
click at [422, 81] on input "text" at bounding box center [416, 71] width 127 height 22
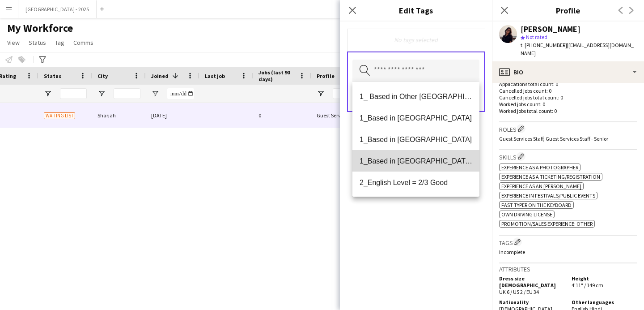
click at [431, 160] on span "1_Based in [GEOGRAPHIC_DATA]/[GEOGRAPHIC_DATA]/Ajman" at bounding box center [416, 161] width 113 height 9
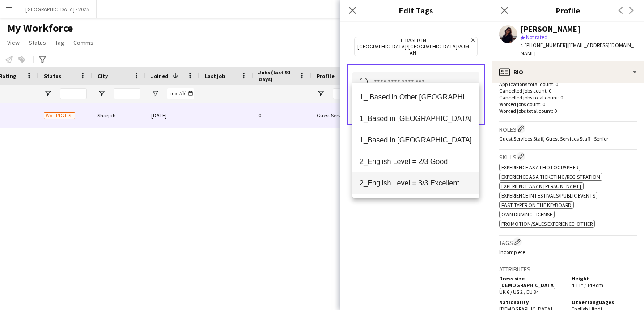
click at [434, 187] on mat-option "2_English Level = 3/3 Excellent" at bounding box center [416, 182] width 127 height 21
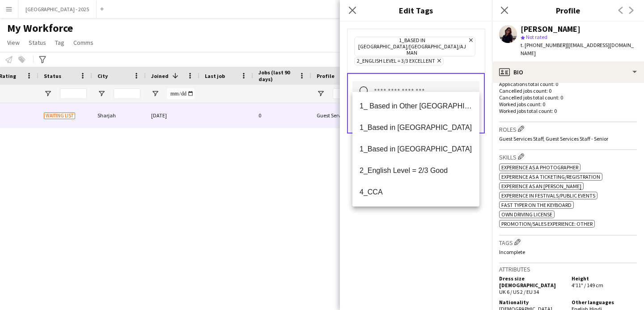
click at [435, 213] on div "1_Based in [GEOGRAPHIC_DATA]/[GEOGRAPHIC_DATA]/Ajman Remove 2_English Level = 3…" at bounding box center [416, 165] width 152 height 288
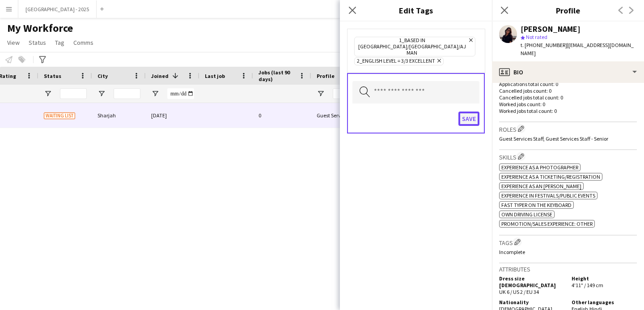
click at [462, 111] on button "Save" at bounding box center [469, 118] width 21 height 14
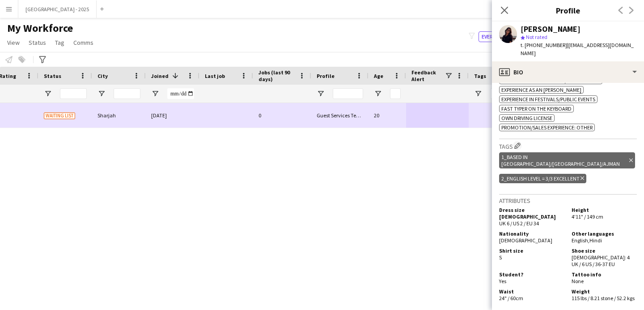
scroll to position [0, 0]
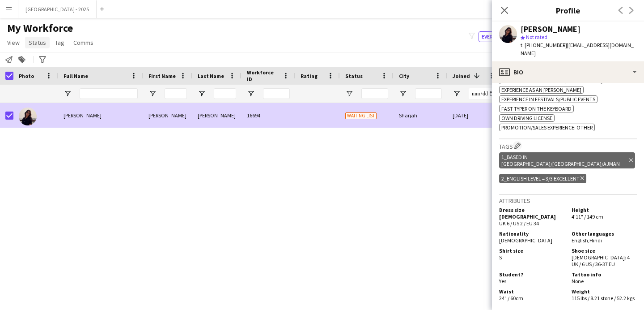
click at [44, 44] on span "Status" at bounding box center [37, 42] width 17 height 8
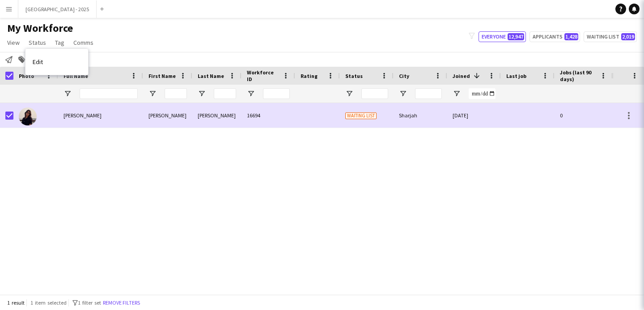
click at [52, 58] on link "Edit" at bounding box center [57, 61] width 63 height 19
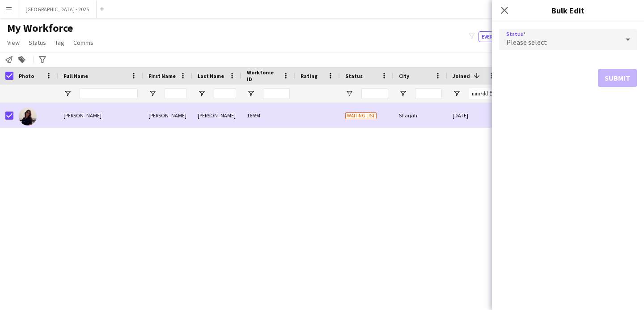
click at [541, 31] on div "Please select" at bounding box center [559, 39] width 120 height 21
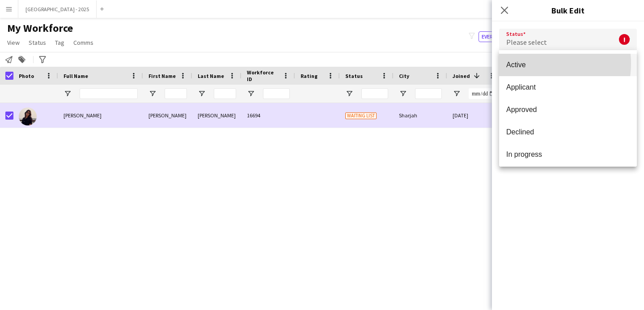
click at [538, 64] on span "Active" at bounding box center [567, 64] width 123 height 9
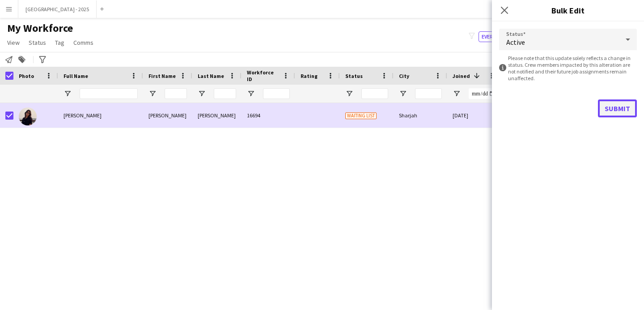
click at [608, 103] on button "Submit" at bounding box center [617, 108] width 39 height 18
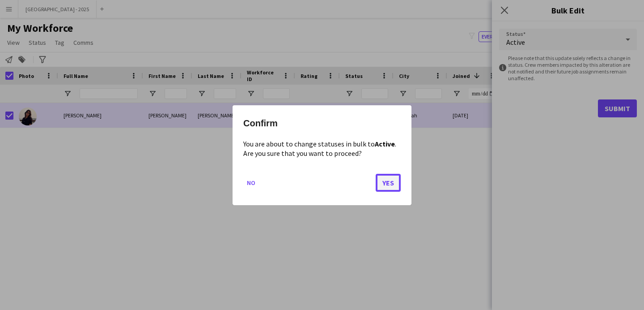
click at [379, 178] on button "Yes" at bounding box center [388, 182] width 25 height 18
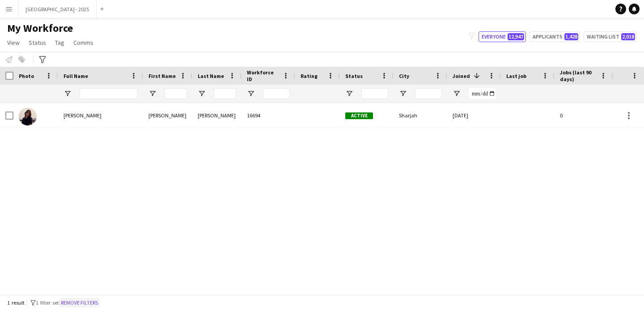
click at [98, 300] on button "Remove filters" at bounding box center [79, 303] width 41 height 10
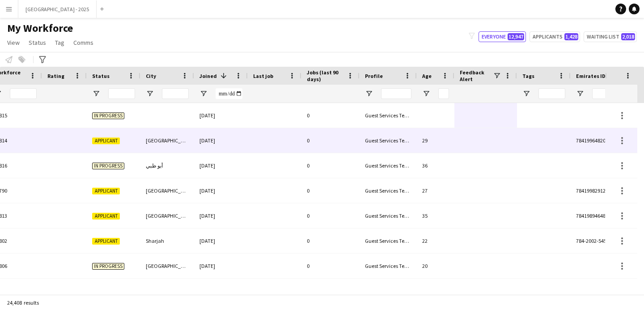
scroll to position [0, 308]
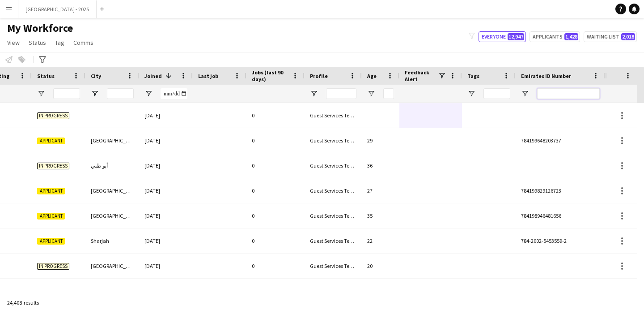
click at [569, 91] on input "Emirates ID Number Filter Input" at bounding box center [568, 93] width 63 height 11
paste input "*******"
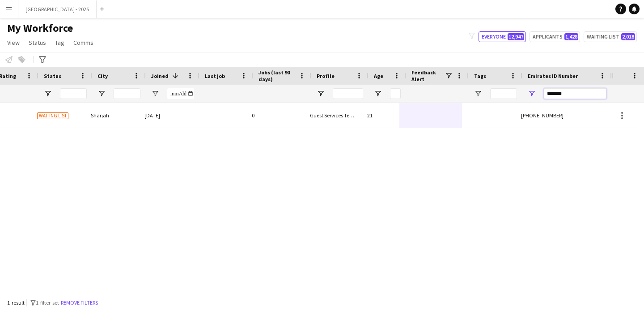
scroll to position [0, 302]
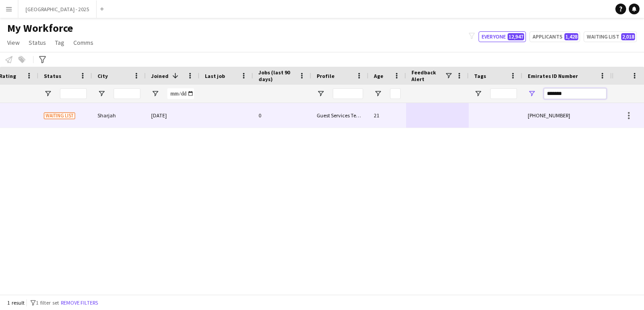
type input "*******"
click at [434, 108] on div at bounding box center [437, 115] width 63 height 25
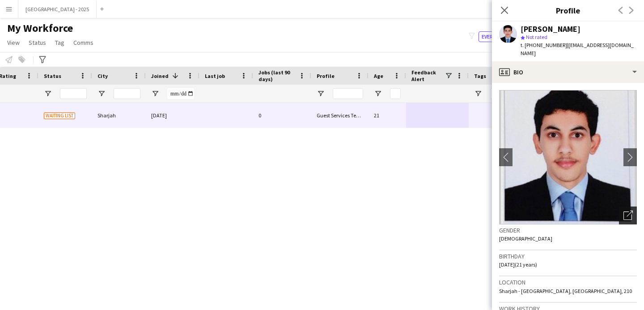
click at [624, 214] on icon "Open photos pop-in" at bounding box center [628, 214] width 9 height 9
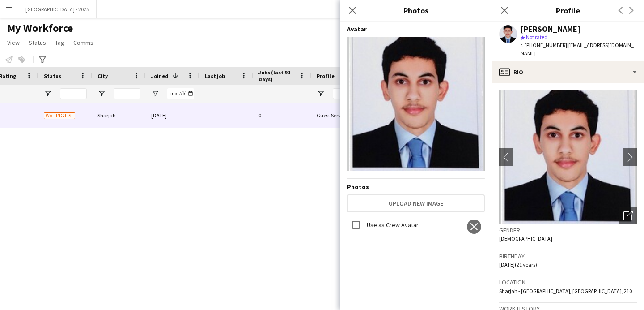
scroll to position [0, 0]
click at [472, 225] on button "close" at bounding box center [474, 226] width 14 height 14
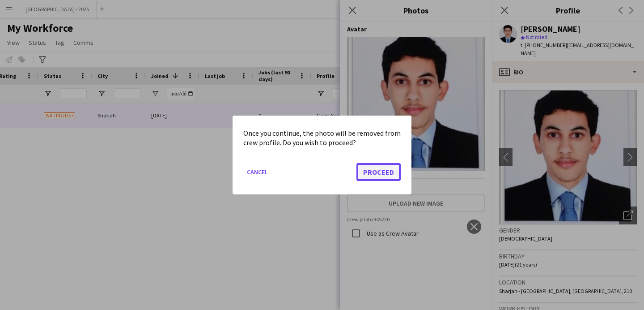
click at [370, 170] on button "Proceed" at bounding box center [379, 172] width 44 height 18
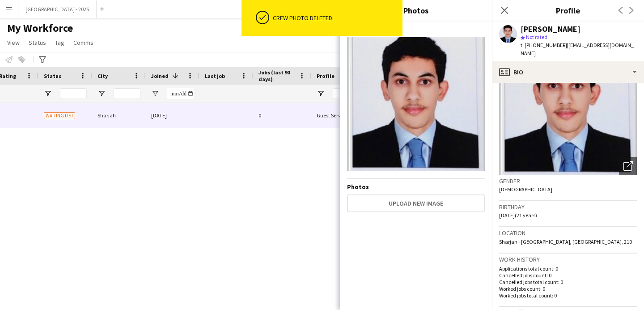
scroll to position [163, 0]
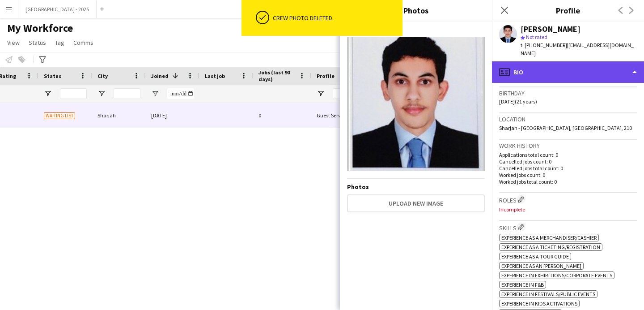
click at [548, 81] on div "profile Bio" at bounding box center [568, 71] width 152 height 21
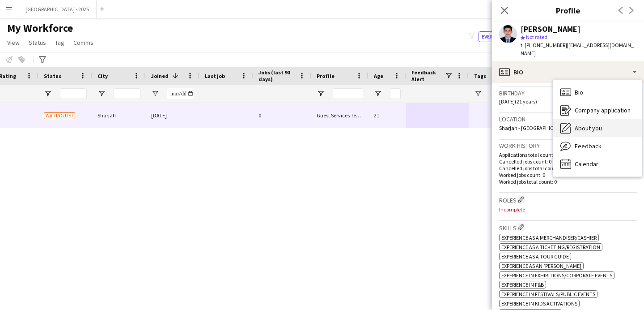
click at [585, 130] on span "About you" at bounding box center [588, 128] width 27 height 8
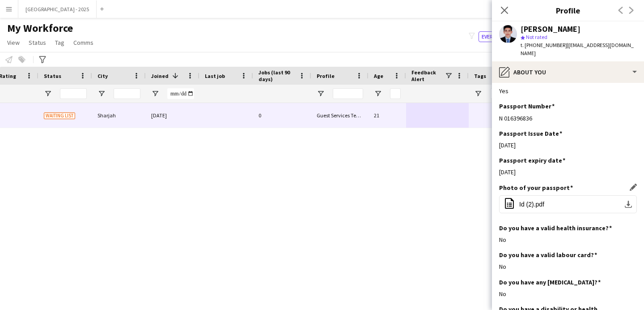
scroll to position [417, 0]
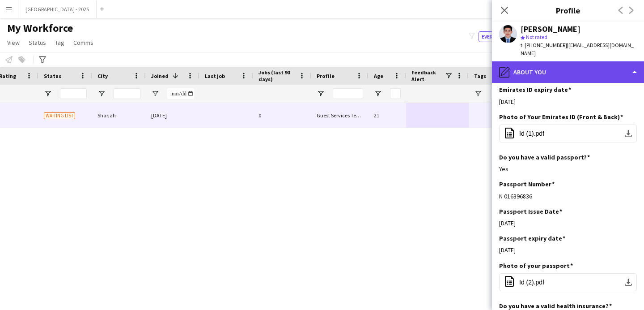
click at [545, 82] on div "pencil4 About you" at bounding box center [568, 71] width 152 height 21
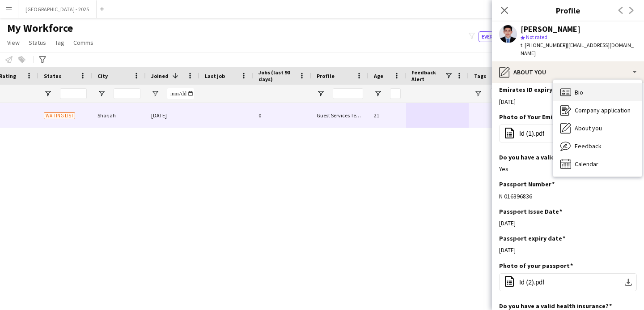
click at [571, 85] on div "Bio Bio" at bounding box center [597, 92] width 89 height 18
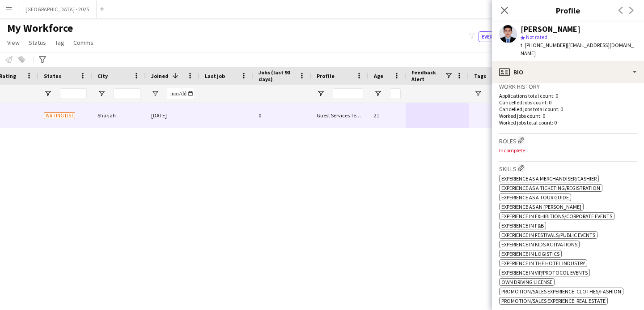
scroll to position [222, 0]
click at [521, 139] on app-icon "Edit crew company roles" at bounding box center [521, 139] width 6 height 6
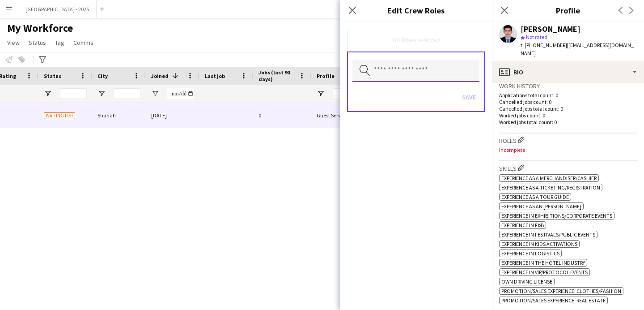
drag, startPoint x: 421, startPoint y: 80, endPoint x: 422, endPoint y: 74, distance: 6.1
click at [421, 77] on input "text" at bounding box center [416, 71] width 127 height 22
click at [422, 74] on input "text" at bounding box center [416, 71] width 127 height 22
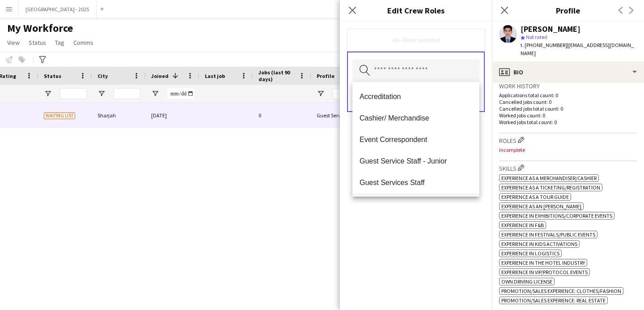
click at [421, 175] on mat-option "Guest Services Staff" at bounding box center [416, 181] width 127 height 21
click at [429, 217] on div "Guest Services Staff Remove Search by role type Save" at bounding box center [416, 165] width 152 height 288
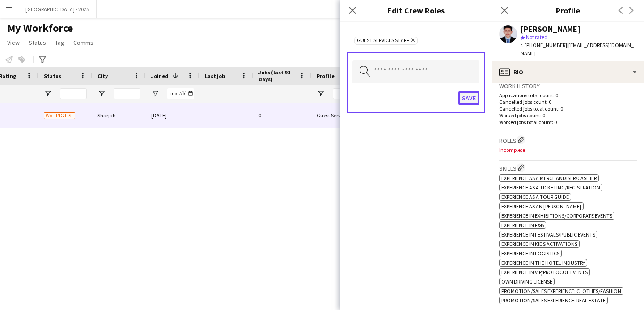
click at [463, 96] on button "Save" at bounding box center [469, 98] width 21 height 14
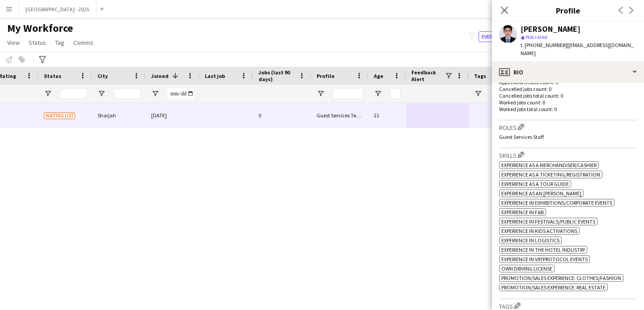
scroll to position [299, 0]
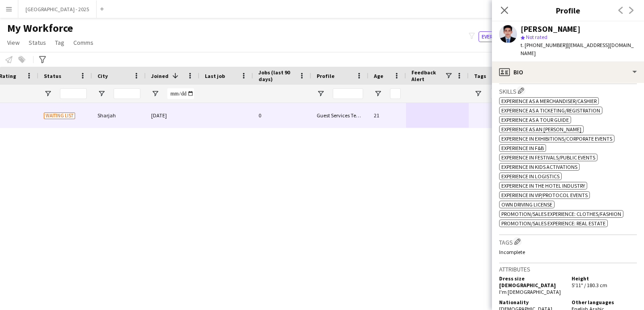
click at [514, 246] on button "Edit crew company tags" at bounding box center [517, 241] width 9 height 9
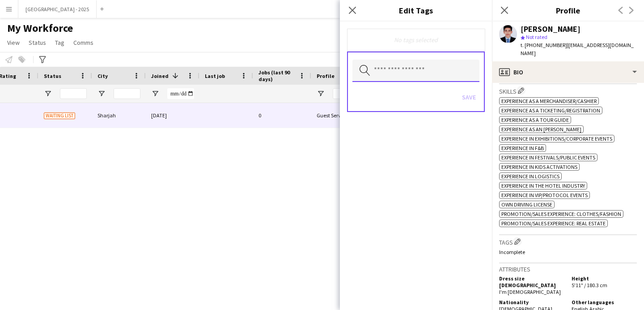
click at [427, 75] on input "text" at bounding box center [416, 71] width 127 height 22
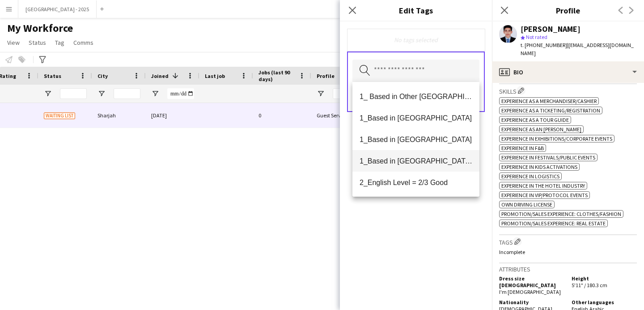
click at [435, 159] on span "1_Based in [GEOGRAPHIC_DATA]/[GEOGRAPHIC_DATA]/Ajman" at bounding box center [416, 161] width 113 height 9
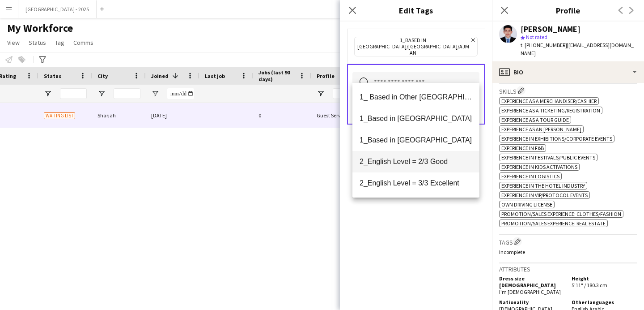
click at [437, 165] on span "2_English Level = 2/3 Good" at bounding box center [416, 161] width 113 height 9
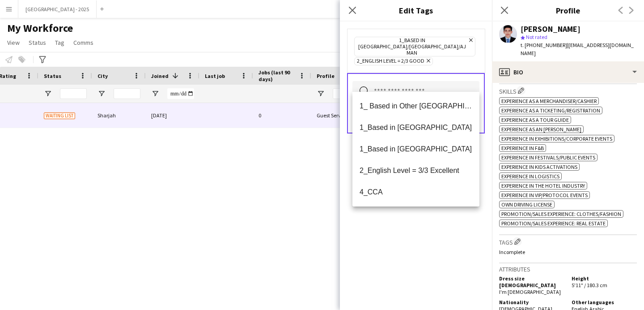
click at [455, 235] on div "1_Based in [GEOGRAPHIC_DATA]/[GEOGRAPHIC_DATA]/Ajman Remove 2_English Level = 2…" at bounding box center [416, 165] width 152 height 288
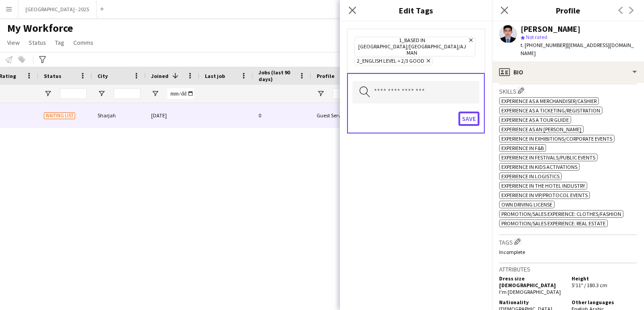
drag, startPoint x: 471, startPoint y: 111, endPoint x: 471, endPoint y: 119, distance: 8.1
click at [471, 113] on button "Save" at bounding box center [469, 118] width 21 height 14
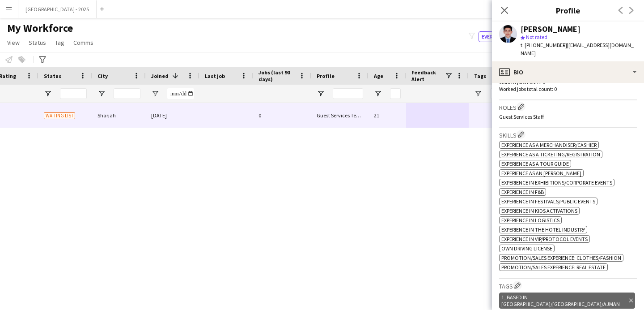
scroll to position [140, 0]
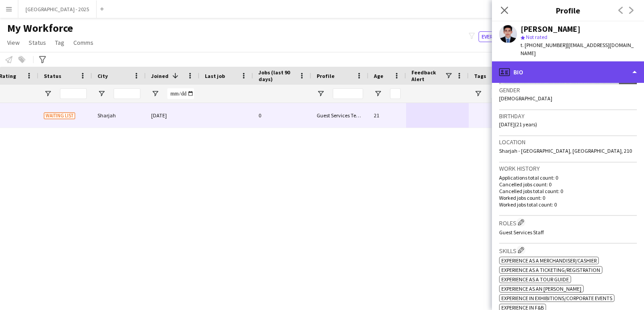
drag, startPoint x: 527, startPoint y: 67, endPoint x: 537, endPoint y: 77, distance: 14.6
click at [526, 68] on div "profile Bio" at bounding box center [568, 71] width 152 height 21
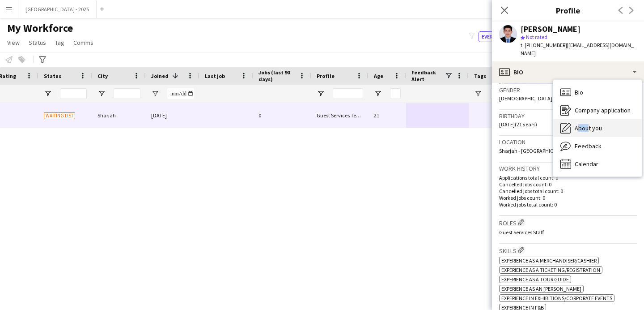
click at [584, 125] on span "About you" at bounding box center [588, 128] width 27 height 8
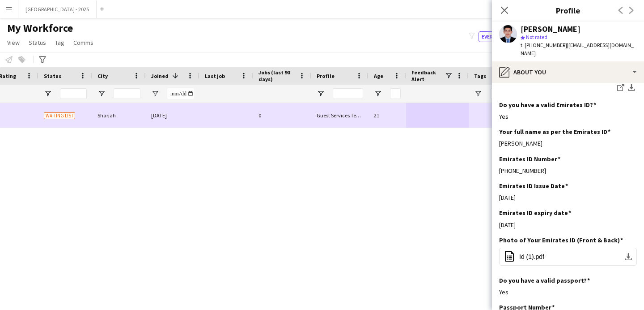
scroll to position [0, 0]
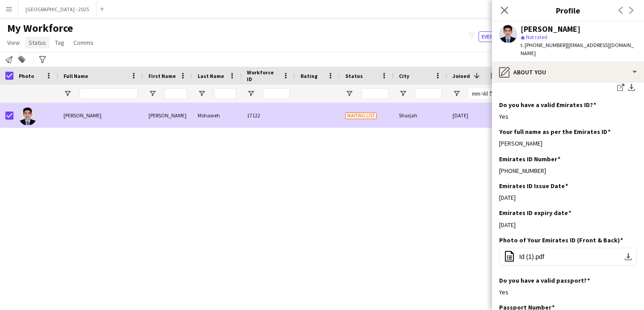
click at [29, 43] on span "Status" at bounding box center [37, 42] width 17 height 8
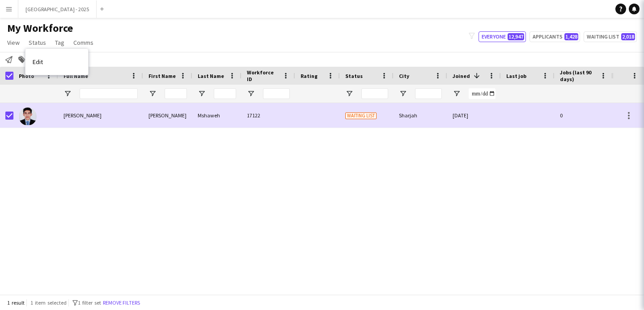
click at [63, 72] on div "Edit" at bounding box center [57, 62] width 63 height 26
click at [63, 64] on link "Edit" at bounding box center [57, 61] width 63 height 19
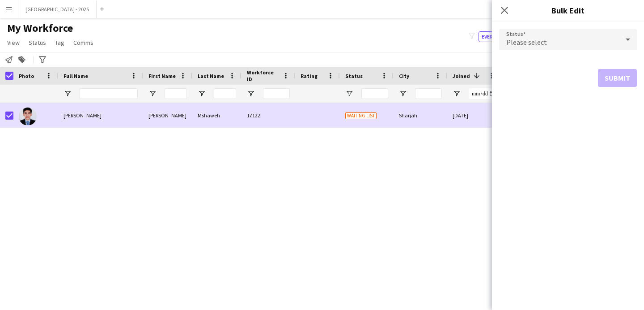
click at [570, 39] on div "Please select" at bounding box center [559, 39] width 120 height 21
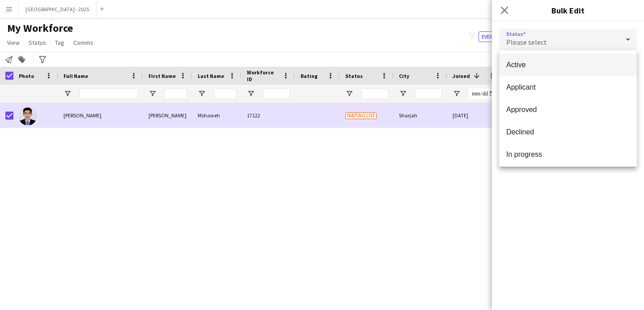
click at [535, 73] on mat-option "Active" at bounding box center [568, 65] width 138 height 22
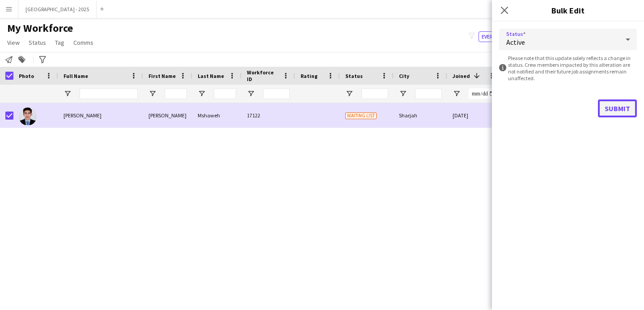
click at [618, 102] on button "Submit" at bounding box center [617, 108] width 39 height 18
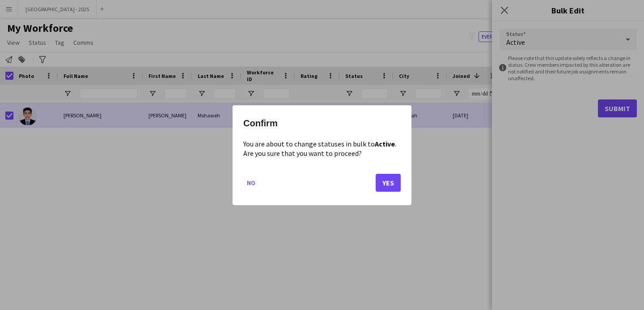
drag, startPoint x: 405, startPoint y: 181, endPoint x: 398, endPoint y: 176, distance: 8.1
click at [404, 180] on div "Confirm You are about to change statuses in bulk to Active . Are you sure that …" at bounding box center [322, 155] width 179 height 100
drag, startPoint x: 398, startPoint y: 176, endPoint x: 392, endPoint y: 174, distance: 6.5
click at [392, 174] on button "Yes" at bounding box center [388, 182] width 25 height 18
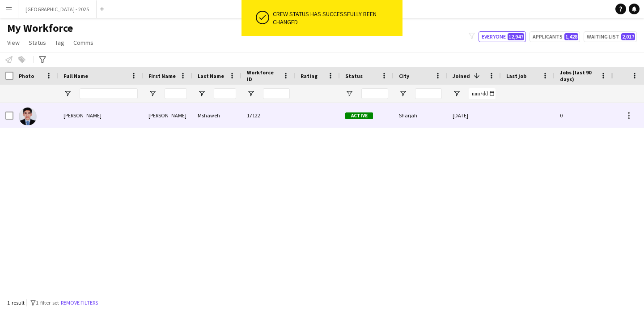
click at [38, 114] on div at bounding box center [35, 115] width 45 height 25
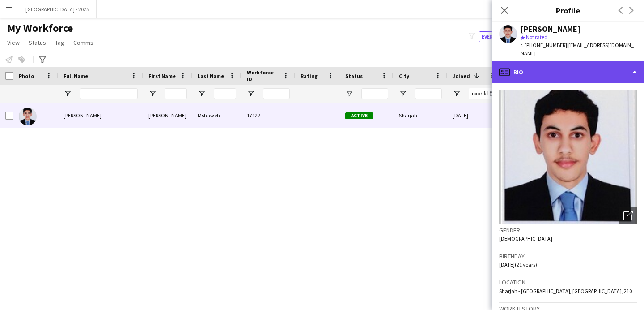
click at [584, 76] on div "profile Bio" at bounding box center [568, 71] width 152 height 21
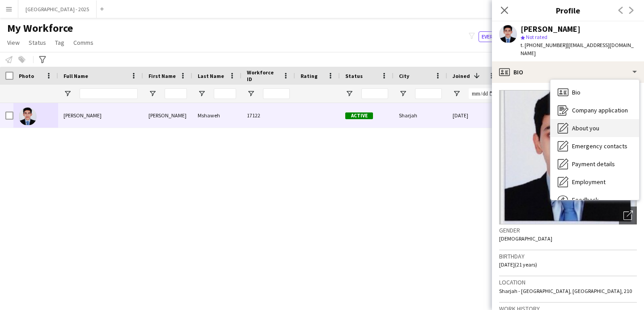
click at [606, 127] on div "About you About you" at bounding box center [595, 128] width 89 height 18
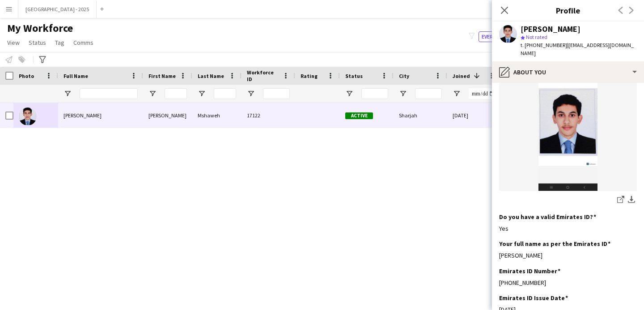
scroll to position [340, 0]
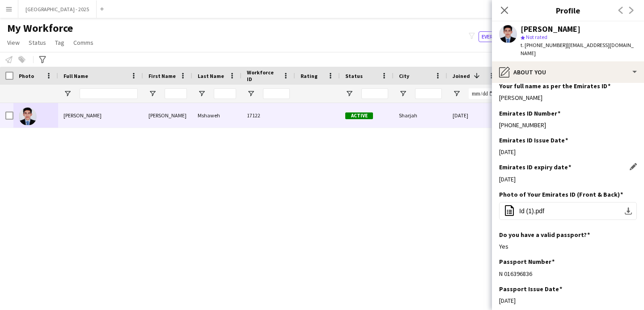
drag, startPoint x: 550, startPoint y: 157, endPoint x: 546, endPoint y: 192, distance: 35.6
click at [544, 191] on app-section-data-types "Bio Edit this field Enthusiastic and detail-oriented chemistry student with a p…" at bounding box center [568, 196] width 152 height 227
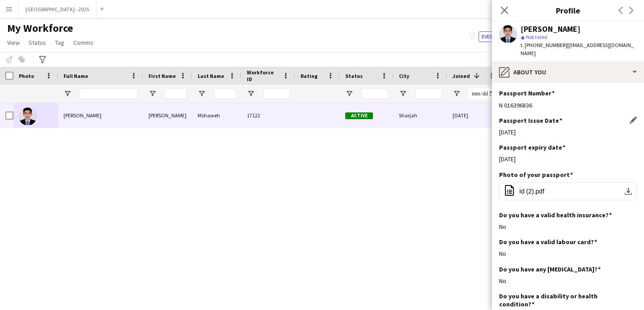
scroll to position [492, 0]
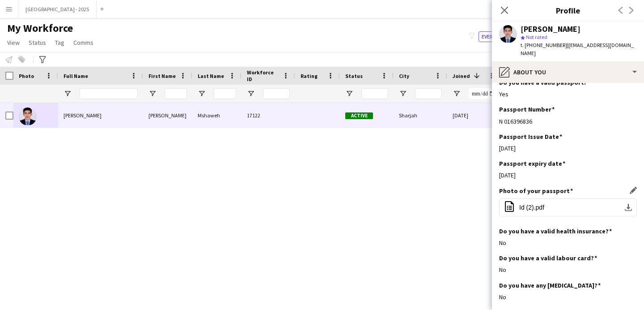
drag, startPoint x: 536, startPoint y: 167, endPoint x: 508, endPoint y: 204, distance: 46.9
click at [505, 205] on app-section-data-types "Bio Edit this field Enthusiastic and detail-oriented chemistry student with a p…" at bounding box center [568, 196] width 152 height 227
drag, startPoint x: 543, startPoint y: 152, endPoint x: 526, endPoint y: 198, distance: 49.0
click at [525, 197] on app-section-data-types "Bio Edit this field Enthusiastic and detail-oriented chemistry student with a p…" at bounding box center [568, 196] width 152 height 227
click at [529, 159] on div "Passport Issue Date Edit this field [DATE]" at bounding box center [568, 145] width 138 height 27
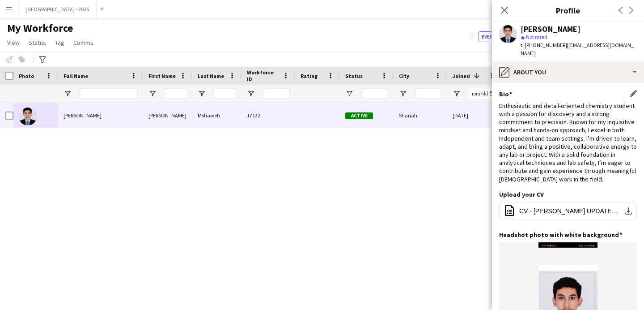
scroll to position [0, 0]
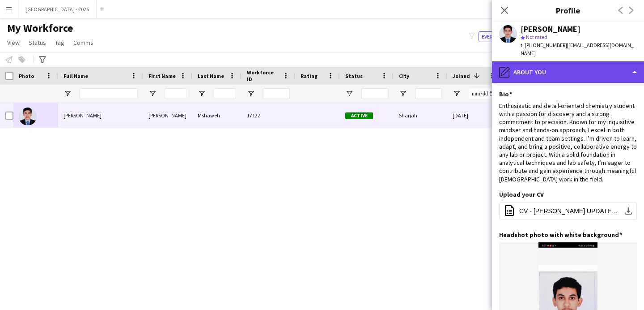
click at [566, 77] on div "pencil4 About you" at bounding box center [568, 71] width 152 height 21
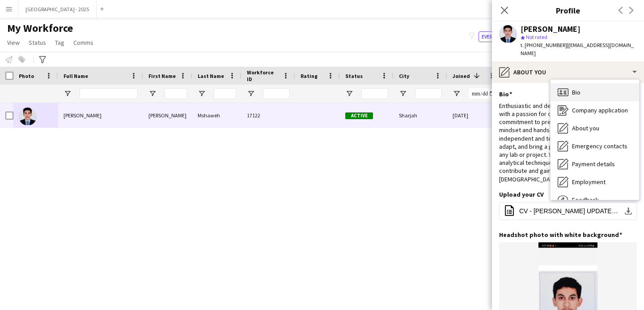
click at [599, 97] on div "Bio Bio" at bounding box center [595, 92] width 89 height 18
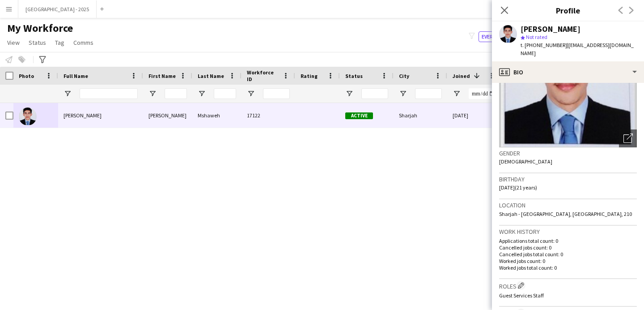
scroll to position [79, 0]
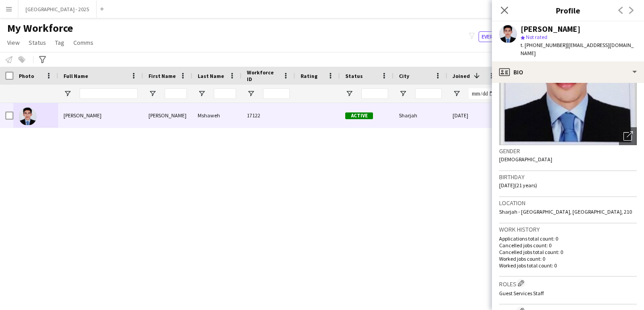
drag, startPoint x: 541, startPoint y: 235, endPoint x: 505, endPoint y: 248, distance: 38.5
click at [505, 248] on div "Work history Applications total count: 0 Cancelled jobs count: 0 Cancelled jobs…" at bounding box center [568, 249] width 138 height 53
click at [515, 236] on p "Applications total count: 0" at bounding box center [568, 238] width 138 height 7
click at [505, 14] on icon "Close pop-in" at bounding box center [504, 10] width 9 height 9
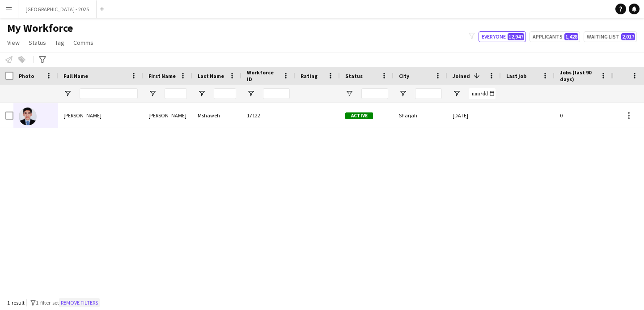
click at [88, 299] on button "Remove filters" at bounding box center [79, 303] width 41 height 10
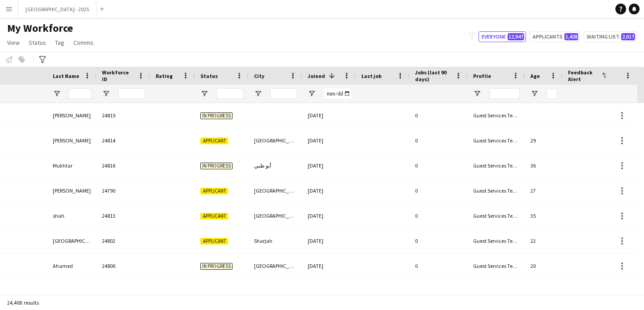
scroll to position [0, 308]
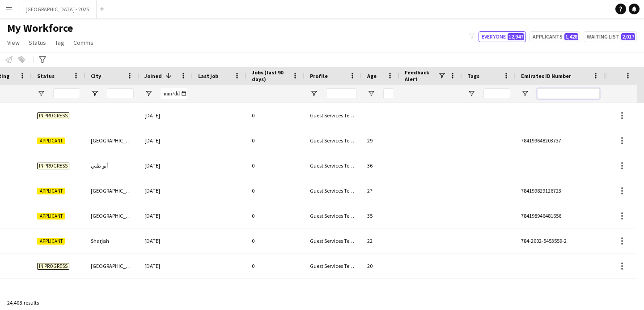
click at [579, 95] on input "Emirates ID Number Filter Input" at bounding box center [568, 93] width 63 height 11
paste input "*******"
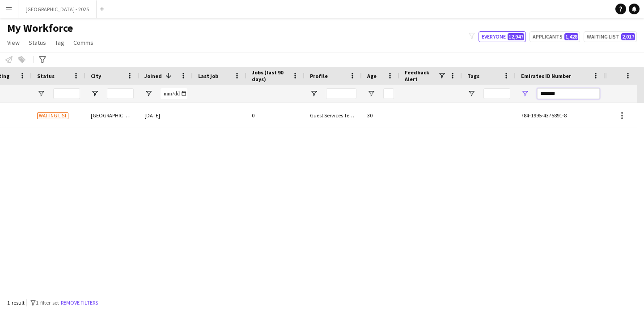
type input "*******"
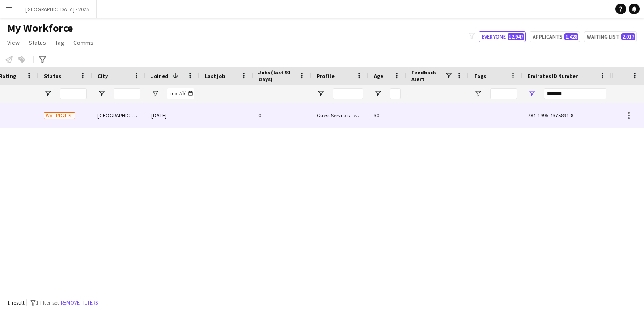
scroll to position [0, 302]
click at [421, 103] on div at bounding box center [437, 115] width 63 height 25
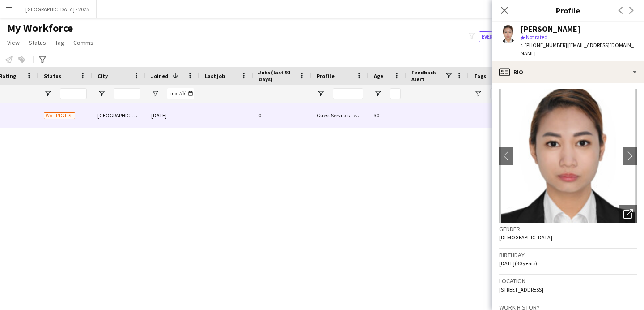
scroll to position [2, 0]
click at [624, 208] on icon "Open photos pop-in" at bounding box center [628, 212] width 9 height 9
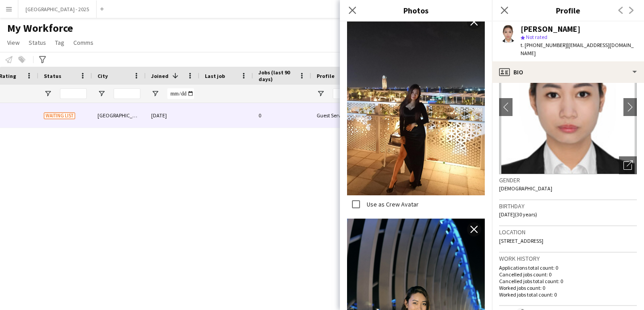
scroll to position [136, 0]
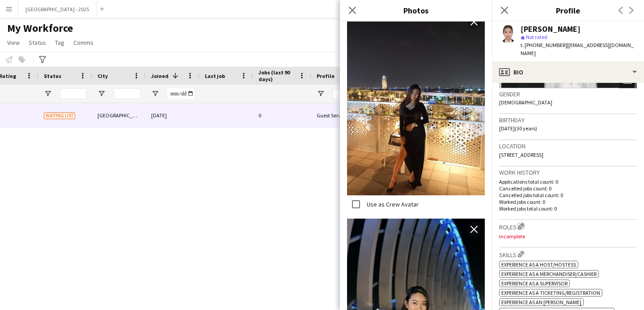
click at [526, 221] on button "Edit crew company roles" at bounding box center [521, 225] width 9 height 9
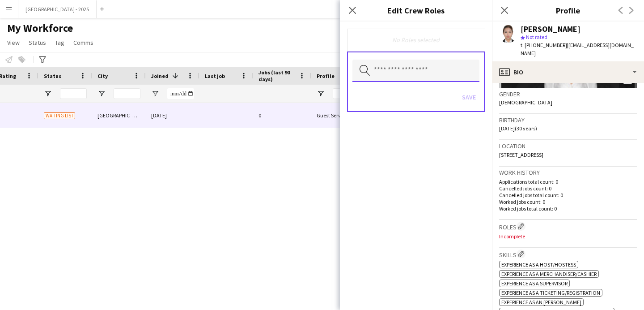
click at [430, 75] on input "text" at bounding box center [416, 71] width 127 height 22
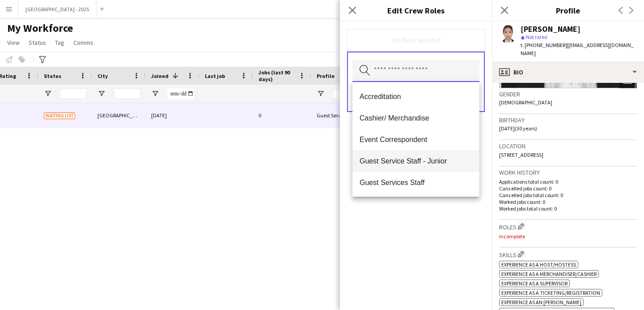
scroll to position [10, 0]
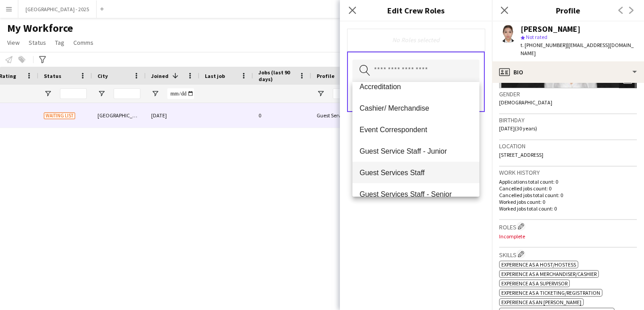
click at [444, 169] on span "Guest Services Staff" at bounding box center [416, 172] width 113 height 9
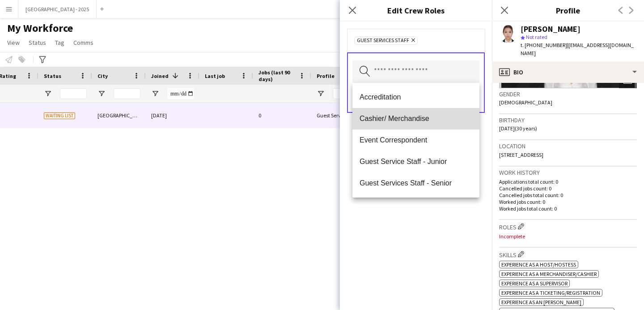
click at [425, 120] on span "Cashier/ Merchandise" at bounding box center [416, 118] width 113 height 9
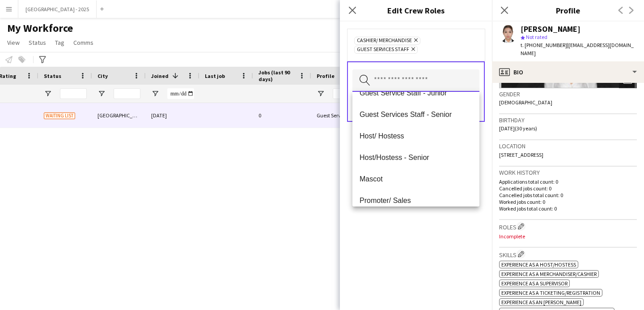
scroll to position [148, 0]
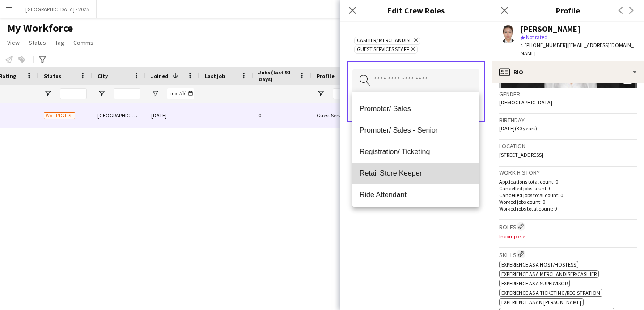
click at [423, 170] on span "Retail Store Keeper" at bounding box center [416, 173] width 113 height 9
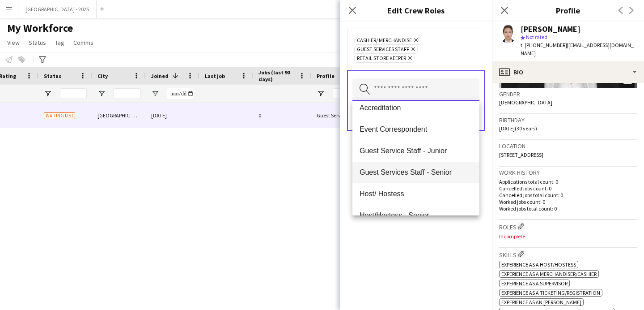
scroll to position [0, 0]
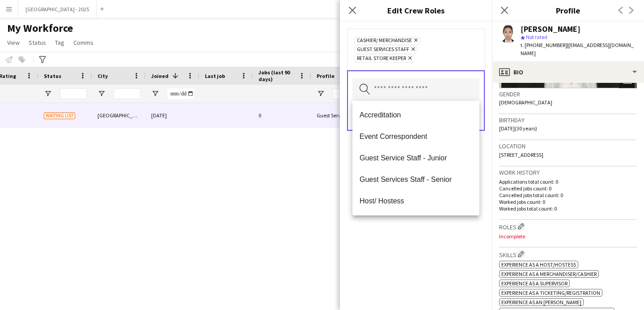
click at [439, 220] on div "Cashier/ Merchandise Remove Guest Services Staff Remove Retail Store Keeper Rem…" at bounding box center [416, 165] width 152 height 288
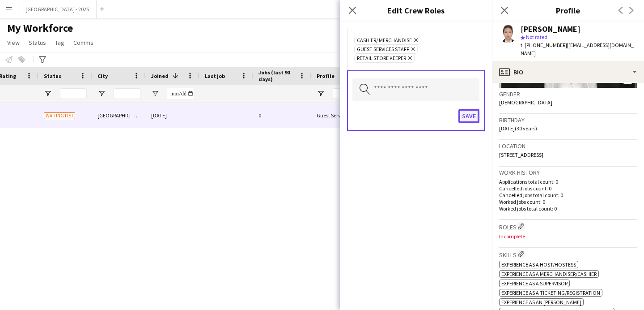
click at [464, 110] on button "Save" at bounding box center [469, 116] width 21 height 14
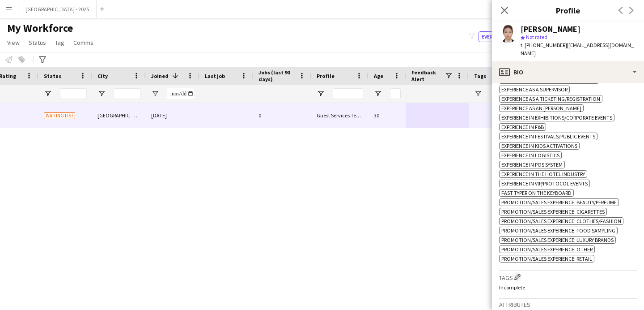
scroll to position [366, 0]
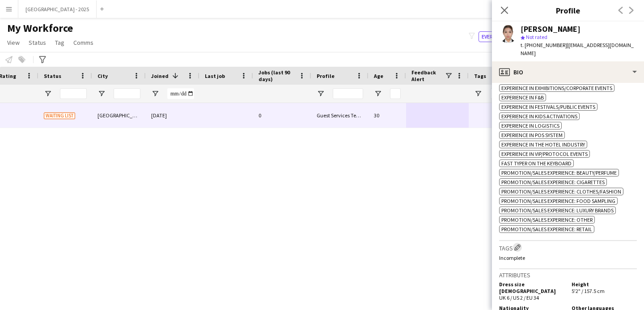
click at [519, 249] on app-icon "Edit crew company tags" at bounding box center [518, 247] width 6 height 6
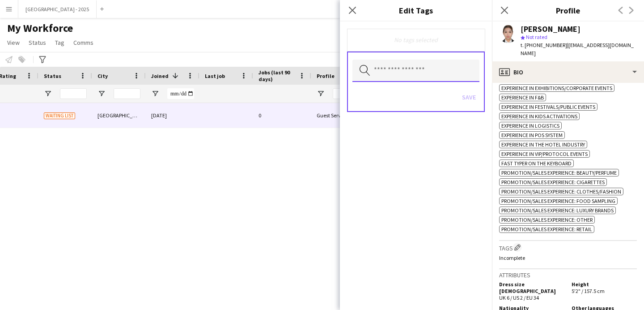
click at [416, 73] on input "text" at bounding box center [416, 71] width 127 height 22
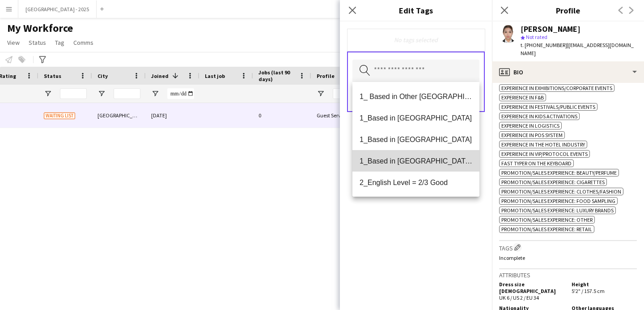
click at [427, 163] on span "1_Based in [GEOGRAPHIC_DATA]/[GEOGRAPHIC_DATA]/Ajman" at bounding box center [416, 161] width 113 height 9
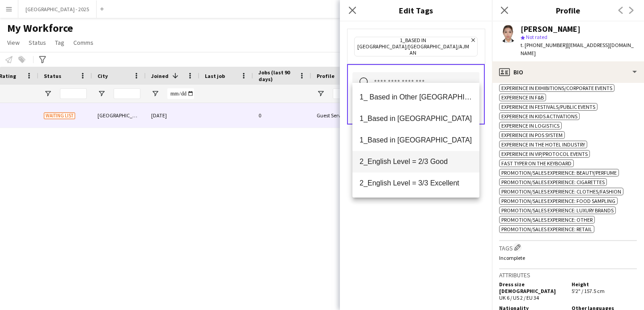
click at [430, 163] on span "2_English Level = 2/3 Good" at bounding box center [416, 161] width 113 height 9
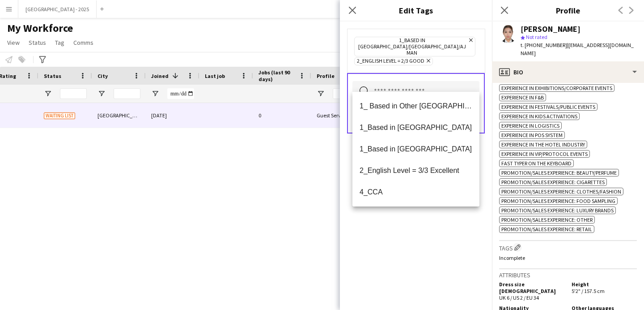
click at [425, 219] on div "1_Based in [GEOGRAPHIC_DATA]/[GEOGRAPHIC_DATA]/Ajman Remove 2_English Level = 2…" at bounding box center [416, 165] width 152 height 288
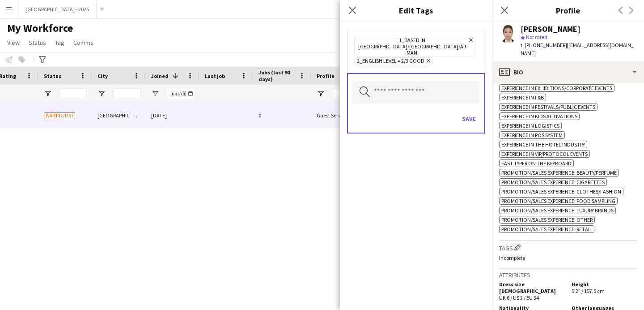
drag, startPoint x: 459, startPoint y: 94, endPoint x: 463, endPoint y: 96, distance: 4.8
click at [463, 95] on div "Search by tag name Save" at bounding box center [416, 103] width 138 height 60
click at [465, 111] on button "Save" at bounding box center [469, 118] width 21 height 14
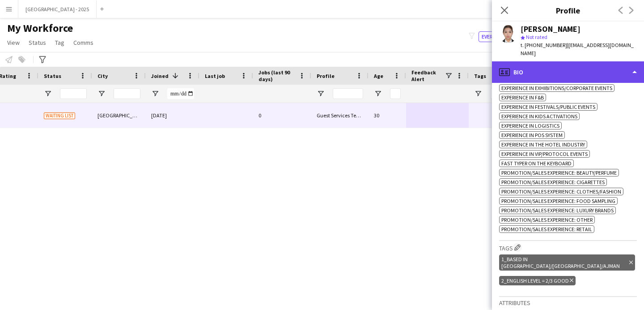
click at [529, 67] on div "profile Bio" at bounding box center [568, 71] width 152 height 21
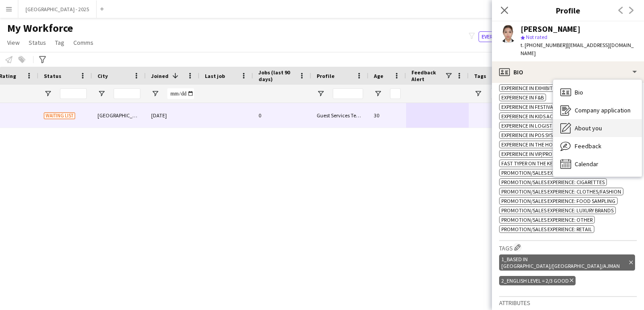
click at [582, 124] on span "About you" at bounding box center [588, 128] width 27 height 8
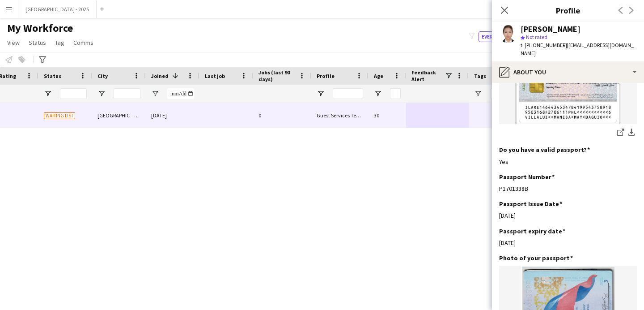
scroll to position [599, 0]
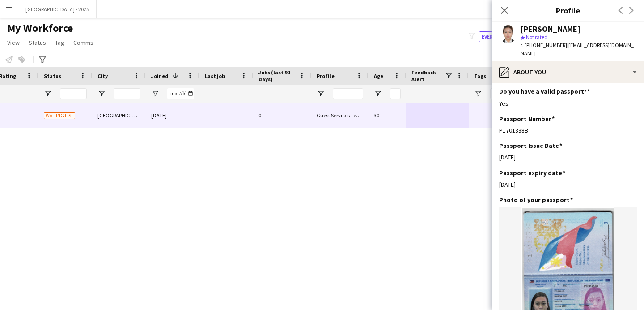
click at [510, 8] on app-icon "Close pop-in" at bounding box center [504, 10] width 11 height 11
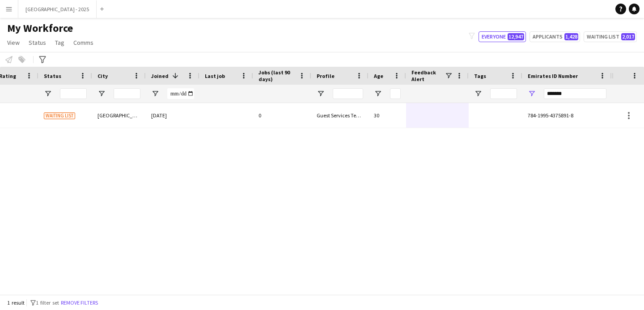
scroll to position [0, 0]
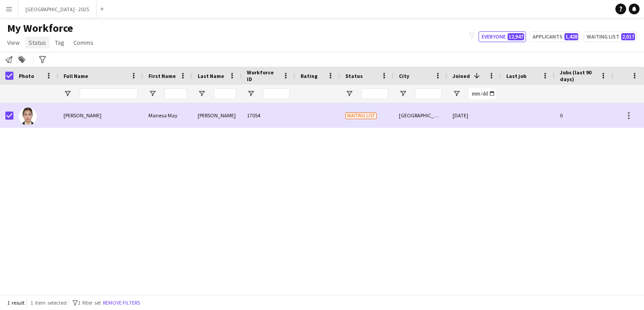
click at [34, 38] on link "Status" at bounding box center [37, 43] width 25 height 12
click at [42, 52] on link "Edit" at bounding box center [57, 61] width 63 height 19
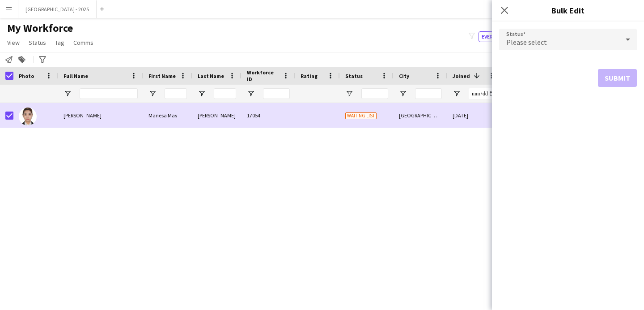
click at [527, 28] on form "Status Please select Submit" at bounding box center [568, 57] width 138 height 72
click at [537, 52] on form "Status Please select Submit" at bounding box center [568, 57] width 138 height 72
click at [538, 42] on span "Please select" at bounding box center [526, 42] width 41 height 9
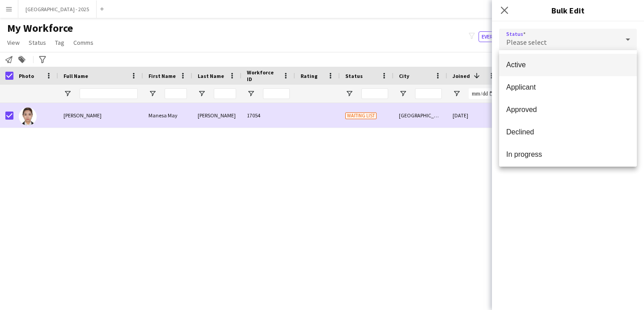
click at [544, 64] on span "Active" at bounding box center [567, 64] width 123 height 9
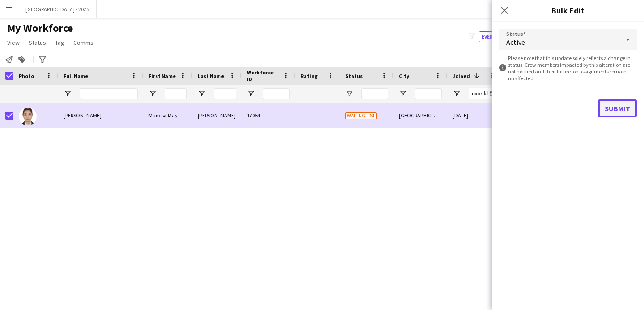
click at [623, 110] on button "Submit" at bounding box center [617, 108] width 39 height 18
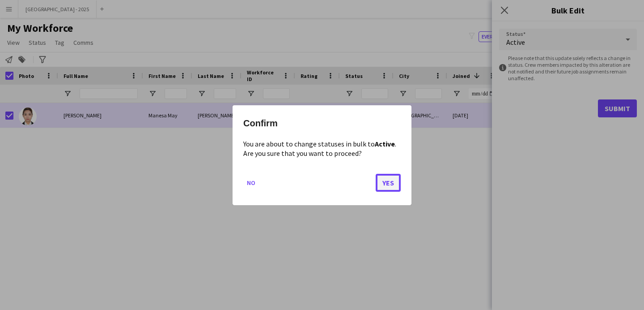
click at [391, 176] on button "Yes" at bounding box center [388, 182] width 25 height 18
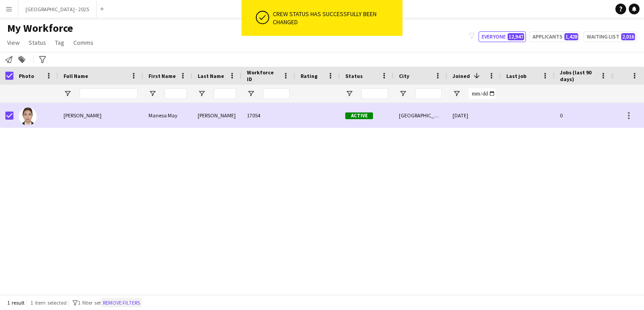
click at [115, 305] on button "Remove filters" at bounding box center [121, 303] width 41 height 10
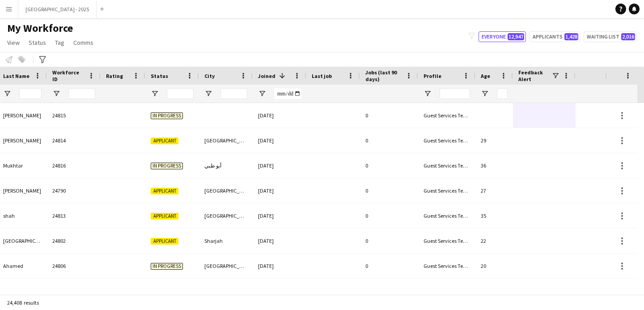
scroll to position [0, 308]
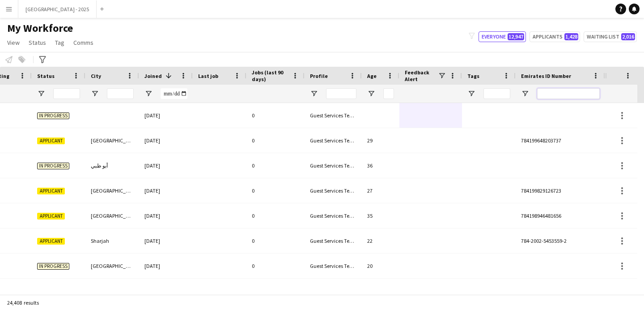
click at [554, 91] on input "Emirates ID Number Filter Input" at bounding box center [568, 93] width 63 height 11
paste input "******"
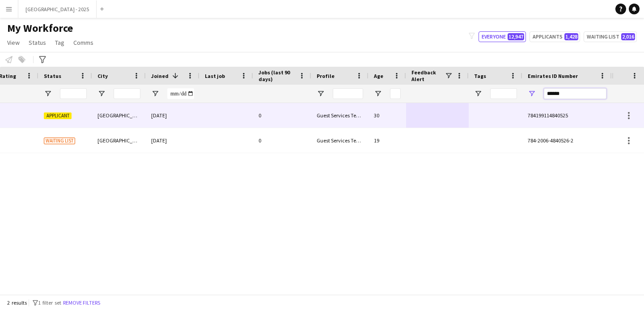
scroll to position [0, 0]
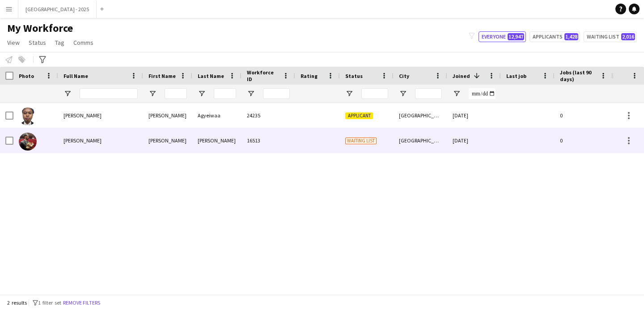
type input "******"
click at [211, 140] on div "[PERSON_NAME]" at bounding box center [216, 140] width 49 height 25
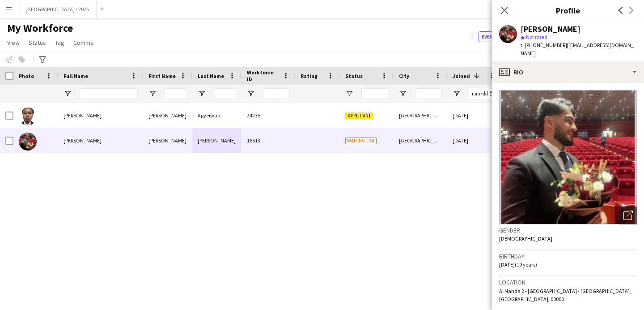
scroll to position [183, 0]
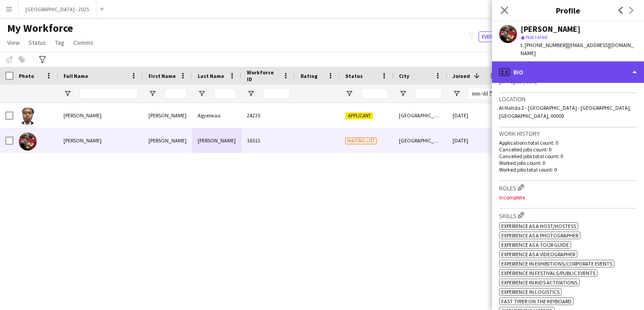
click at [570, 80] on div "profile Bio" at bounding box center [568, 71] width 152 height 21
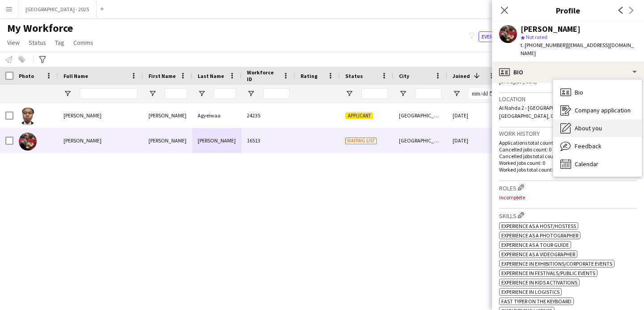
click at [593, 131] on span "About you" at bounding box center [588, 128] width 27 height 8
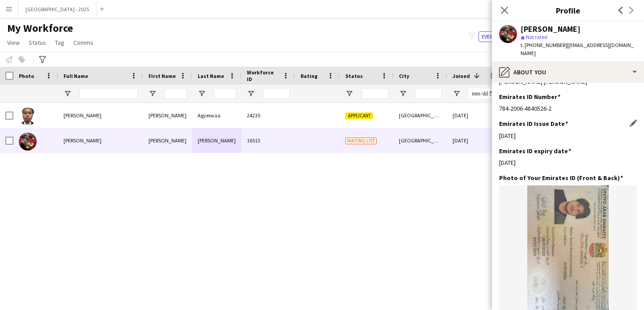
scroll to position [655, 0]
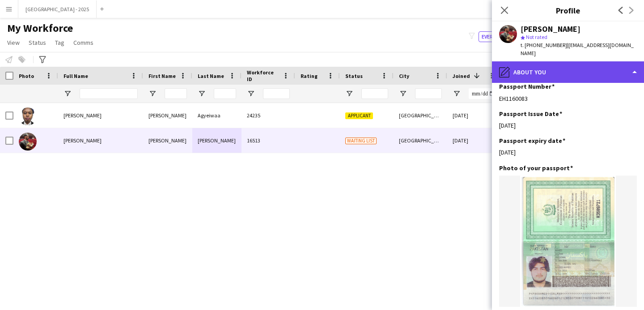
click at [564, 76] on div "pencil4 About you" at bounding box center [568, 71] width 152 height 21
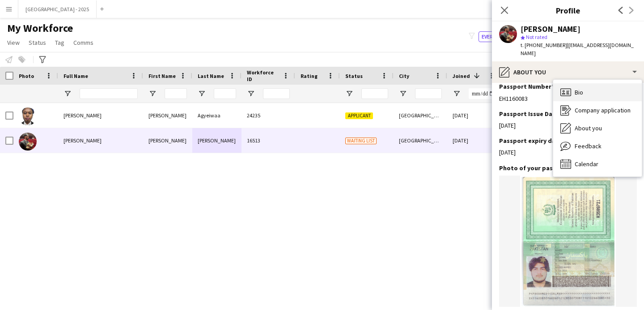
click at [588, 95] on div "Bio Bio" at bounding box center [597, 92] width 89 height 18
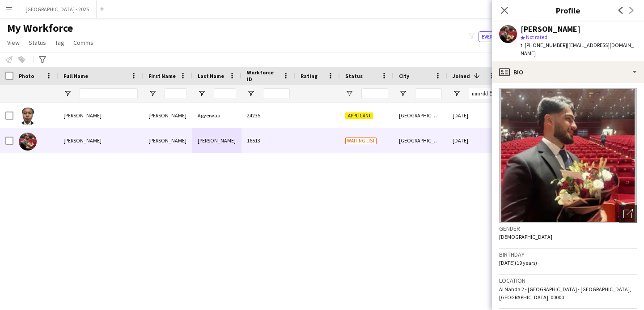
scroll to position [196, 0]
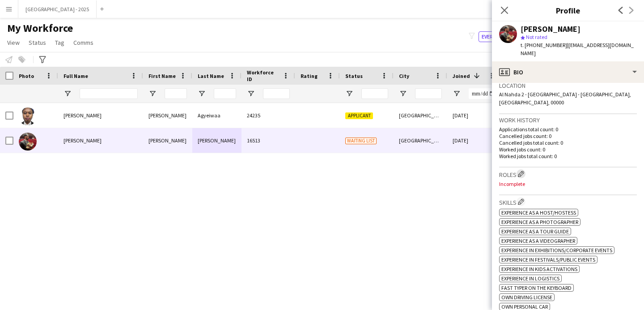
click at [520, 170] on app-icon "Edit crew company roles" at bounding box center [521, 173] width 6 height 6
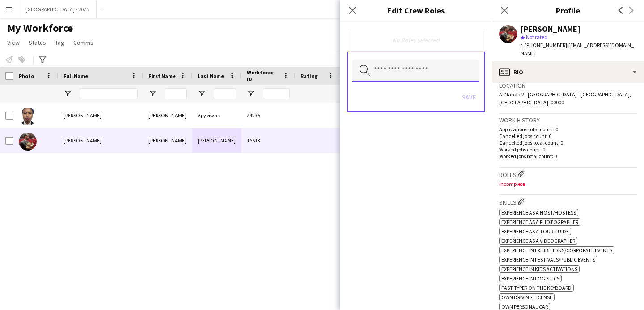
drag, startPoint x: 430, startPoint y: 64, endPoint x: 433, endPoint y: 81, distance: 16.3
click at [430, 64] on input "text" at bounding box center [416, 71] width 127 height 22
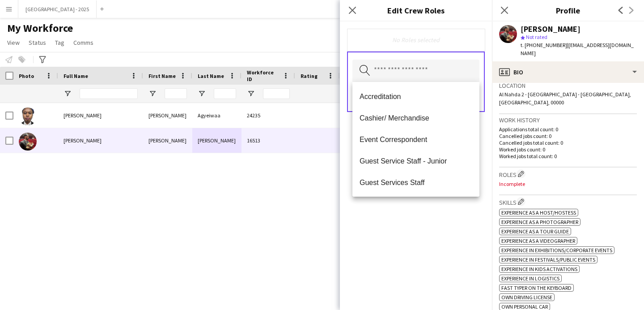
click at [424, 177] on mat-option "Guest Services Staff" at bounding box center [416, 181] width 127 height 21
click at [443, 207] on div "Guest Services Staff Remove Search by role type Save" at bounding box center [416, 165] width 152 height 288
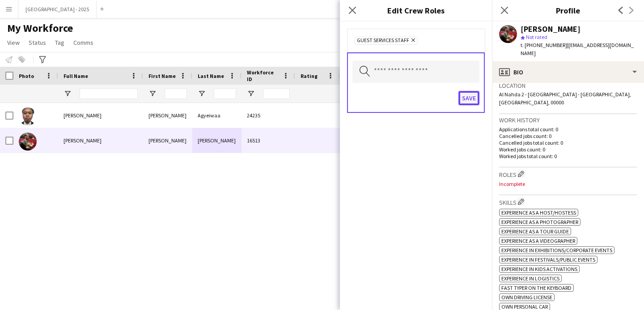
click at [468, 104] on button "Save" at bounding box center [469, 98] width 21 height 14
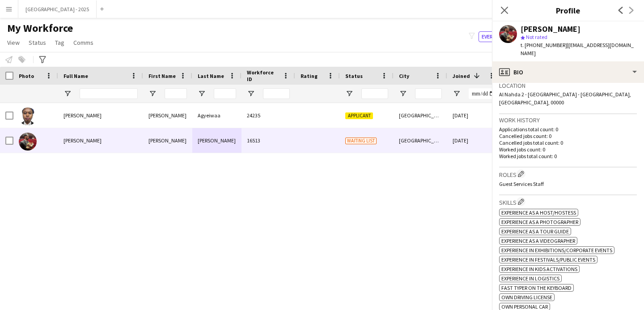
scroll to position [353, 0]
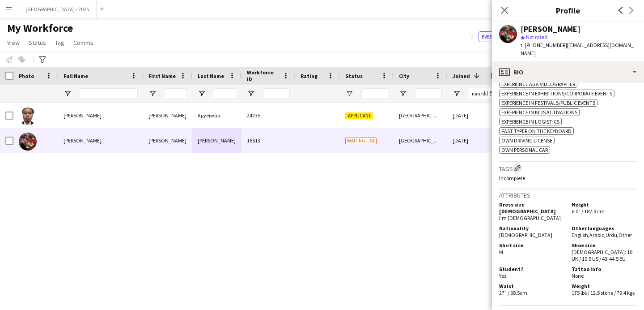
click at [515, 166] on button "Edit crew company tags" at bounding box center [517, 167] width 9 height 9
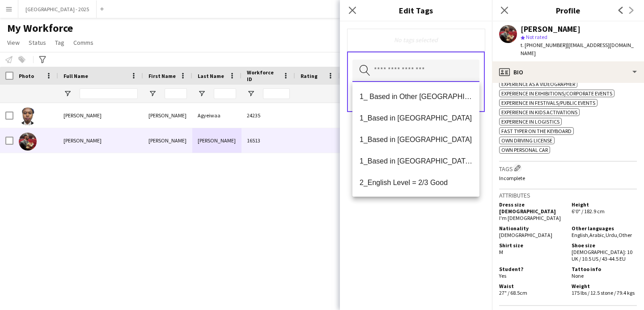
click at [430, 81] on input "text" at bounding box center [416, 71] width 127 height 22
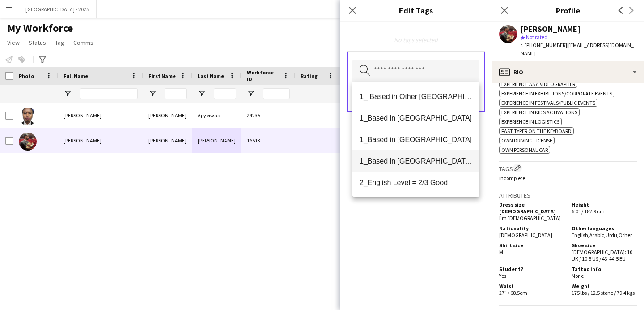
click at [441, 160] on span "1_Based in [GEOGRAPHIC_DATA]/[GEOGRAPHIC_DATA]/Ajman" at bounding box center [416, 161] width 113 height 9
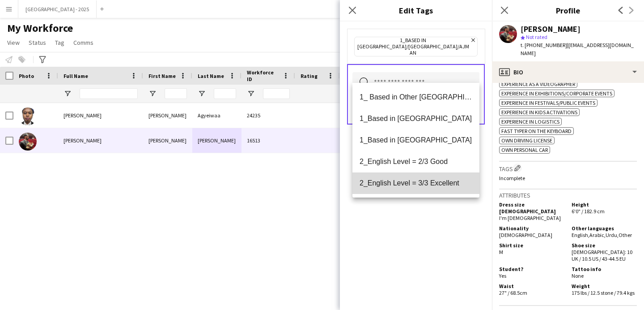
click at [444, 175] on mat-option "2_English Level = 3/3 Excellent" at bounding box center [416, 182] width 127 height 21
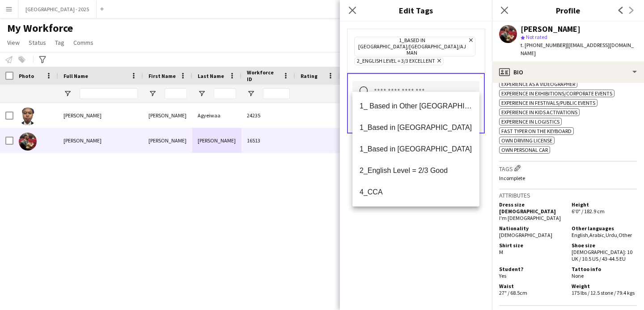
click at [455, 214] on div "1_Based in [GEOGRAPHIC_DATA]/[GEOGRAPHIC_DATA]/Ajman Remove 2_English Level = 3…" at bounding box center [416, 165] width 152 height 288
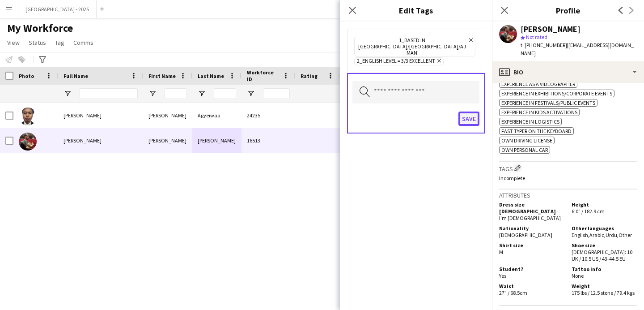
click at [468, 111] on button "Save" at bounding box center [469, 118] width 21 height 14
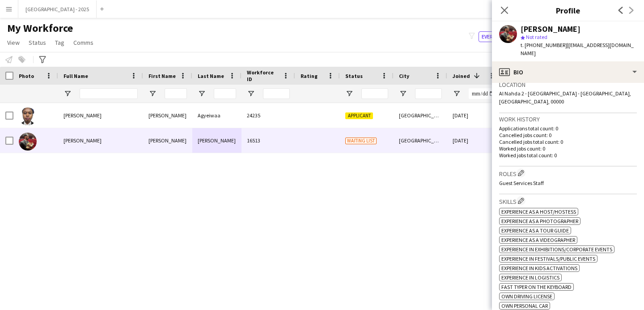
scroll to position [139, 0]
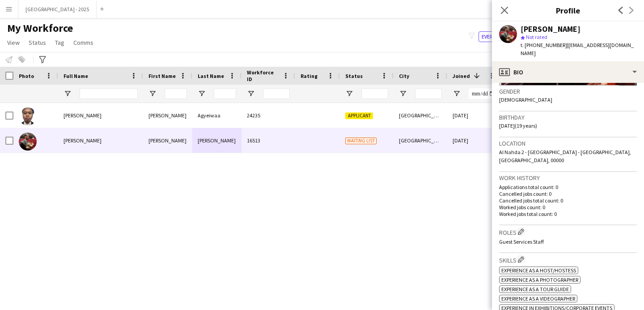
click at [523, 229] on div "Roles Edit crew company roles Guest Services Staff" at bounding box center [568, 239] width 138 height 28
click at [520, 228] on app-icon "Edit crew company roles" at bounding box center [521, 231] width 6 height 6
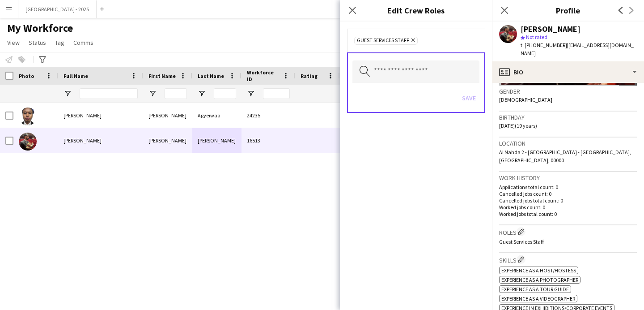
click at [416, 59] on div "Search by role type Save" at bounding box center [416, 82] width 138 height 60
drag, startPoint x: 415, startPoint y: 70, endPoint x: 416, endPoint y: 81, distance: 11.3
click at [415, 70] on input "text" at bounding box center [416, 71] width 127 height 22
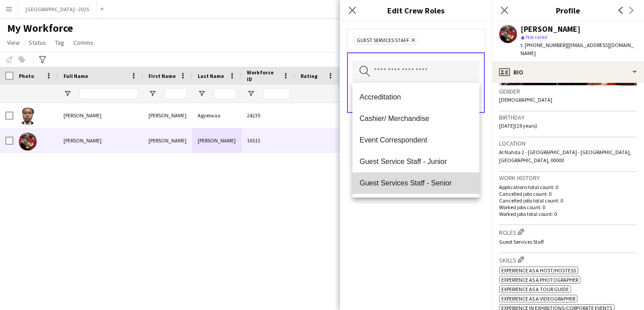
click at [426, 189] on mat-option "Guest Services Staff - Senior" at bounding box center [416, 182] width 127 height 21
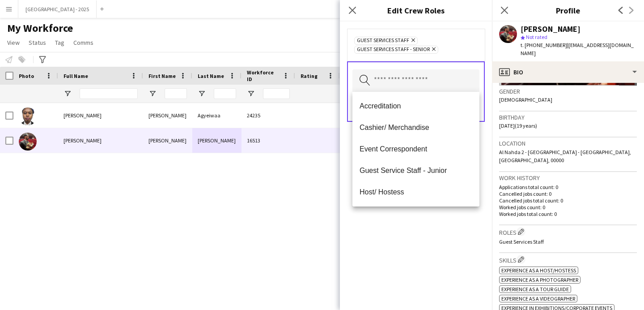
drag, startPoint x: 435, startPoint y: 237, endPoint x: 447, endPoint y: 153, distance: 84.9
click at [435, 236] on div "Guest Services Staff Remove Guest Services Staff - Senior Remove Search by role…" at bounding box center [416, 165] width 152 height 288
click at [464, 85] on input "text" at bounding box center [416, 80] width 127 height 22
click at [464, 110] on span "Accreditation" at bounding box center [416, 106] width 113 height 9
click at [395, 41] on icon "Remove" at bounding box center [398, 40] width 6 height 6
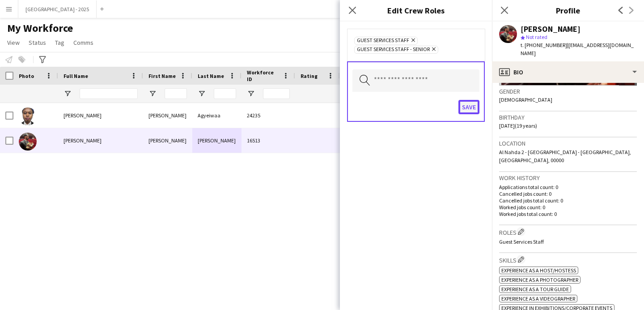
click at [462, 113] on button "Save" at bounding box center [469, 107] width 21 height 14
click at [464, 110] on button "Save" at bounding box center [469, 107] width 21 height 14
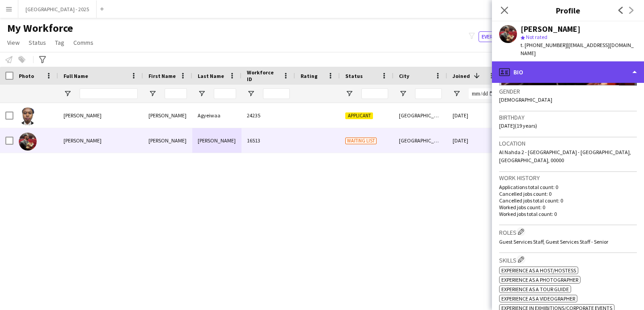
click at [534, 77] on div "profile Bio" at bounding box center [568, 71] width 152 height 21
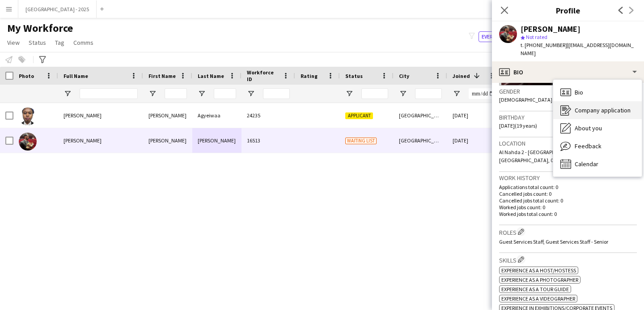
click at [575, 118] on div "Company application Company application" at bounding box center [597, 110] width 89 height 18
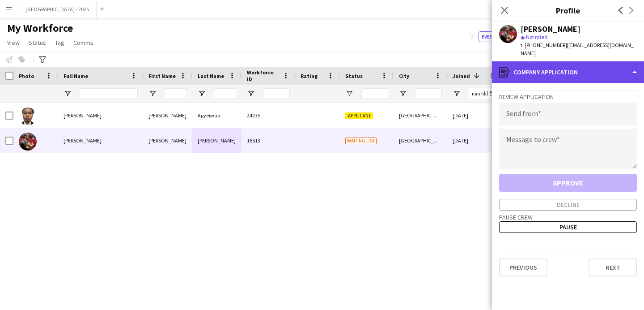
click at [525, 67] on div "register Company application" at bounding box center [568, 71] width 152 height 21
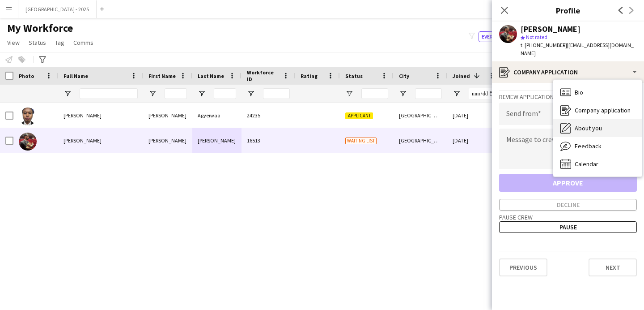
click at [598, 133] on div "About you About you" at bounding box center [597, 128] width 89 height 18
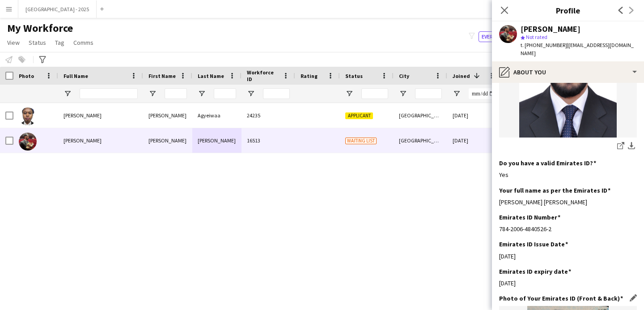
scroll to position [140, 0]
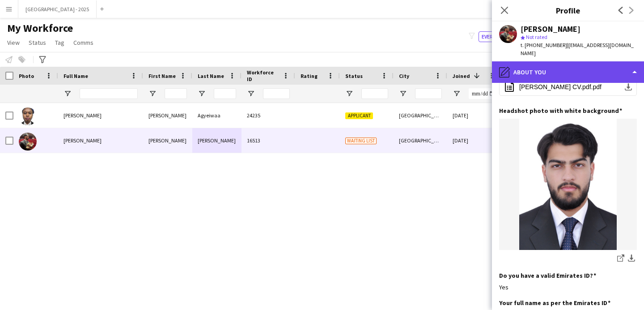
click at [534, 77] on div "pencil4 About you" at bounding box center [568, 71] width 152 height 21
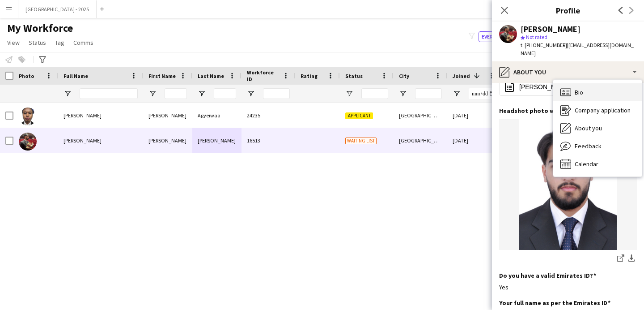
click at [564, 95] on icon at bounding box center [566, 92] width 11 height 8
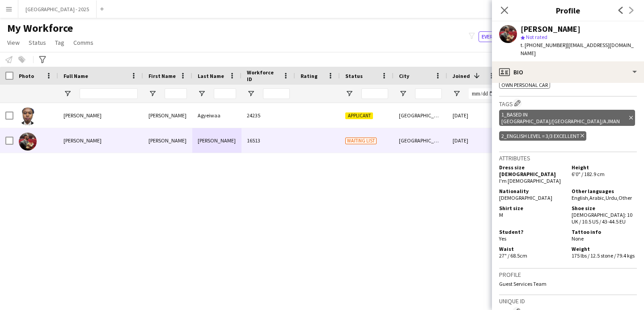
scroll to position [371, 0]
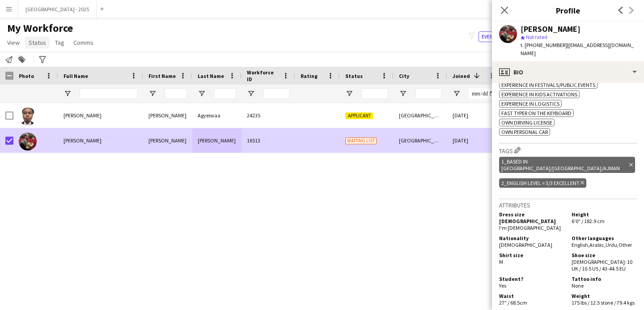
click at [34, 43] on span "Status" at bounding box center [37, 42] width 17 height 8
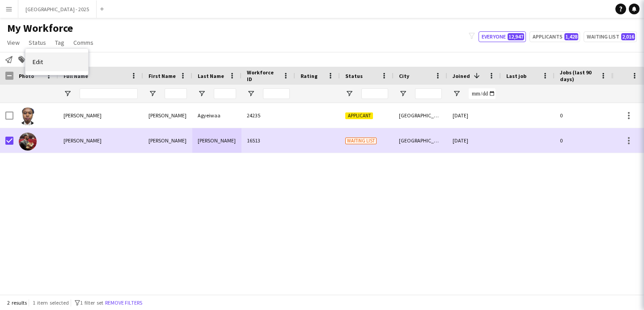
click at [50, 60] on link "Edit" at bounding box center [57, 61] width 63 height 19
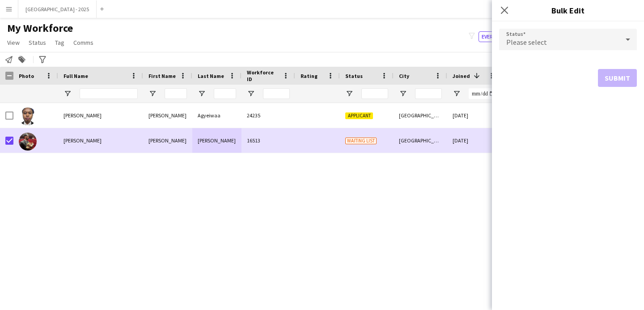
click at [510, 36] on div "Please select" at bounding box center [559, 39] width 120 height 21
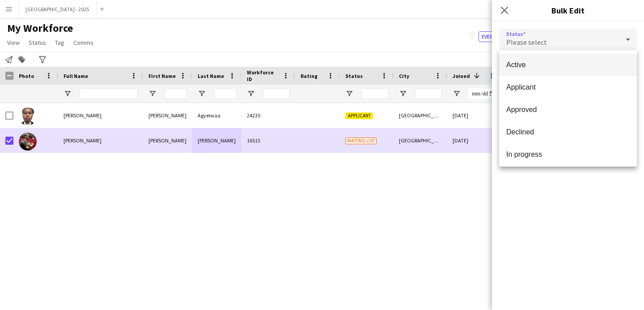
click at [528, 73] on mat-option "Active" at bounding box center [568, 65] width 138 height 22
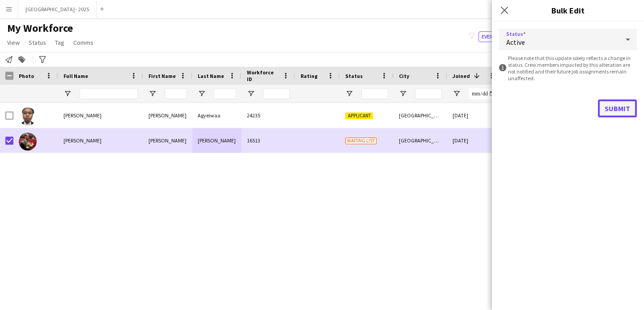
click at [614, 113] on button "Submit" at bounding box center [617, 108] width 39 height 18
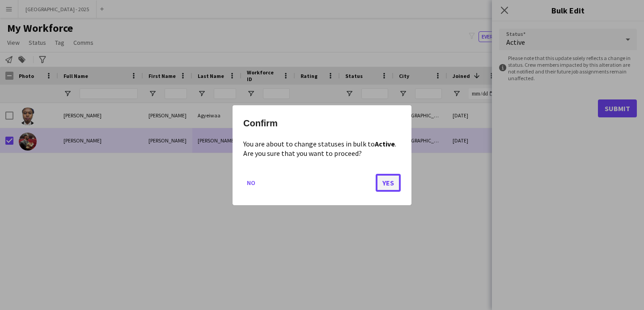
click at [379, 183] on button "Yes" at bounding box center [388, 182] width 25 height 18
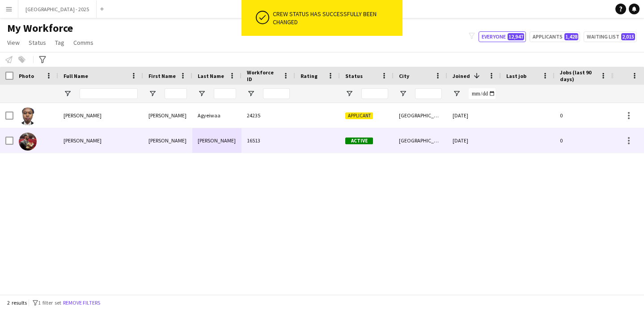
click at [34, 138] on img at bounding box center [28, 141] width 18 height 18
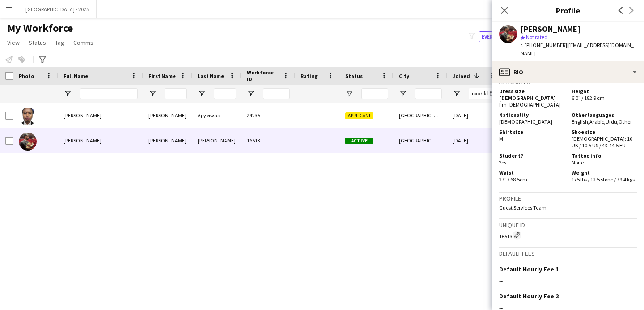
scroll to position [494, 0]
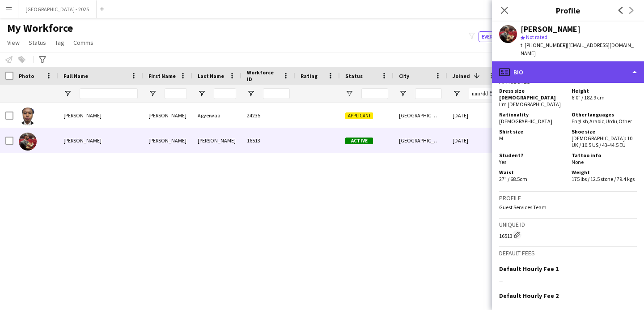
click at [562, 71] on div "profile Bio" at bounding box center [568, 71] width 152 height 21
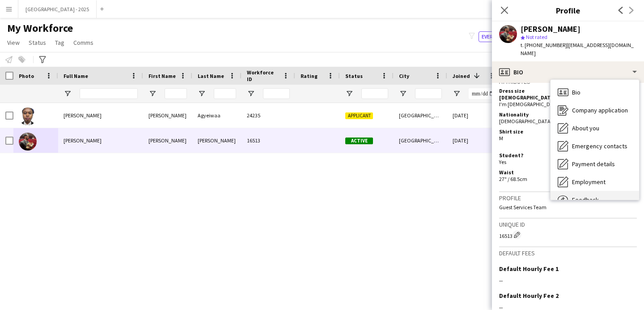
click at [603, 195] on div "Feedback Feedback" at bounding box center [595, 200] width 89 height 18
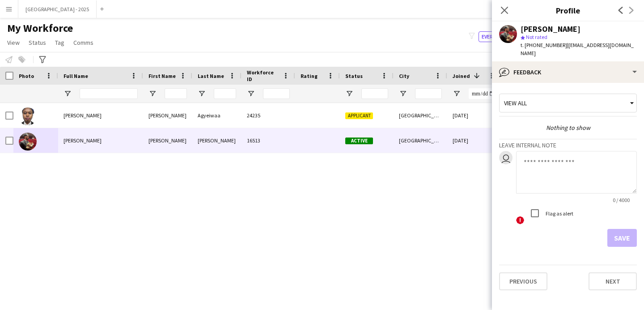
click at [570, 170] on textarea at bounding box center [576, 172] width 121 height 43
type textarea "**********"
click at [631, 234] on button "Save" at bounding box center [623, 238] width 30 height 18
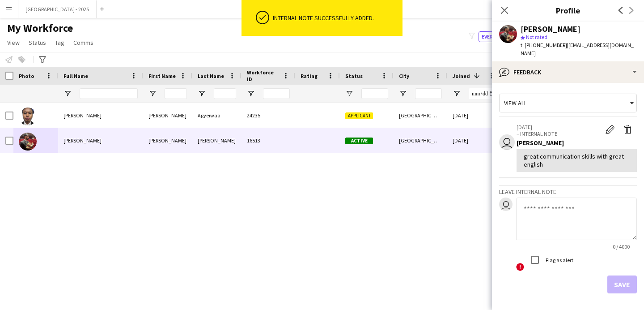
click at [505, 11] on icon at bounding box center [504, 10] width 7 height 7
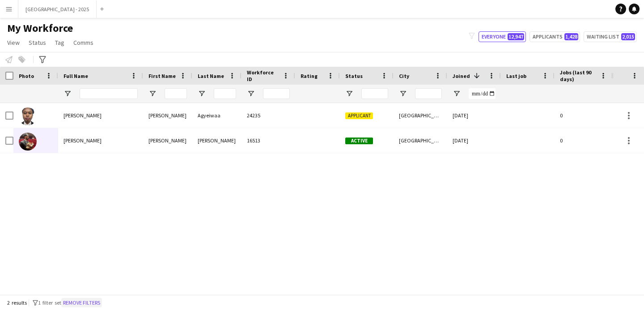
click at [86, 303] on button "Remove filters" at bounding box center [81, 303] width 41 height 10
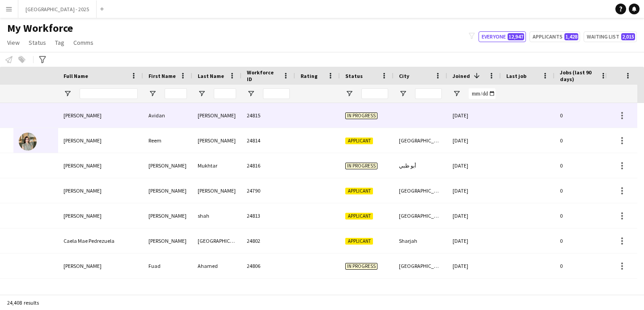
scroll to position [0, 308]
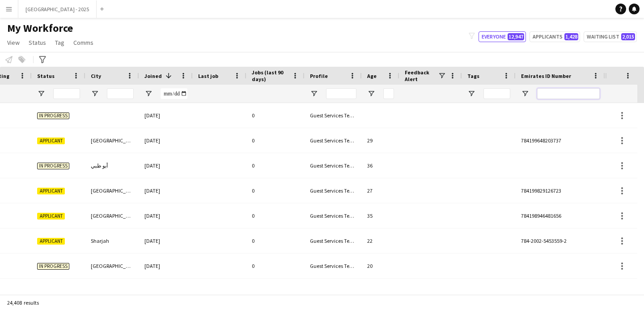
click at [576, 91] on input "Emirates ID Number Filter Input" at bounding box center [568, 93] width 63 height 11
paste input "******"
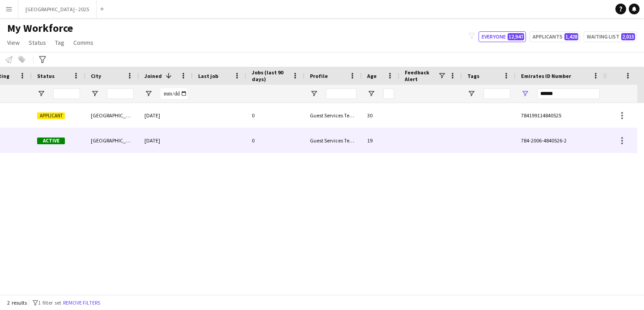
click at [441, 148] on div at bounding box center [431, 140] width 63 height 25
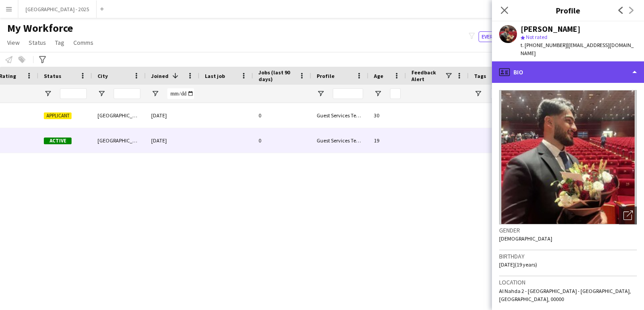
click at [531, 64] on div "profile Bio" at bounding box center [568, 71] width 152 height 21
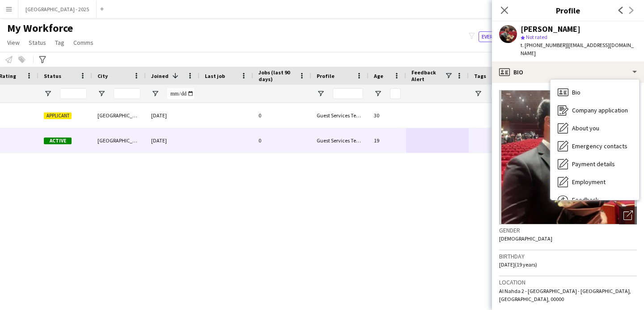
click at [582, 226] on h3 "Gender" at bounding box center [568, 230] width 138 height 8
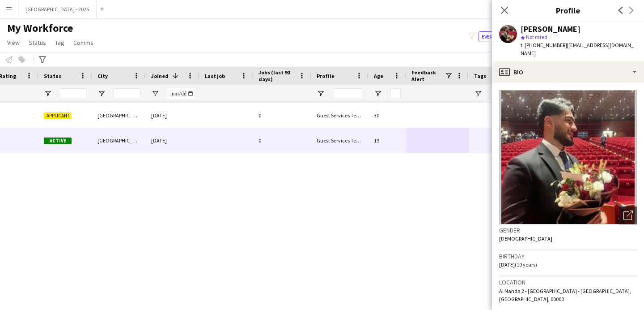
drag, startPoint x: 482, startPoint y: 253, endPoint x: 415, endPoint y: 236, distance: 69.2
click at [458, 246] on body "Menu Boards Boards Boards All jobs Status Workforce Workforce My Workforce Recr…" at bounding box center [322, 155] width 644 height 310
click at [510, 243] on div "Gender [DEMOGRAPHIC_DATA]" at bounding box center [568, 237] width 138 height 26
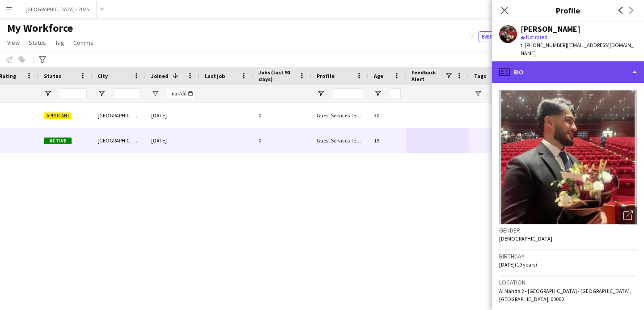
click at [561, 80] on div "profile Bio" at bounding box center [568, 71] width 152 height 21
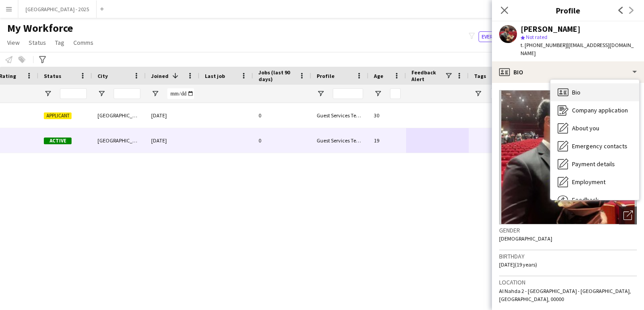
click at [567, 93] on icon "Bio" at bounding box center [563, 92] width 11 height 11
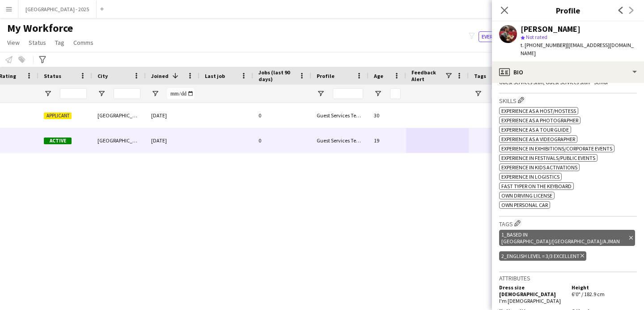
scroll to position [373, 0]
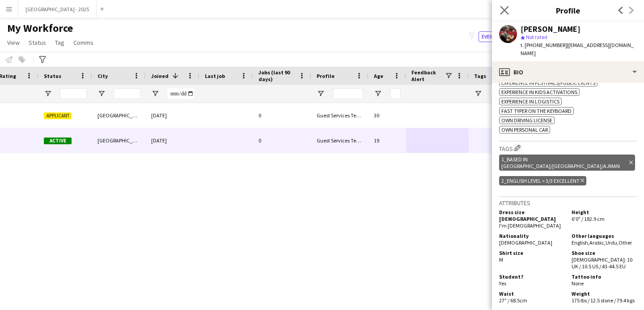
click at [509, 11] on app-icon "Close pop-in" at bounding box center [504, 10] width 13 height 13
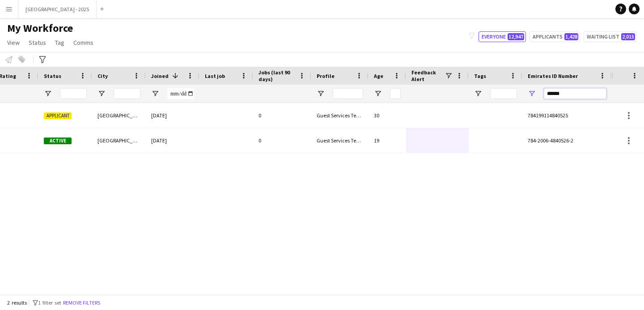
click at [569, 96] on input "******" at bounding box center [575, 93] width 63 height 11
paste input "*"
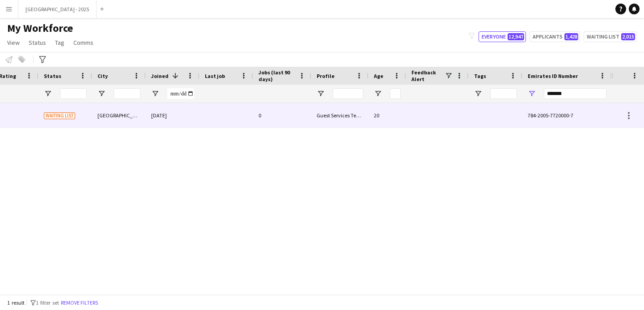
click at [461, 126] on div at bounding box center [437, 115] width 63 height 25
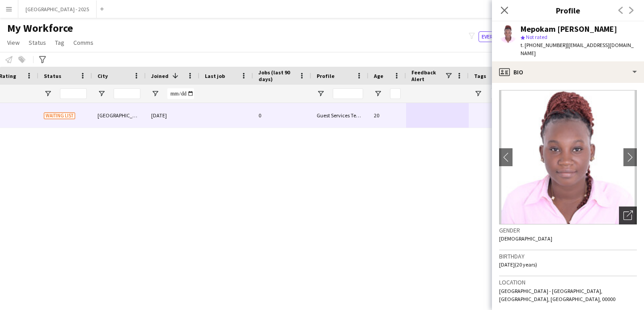
click at [620, 206] on div "Open photos pop-in" at bounding box center [628, 215] width 18 height 18
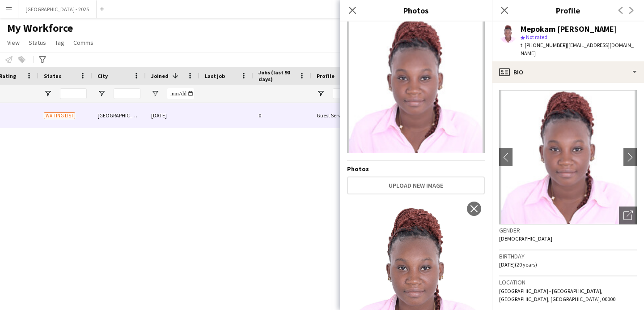
scroll to position [0, 0]
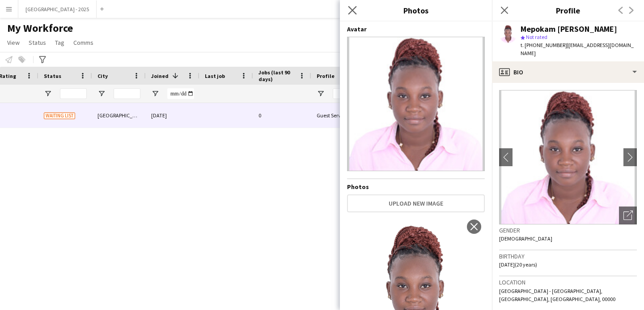
click at [355, 5] on app-icon "Close pop-in" at bounding box center [352, 10] width 13 height 13
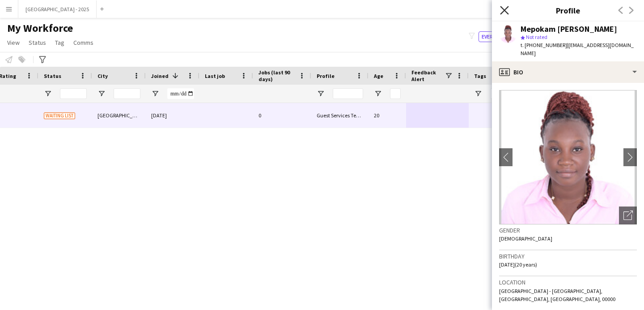
click at [507, 10] on icon "Close pop-in" at bounding box center [504, 10] width 9 height 9
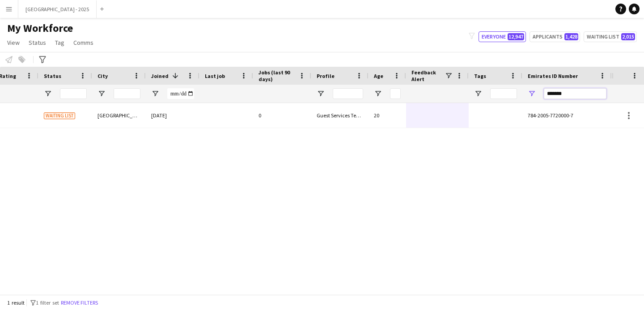
click at [568, 98] on input "*******" at bounding box center [575, 93] width 63 height 11
paste input "Emirates ID Number Filter Input"
type input "*******"
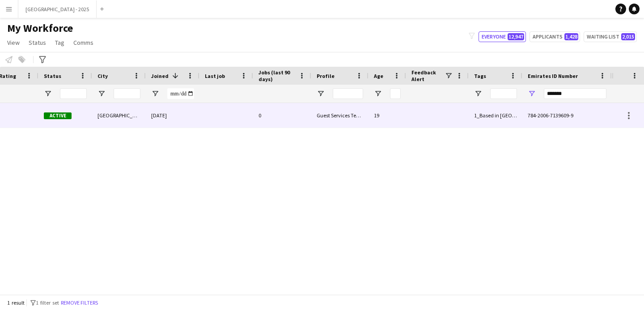
click at [376, 121] on div "19" at bounding box center [388, 115] width 38 height 25
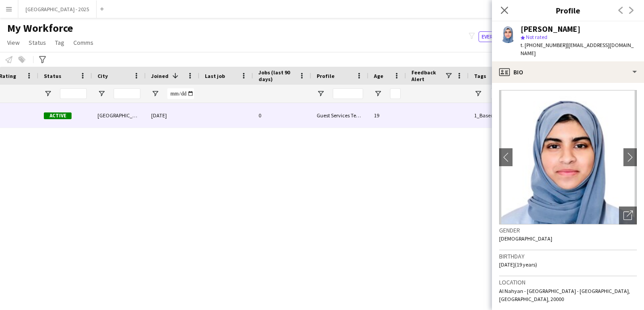
click at [505, 13] on icon "Close pop-in" at bounding box center [504, 10] width 7 height 7
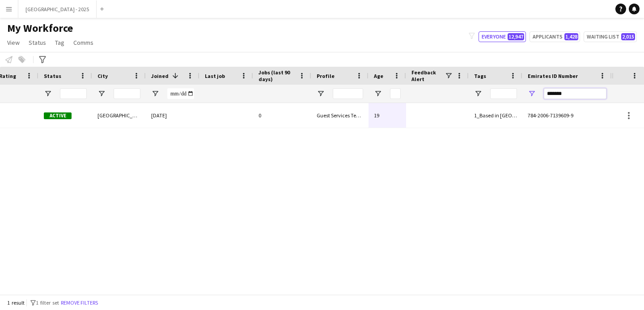
click at [565, 89] on input "*******" at bounding box center [575, 93] width 63 height 11
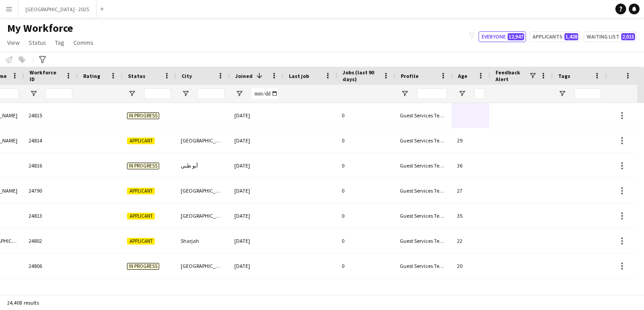
scroll to position [0, 217]
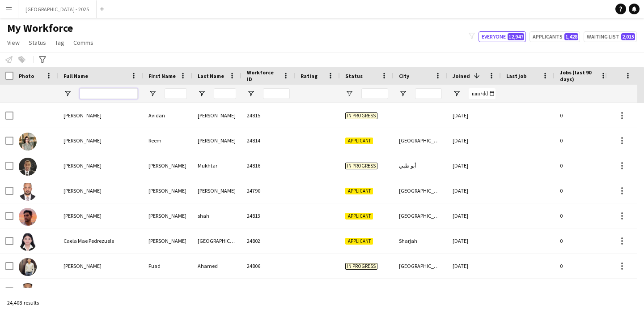
click at [98, 95] on input "Full Name Filter Input" at bounding box center [109, 93] width 58 height 11
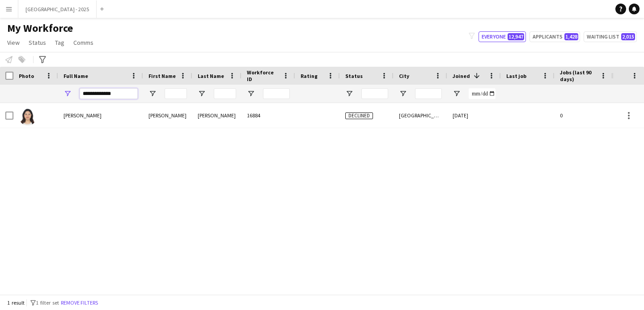
type input "**********"
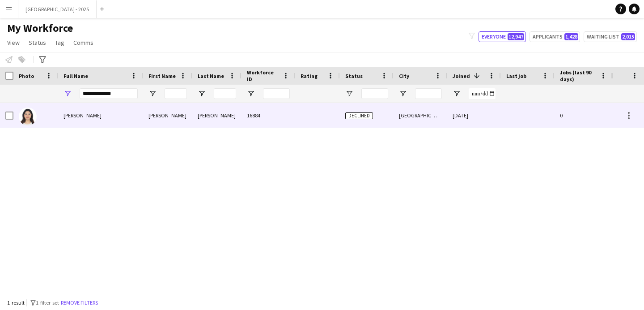
click at [319, 118] on div at bounding box center [317, 115] width 45 height 25
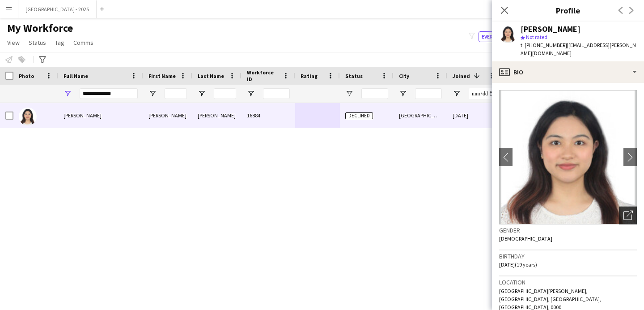
click at [624, 214] on icon "Open photos pop-in" at bounding box center [628, 214] width 9 height 9
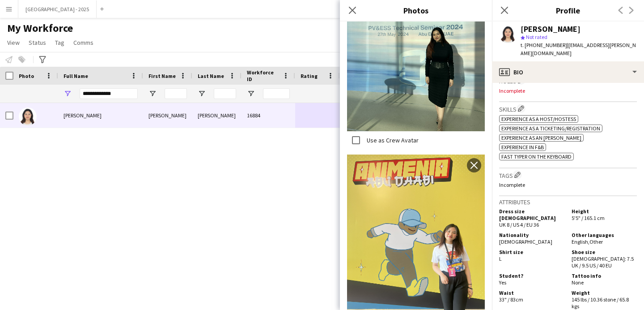
scroll to position [214, 0]
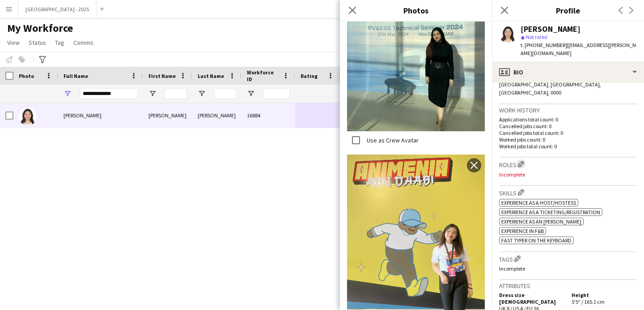
click at [524, 161] on app-icon "Edit crew company roles" at bounding box center [521, 164] width 6 height 6
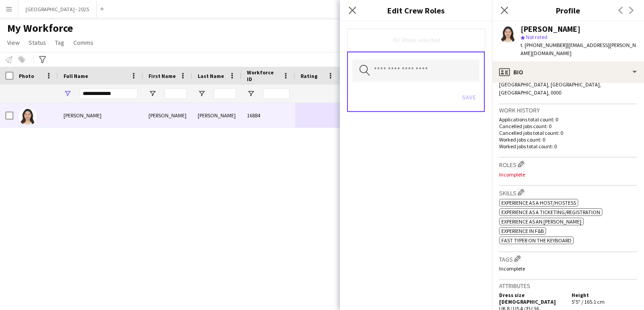
click at [439, 83] on div "Search by role type Save" at bounding box center [416, 81] width 138 height 60
click at [438, 77] on input "text" at bounding box center [416, 71] width 127 height 22
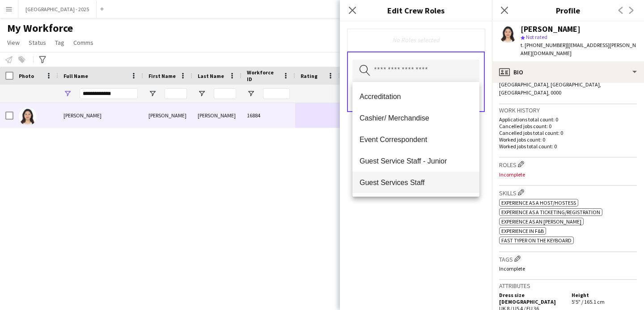
click at [442, 179] on span "Guest Services Staff" at bounding box center [416, 182] width 113 height 9
click at [439, 181] on span "Guest Services Staff - Senior" at bounding box center [416, 183] width 113 height 9
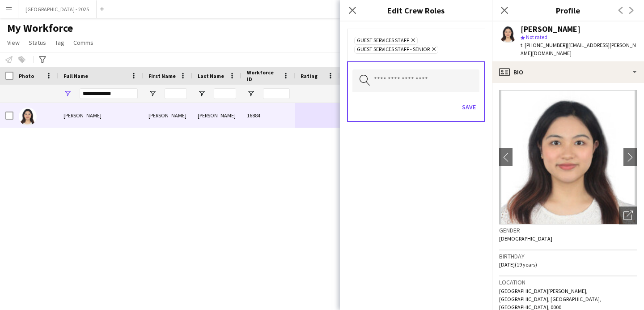
scroll to position [214, 0]
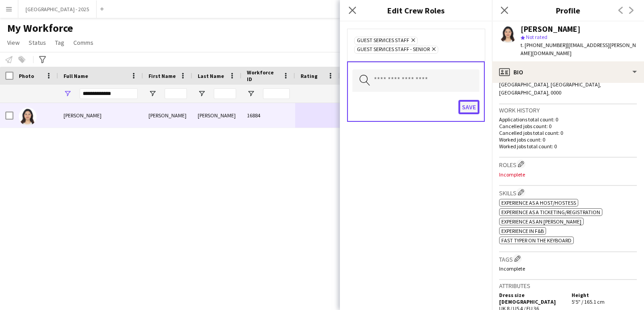
click at [475, 114] on button "Save" at bounding box center [469, 107] width 21 height 14
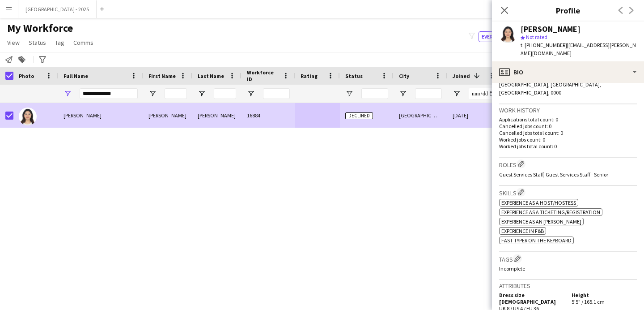
click at [34, 38] on link "Status" at bounding box center [37, 43] width 25 height 12
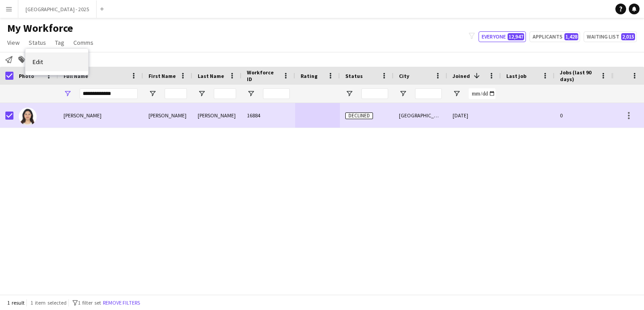
drag, startPoint x: 34, startPoint y: 54, endPoint x: 115, endPoint y: 74, distance: 82.9
click at [34, 54] on link "Edit" at bounding box center [57, 61] width 63 height 19
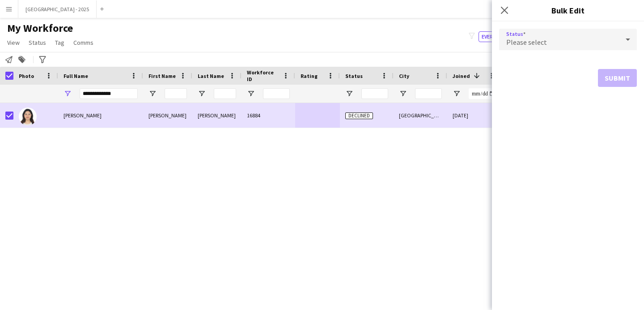
click at [528, 46] on span "Please select" at bounding box center [526, 42] width 41 height 9
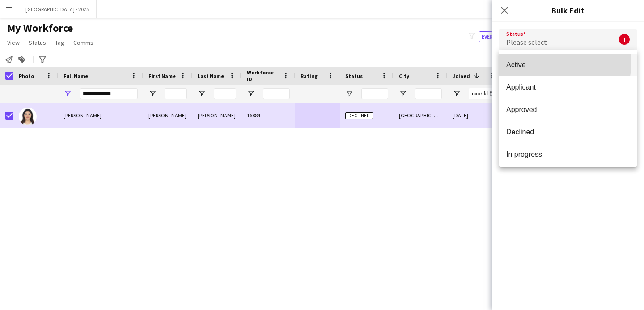
click at [528, 63] on span "Active" at bounding box center [567, 64] width 123 height 9
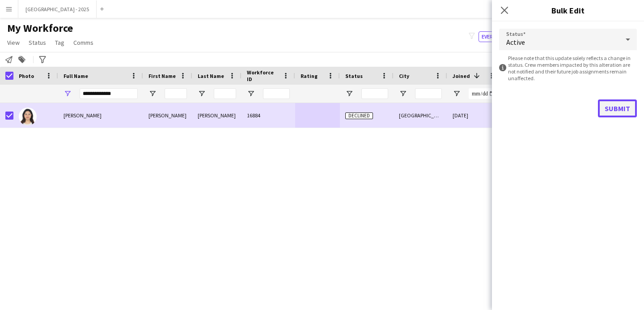
click at [617, 102] on button "Submit" at bounding box center [617, 108] width 39 height 18
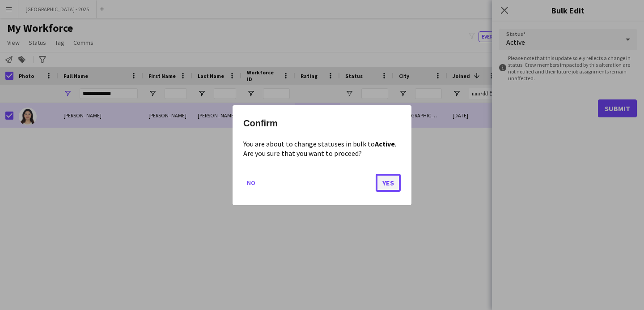
click at [391, 184] on button "Yes" at bounding box center [388, 182] width 25 height 18
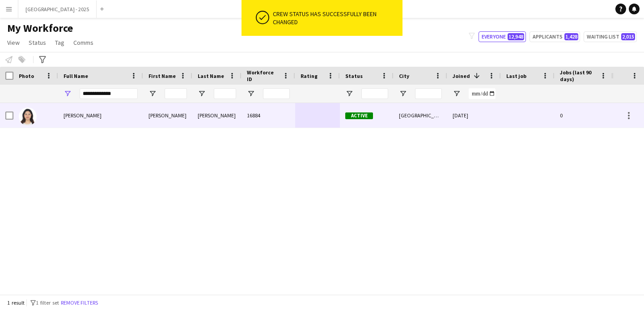
click at [41, 118] on div at bounding box center [35, 115] width 45 height 25
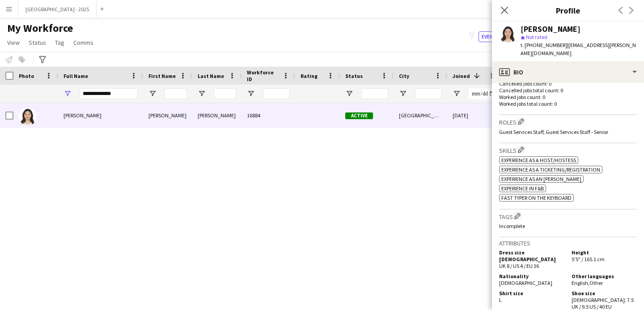
scroll to position [263, 0]
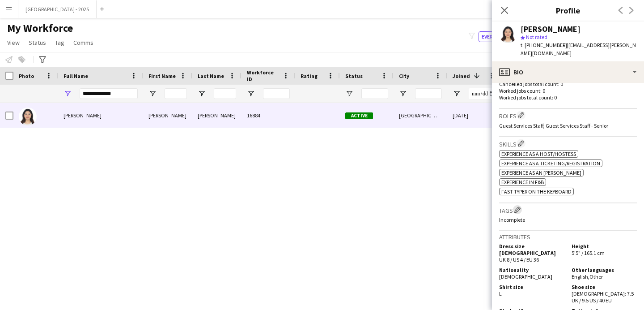
click at [518, 206] on app-icon "Edit crew company tags" at bounding box center [518, 209] width 6 height 6
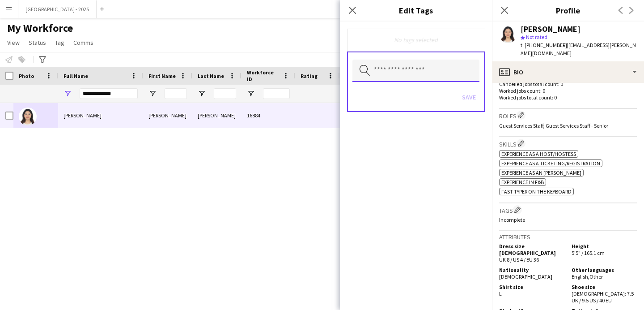
click at [412, 71] on input "text" at bounding box center [416, 71] width 127 height 22
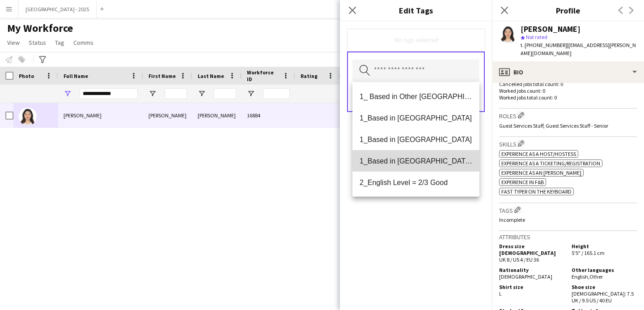
click at [424, 159] on span "1_Based in [GEOGRAPHIC_DATA]/[GEOGRAPHIC_DATA]/Ajman" at bounding box center [416, 161] width 113 height 9
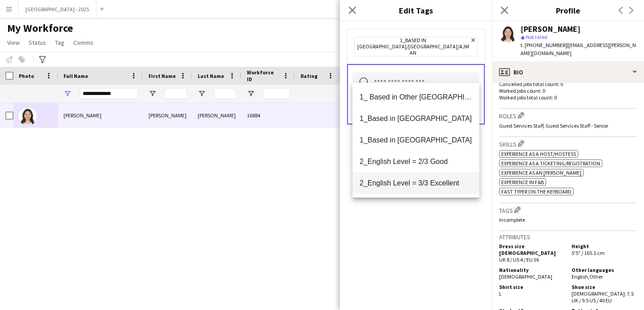
click at [435, 186] on span "2_English Level = 3/3 Excellent" at bounding box center [416, 183] width 113 height 9
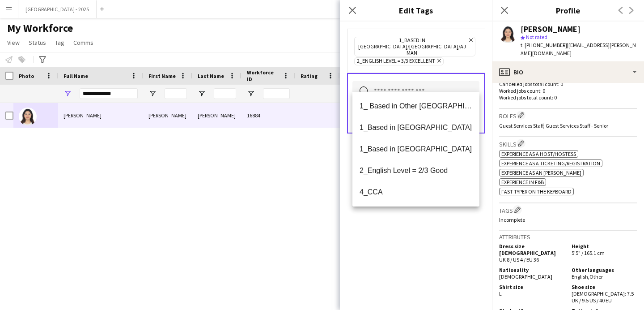
click at [433, 230] on div "1_Based in [GEOGRAPHIC_DATA]/[GEOGRAPHIC_DATA]/Ajman Remove 2_English Level = 3…" at bounding box center [416, 165] width 152 height 288
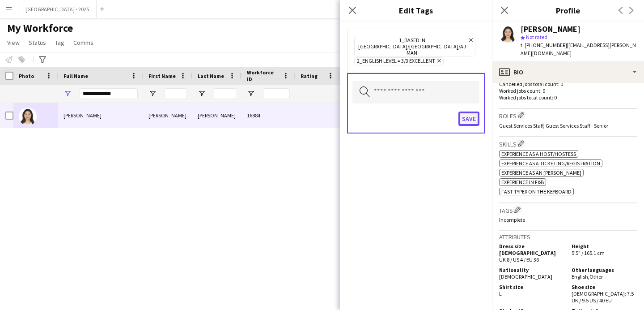
click at [464, 111] on button "Save" at bounding box center [469, 118] width 21 height 14
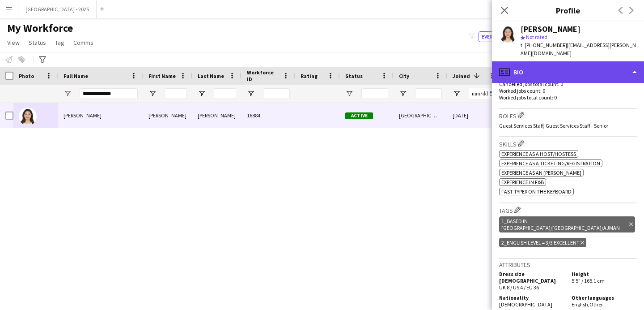
click at [561, 73] on div "profile Bio" at bounding box center [568, 71] width 152 height 21
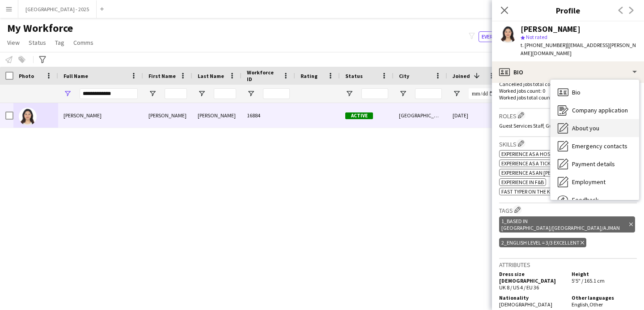
click at [599, 126] on span "About you" at bounding box center [585, 128] width 27 height 8
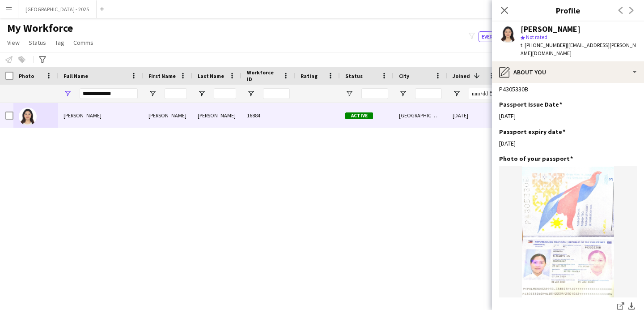
scroll to position [841, 0]
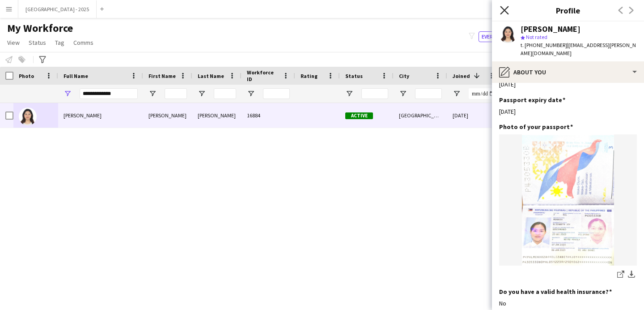
click at [506, 10] on icon "Close pop-in" at bounding box center [504, 10] width 9 height 9
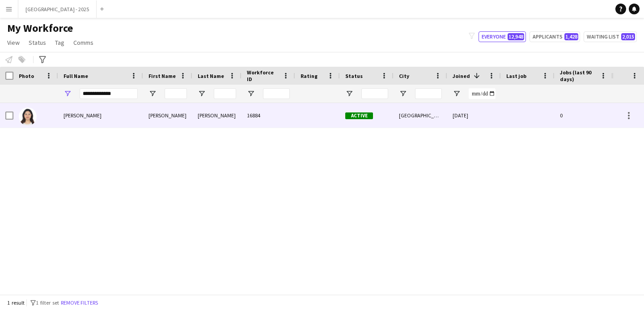
click at [475, 113] on div "[DATE]" at bounding box center [474, 115] width 54 height 25
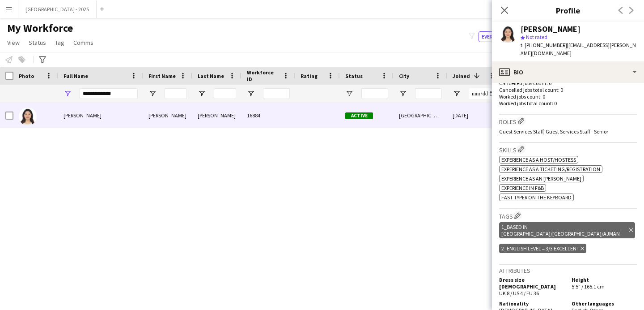
scroll to position [260, 0]
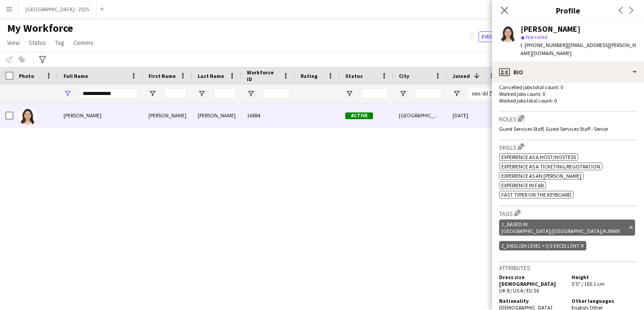
click at [522, 115] on app-icon "Edit crew company roles" at bounding box center [521, 118] width 6 height 6
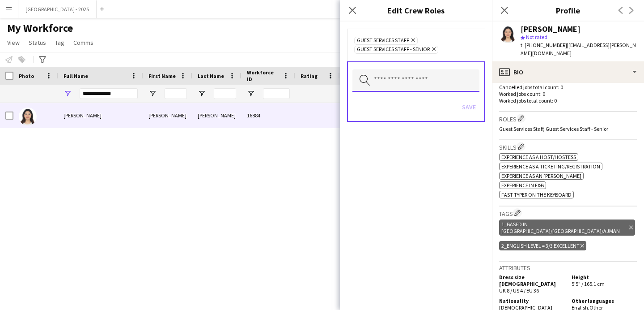
click at [425, 81] on input "text" at bounding box center [416, 80] width 127 height 22
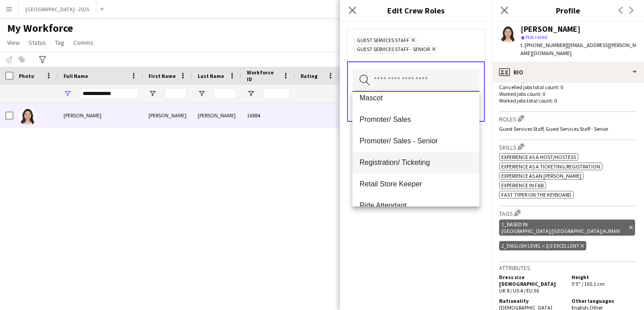
scroll to position [139, 0]
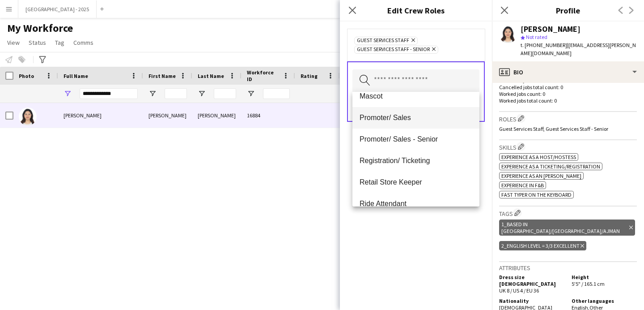
click at [414, 123] on mat-option "Promoter/ Sales" at bounding box center [416, 117] width 127 height 21
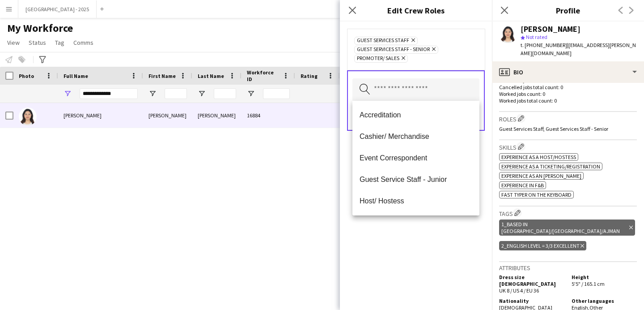
click at [441, 247] on div "Guest Services Staff Remove Guest Services Staff - Senior Remove Promoter/ Sale…" at bounding box center [416, 165] width 152 height 288
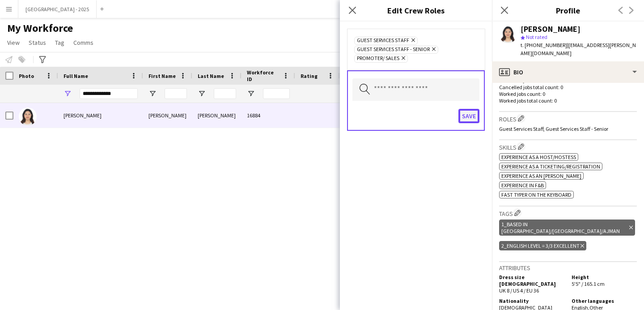
click at [472, 119] on button "Save" at bounding box center [469, 116] width 21 height 14
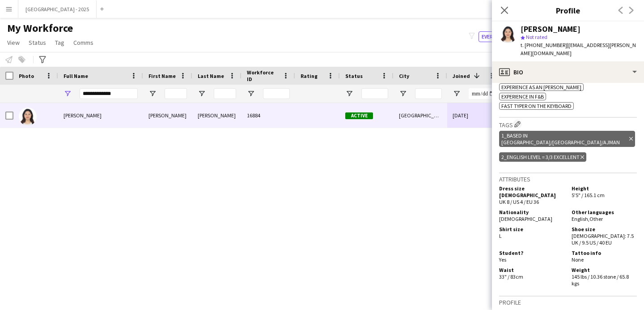
scroll to position [0, 0]
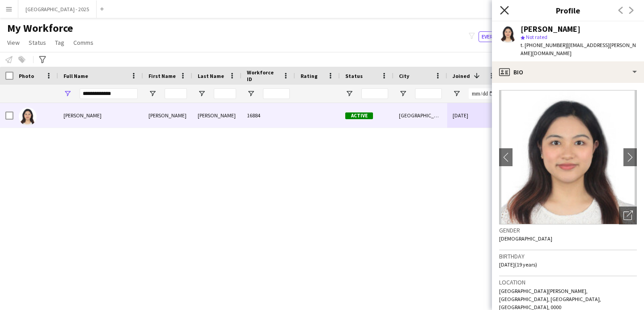
click at [508, 12] on icon "Close pop-in" at bounding box center [504, 10] width 9 height 9
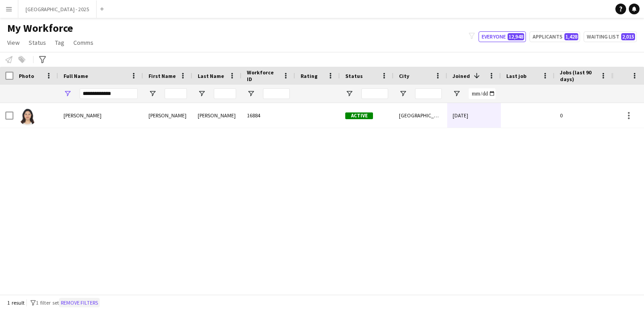
click at [93, 300] on button "Remove filters" at bounding box center [79, 303] width 41 height 10
